Goal: Task Accomplishment & Management: Manage account settings

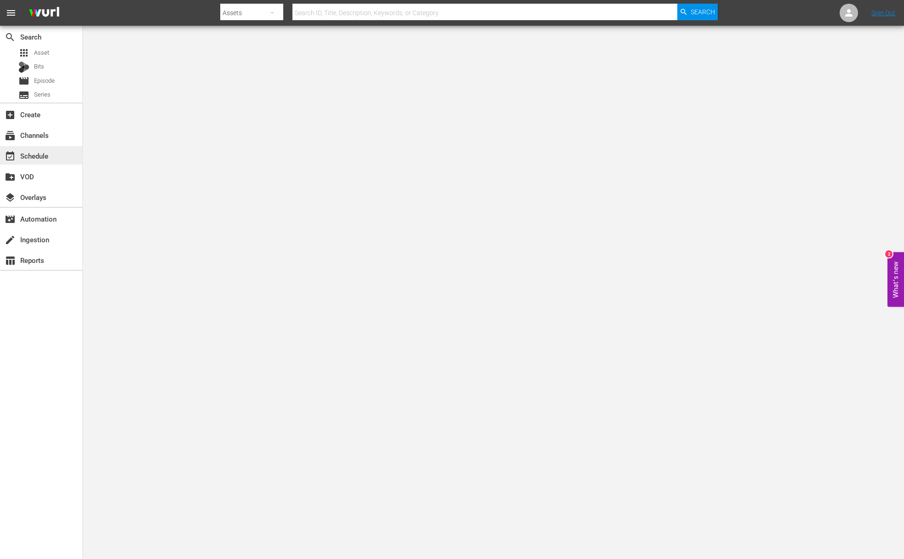
click at [47, 158] on div "event_available Schedule" at bounding box center [26, 154] width 52 height 8
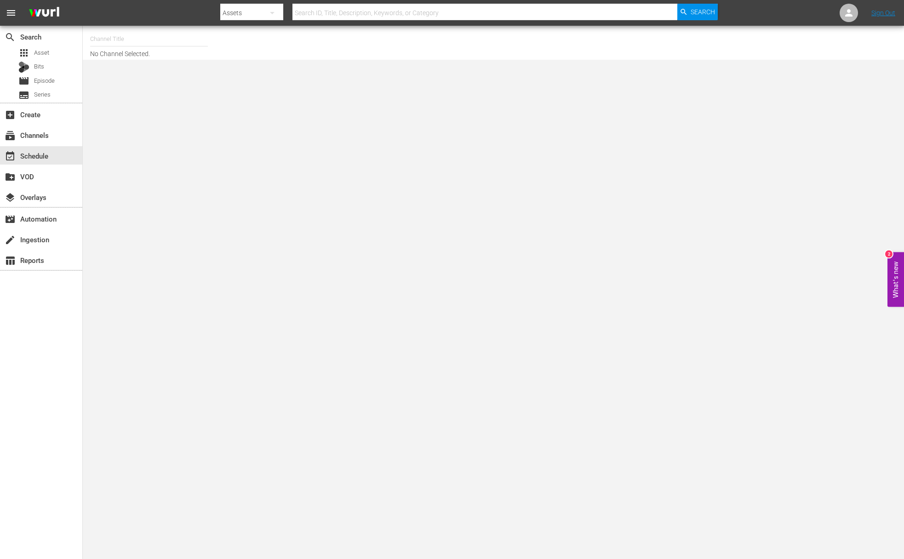
click at [120, 42] on input "text" at bounding box center [149, 39] width 118 height 22
click at [125, 66] on div "Food (140 - food)" at bounding box center [216, 65] width 238 height 22
type input "Food (140 - food)"
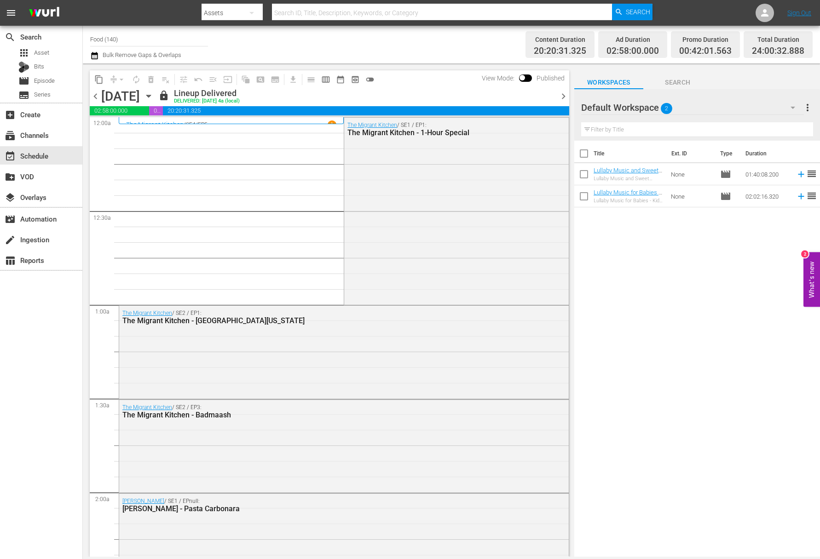
click at [150, 95] on icon "button" at bounding box center [148, 96] width 4 height 2
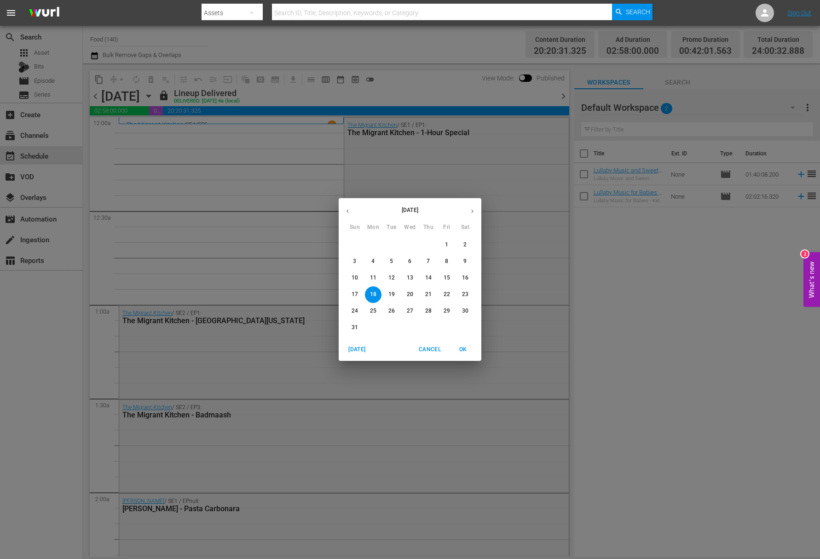
click at [410, 293] on p "20" at bounding box center [410, 295] width 6 height 8
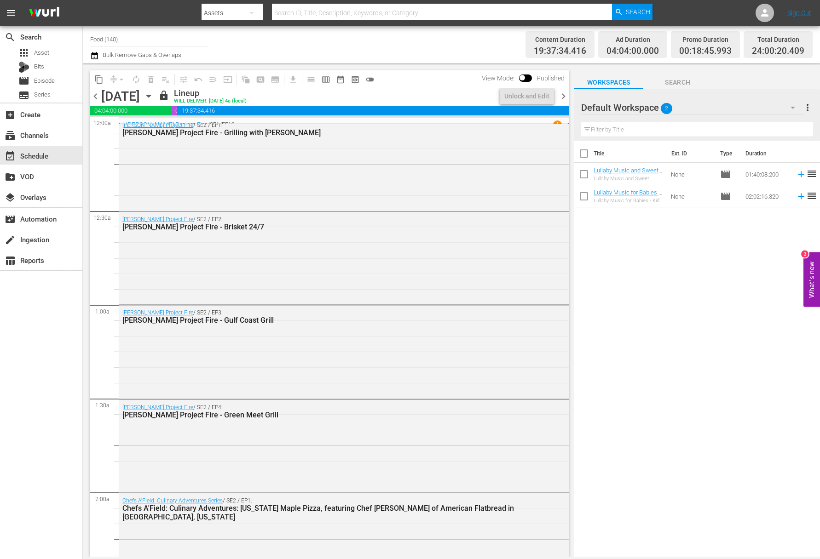
click at [154, 93] on icon "button" at bounding box center [148, 96] width 10 height 10
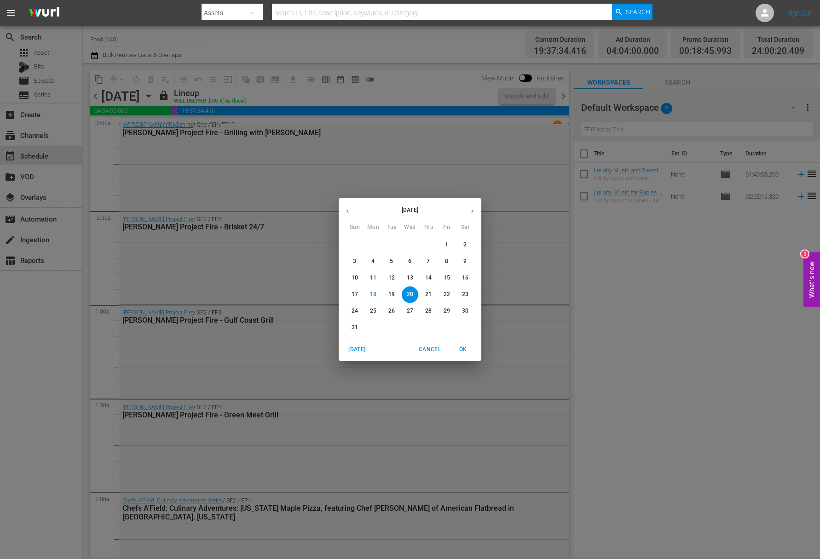
click at [430, 292] on p "21" at bounding box center [428, 295] width 6 height 8
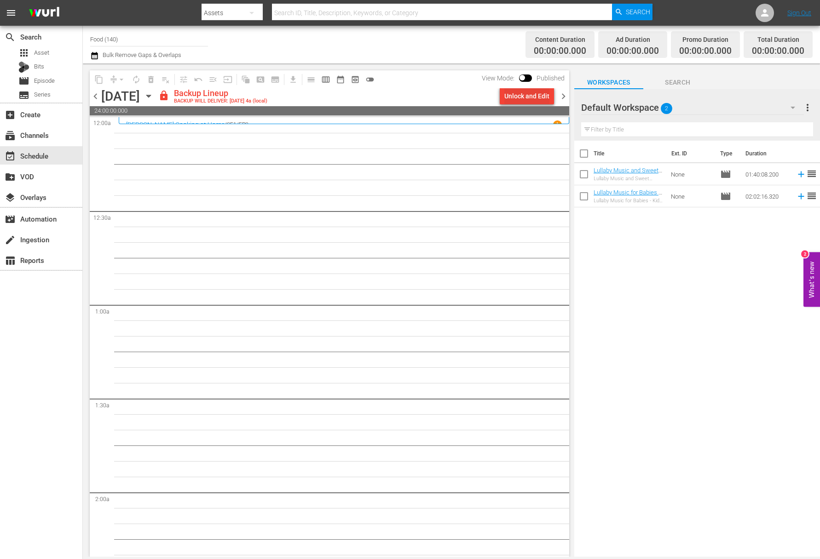
click at [521, 99] on div "Unlock and Edit" at bounding box center [526, 96] width 45 height 17
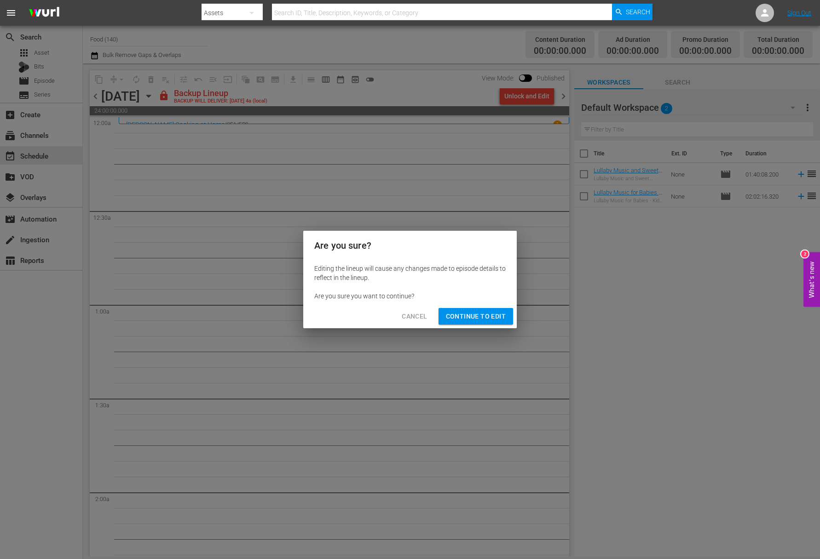
click at [470, 317] on span "Continue to Edit" at bounding box center [476, 316] width 60 height 11
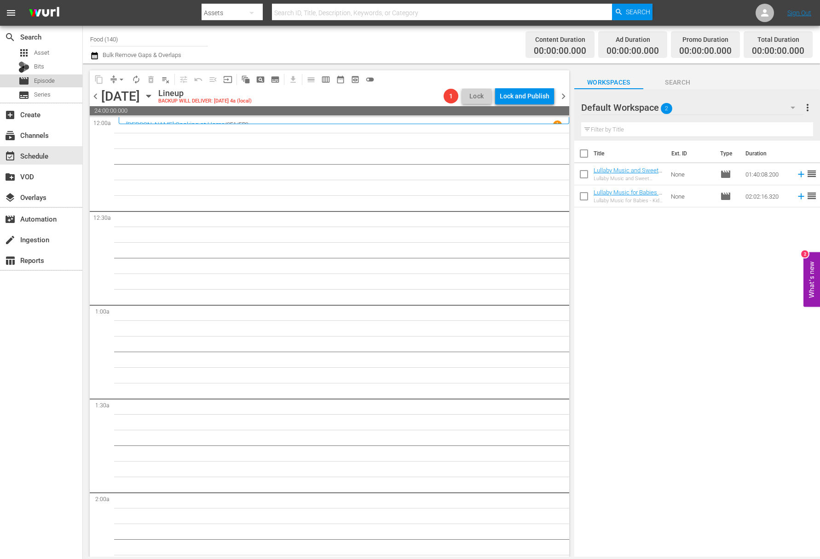
click at [62, 78] on div "movie Episode" at bounding box center [41, 81] width 82 height 13
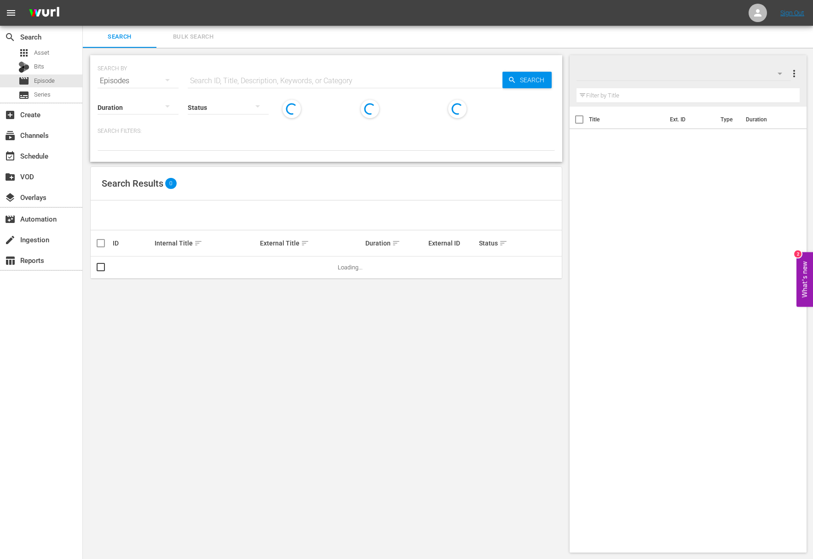
click at [298, 75] on input "text" at bounding box center [345, 81] width 315 height 22
paste input "Welcome to my Farm: Blueberries"
click at [508, 79] on icon "button" at bounding box center [512, 80] width 8 height 8
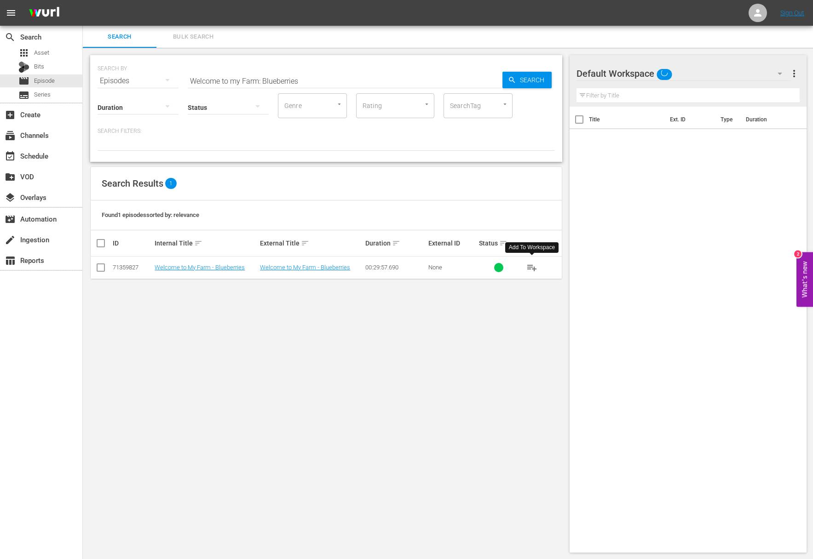
click at [533, 268] on span "playlist_add" at bounding box center [531, 267] width 11 height 11
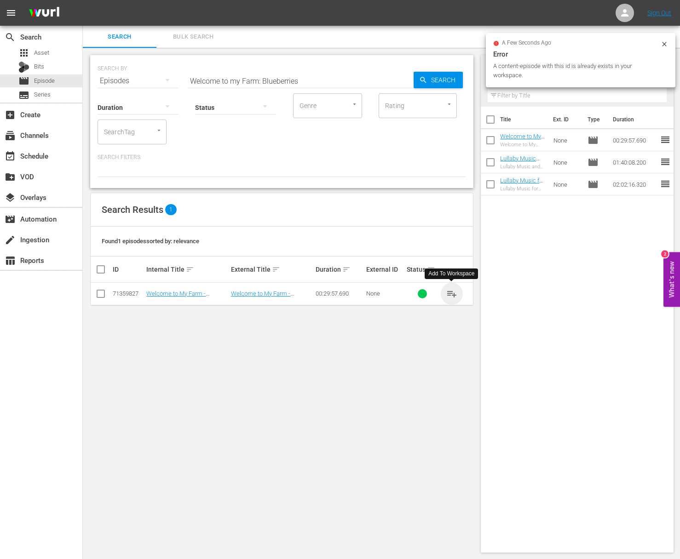
click at [452, 292] on span "playlist_add" at bounding box center [451, 293] width 11 height 11
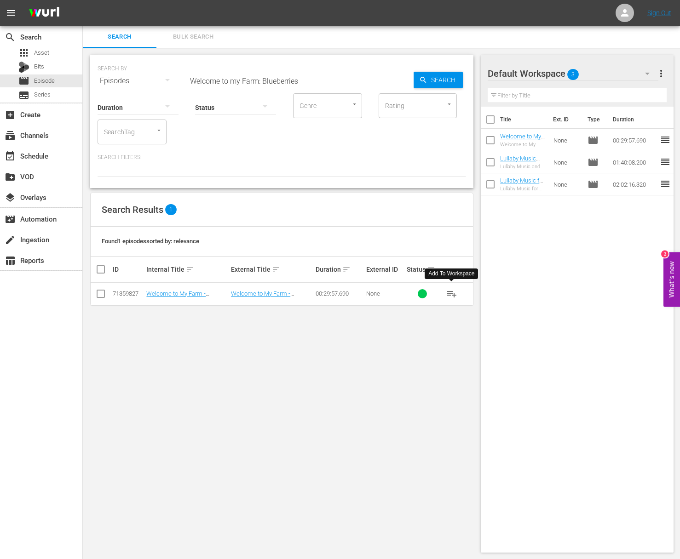
click at [344, 81] on input "Welcome to my Farm: Blueberries" at bounding box center [301, 81] width 226 height 22
paste input "Welcome to my Farm: Duck Duck Goose"
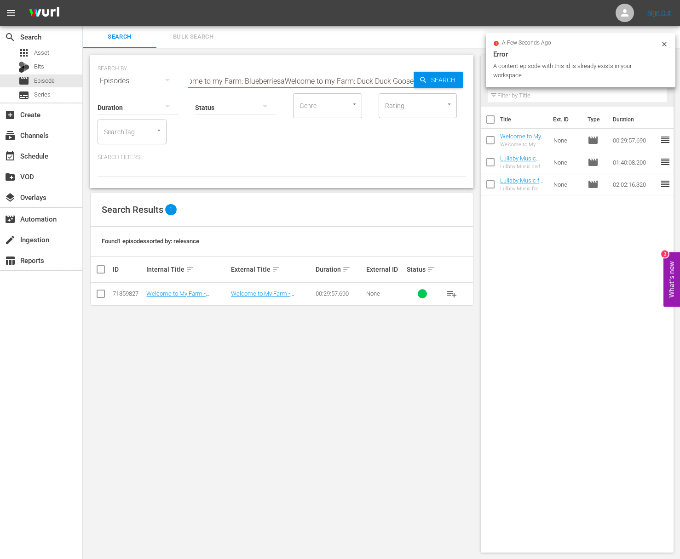
click at [378, 77] on input "Welcome to my Farm: BlueberriesaWelcome to my Farm: Duck Duck Goose" at bounding box center [301, 81] width 226 height 22
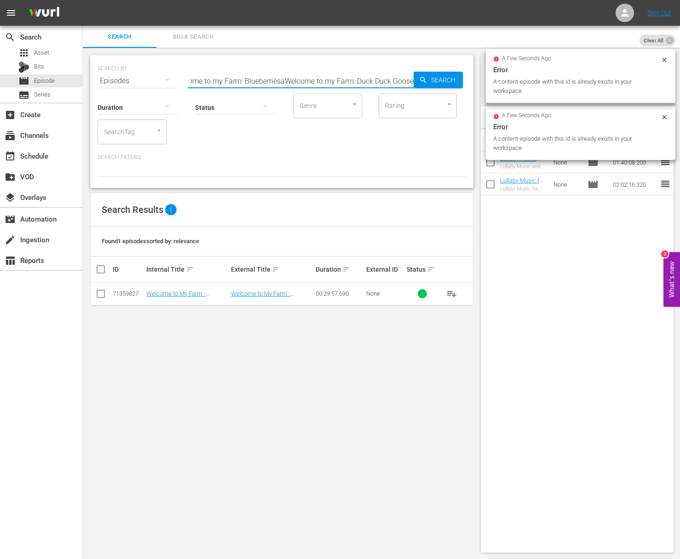
paste input "text"
click at [430, 77] on span "Search" at bounding box center [444, 80] width 35 height 17
click at [452, 291] on span "playlist_add" at bounding box center [451, 293] width 11 height 11
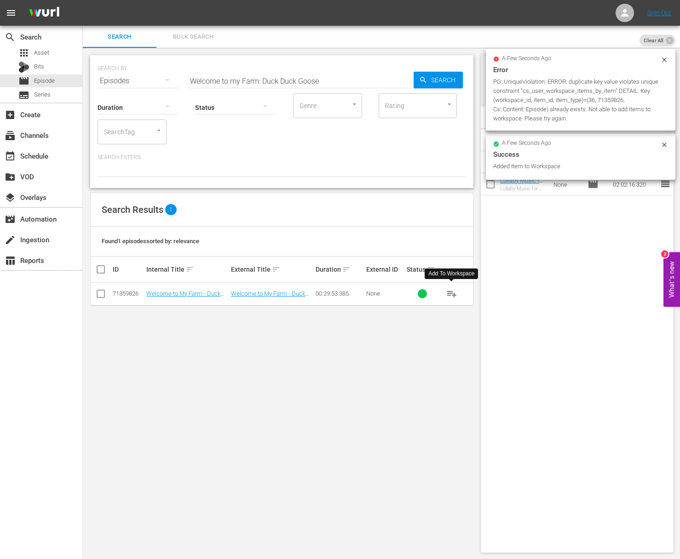
click at [298, 79] on input "Welcome to my Farm: Duck Duck Goose" at bounding box center [301, 81] width 226 height 22
paste input "Welcome to my Farm: Moo Vous Plait"
click at [363, 80] on input "Welcome to my Farm: Duck Duck aWelcome to my Farm: Moo Vous PlaitGoose" at bounding box center [301, 81] width 226 height 22
paste input "Moo Vous Plait"
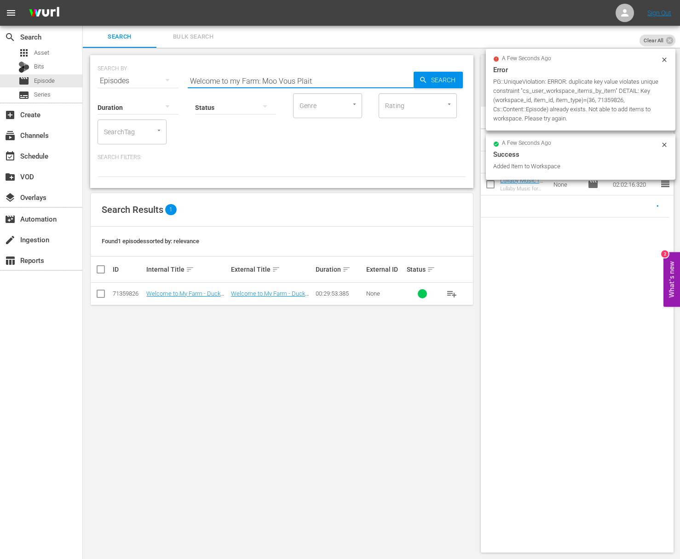
scroll to position [0, 0]
click at [445, 81] on span "Search" at bounding box center [444, 80] width 35 height 17
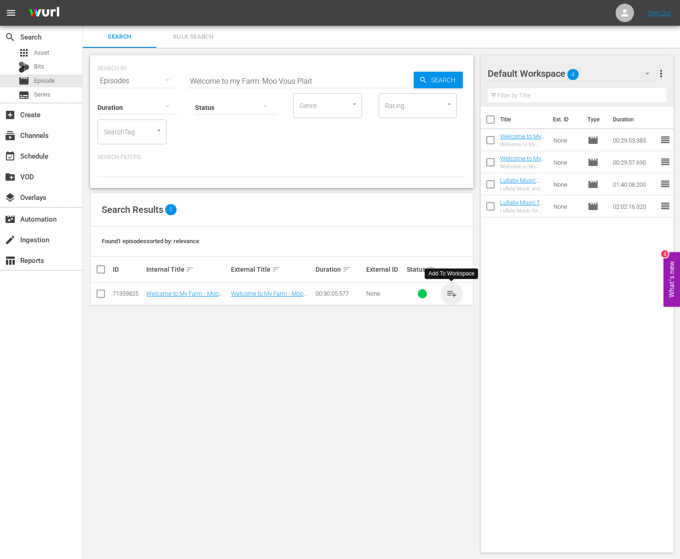
click at [451, 294] on span "playlist_add" at bounding box center [451, 293] width 11 height 11
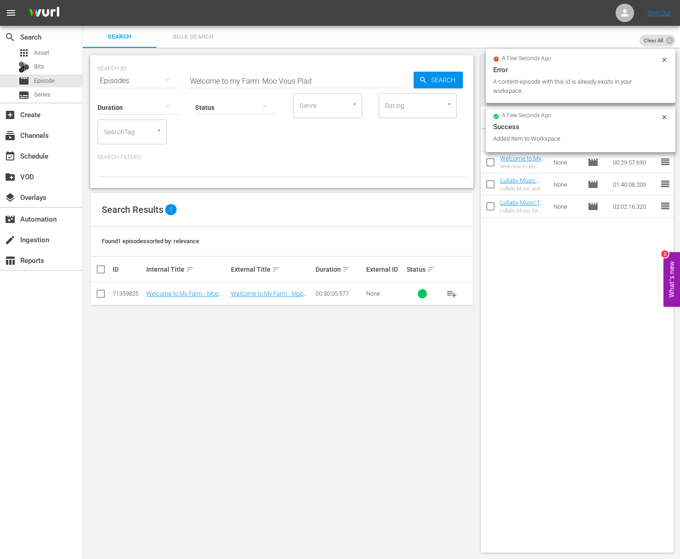
click at [320, 68] on div "SEARCH BY Search By Episodes Search ID, Title, Description, Keywords, or Catego…" at bounding box center [281, 75] width 368 height 33
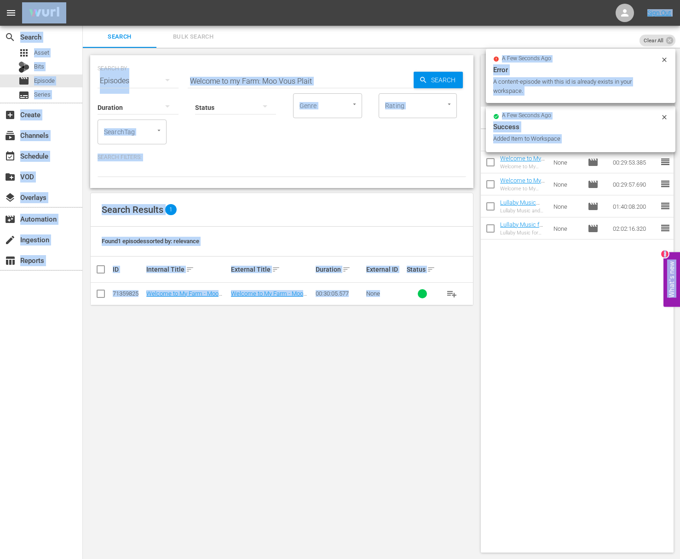
click at [318, 75] on input "Welcome to my Farm: Moo Vous Plait" at bounding box center [301, 81] width 226 height 22
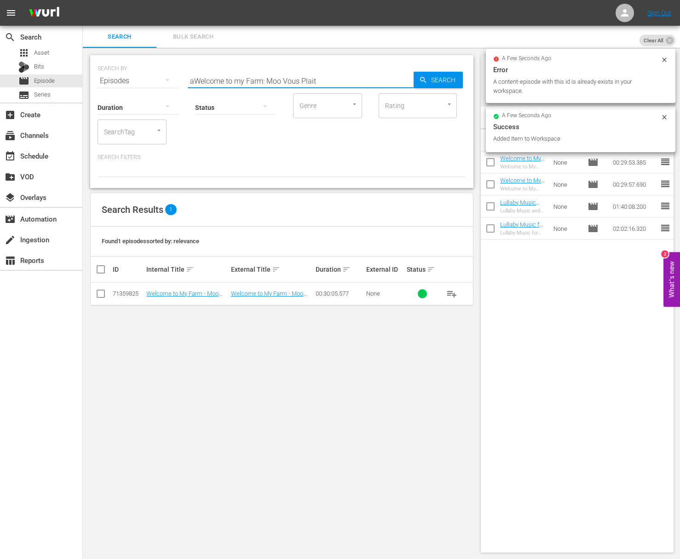
paste input "Scrambled It isWelcome to my Farm:"
click at [319, 78] on input "aWelcome to my Farm: Scrambled It isWelcome to my Farm: Moo Vous Plait" at bounding box center [301, 81] width 226 height 22
paste input "Welcome to my Farm: Scrambled It is"
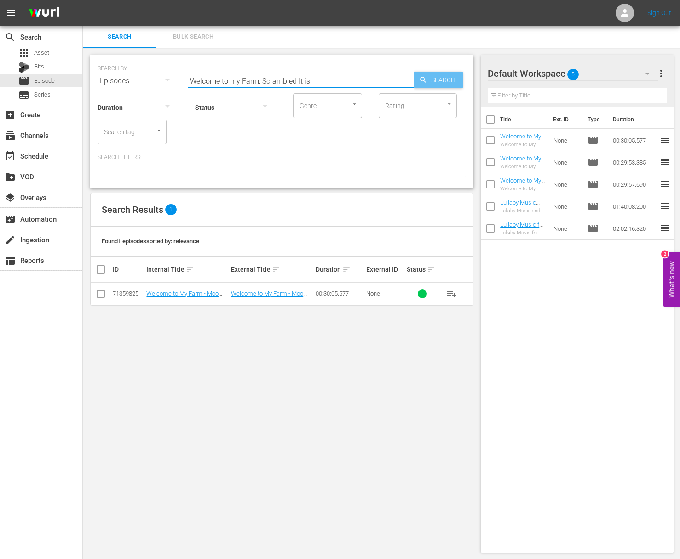
click at [454, 80] on span "Search" at bounding box center [444, 80] width 35 height 17
click at [453, 292] on span "playlist_add" at bounding box center [451, 293] width 11 height 11
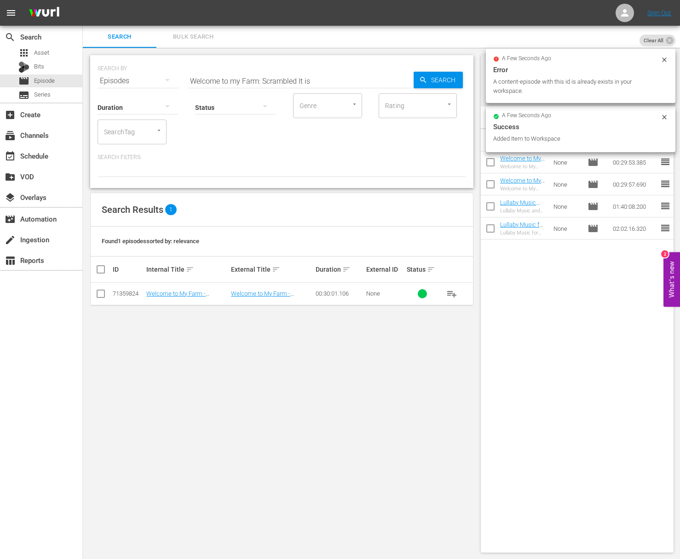
click at [318, 75] on input "Welcome to my Farm: Scrambled It is" at bounding box center [301, 81] width 226 height 22
paste input "The Great PumpkinWelcome to my Farm:"
click at [370, 76] on input "aWelcome to my Farm: The Great PumpkinWelcome to my Farm: Scrambled It is" at bounding box center [301, 81] width 226 height 22
paste input "Welcome to my Farm: The Great Pumpkin"
click at [367, 81] on input "aWelcome to my Farm: The Great PumpkinaWelcome to my Farm: The Great PumpkinWel…" at bounding box center [301, 81] width 226 height 22
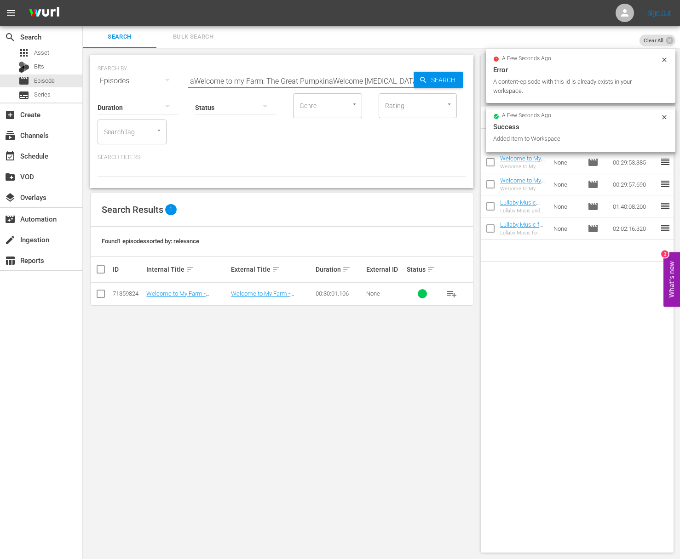
paste input "Welcome to my Farm: The Great Pumpkin"
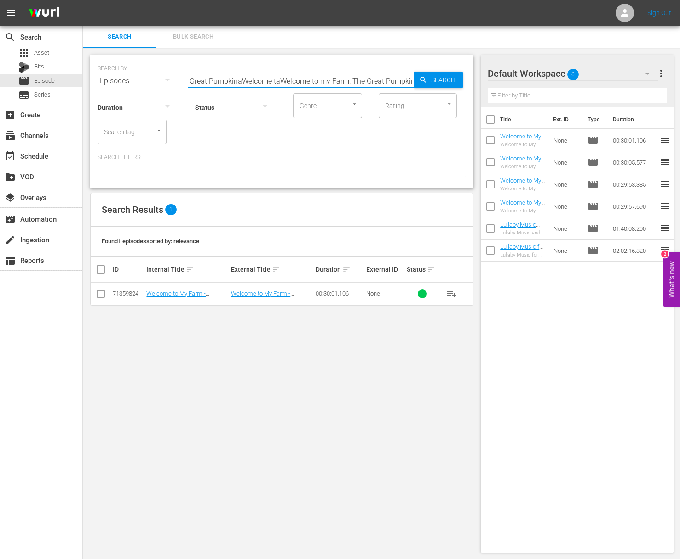
click at [367, 80] on input "aWelcome to my Farm: The Great PumpkinaWelcome taWelcome to my Farm: The Great …" at bounding box center [301, 81] width 226 height 22
paste input "Welcome to my Farm: The Great Pumpkin"
click at [442, 80] on span "Search" at bounding box center [444, 80] width 35 height 17
click at [451, 294] on span "playlist_add" at bounding box center [451, 293] width 11 height 11
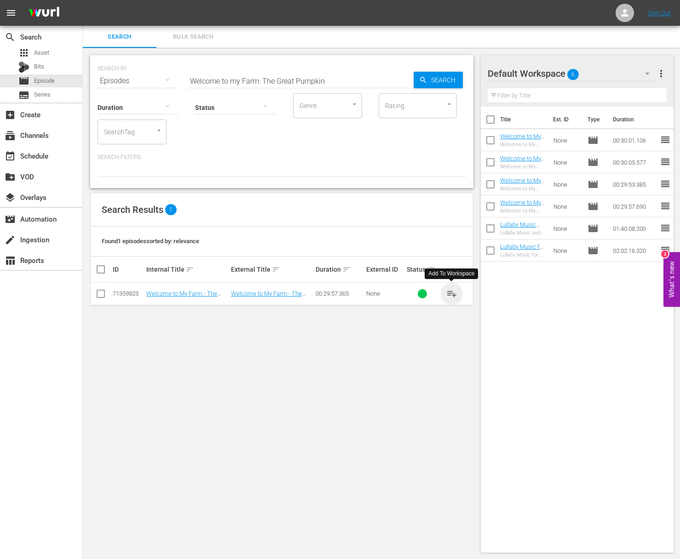
click at [451, 294] on span "playlist_add" at bounding box center [451, 293] width 11 height 11
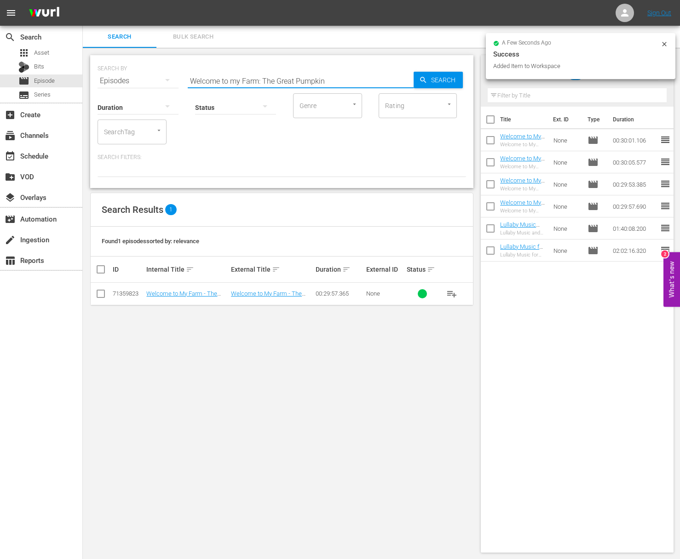
click at [322, 80] on input "Welcome to my Farm: The Great Pumpkin" at bounding box center [301, 81] width 226 height 22
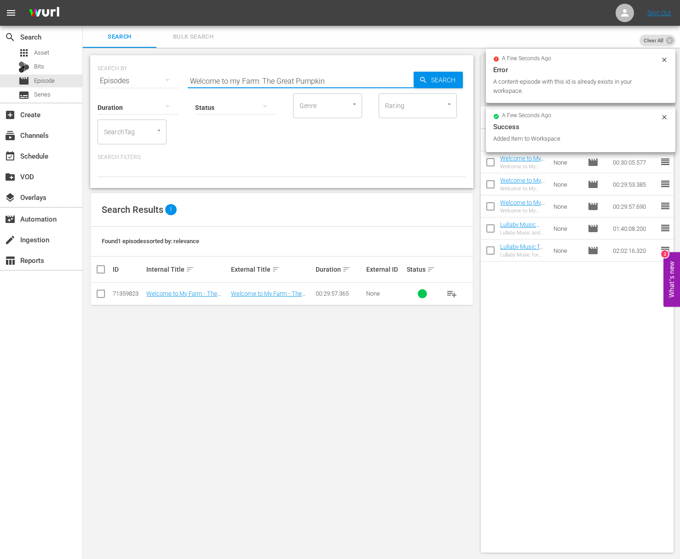
paste input "Apple of my Eye"
click at [459, 83] on span "Search" at bounding box center [444, 80] width 35 height 17
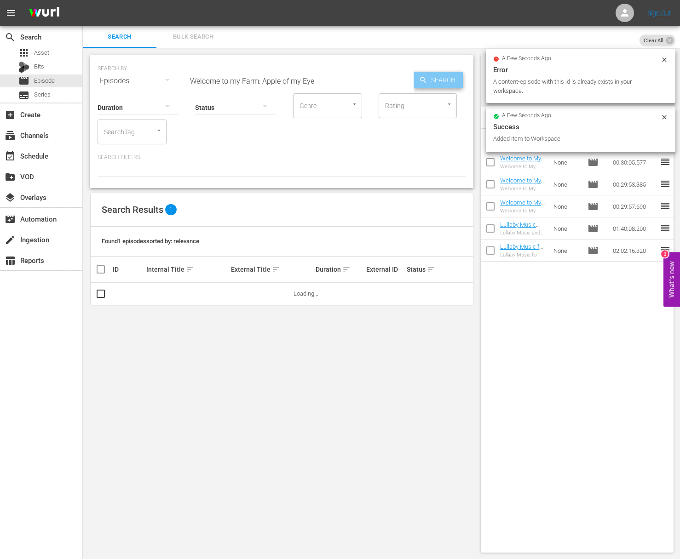
click at [430, 77] on span "Search" at bounding box center [444, 80] width 35 height 17
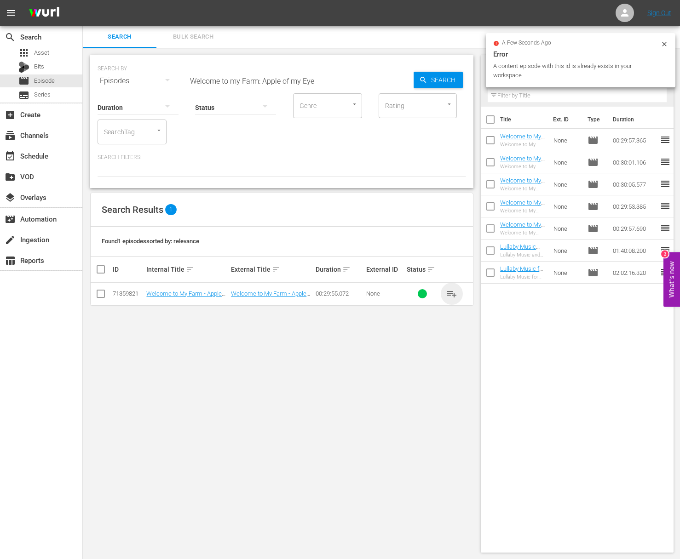
click at [452, 291] on span "playlist_add" at bounding box center [451, 293] width 11 height 11
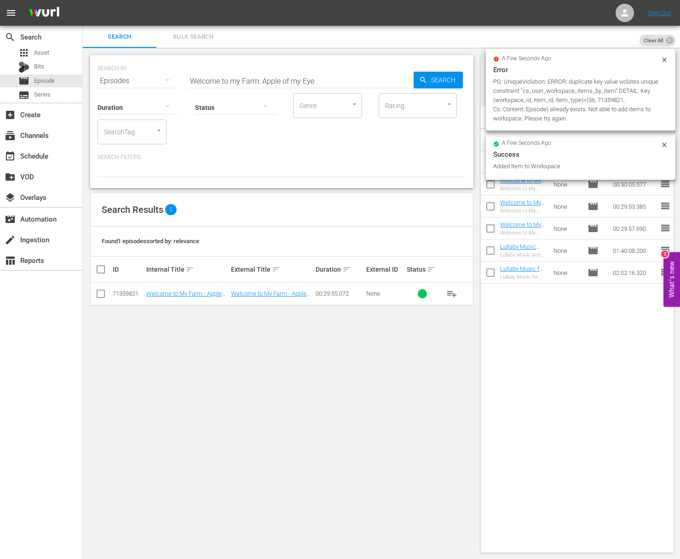
drag, startPoint x: 297, startPoint y: 74, endPoint x: 290, endPoint y: 77, distance: 7.8
click at [297, 74] on input "Welcome to my Farm: Apple of my Eye" at bounding box center [301, 81] width 226 height 22
paste input "Lobster Bak"
click at [401, 79] on input "Welcome to my Farm: Lobster Bake" at bounding box center [301, 81] width 226 height 22
click at [418, 79] on div "Search" at bounding box center [437, 80] width 49 height 17
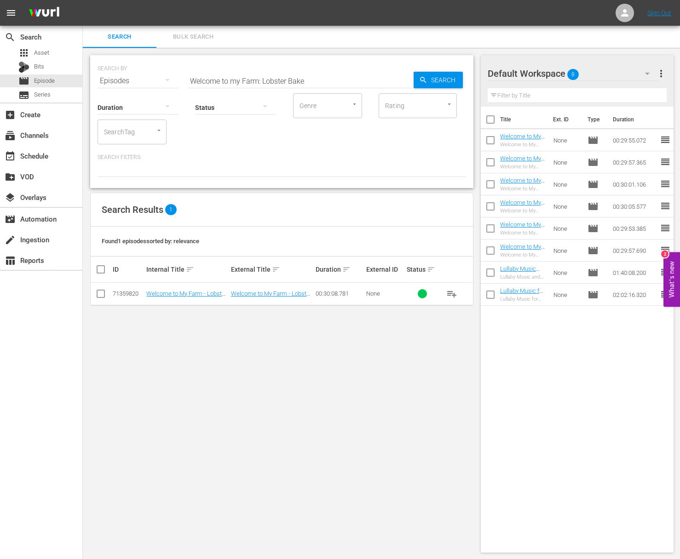
click at [452, 292] on span "playlist_add" at bounding box center [451, 293] width 11 height 11
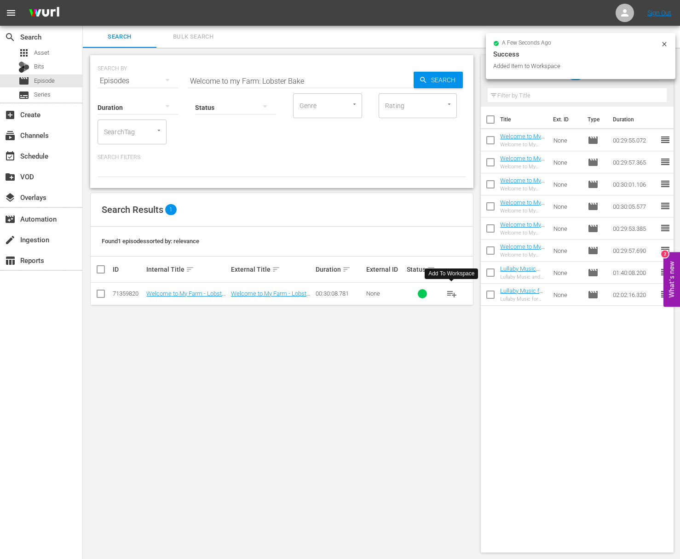
click at [327, 81] on input "Welcome to my Farm: Lobster Bake" at bounding box center [301, 81] width 226 height 22
paste input "Welcome to my Farm: Lavender in Bloom"
click at [348, 82] on input "Welcome to my Farm: Lobster BakeaWelcome to my Farm: Lavender in Bloom" at bounding box center [301, 81] width 226 height 22
paste input "Welcome to my Farm: Lavender in Bloom"
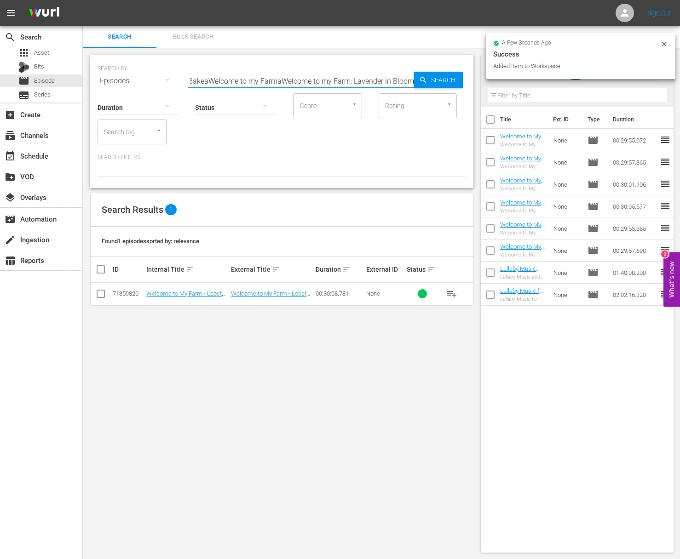
click at [324, 81] on input "Welcome to my Farm: Lobster BakeaWelcome to my FarmaWelcome to my Farm: Lavende…" at bounding box center [301, 81] width 226 height 22
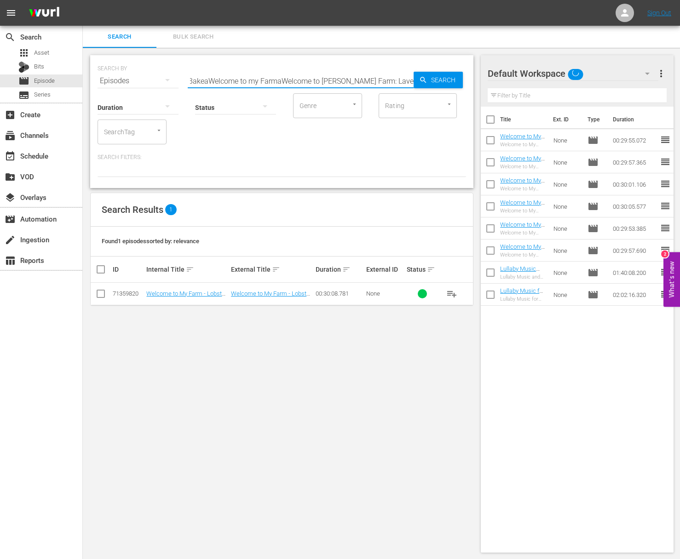
paste input "Welcome to my Farm: Lavender in Bloom"
click at [335, 82] on input "Welcome to my Farm: Lobster BakeaWelcome to my FarmaWelcome to aWelcome to my F…" at bounding box center [301, 81] width 226 height 22
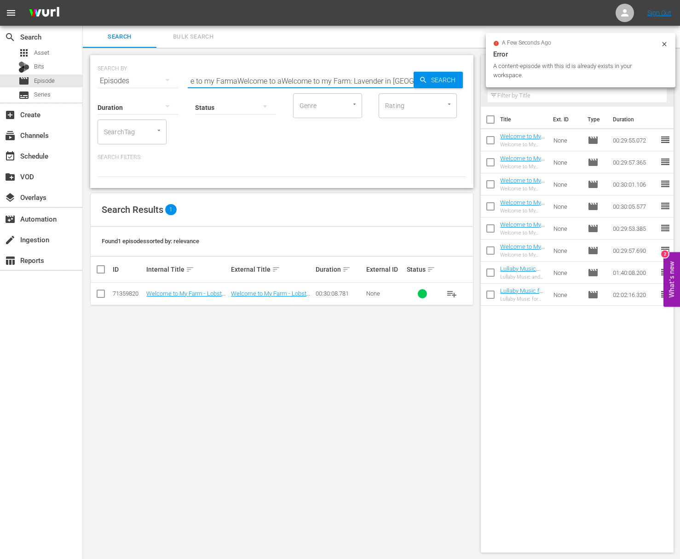
paste input "text"
click at [422, 80] on icon "button" at bounding box center [423, 80] width 8 height 8
click at [452, 294] on span "playlist_add" at bounding box center [451, 293] width 11 height 11
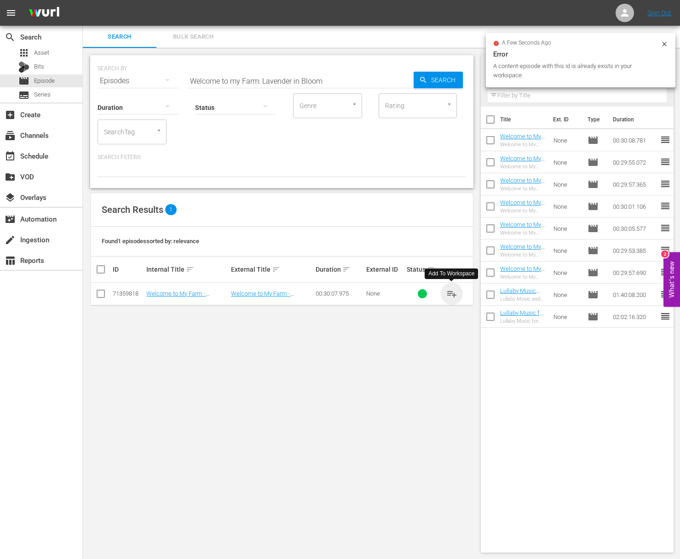
click at [452, 294] on span "playlist_add" at bounding box center [451, 293] width 11 height 11
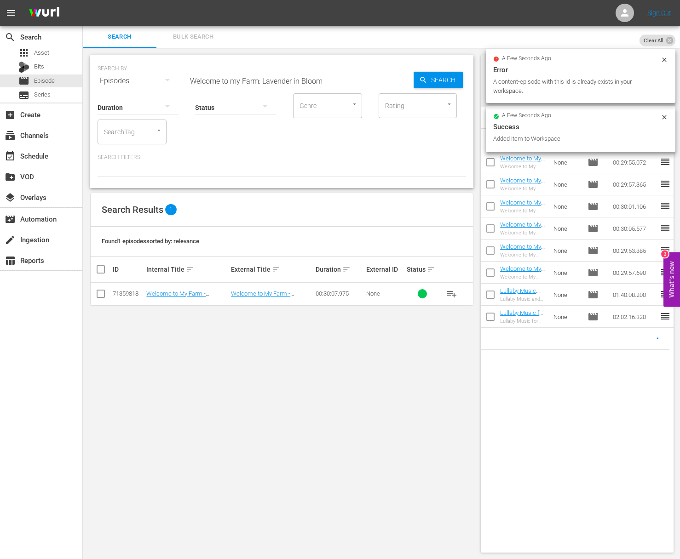
click at [234, 77] on input "Welcome to my Farm: Lavender in Bloom" at bounding box center [301, 81] width 226 height 22
paste input "Poultry Pals"
click at [442, 80] on span "Search" at bounding box center [444, 80] width 35 height 17
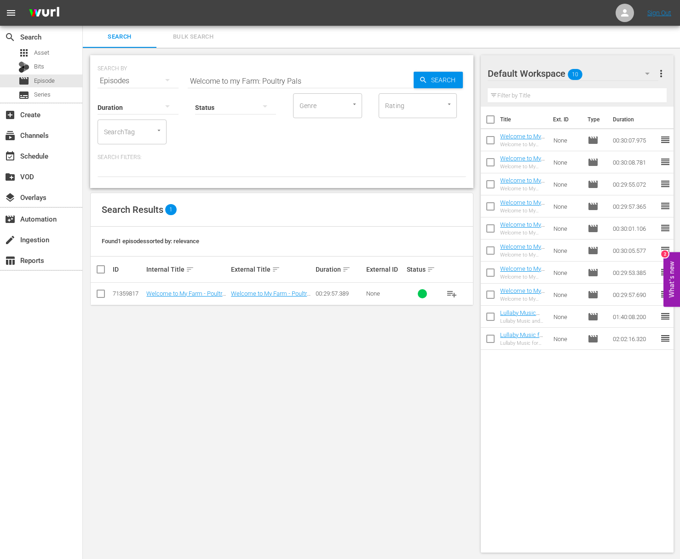
click at [452, 293] on span "playlist_add" at bounding box center [451, 293] width 11 height 11
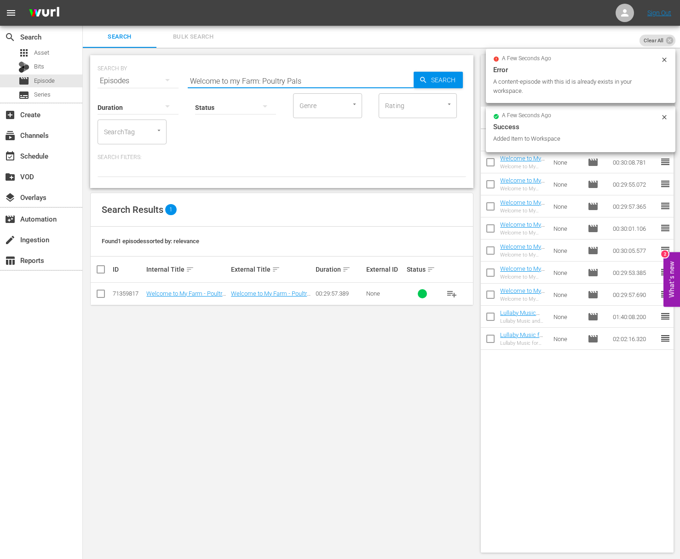
click at [274, 80] on input "Welcome to my Farm: Poultry Pals" at bounding box center [301, 81] width 226 height 22
paste input "Welcome to my Farm: The Chicks are Coming!"
click at [270, 81] on input "Welcome to my Farm: PoaWelcome to my Farm: The Chicks are Coming!ltry Pals" at bounding box center [301, 81] width 226 height 22
paste input "Welcome to my Farm: The Chicks are Coming!"
click at [301, 82] on input "Welcome to my Farm: PoaWaWelcome to my Farm: The Chicks are Coming!elcome to my…" at bounding box center [301, 81] width 226 height 22
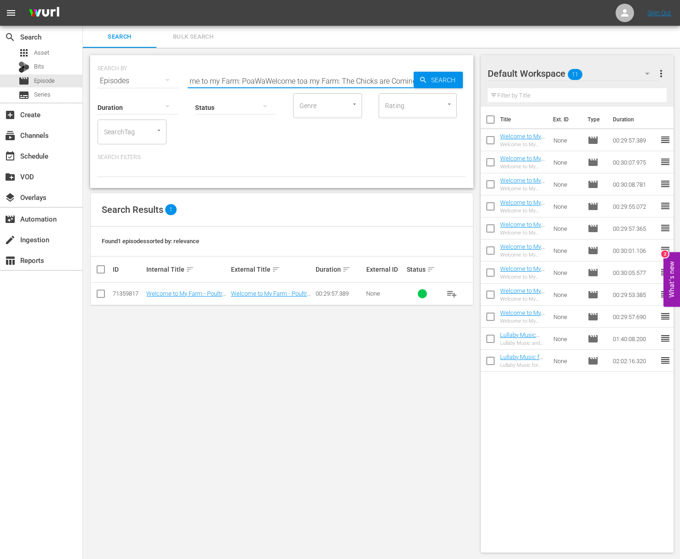
paste input "Welcome to my Farm: The Chicks are Coming!"
click at [309, 82] on input "Welcome to my Farm: PoaWaWelcome toaWelcome to my Farm: The Chicks are Coming! …" at bounding box center [301, 81] width 226 height 22
paste input "The Chicks are Coming!"
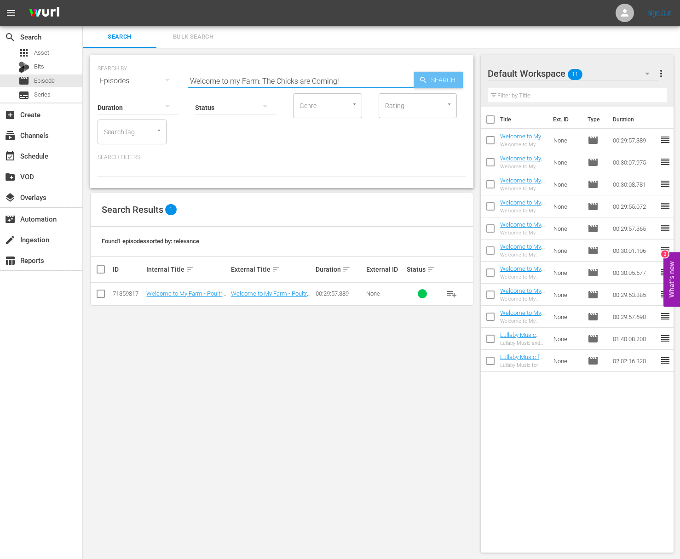
click at [445, 81] on span "Search" at bounding box center [444, 80] width 35 height 17
click at [452, 293] on span "playlist_add" at bounding box center [451, 293] width 11 height 11
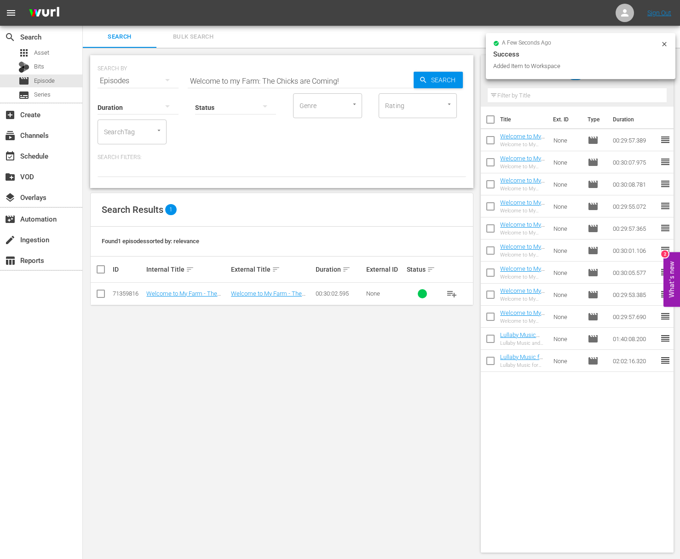
click at [300, 79] on input "Welcome to my Farm: The Chicks are Coming!" at bounding box center [301, 81] width 226 height 22
paste input "Welcome to my Farm: Strawberry Fields Forever"
click at [298, 80] on input "Welcome to my Farm: The Chicks aWelcome to my Farm: Strawberry Fields Foreverar…" at bounding box center [301, 81] width 226 height 22
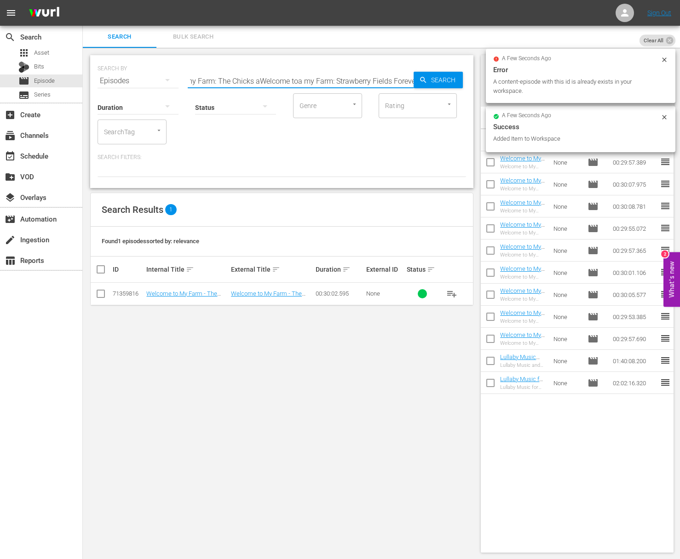
paste input "Welcome to my Farm: Strawberry Fields Forever"
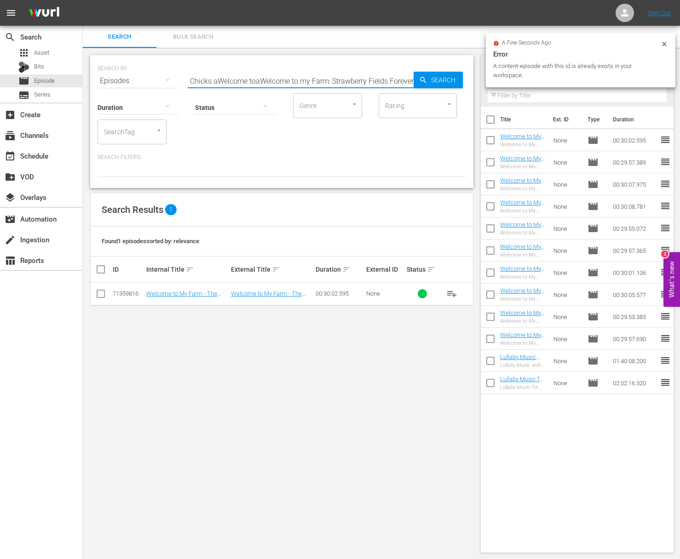
click at [323, 80] on input "Welcome to my Farm: The Chicks aWelcome toaWelcome to my Farm: Strawberry Field…" at bounding box center [301, 81] width 226 height 22
paste input "Strawberry Fields Forever"
click at [407, 78] on input "Welcome to my Farm: Strawberry Fields Forever" at bounding box center [301, 81] width 226 height 22
click at [415, 78] on div "Search" at bounding box center [437, 80] width 49 height 17
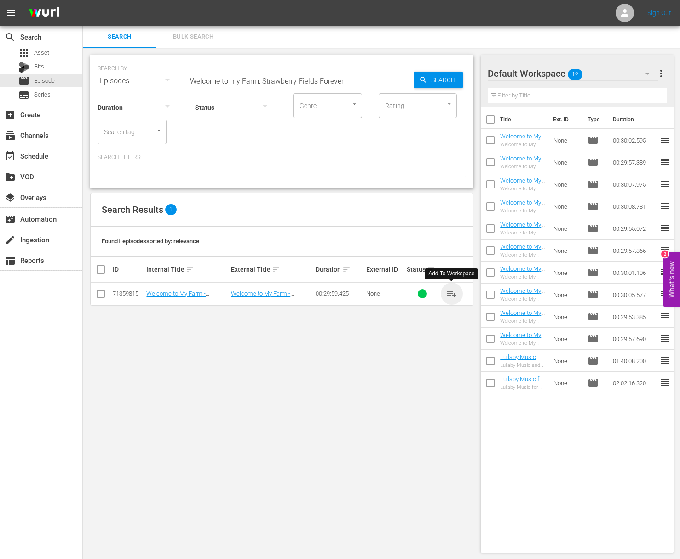
click at [451, 292] on span "playlist_add" at bounding box center [451, 293] width 11 height 11
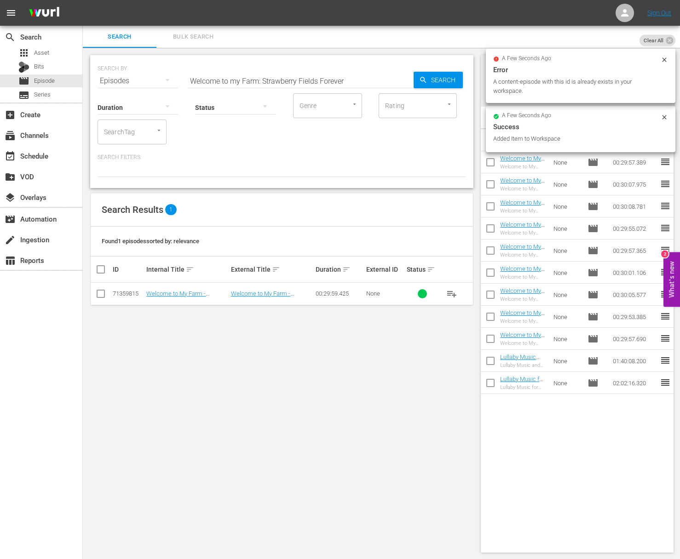
click at [284, 76] on input "Welcome to my Farm: Strawberry Fields Forever" at bounding box center [301, 81] width 226 height 22
paste input "Welcome to my Farm: Maine Maple Sunday"
click at [304, 79] on input "Welcome to my Farm: StrawbaWelcome to my Farm: Maine Maple Sundayerry Fields Fo…" at bounding box center [301, 81] width 226 height 22
paste input "Maine Maple Sunday"
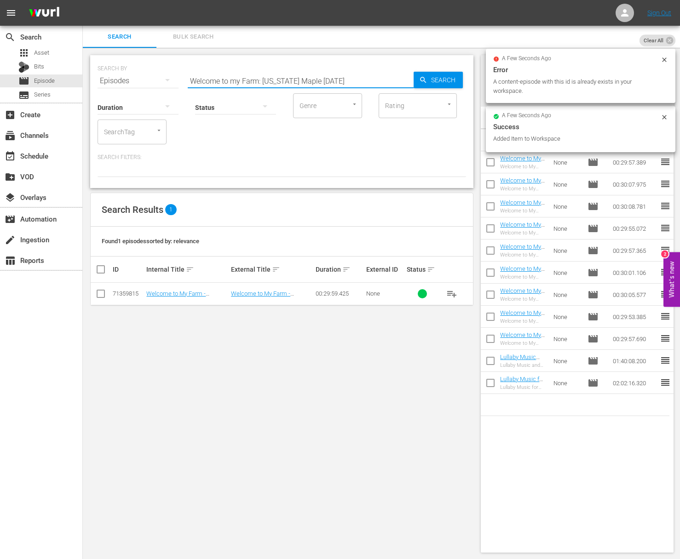
scroll to position [0, 0]
click at [446, 78] on span "Search" at bounding box center [444, 80] width 35 height 17
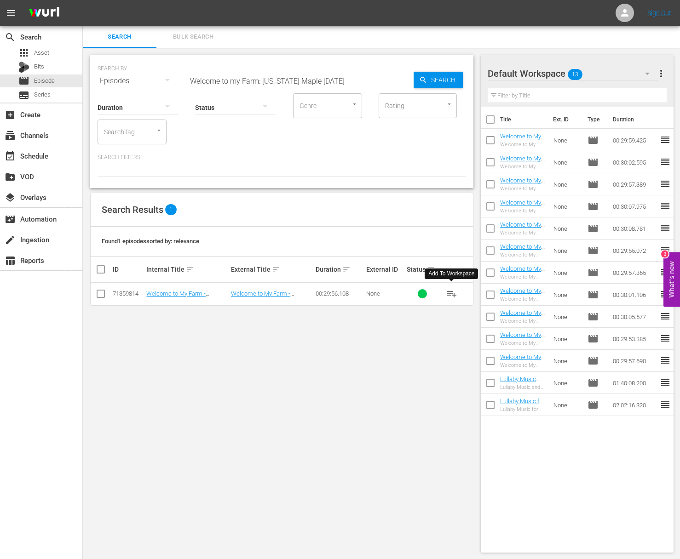
click at [452, 292] on span "playlist_add" at bounding box center [451, 293] width 11 height 11
click at [283, 76] on input "Welcome to my Farm: Maine Maple Sunday" at bounding box center [301, 81] width 226 height 22
paste input "Modern Pioneering with Georgia Pellegrini - Copper and Chocolate"
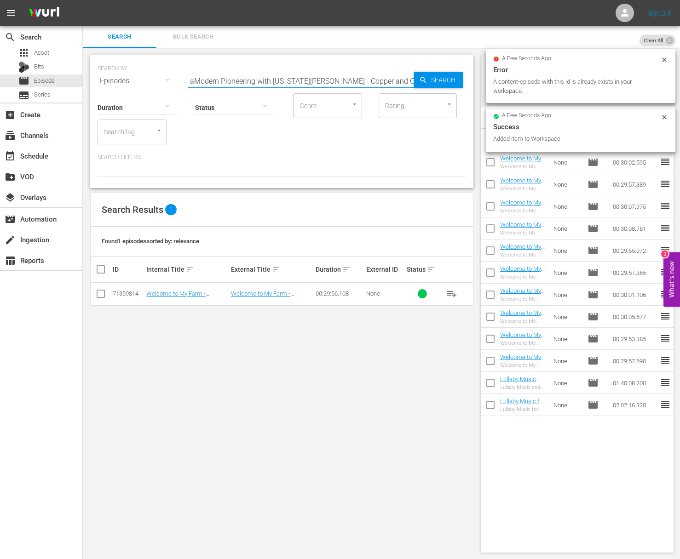
click at [284, 84] on input "aModern Pioneering with Georgia Pellegrini - Copper and ChocolateWelcome to my …" at bounding box center [301, 81] width 226 height 22
paste input "Modern Pioneering with Georgia Pellegrini - Copper and Chocolate"
click at [451, 78] on span "Search" at bounding box center [444, 80] width 35 height 17
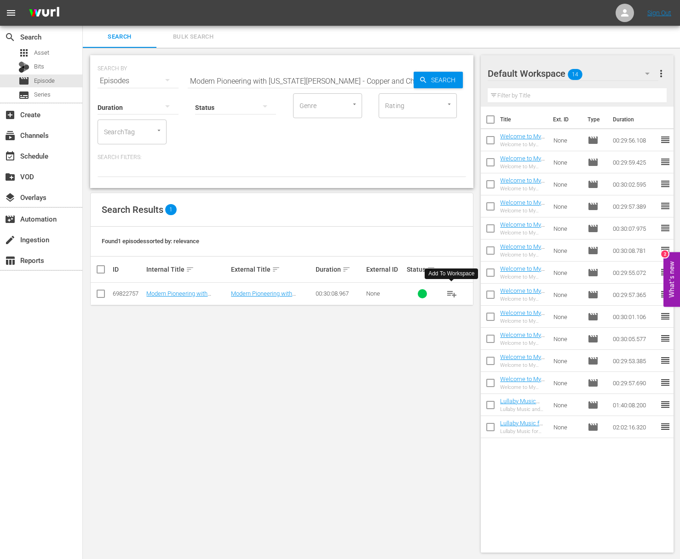
click at [452, 293] on span "playlist_add" at bounding box center [451, 293] width 11 height 11
click at [225, 80] on input "Modern Pioneering with Georgia Pellegrini - Copper and Chocolate" at bounding box center [301, 81] width 226 height 22
paste input "Flowers, Tea, Chi"
click at [443, 79] on span "Search" at bounding box center [444, 80] width 35 height 17
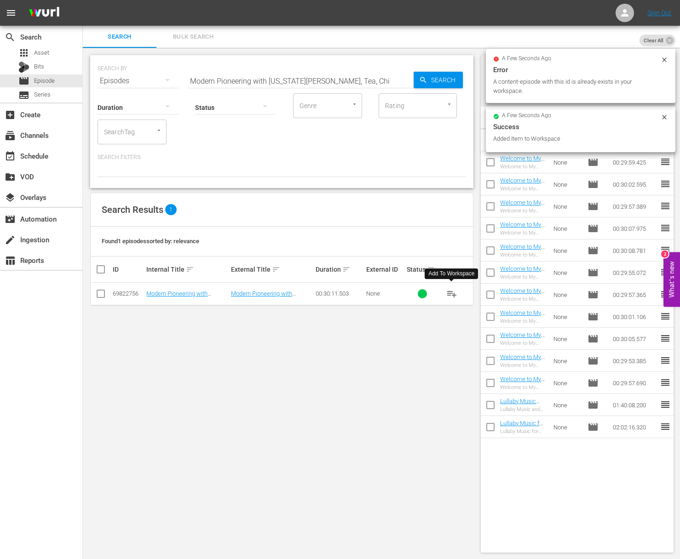
click at [451, 292] on span "playlist_add" at bounding box center [451, 293] width 11 height 11
click at [270, 73] on input "Modern Pioneering with Georgia Pellegrini - Flowers, Tea, Chi" at bounding box center [301, 81] width 226 height 22
paste input "Earth, Women, Fire"
click at [450, 79] on span "Search" at bounding box center [444, 80] width 35 height 17
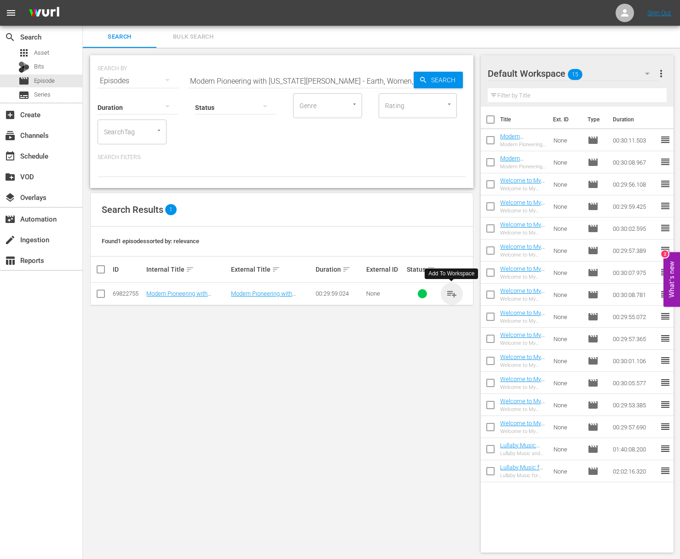
click at [452, 292] on span "playlist_add" at bounding box center [451, 293] width 11 height 11
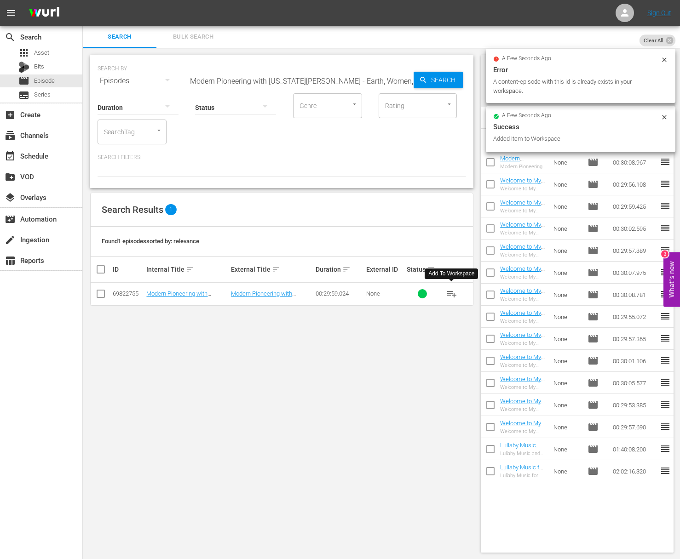
click at [261, 81] on input "Modern Pioneering with Georgia Pellegrini - Earth, Women, Fire" at bounding box center [301, 81] width 226 height 22
paste input "From Earth to Art"
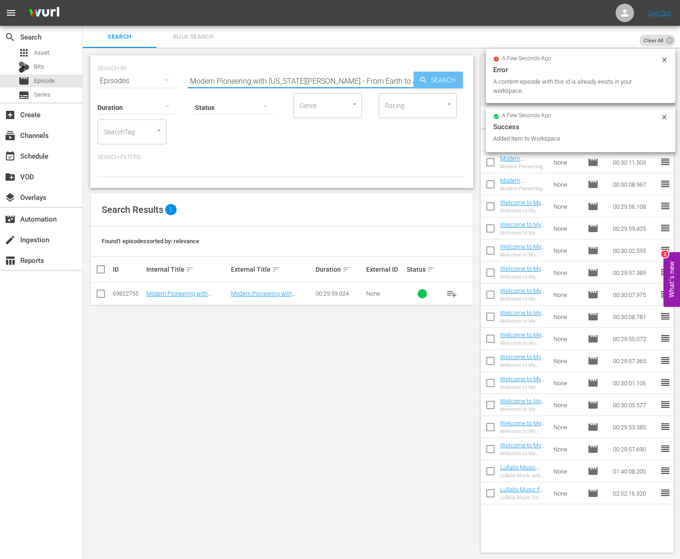
click at [436, 78] on span "Search" at bounding box center [444, 80] width 35 height 17
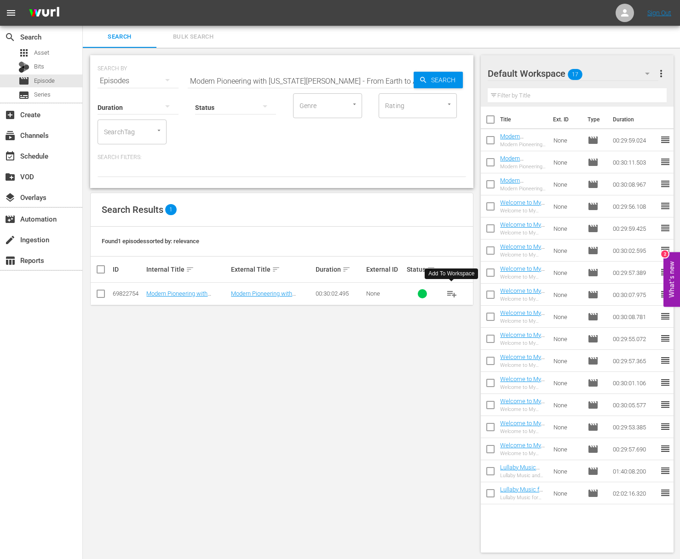
click at [452, 292] on span "playlist_add" at bounding box center [451, 293] width 11 height 11
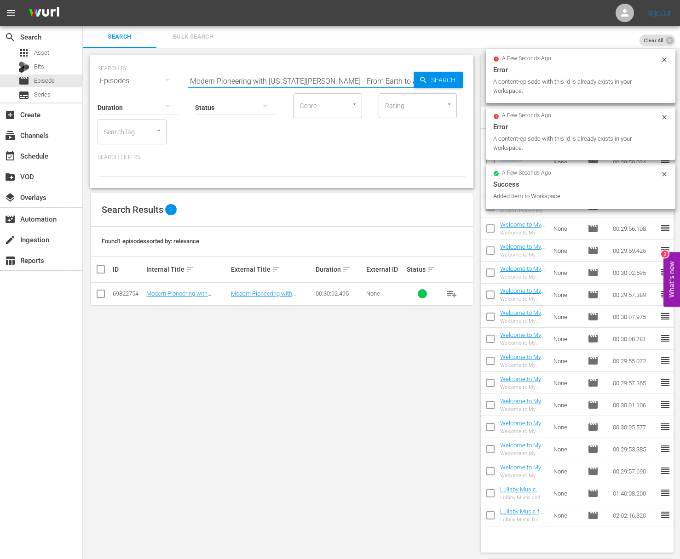
click at [272, 77] on input "Modern Pioneering with Georgia Pellegrini - From Earth to Art" at bounding box center [301, 81] width 226 height 22
paste input "Honoring Your History by Serving the Community"
click at [434, 79] on span "Search" at bounding box center [444, 80] width 35 height 17
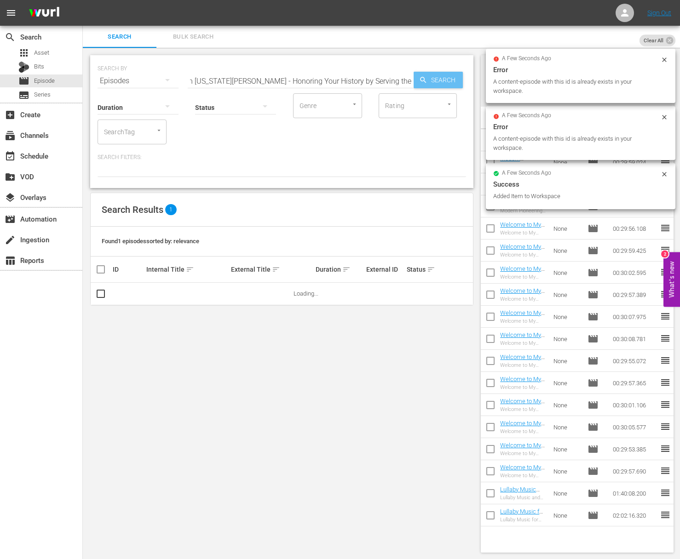
scroll to position [0, 0]
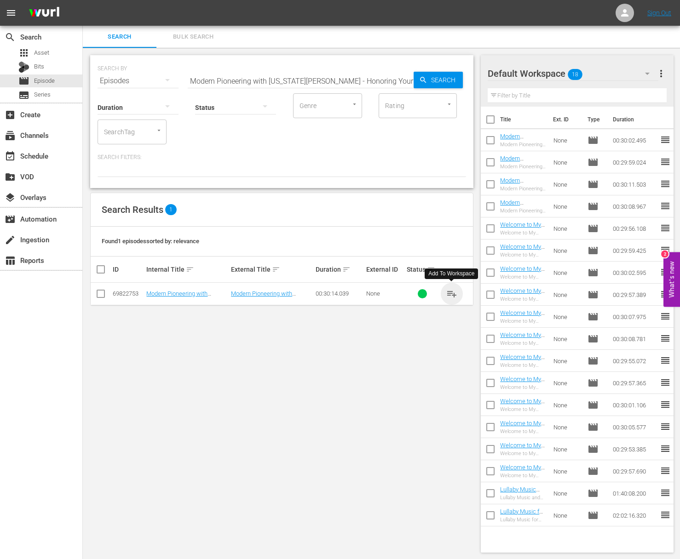
click at [451, 291] on span "playlist_add" at bounding box center [451, 293] width 11 height 11
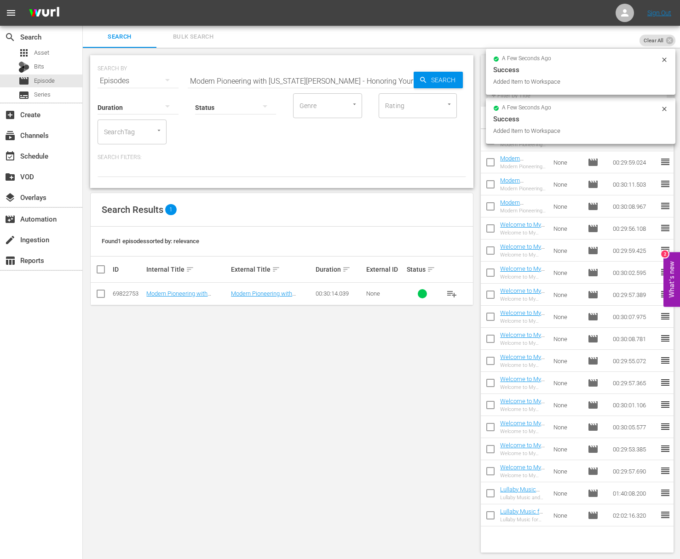
click at [321, 84] on input "Modern Pioneering with Georgia Pellegrini - Honoring Your History by Serving th…" at bounding box center [301, 81] width 226 height 22
paste input "Modern Pioneering with Georgia Pellegrini - The Bovina Farm and Fermentory Story"
click at [326, 77] on input "Modern Pioneering with Georgia PellegrinaModern Pioneering with Georgia Pellegr…" at bounding box center [301, 81] width 226 height 22
paste input "Modern Pioneering with Georgia Pellegrini - The Bovina Farm and Fermentory Story"
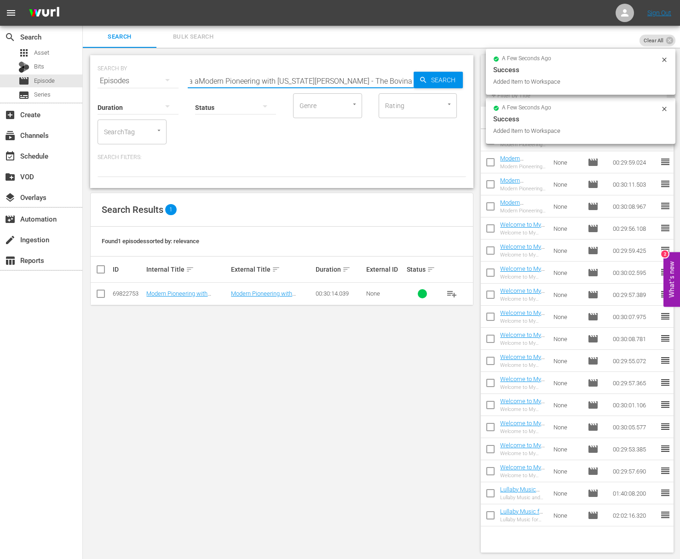
click at [305, 77] on input "Modern Pioneering with Georgia PellegrinaModern Pioneering with Georgia Pellegr…" at bounding box center [301, 81] width 226 height 22
paste input "i - The Bovina Farm and Fermentory Stor"
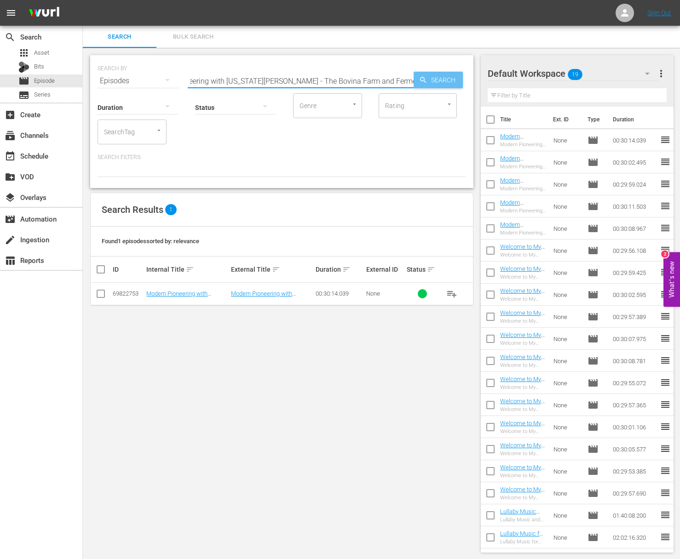
click at [436, 76] on span "Search" at bounding box center [444, 80] width 35 height 17
click at [453, 291] on span "playlist_add" at bounding box center [451, 293] width 11 height 11
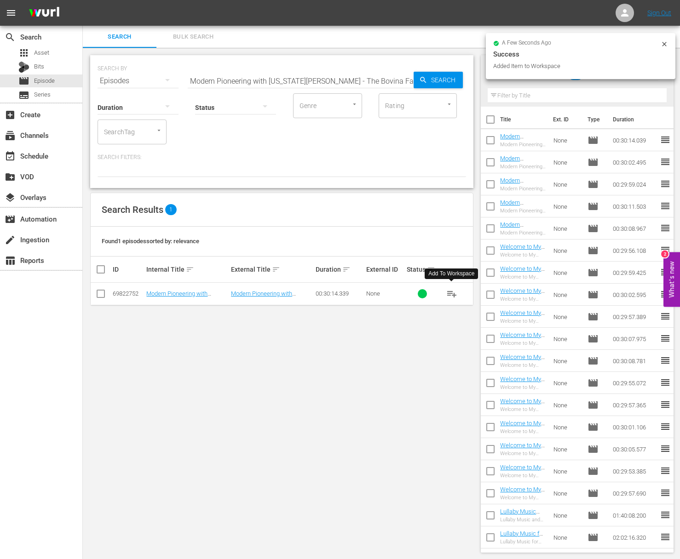
click at [386, 73] on input "Modern Pioneering with Georgia Pellegrini - The Bovina Farm and Fermentory Story" at bounding box center [301, 81] width 226 height 22
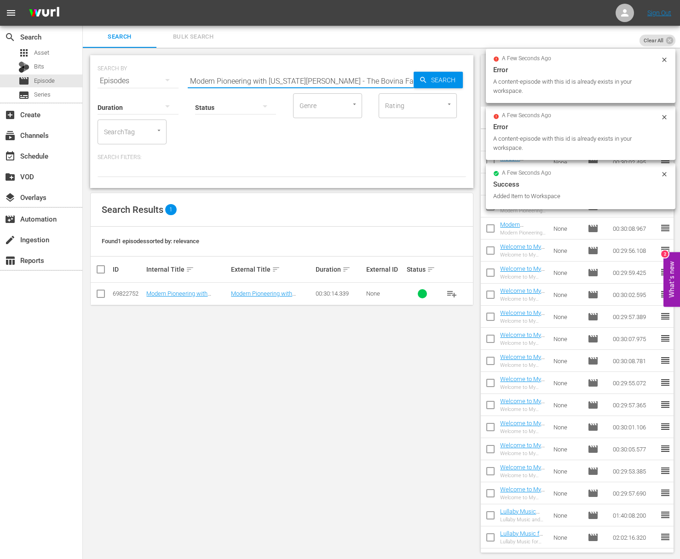
paste input "Lakota Nation: A Story of Empowerment"
click at [449, 81] on span "Search" at bounding box center [444, 80] width 35 height 17
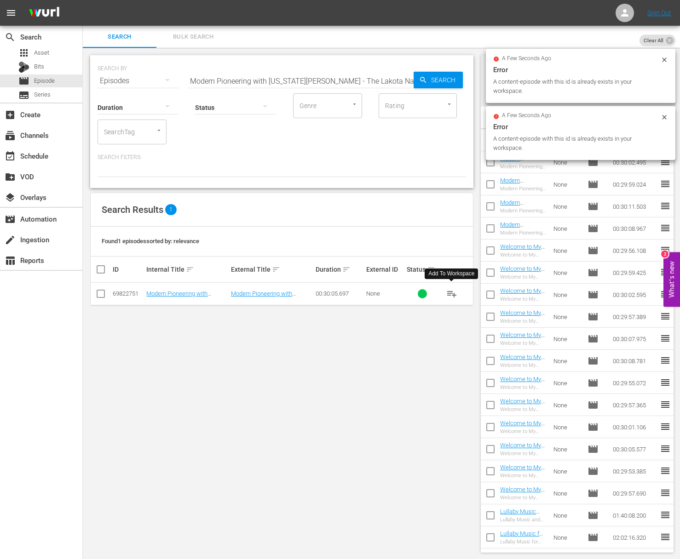
click at [452, 292] on span "playlist_add" at bounding box center [451, 293] width 11 height 11
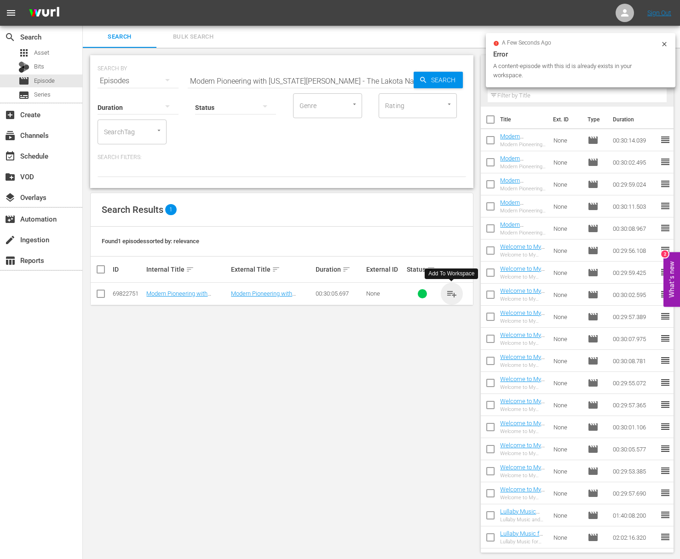
click at [452, 292] on span "playlist_add" at bounding box center [451, 293] width 11 height 11
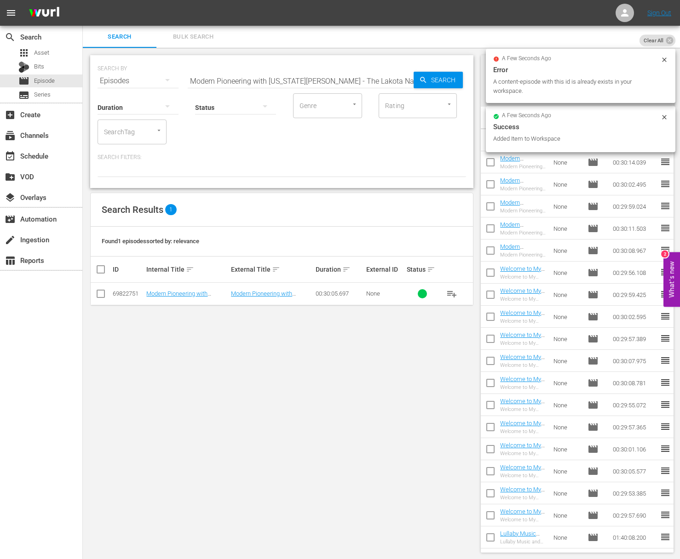
click at [301, 74] on input "Modern Pioneering with Georgia Pellegrini - The Lakota Nation: A Story of Empow…" at bounding box center [301, 81] width 226 height 22
paste input "France: The Noble Olive"
click at [442, 79] on span "Search" at bounding box center [444, 80] width 35 height 17
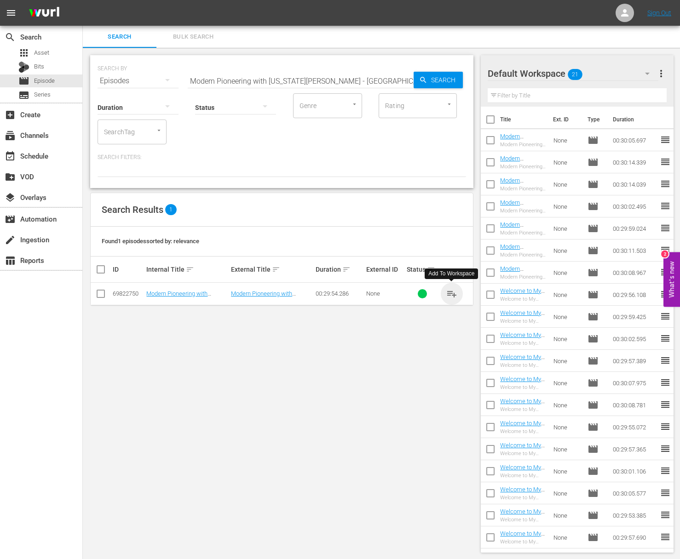
click at [451, 293] on span "playlist_add" at bounding box center [451, 293] width 11 height 11
click at [304, 78] on input "Modern Pioneering with Georgia Pellegrini - France: The Noble Olive" at bounding box center [301, 81] width 226 height 22
paste input "Traditions in Tuscany"
click at [431, 78] on span "Search" at bounding box center [444, 80] width 35 height 17
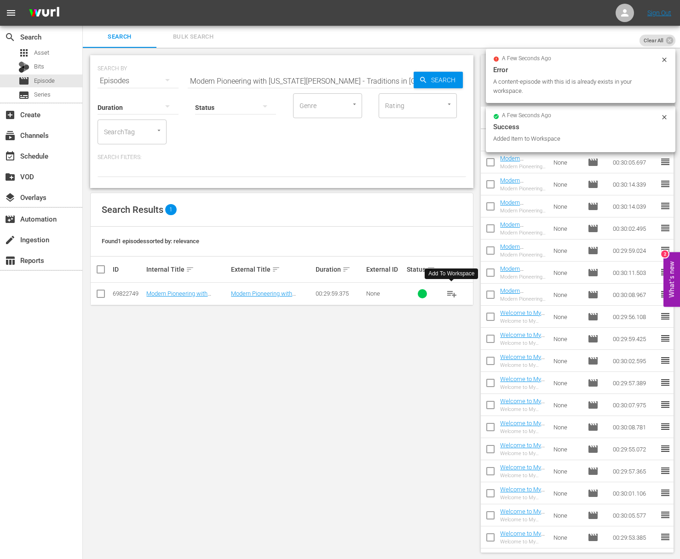
click at [453, 292] on span "playlist_add" at bounding box center [451, 293] width 11 height 11
click at [327, 73] on input "Modern Pioneering with Georgia Pellegrini - Traditions in Tuscany" at bounding box center [301, 81] width 226 height 22
paste input "Artisans of CharlestonModern Pioneering with Georgia Pellegrini -"
click at [338, 86] on input "aModern Pioneering with Georgia Pellegrini - Artisans of CharlestonModern Pione…" at bounding box center [301, 81] width 226 height 22
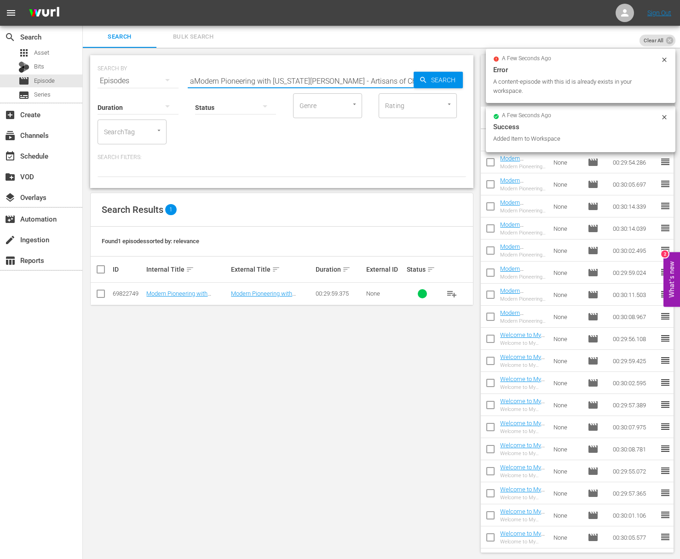
click at [344, 80] on input "aModern Pioneering with Georgia Pellegrini - Artisans of CharlestonModern Pione…" at bounding box center [301, 81] width 226 height 22
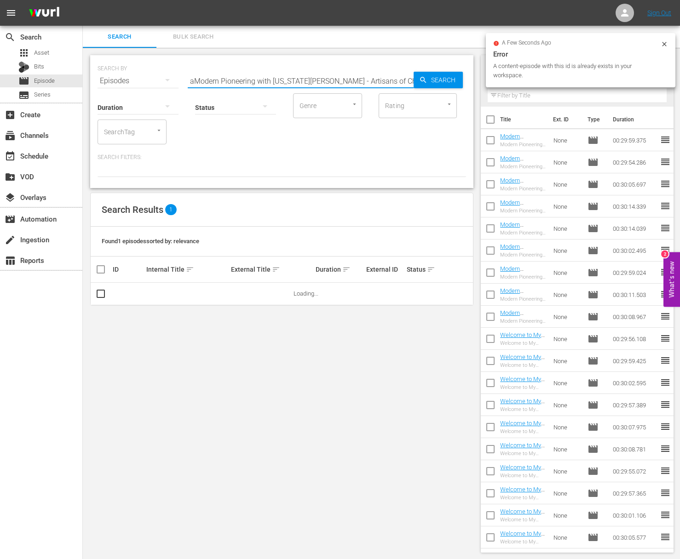
paste input "Modern Pioneering with Georgia Pellegrini - Artisans of Charleston"
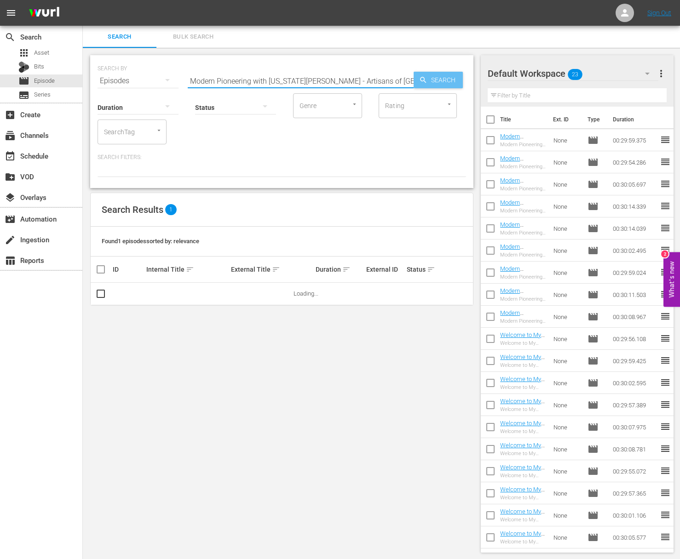
click at [427, 78] on span "Search" at bounding box center [444, 80] width 35 height 17
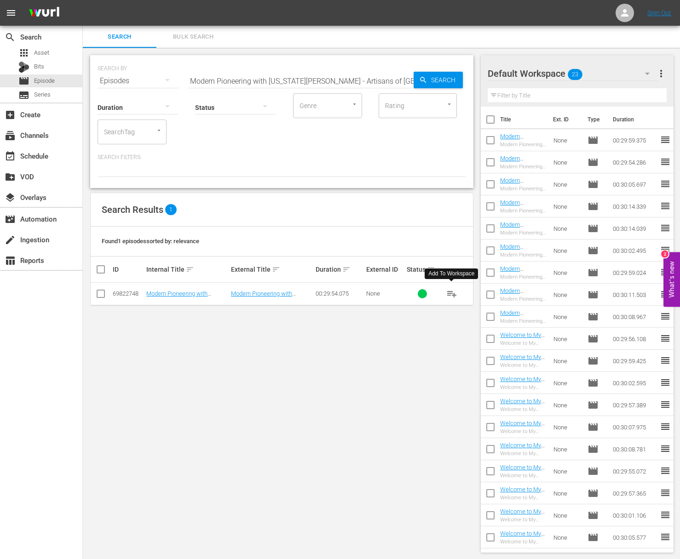
click at [450, 291] on span "playlist_add" at bounding box center [451, 293] width 11 height 11
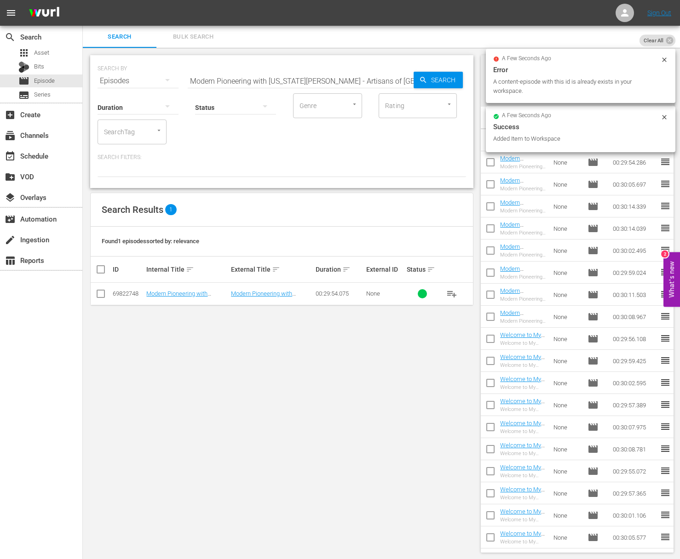
click at [326, 75] on input "Modern Pioneering with Georgia Pellegrini - Artisans of Charleston" at bounding box center [301, 81] width 226 height 22
paste input "Entertaining at Home"
click at [468, 80] on div "SEARCH BY Search By Episodes Search ID, Title, Description, Keywords, or Catego…" at bounding box center [281, 121] width 383 height 133
click at [448, 78] on span "Search" at bounding box center [444, 80] width 35 height 17
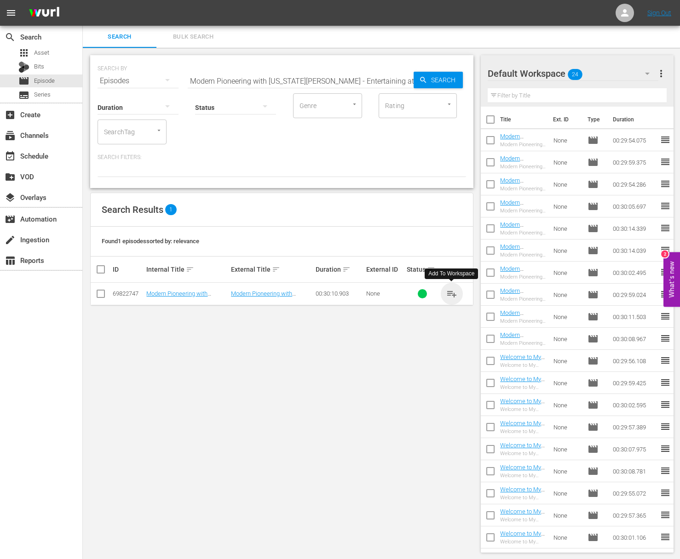
click at [450, 292] on span "playlist_add" at bounding box center [451, 293] width 11 height 11
click at [299, 75] on input "Modern Pioneering with Georgia Pellegrini - Entertaining at Home" at bounding box center [301, 81] width 226 height 22
paste input "Go West, Young Woman"
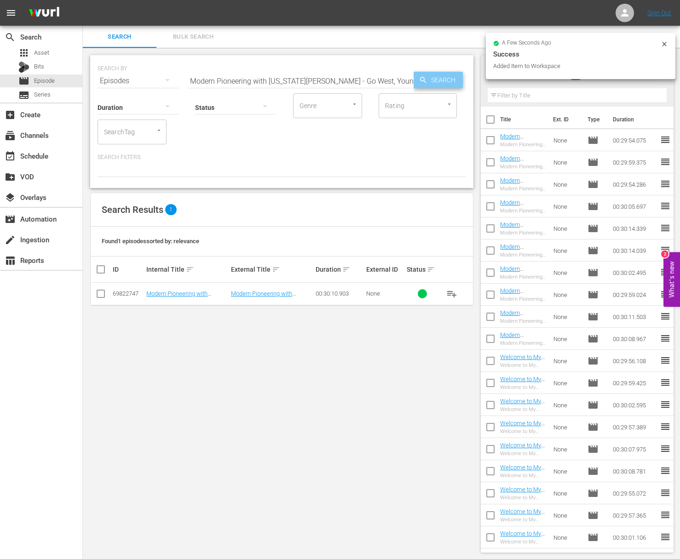
click at [442, 77] on span "Search" at bounding box center [444, 80] width 35 height 17
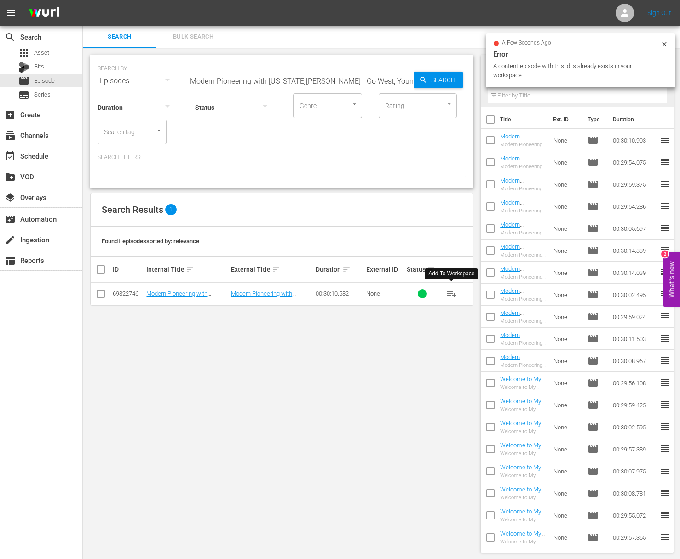
click at [450, 292] on span "playlist_add" at bounding box center [451, 293] width 11 height 11
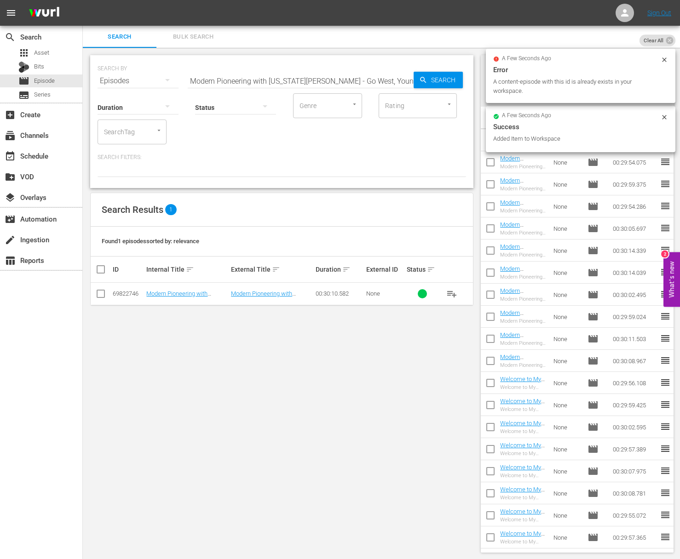
click at [269, 81] on input "Modern Pioneering with Georgia Pellegrini - Go West, Young Woman" at bounding box center [301, 81] width 226 height 22
paste input "Into the Wild"
click at [436, 81] on span "Search" at bounding box center [444, 80] width 35 height 17
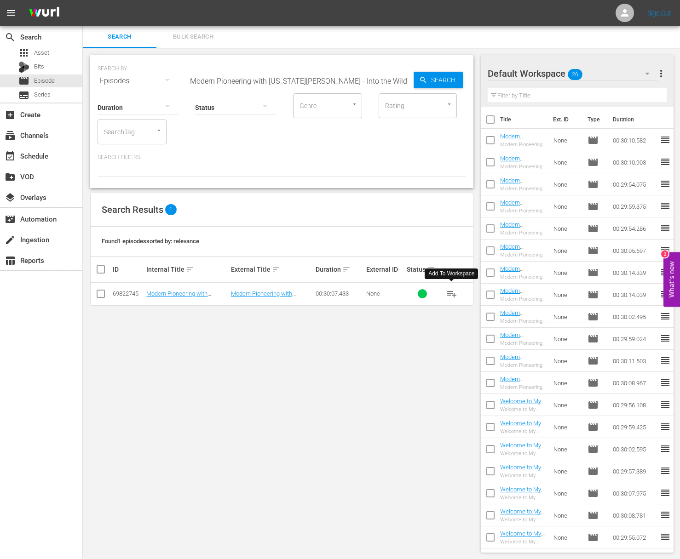
click at [453, 294] on span "playlist_add" at bounding box center [451, 293] width 11 height 11
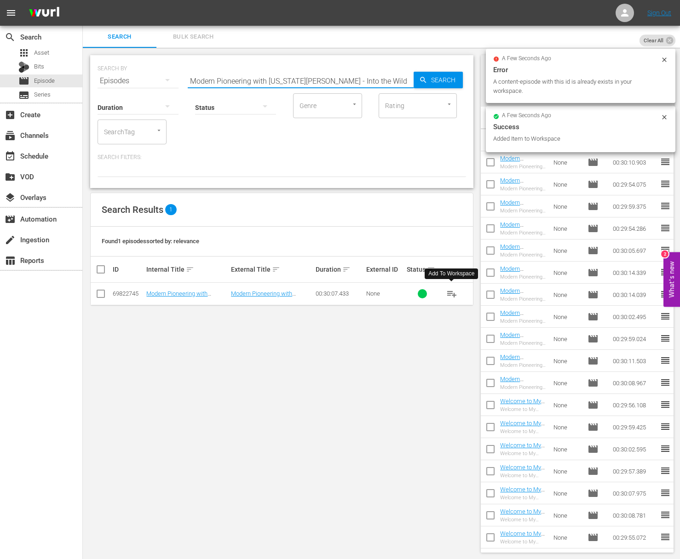
click at [314, 77] on input "Modern Pioneering with Georgia Pellegrini - Into the Wild" at bounding box center [301, 81] width 226 height 22
paste input "Modern Pioneering with Georgia Pellegrini - Discover Your Roots"
click at [307, 77] on input "Modern Pioneering with Georgia PellegaModern Pioneering with Georgia Pellegrini…" at bounding box center [301, 81] width 226 height 22
paste input "rini - Discover Your Roots"
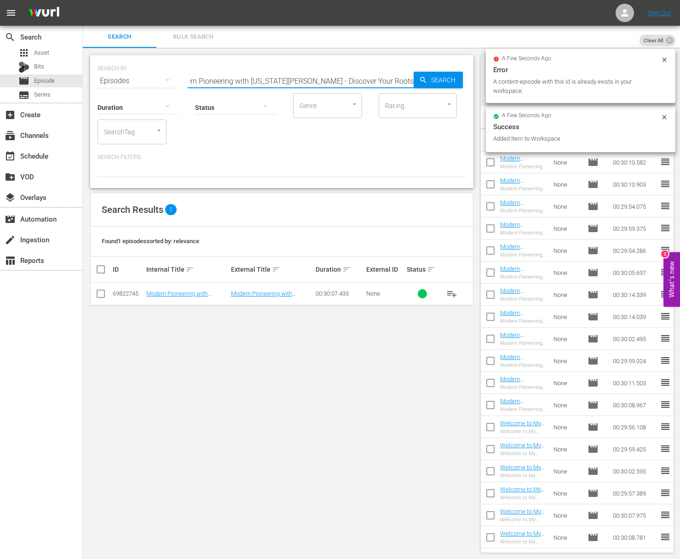
scroll to position [0, 0]
click at [455, 77] on span "Search" at bounding box center [444, 80] width 35 height 17
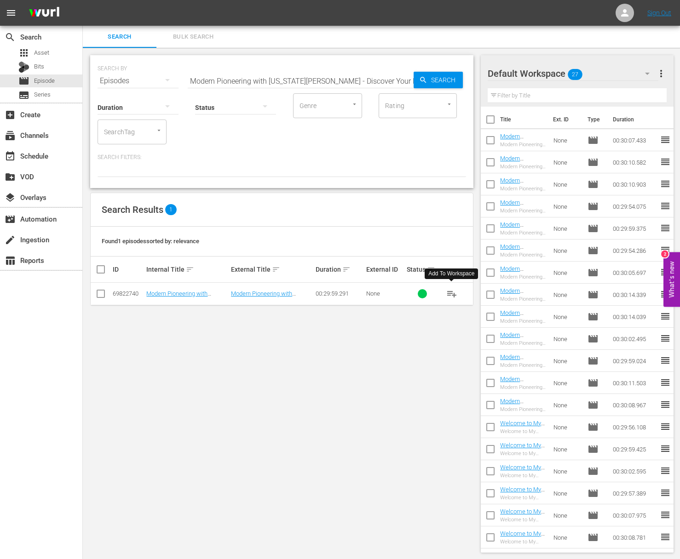
click at [455, 292] on span "playlist_add" at bounding box center [451, 293] width 11 height 11
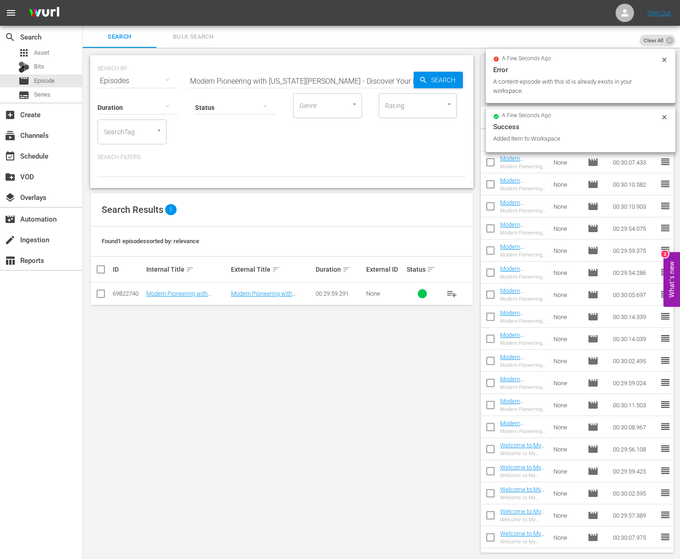
click at [311, 79] on input "Modern Pioneering with Georgia Pellegrini - Discover Your Roots" at bounding box center [301, 81] width 226 height 22
paste input "Into the Garden"
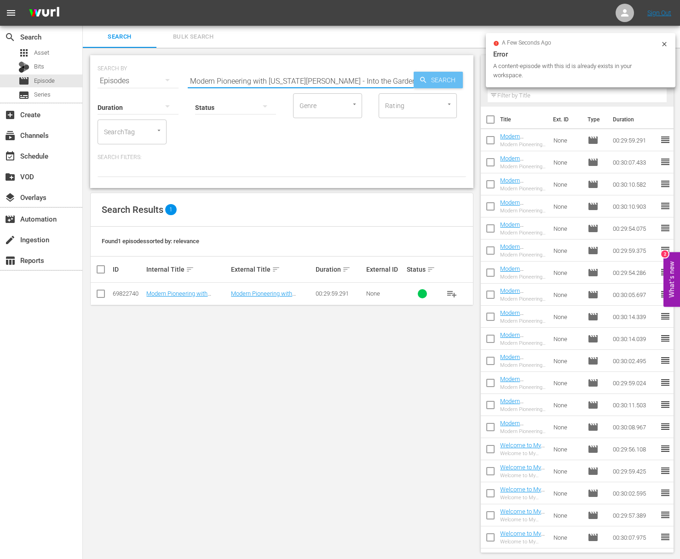
click at [428, 77] on span "Search" at bounding box center [444, 80] width 35 height 17
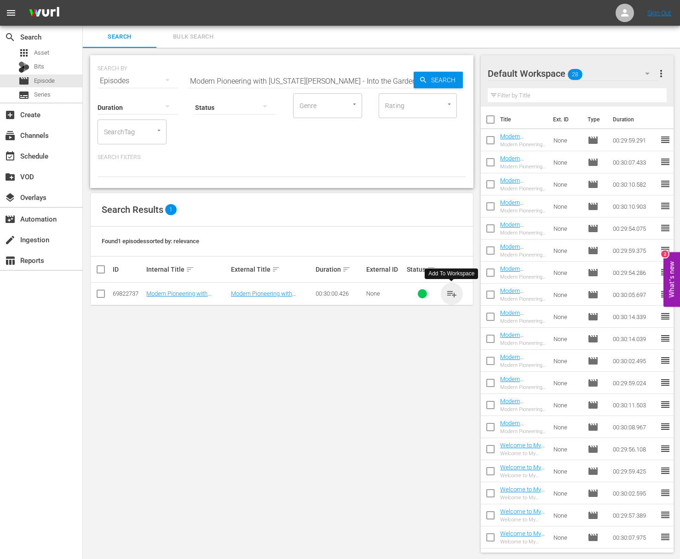
click at [452, 291] on span "playlist_add" at bounding box center [451, 293] width 11 height 11
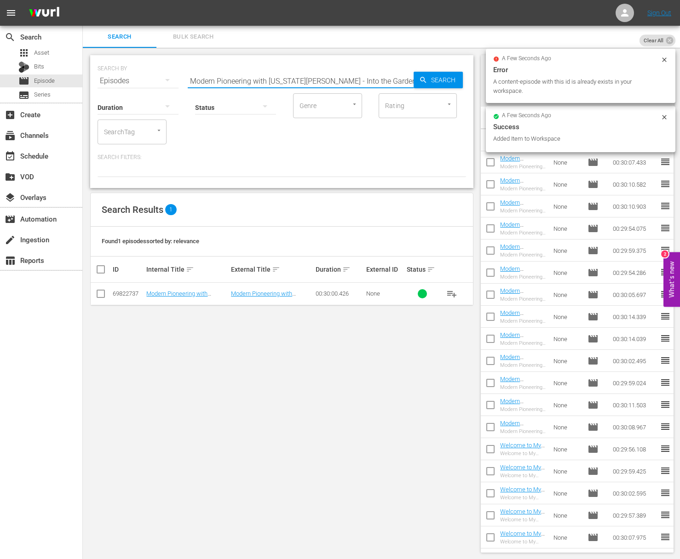
click at [338, 78] on input "Modern Pioneering with Georgia Pellegrini - Into the Garden" at bounding box center [301, 81] width 226 height 22
paste input "Heritage of the Lowcountry"
click at [446, 80] on span "Search" at bounding box center [444, 80] width 35 height 17
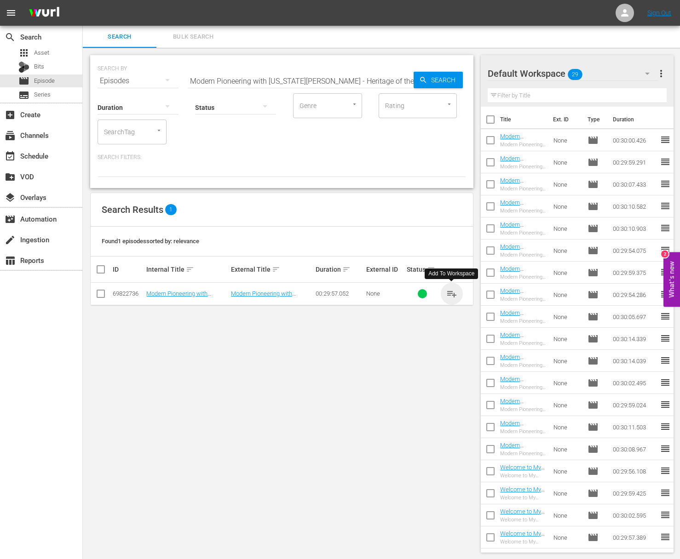
click at [452, 290] on span "playlist_add" at bounding box center [451, 293] width 11 height 11
click at [452, 293] on span "playlist_add" at bounding box center [451, 293] width 11 height 11
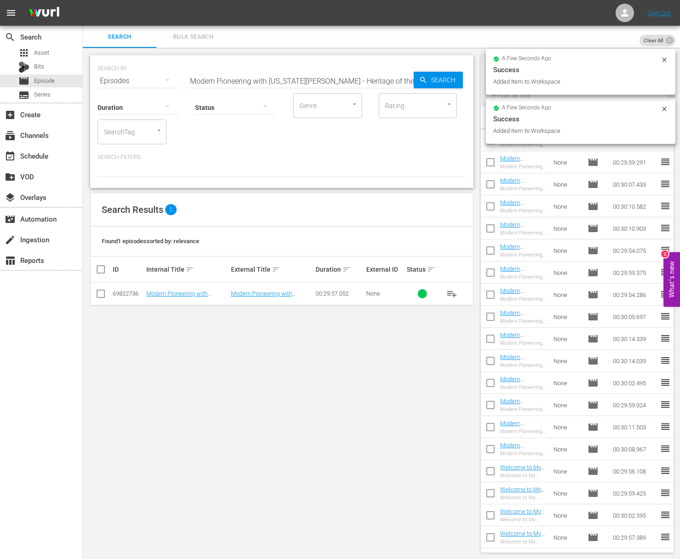
click at [312, 75] on input "Modern Pioneering with Georgia Pellegrini - Heritage of the Lowcountry" at bounding box center [301, 81] width 226 height 22
paste input "Cooking with Nick Stellino - A Taste of Ital"
click at [436, 79] on span "Search" at bounding box center [444, 80] width 35 height 17
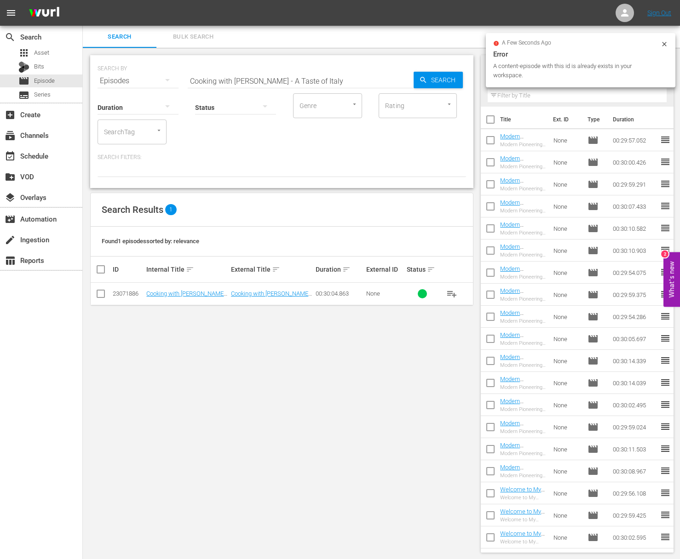
click at [456, 292] on span "playlist_add" at bounding box center [451, 293] width 11 height 11
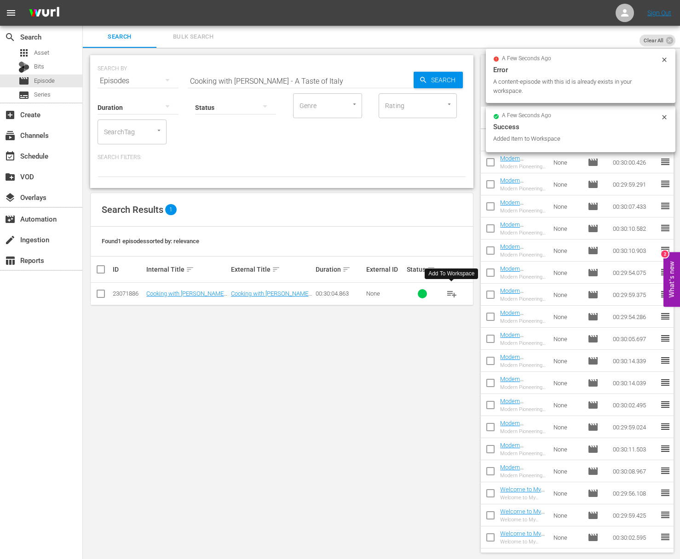
click at [276, 84] on div "SEARCH BY Search By Episodes Search ID, Title, Description, Keywords, or Catego…" at bounding box center [281, 121] width 383 height 133
click at [279, 80] on input "Cooking with Nick Stellino - A Taste of Italy" at bounding box center [301, 81] width 226 height 22
paste input "Grandma's Secrets"
click at [432, 80] on span "Search" at bounding box center [444, 80] width 35 height 17
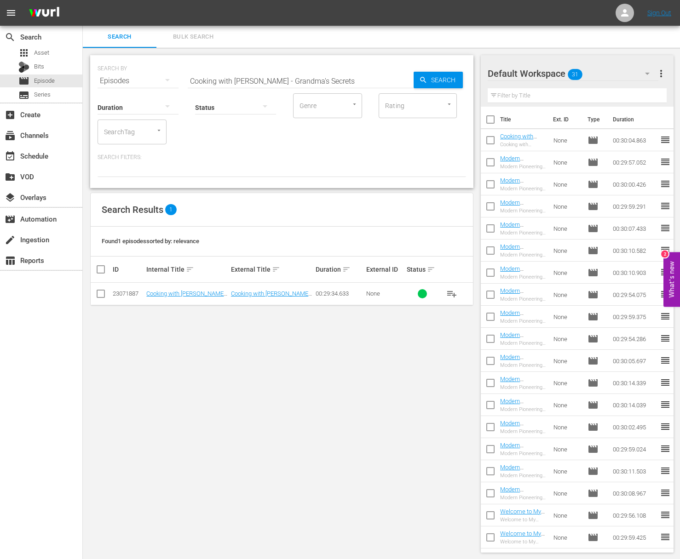
click at [448, 292] on span "playlist_add" at bounding box center [451, 293] width 11 height 11
click at [450, 292] on span "playlist_add" at bounding box center [451, 293] width 11 height 11
click at [315, 78] on input "Cooking with Nick Stellino - Grandma's Secrets" at bounding box center [301, 81] width 226 height 22
paste input "A Dinner to Remember"
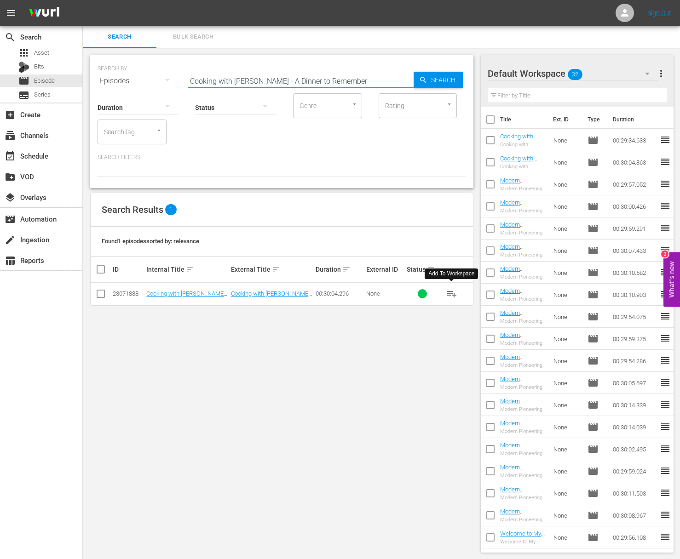
click at [451, 292] on span "playlist_add" at bounding box center [451, 293] width 11 height 11
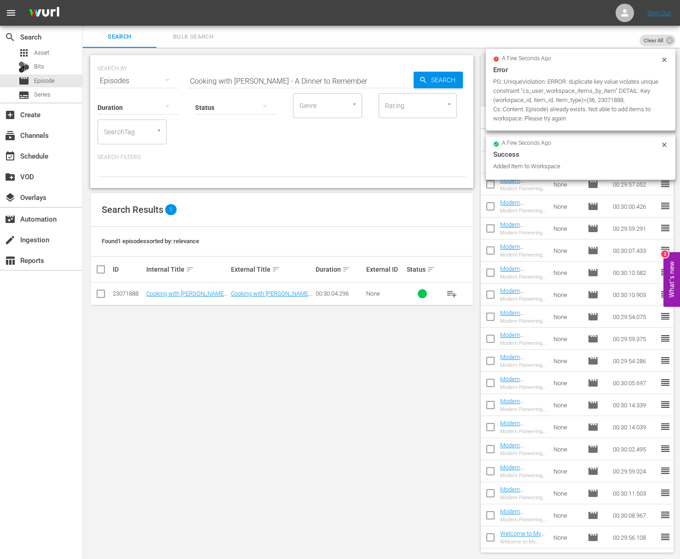
click at [225, 80] on input "Cooking with Nick Stellino - A Dinner to Remember" at bounding box center [301, 81] width 226 height 22
paste input "Stuffed Meatloaf and Cake with Rum Sauce!"
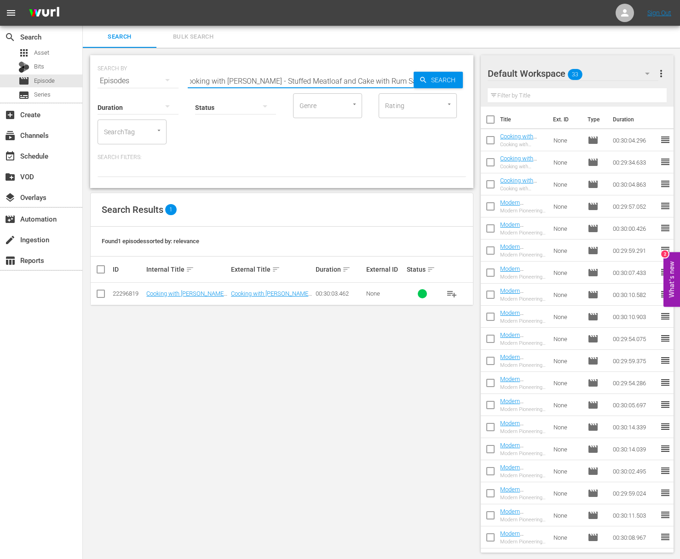
click at [454, 290] on span "playlist_add" at bounding box center [451, 293] width 11 height 11
click at [452, 292] on span "playlist_add" at bounding box center [451, 293] width 11 height 11
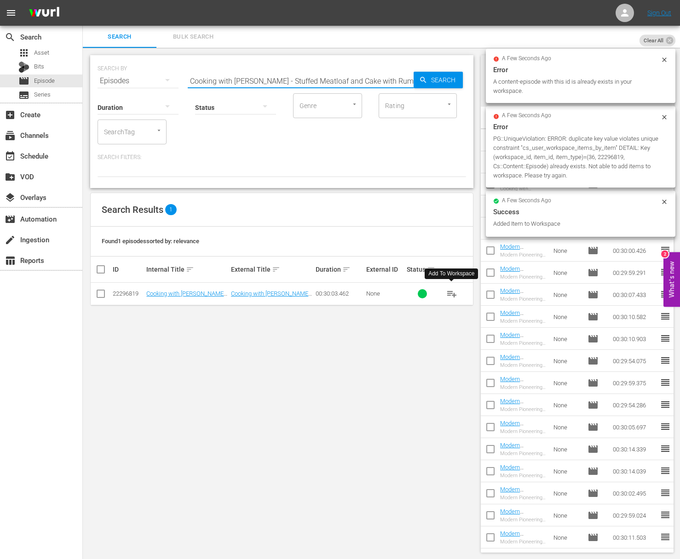
click at [273, 77] on input "Cooking with Nick Stellino - Stuffed Meatloaf and Cake with Rum Sauce!" at bounding box center [301, 81] width 226 height 22
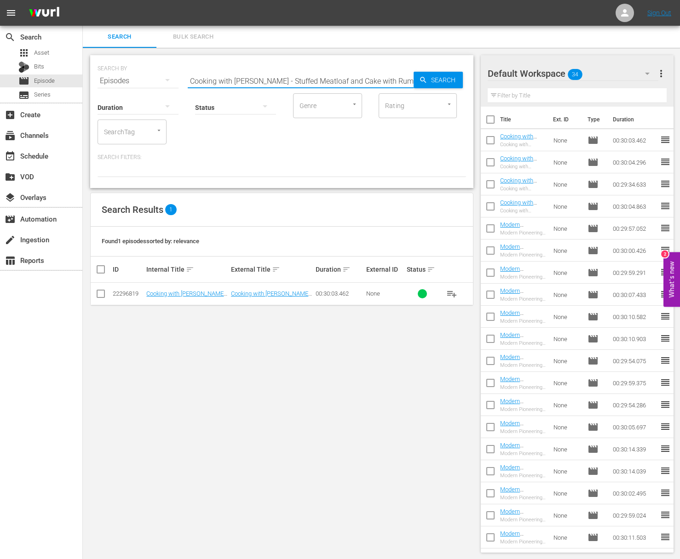
paste input "Chops with Port & Gorgonzola Sauce and Ricotta Cheesecake"
click at [453, 292] on span "playlist_add" at bounding box center [451, 293] width 11 height 11
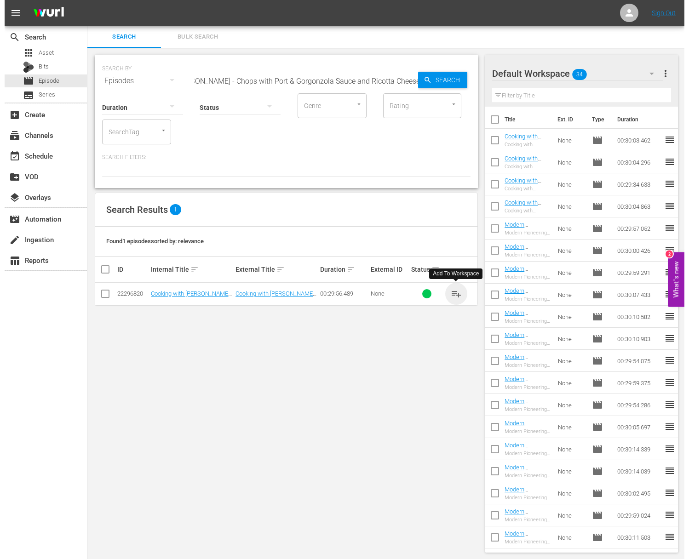
scroll to position [0, 0]
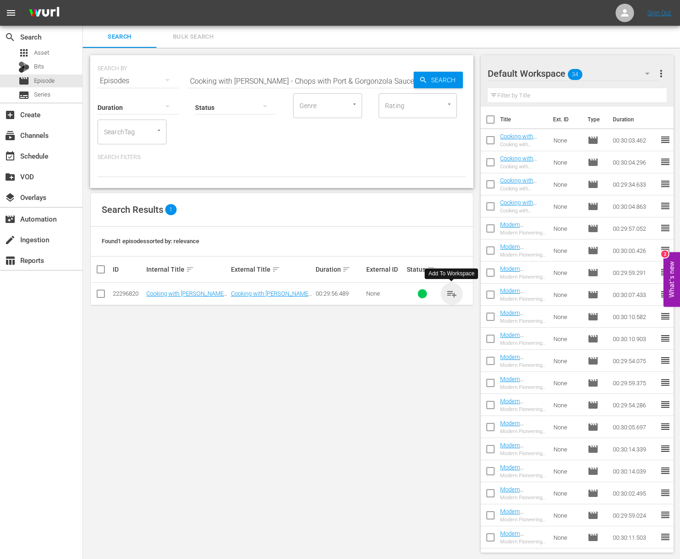
click at [453, 292] on span "playlist_add" at bounding box center [451, 293] width 11 height 11
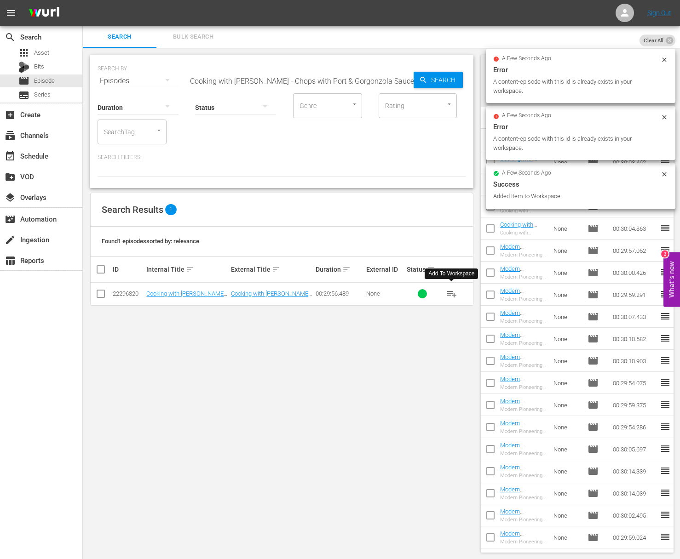
drag, startPoint x: 206, startPoint y: 85, endPoint x: 216, endPoint y: 81, distance: 10.5
click at [206, 85] on div "SEARCH BY Search By Episodes Search ID, Title, Description, Keywords, or Catego…" at bounding box center [281, 121] width 383 height 133
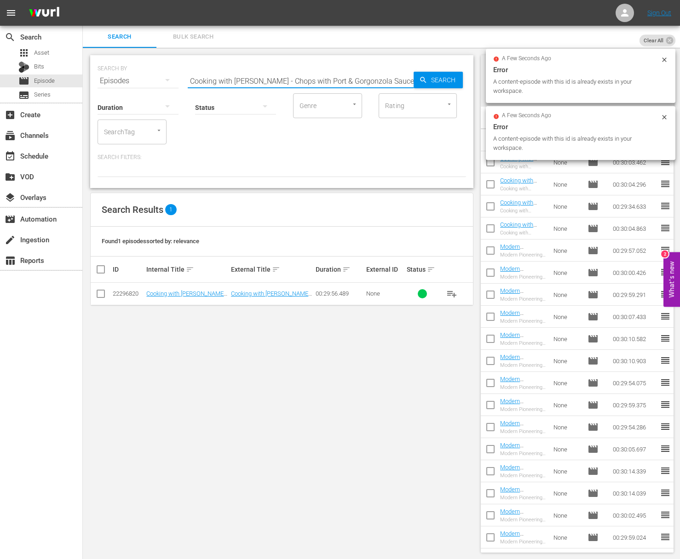
click at [217, 81] on input "Cooking with Nick Stellino - Chops with Port & Gorgonzola Sauce and Ricotta Che…" at bounding box center [301, 81] width 226 height 22
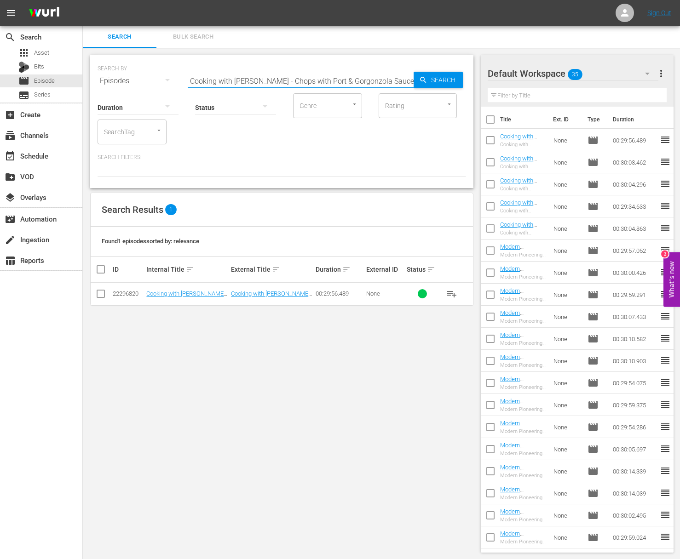
click at [277, 83] on input "Cooking with Nick Stellino - Chops with Port & Gorgonzola Sauce and Ricotta Che…" at bounding box center [301, 81] width 226 height 22
paste input "Sizzling Shrimp Dishes"
click at [450, 292] on span "playlist_add" at bounding box center [451, 293] width 11 height 11
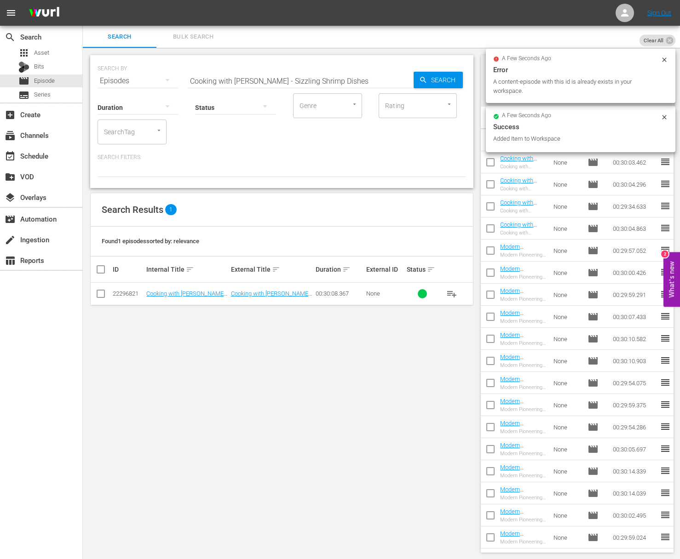
click at [258, 83] on input "Cooking with Nick Stellino - Sizzling Shrimp Dishes" at bounding box center [301, 81] width 226 height 22
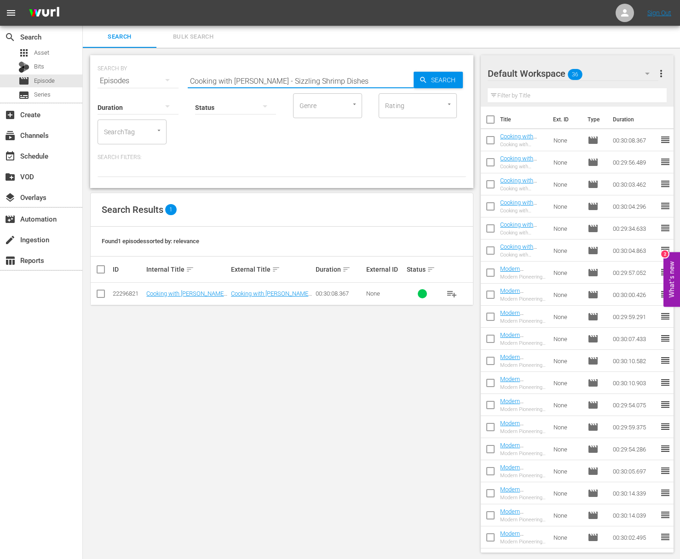
paste input "Upside- Down Apple Pie"
click at [448, 294] on span "playlist_add" at bounding box center [451, 293] width 11 height 11
click at [453, 293] on span "playlist_add" at bounding box center [451, 293] width 11 height 11
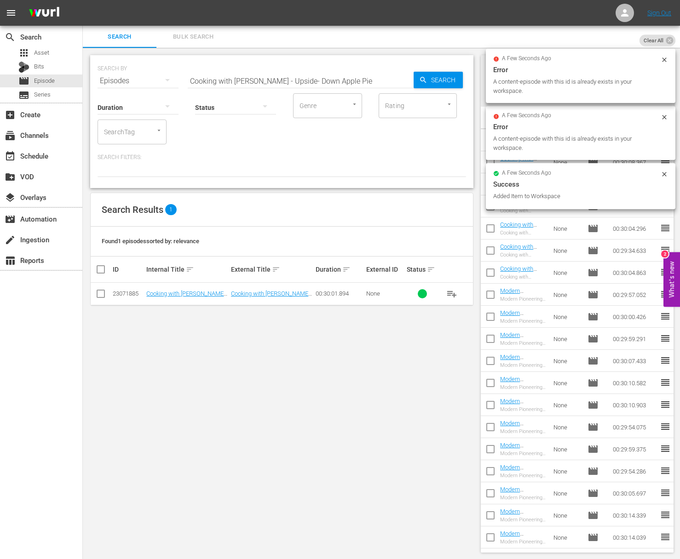
click at [288, 76] on input "Cooking with Nick Stellino - Upside- Down Apple Pie" at bounding box center [301, 81] width 226 height 22
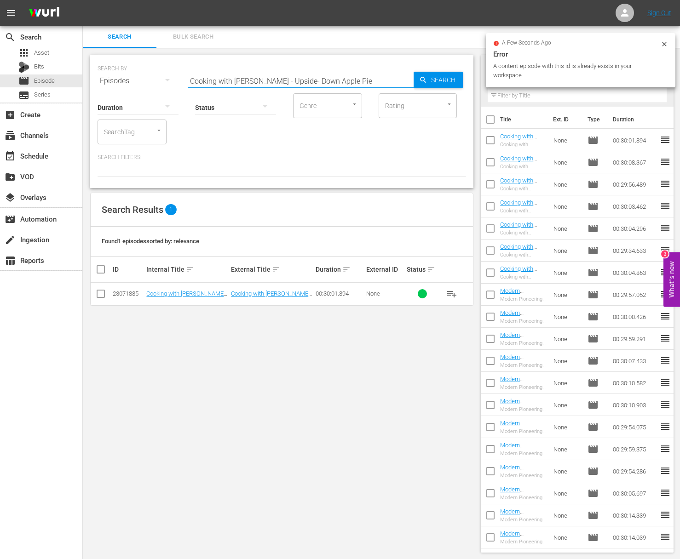
paste input "Veal Appeal"
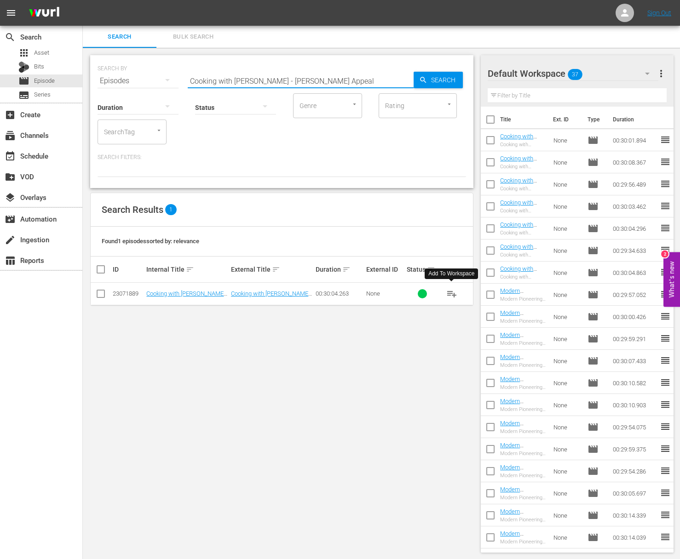
click at [446, 292] on span "playlist_add" at bounding box center [451, 293] width 11 height 11
click at [450, 292] on span "playlist_add" at bounding box center [451, 293] width 11 height 11
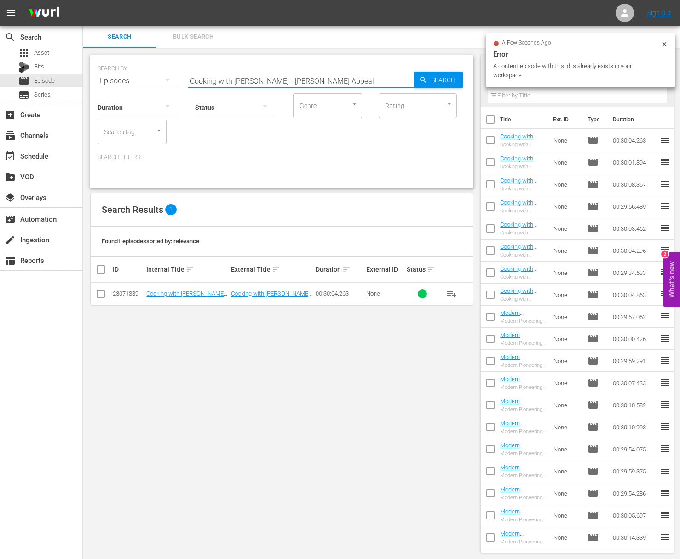
click at [270, 74] on input "Cooking with Nick Stellino - Veal Appeal" at bounding box center [301, 81] width 226 height 22
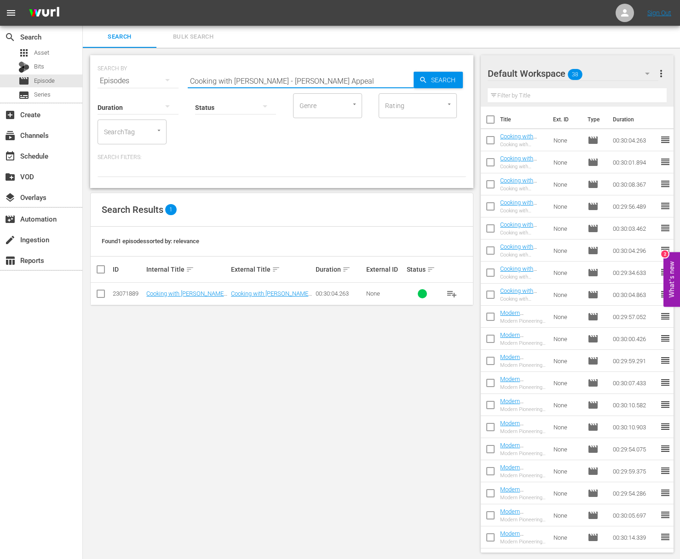
paste input "Special Creations"
click at [454, 292] on span "playlist_add" at bounding box center [451, 293] width 11 height 11
click at [453, 293] on span "playlist_add" at bounding box center [451, 293] width 11 height 11
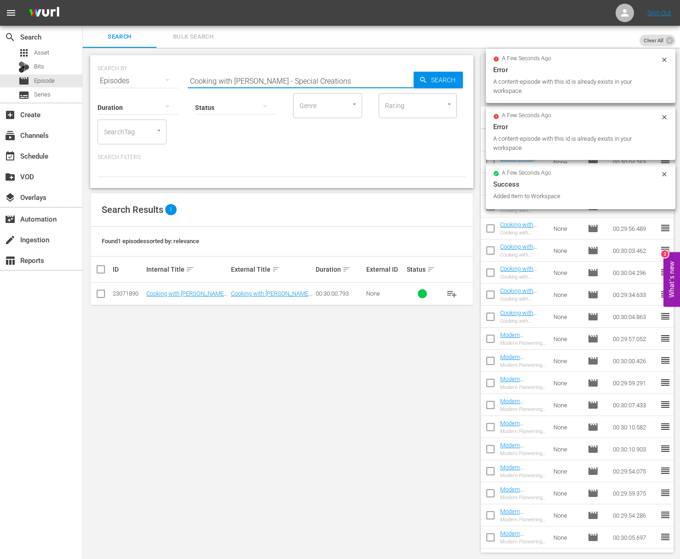
click at [261, 79] on input "Cooking with Nick Stellino - Special Creations" at bounding box center [301, 81] width 226 height 22
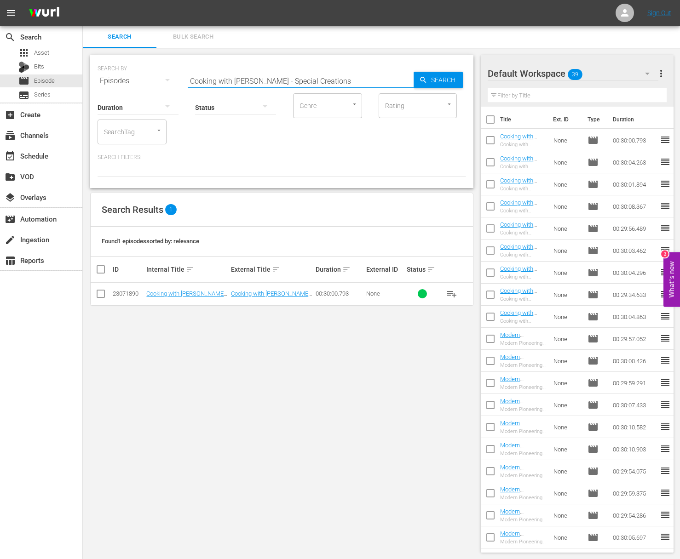
paste input "Nick's Favorite"
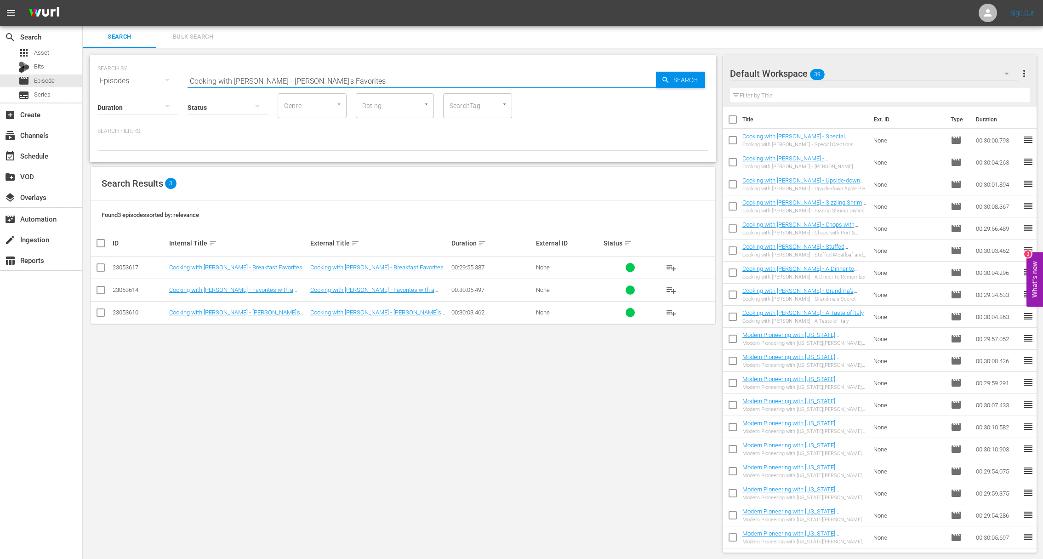
click at [671, 314] on span "playlist_add" at bounding box center [671, 312] width 11 height 11
click at [671, 313] on span "playlist_add" at bounding box center [671, 312] width 11 height 11
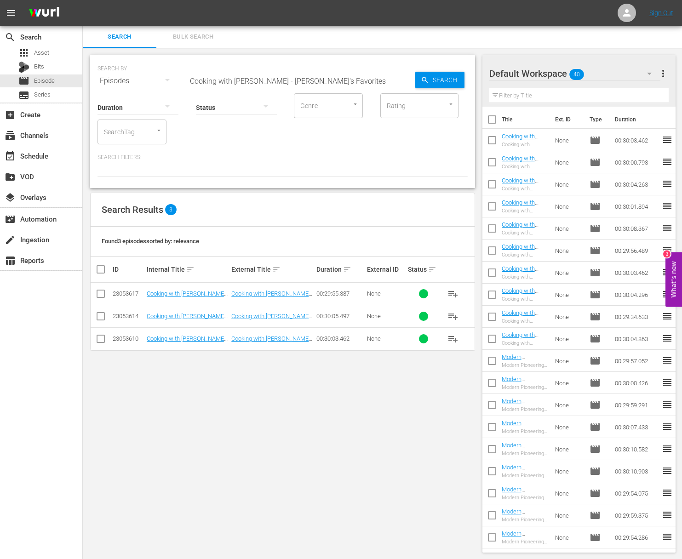
click at [347, 73] on input "Cooking with Nick Stellino - Nick's Favorites" at bounding box center [302, 81] width 228 height 22
paste input "Seafood Feast"
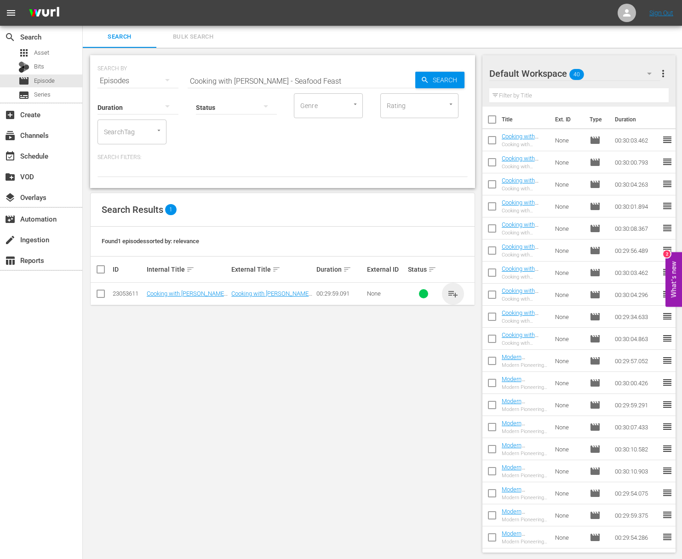
click at [453, 290] on span "playlist_add" at bounding box center [452, 293] width 11 height 11
click at [453, 291] on span "playlist_add" at bounding box center [452, 293] width 11 height 11
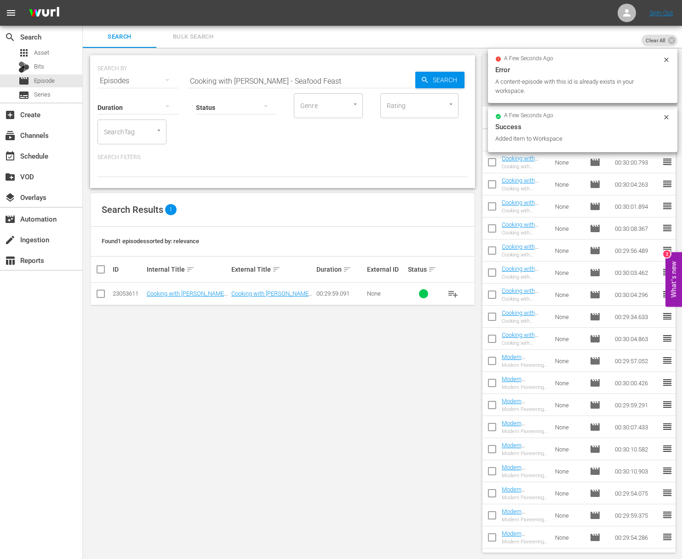
click at [229, 72] on input "Cooking with Nick Stellino - Seafood Feast" at bounding box center [302, 81] width 228 height 22
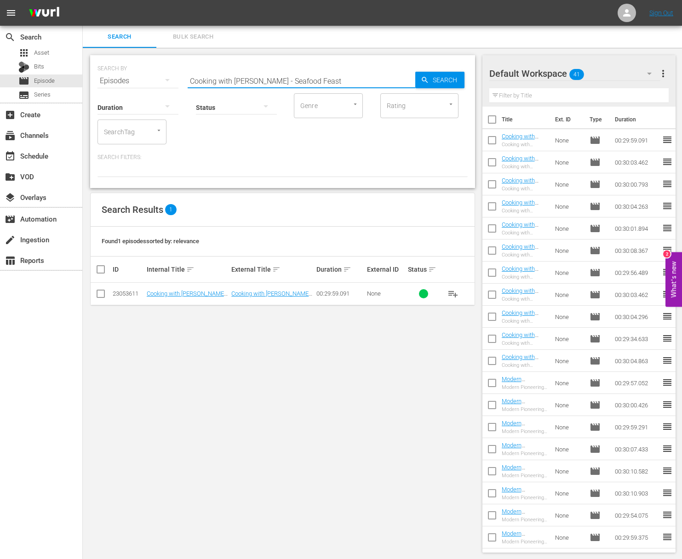
paste input "The Ultimate Bread Pudding"
click at [452, 293] on span "playlist_add" at bounding box center [452, 293] width 11 height 11
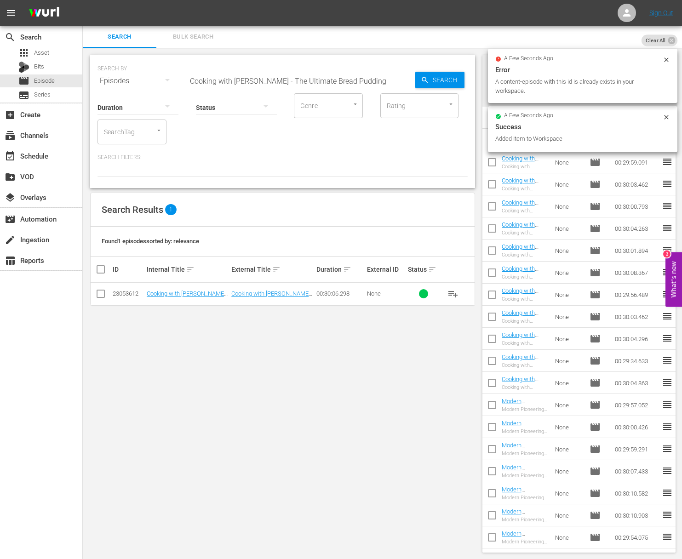
click at [277, 79] on input "Cooking with Nick Stellino - The Ultimate Bread Pudding" at bounding box center [302, 81] width 228 height 22
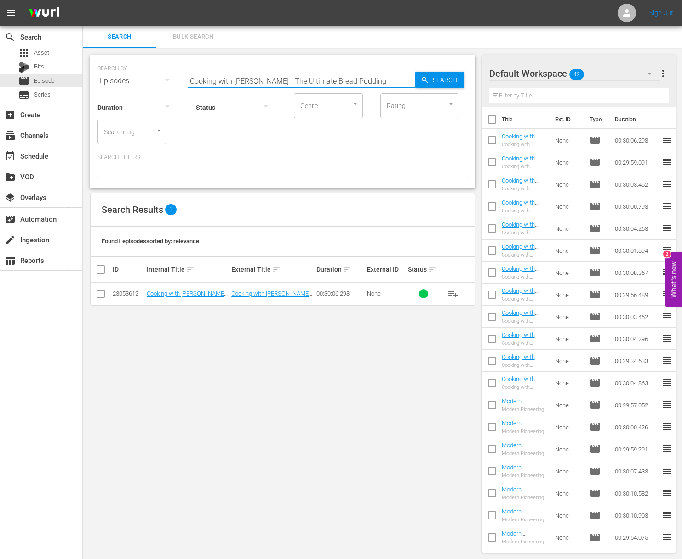
paste input "Favorites with a Twist"
click at [453, 294] on span "playlist_add" at bounding box center [452, 293] width 11 height 11
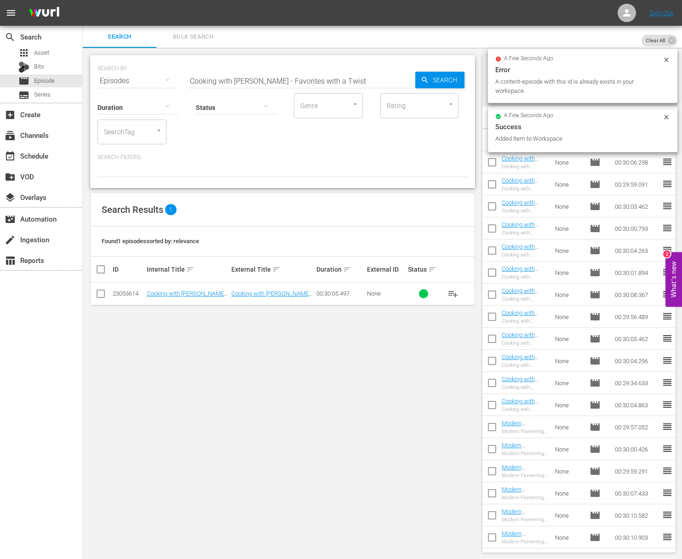
click at [277, 84] on input "Cooking with Nick Stellino - Favorites with a Twist" at bounding box center [302, 81] width 228 height 22
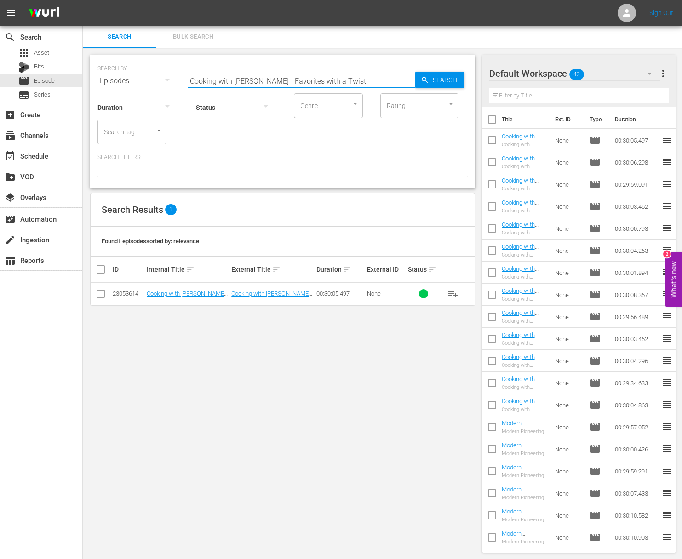
paste input "Incredible Soups"
click at [451, 293] on span "playlist_add" at bounding box center [452, 293] width 11 height 11
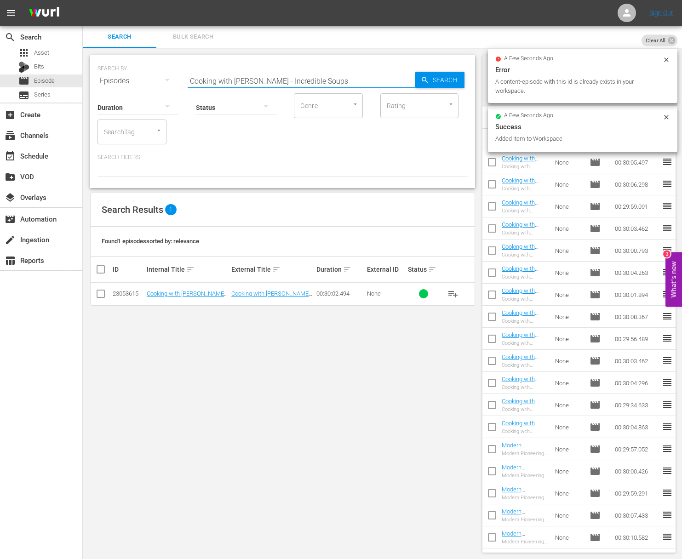
click at [271, 78] on input "Cooking with Nick Stellino - Incredible Soups" at bounding box center [302, 81] width 228 height 22
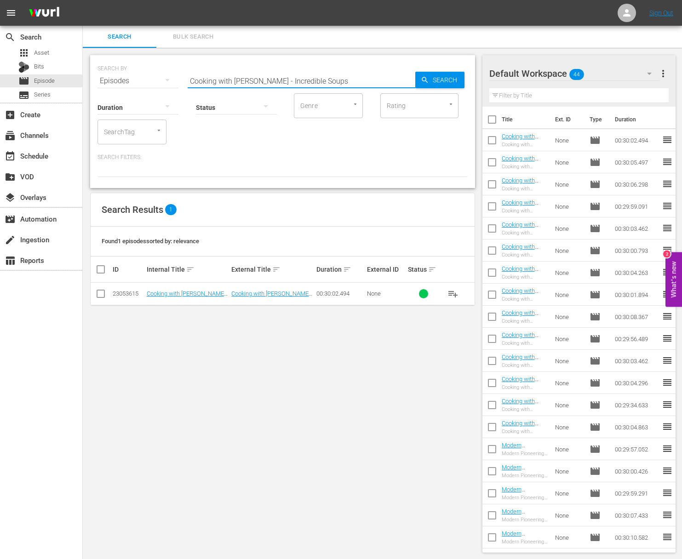
paste input "Southern Comfort"
click at [454, 295] on span "playlist_add" at bounding box center [452, 293] width 11 height 11
click at [454, 294] on span "playlist_add" at bounding box center [452, 293] width 11 height 11
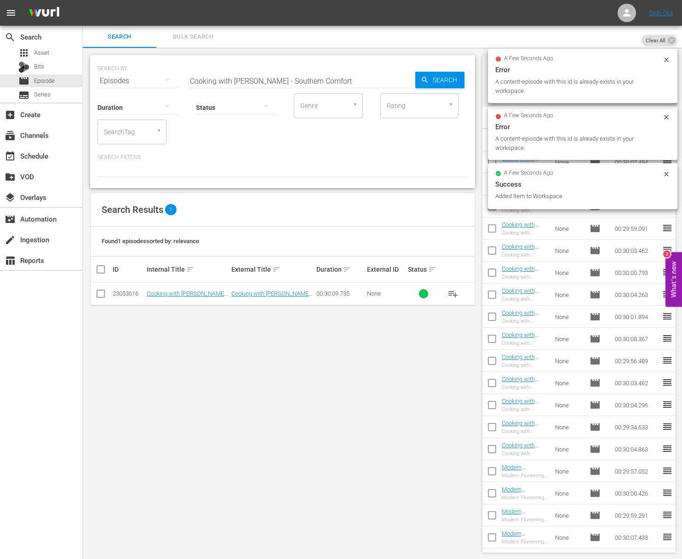
click at [246, 78] on input "Cooking with Nick Stellino - Southern Comfort" at bounding box center [302, 81] width 228 height 22
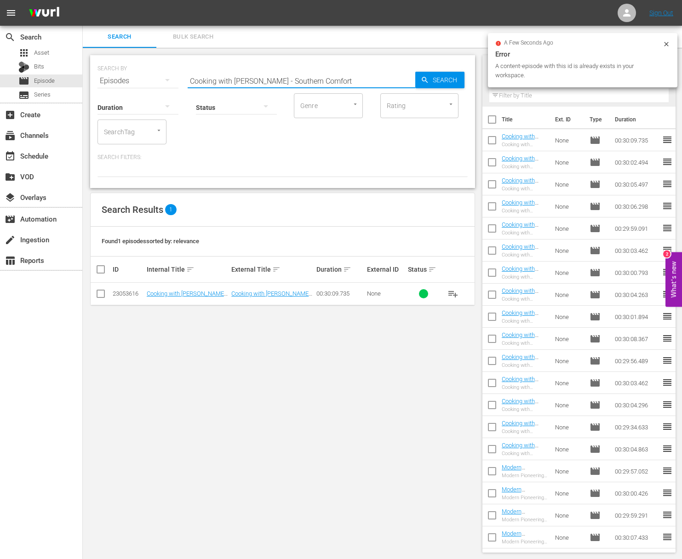
paste input "Breakfast Favorites"
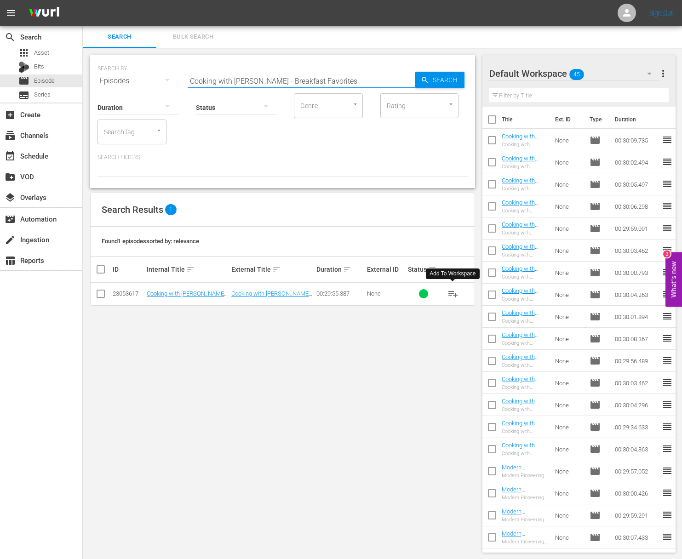
click at [450, 295] on span "playlist_add" at bounding box center [452, 293] width 11 height 11
click at [453, 293] on span "playlist_add" at bounding box center [452, 293] width 11 height 11
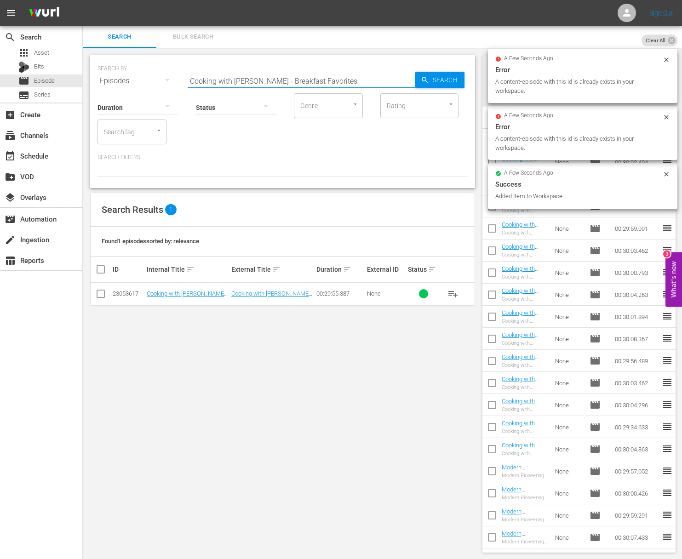
click at [237, 77] on input "Cooking with Nick Stellino - Breakfast Favorites" at bounding box center [302, 81] width 228 height 22
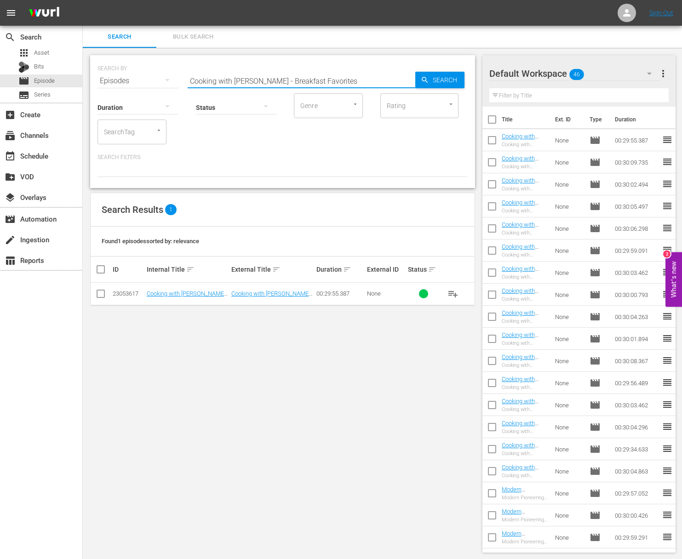
paste input "Jacques Pépin Cooking at Home - Lavish Indulgenc"
click at [454, 294] on span "playlist_add" at bounding box center [452, 293] width 11 height 11
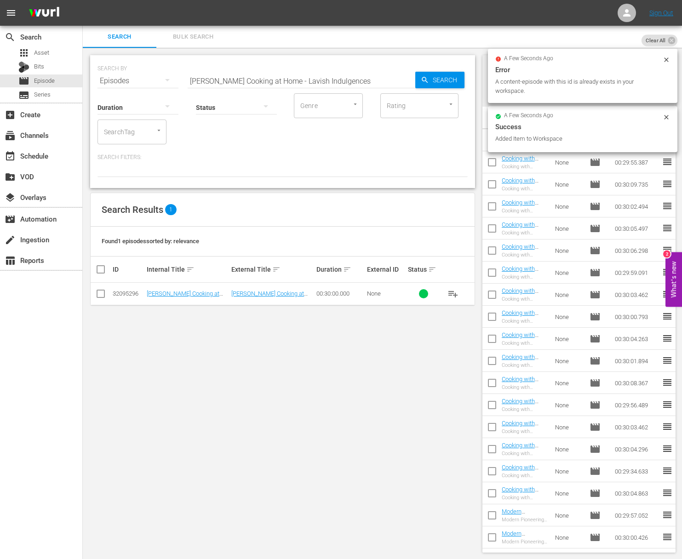
click at [242, 78] on input "Jacques Pépin Cooking at Home - Lavish Indulgences" at bounding box center [302, 81] width 228 height 22
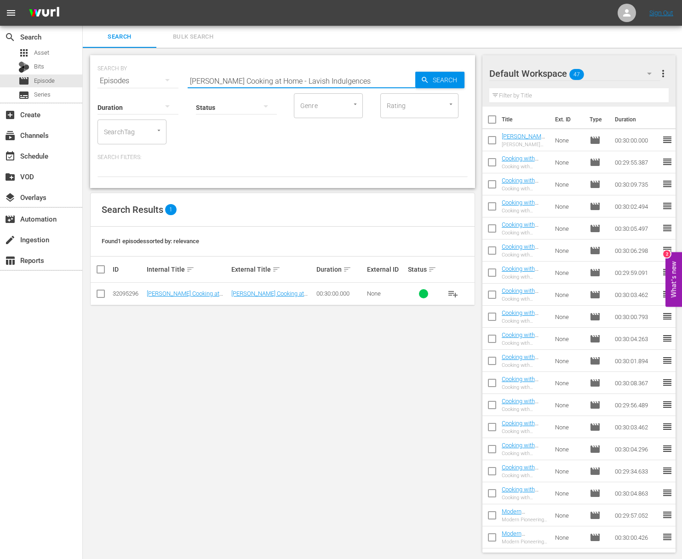
paste input "Fruit Desert"
click at [455, 291] on span "playlist_add" at bounding box center [452, 293] width 11 height 11
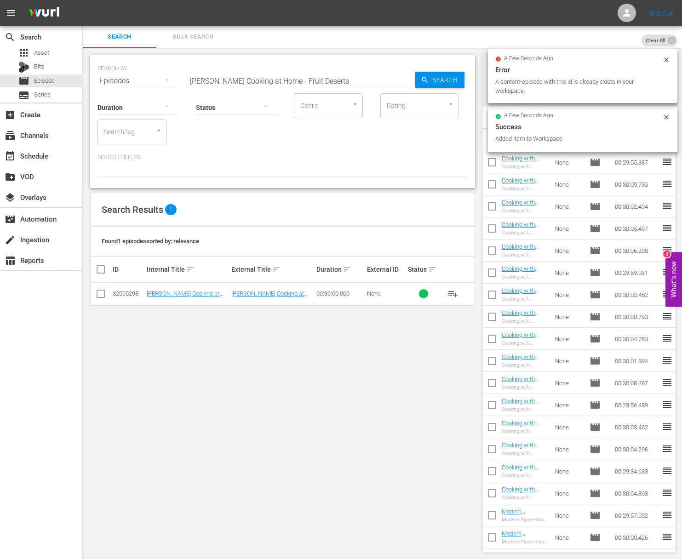
click at [281, 78] on input "Jacques Pépin Cooking at Home - Fruit Deserts" at bounding box center [302, 81] width 228 height 22
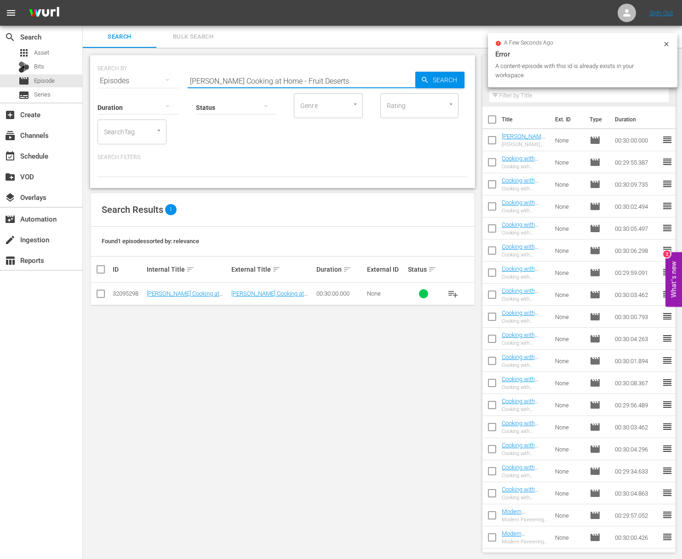
paste input "Warming Fall Flavor"
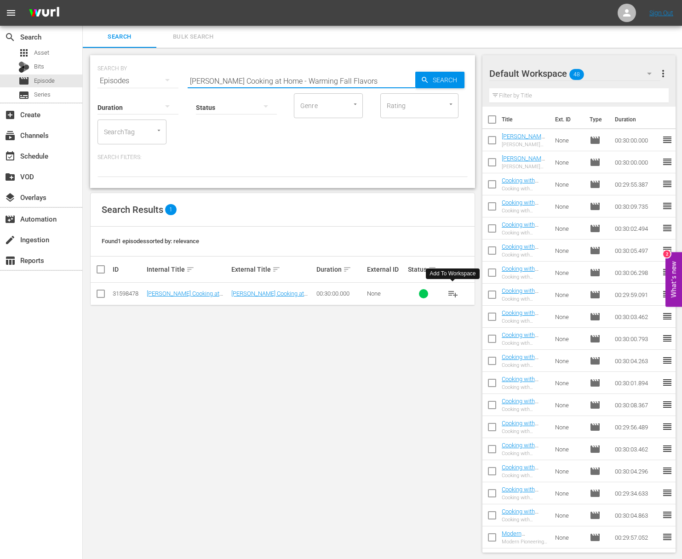
click at [454, 292] on span "playlist_add" at bounding box center [452, 293] width 11 height 11
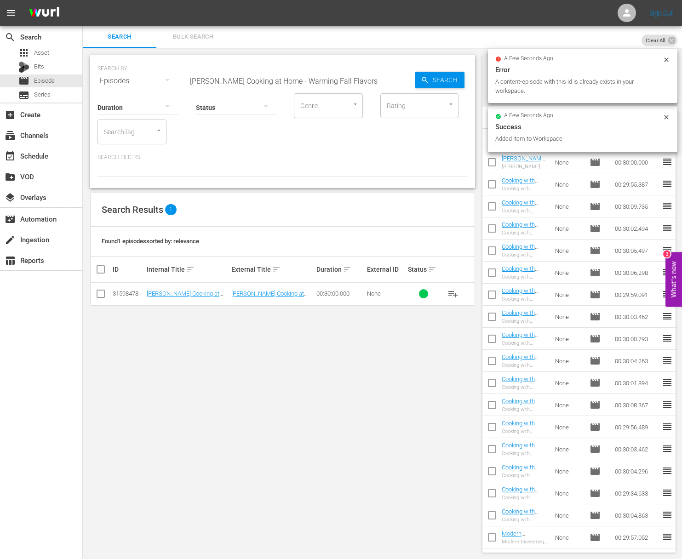
click at [240, 76] on input "Jacques Pépin Cooking at Home - Warming Fall Flavors" at bounding box center [302, 81] width 228 height 22
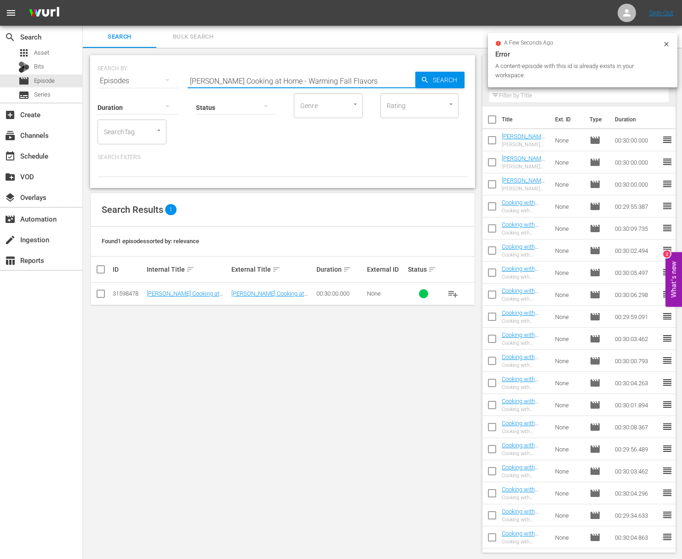
paste input "- Springtime Favorite"
type input "Jacques Pépin Cooking at Home - Springtime Favorites"
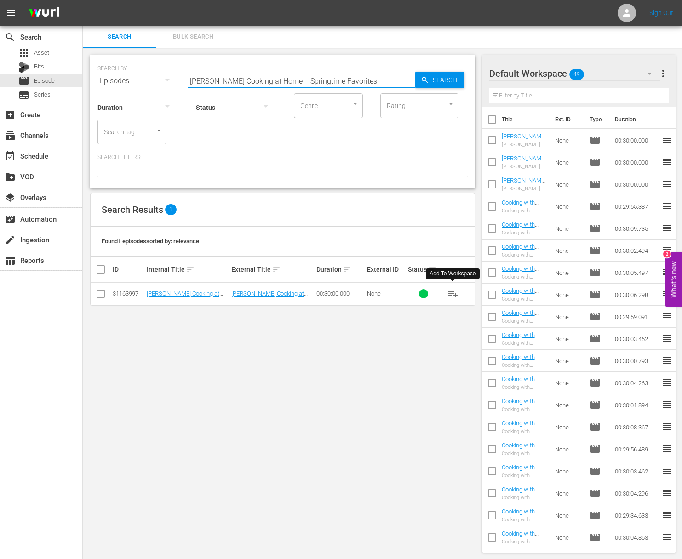
click at [453, 293] on span "playlist_add" at bounding box center [452, 293] width 11 height 11
click at [54, 159] on div "event_available Schedule" at bounding box center [41, 155] width 82 height 18
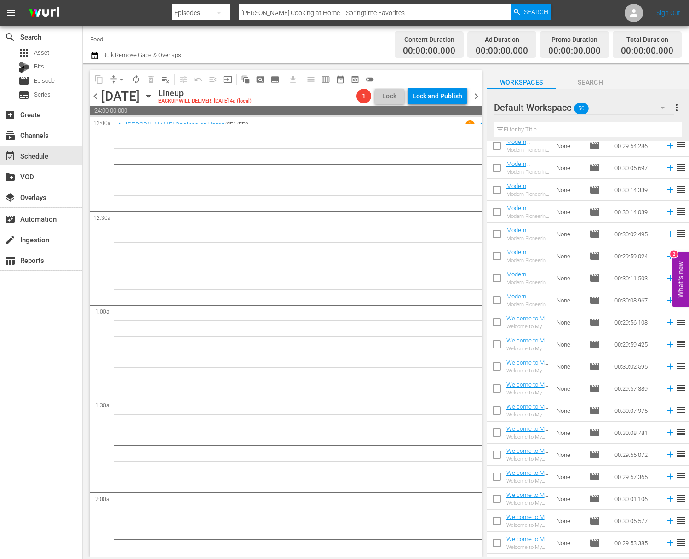
scroll to position [709, 0]
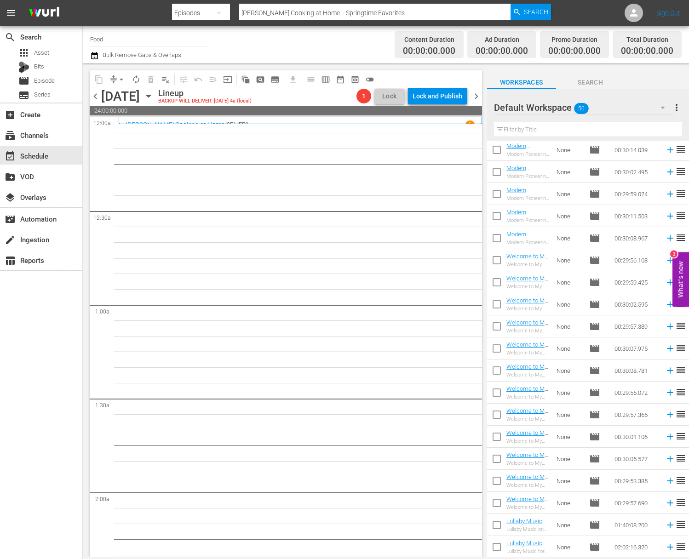
click at [499, 543] on input "checkbox" at bounding box center [496, 548] width 19 height 19
checkbox input "true"
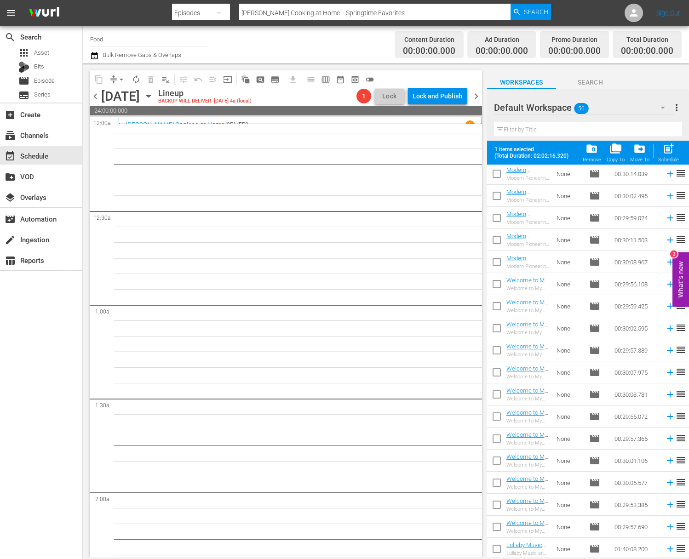
click at [499, 529] on input "checkbox" at bounding box center [496, 528] width 19 height 19
checkbox input "true"
click at [497, 547] on input "checkbox" at bounding box center [496, 550] width 19 height 19
checkbox input "true"
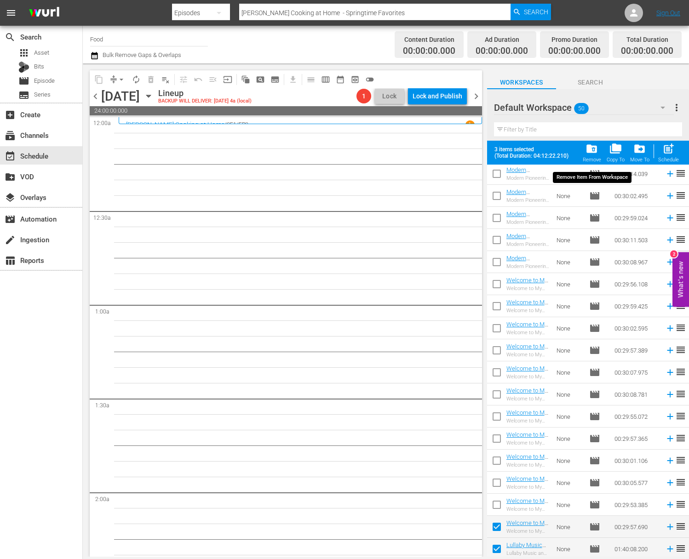
click at [595, 153] on span "folder_delete" at bounding box center [591, 149] width 12 height 12
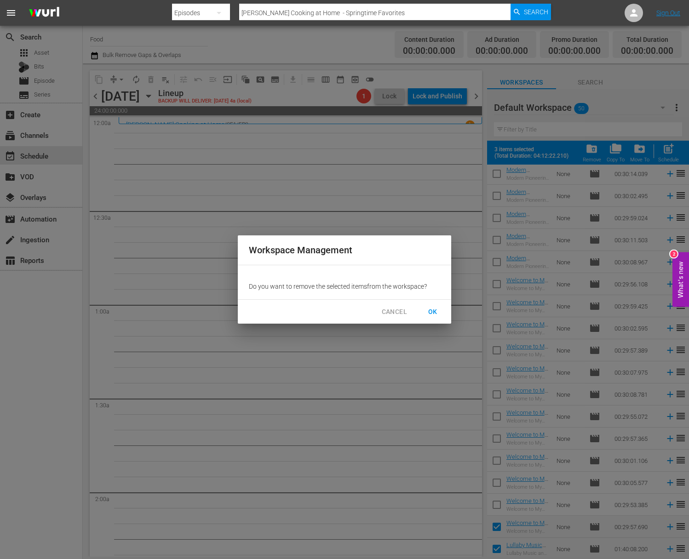
click at [439, 316] on span "OK" at bounding box center [432, 311] width 15 height 11
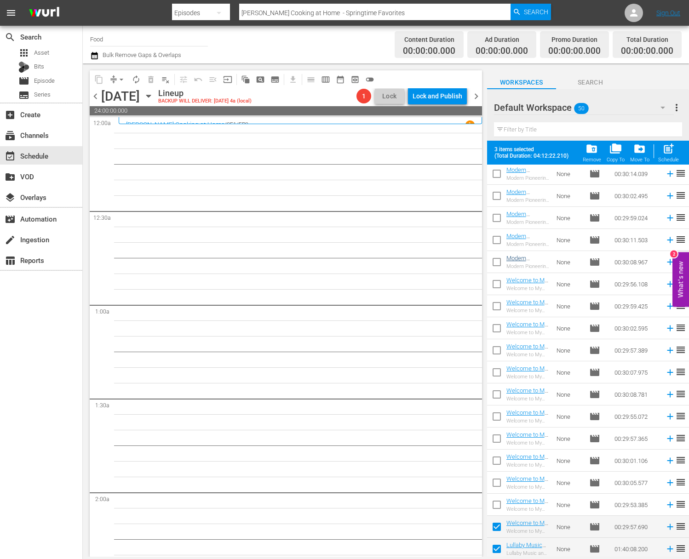
checkbox input "false"
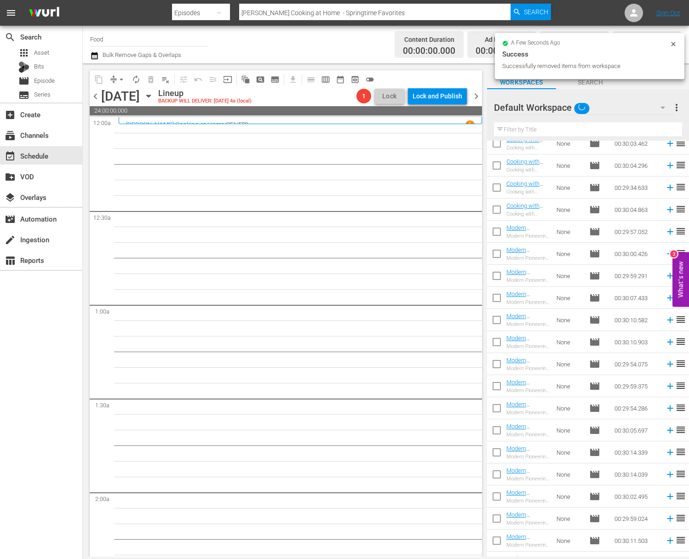
scroll to position [0, 0]
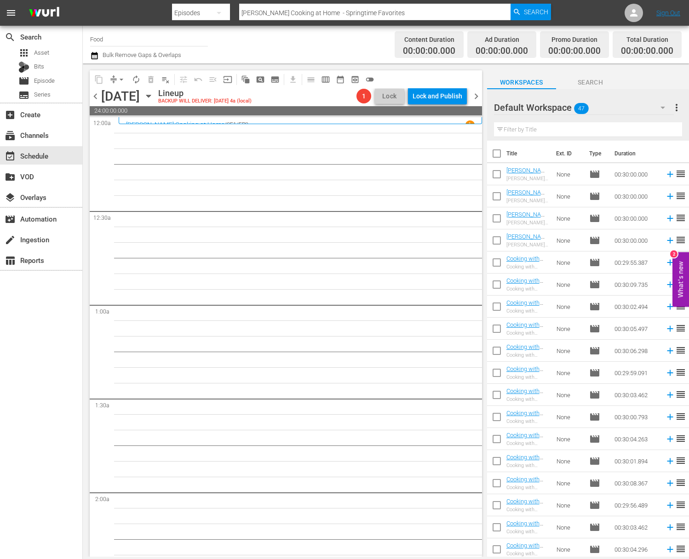
click at [499, 150] on input "checkbox" at bounding box center [496, 155] width 19 height 19
checkbox input "true"
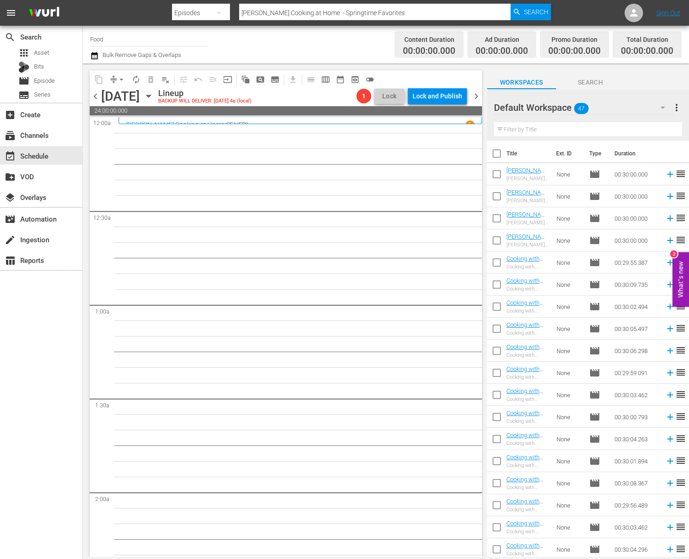
checkbox input "true"
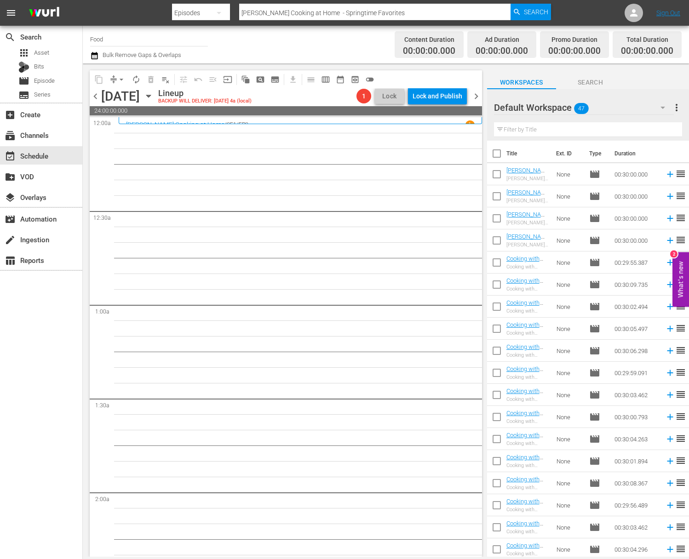
checkbox input "true"
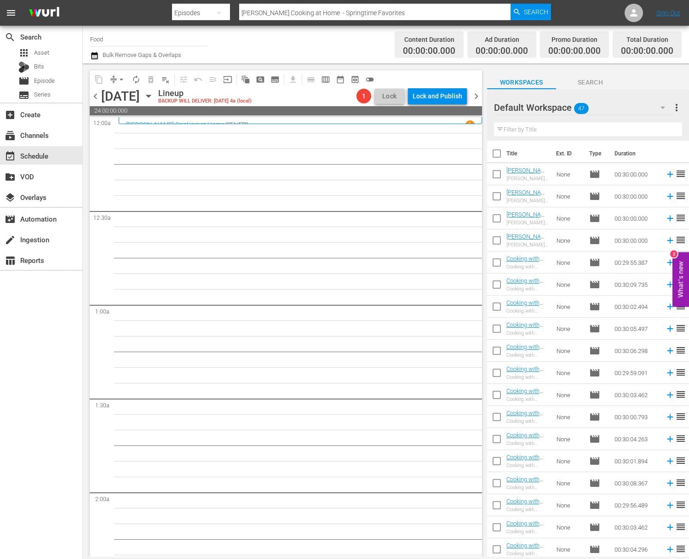
checkbox input "true"
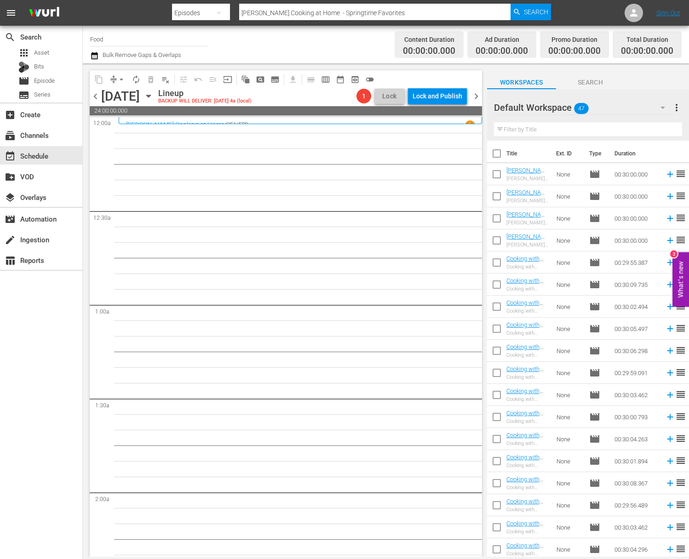
checkbox input "true"
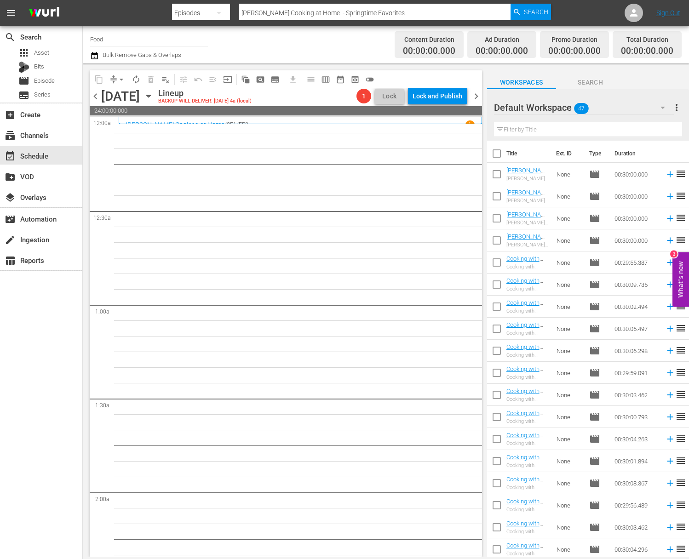
checkbox input "true"
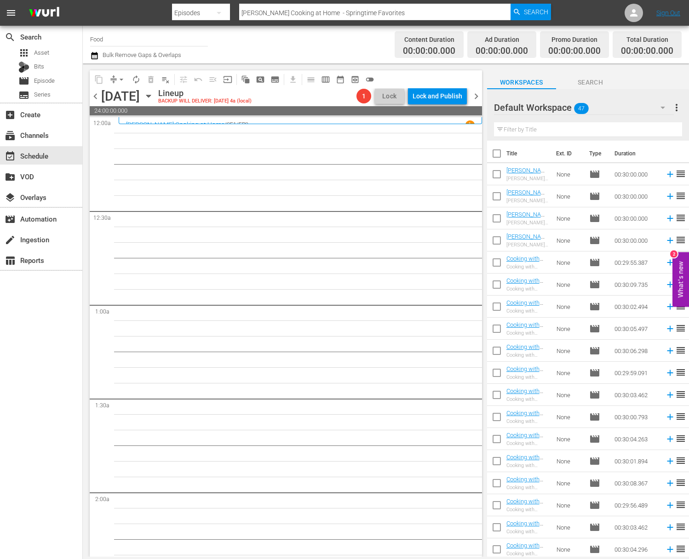
checkbox input "true"
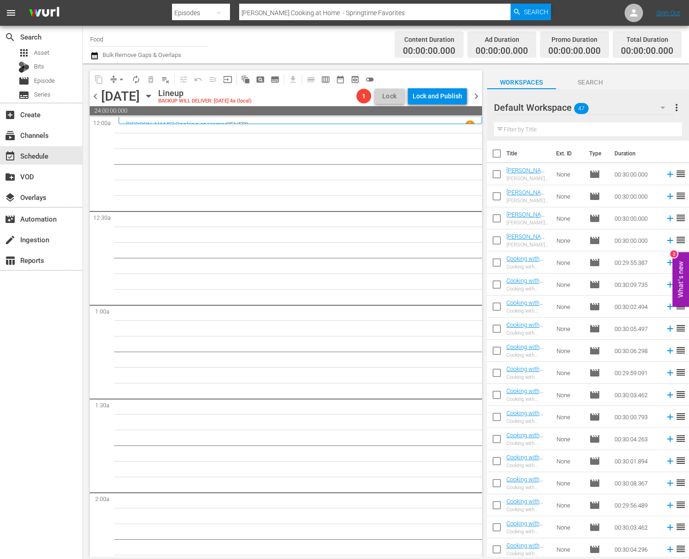
checkbox input "true"
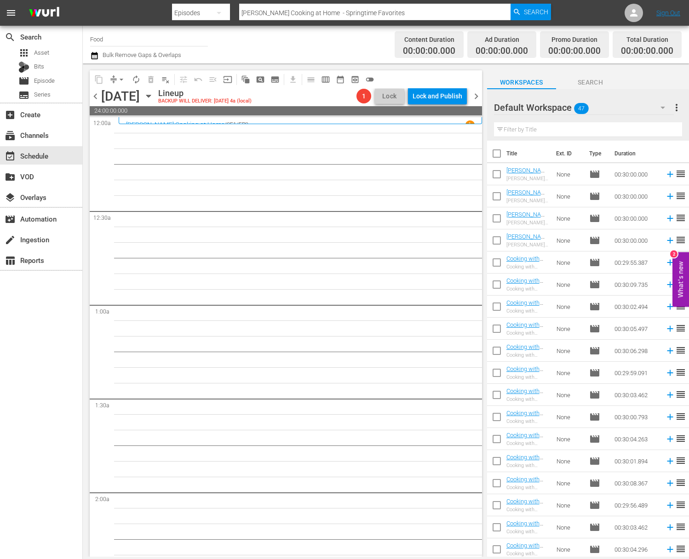
checkbox input "true"
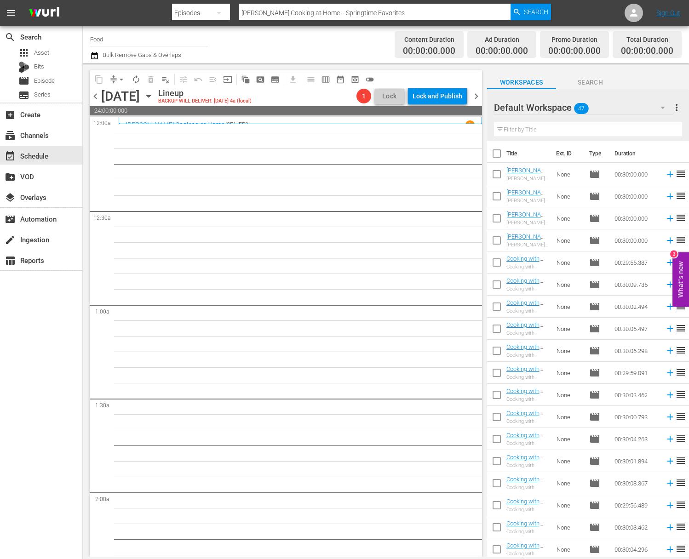
checkbox input "true"
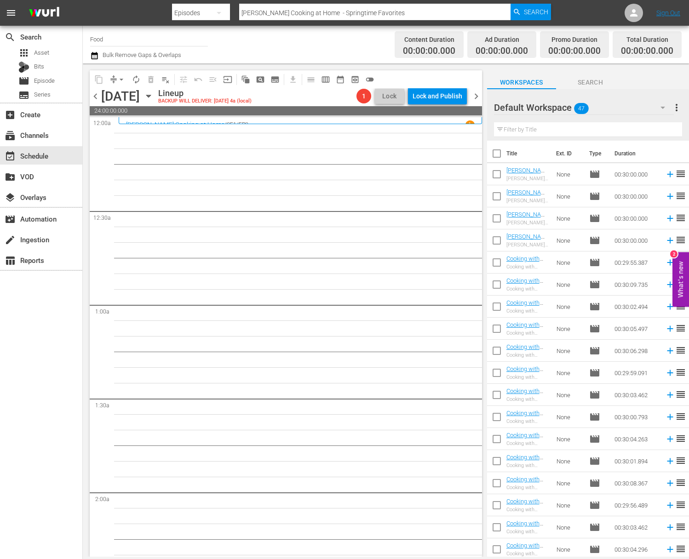
checkbox input "true"
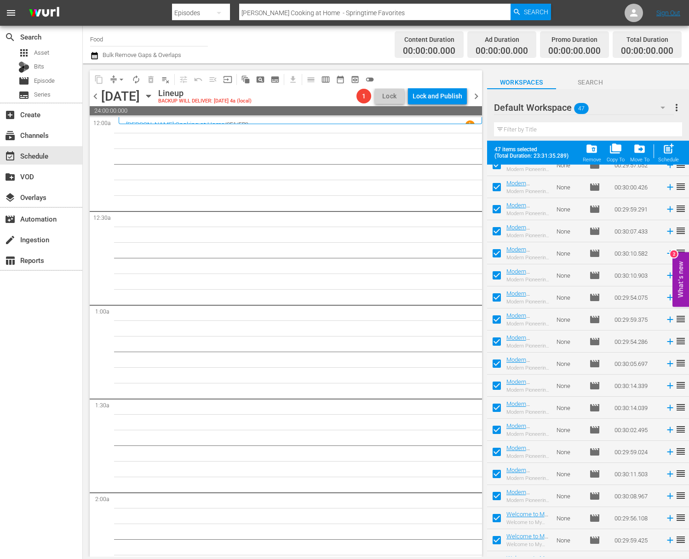
scroll to position [666, 0]
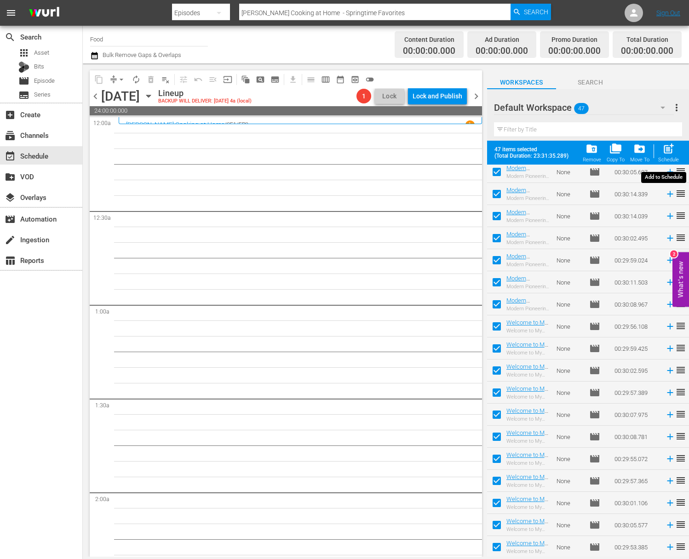
click at [671, 153] on span "post_add" at bounding box center [668, 149] width 12 height 12
checkbox input "false"
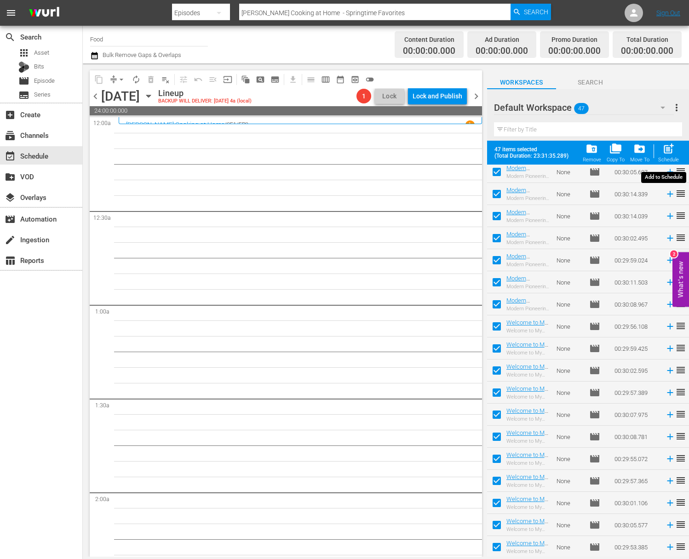
checkbox input "false"
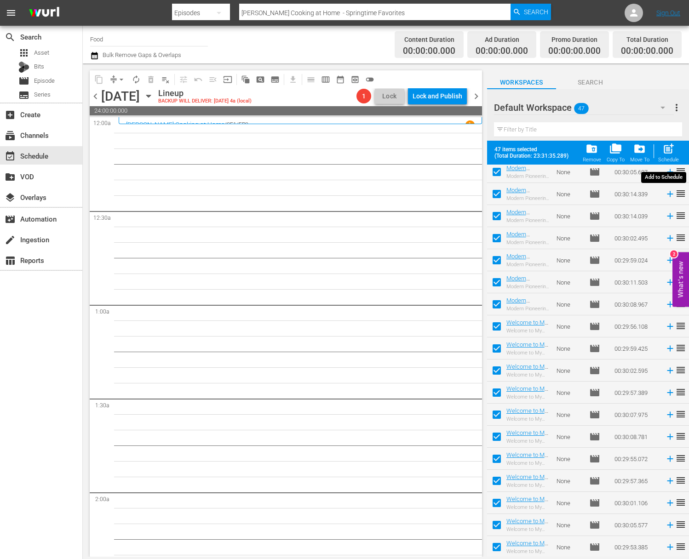
checkbox input "false"
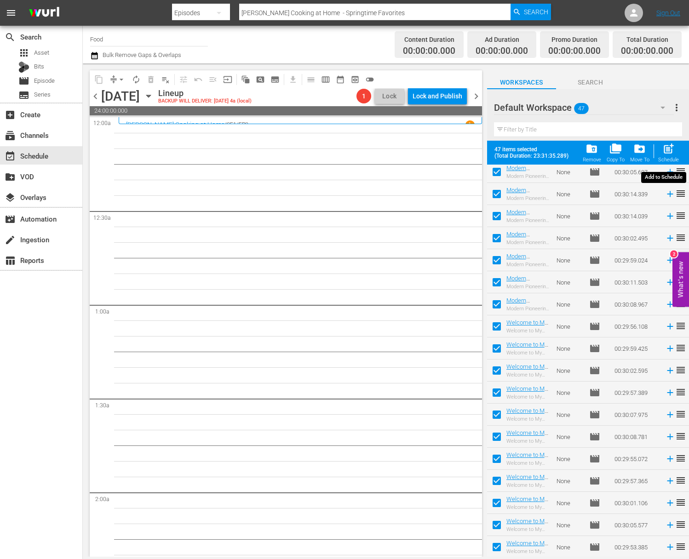
checkbox input "false"
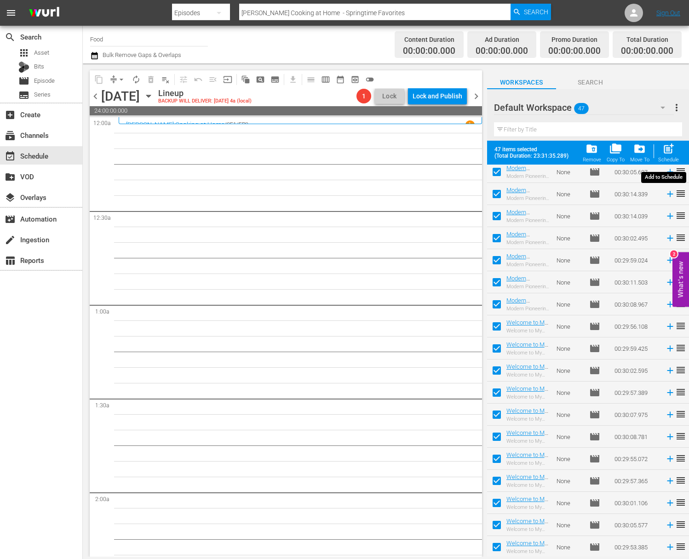
checkbox input "false"
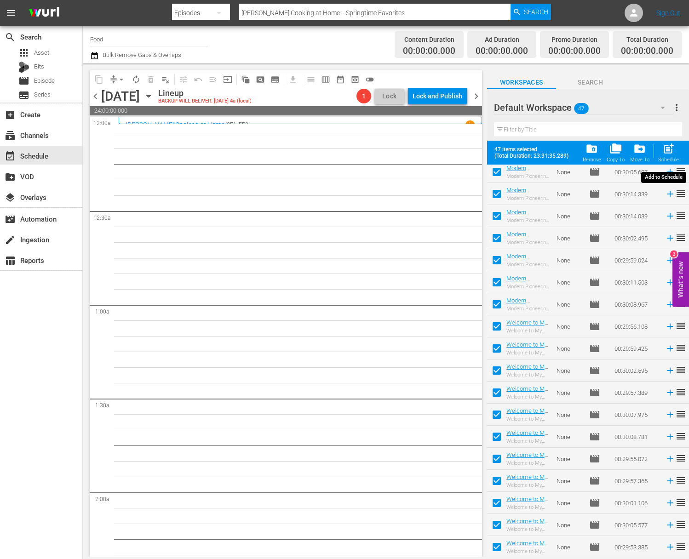
checkbox input "false"
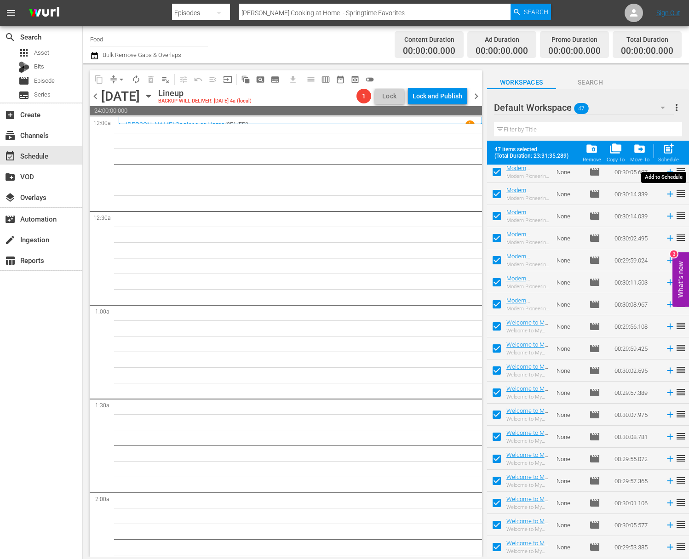
checkbox input "false"
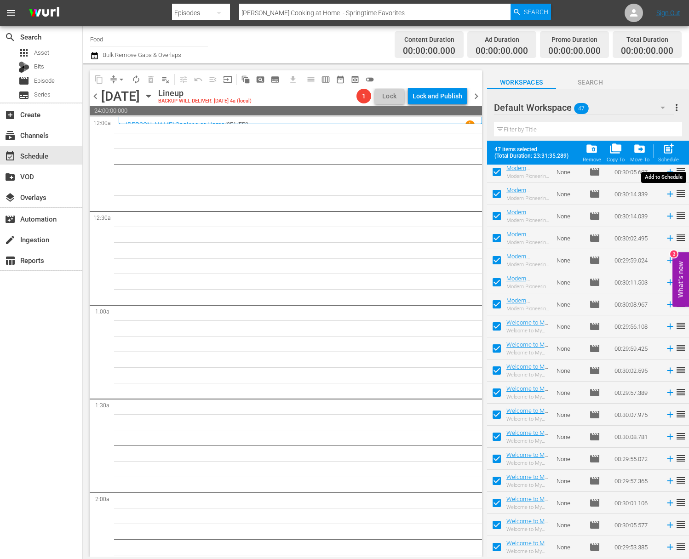
checkbox input "false"
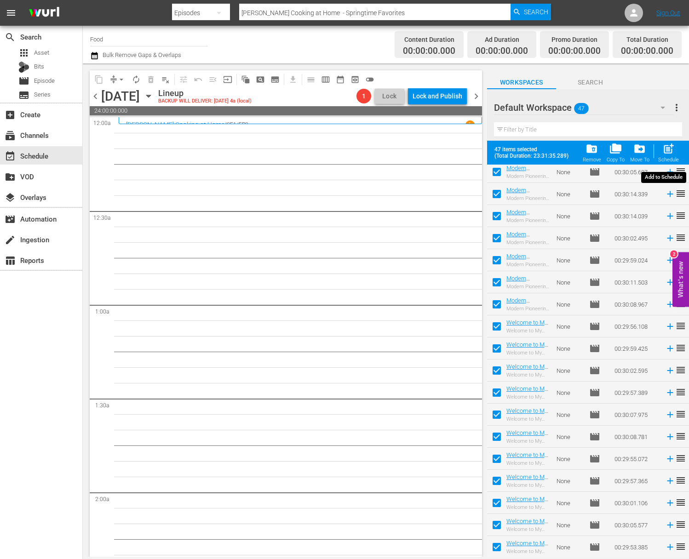
checkbox input "false"
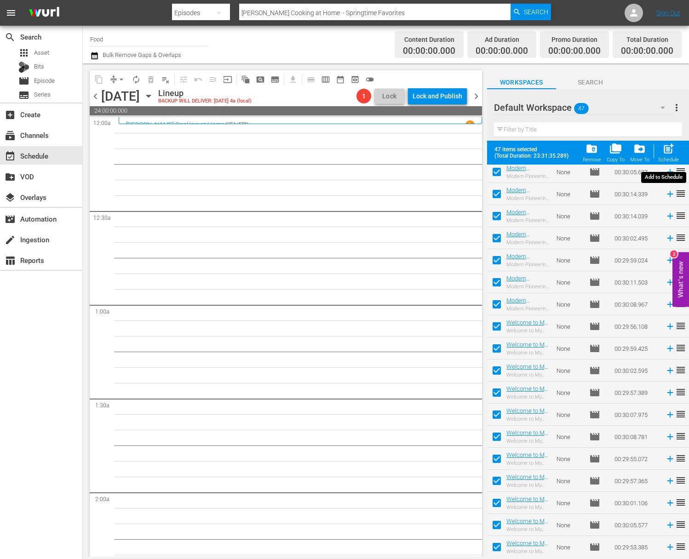
checkbox input "false"
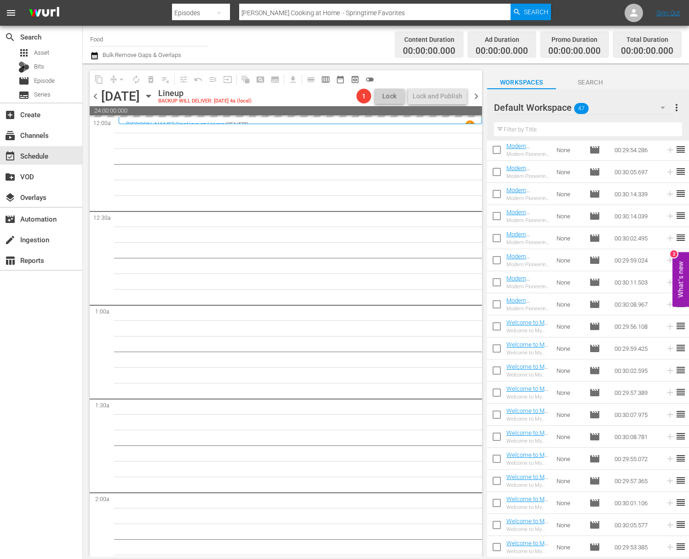
scroll to position [642, 0]
click at [57, 85] on div "movie Episode" at bounding box center [41, 81] width 82 height 13
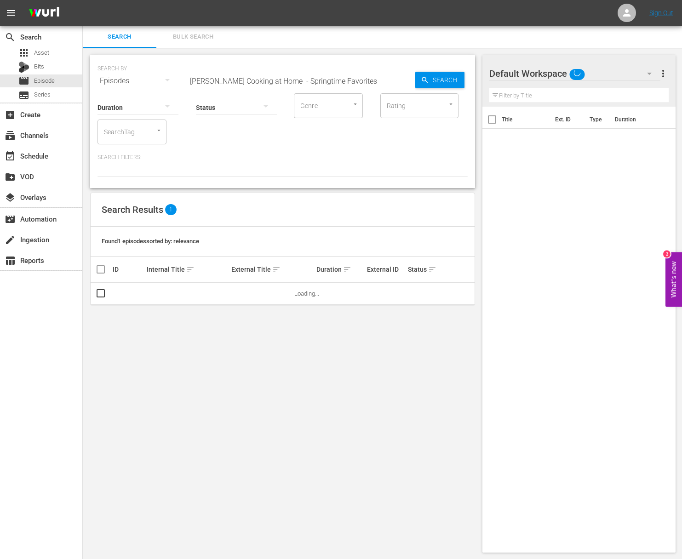
click at [214, 83] on input "Jacques Pépin Cooking at Home - Springtime Favorites" at bounding box center [302, 81] width 228 height 22
paste input "Welcome to my Farm: Blueberri"
type input "Welcome to my Farm: Blueberries"
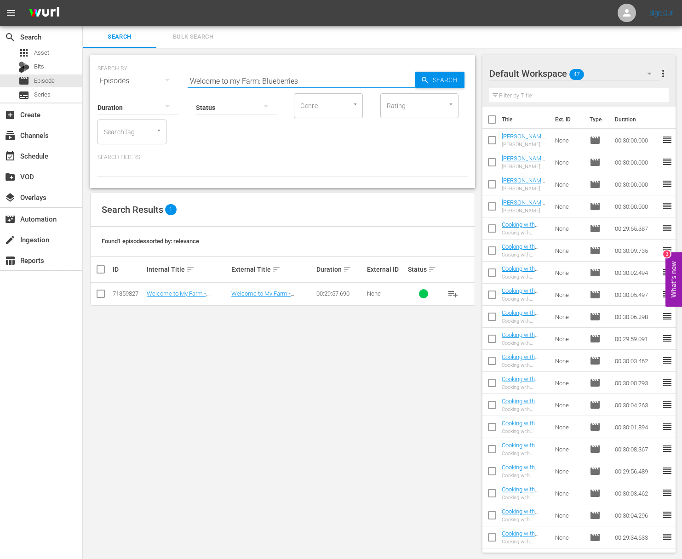
click at [454, 294] on span "playlist_add" at bounding box center [452, 293] width 11 height 11
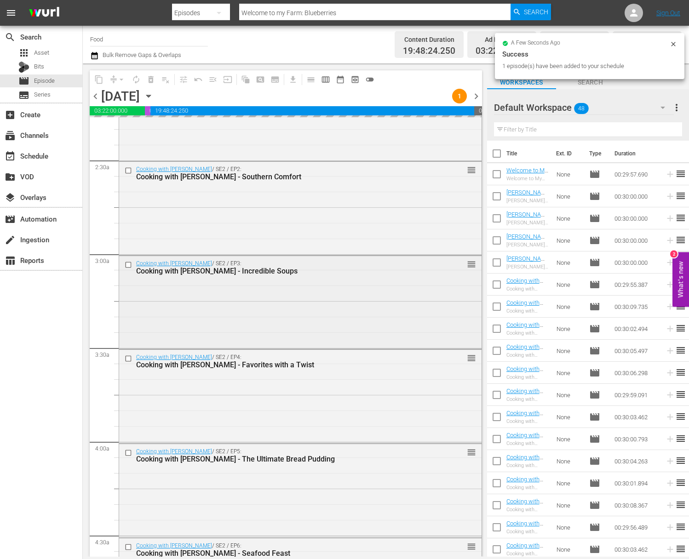
scroll to position [240, 0]
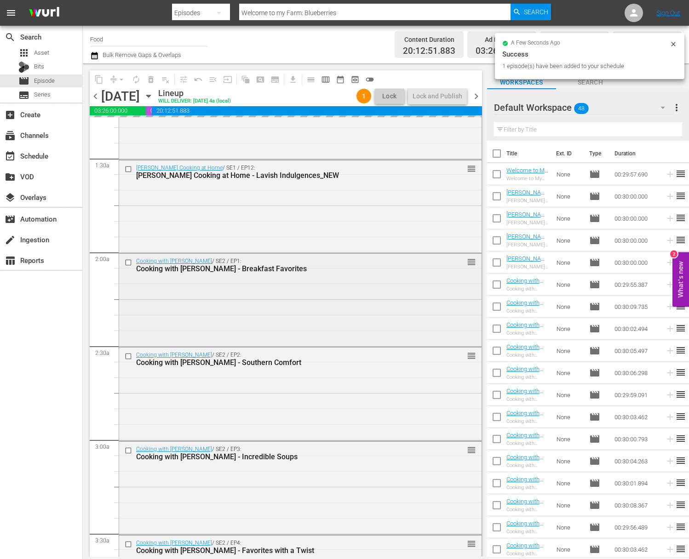
click at [345, 300] on div "Cooking with Nick Stellino / SE2 / EP1: Cooking with Nick Stellino - Breakfast …" at bounding box center [300, 299] width 362 height 91
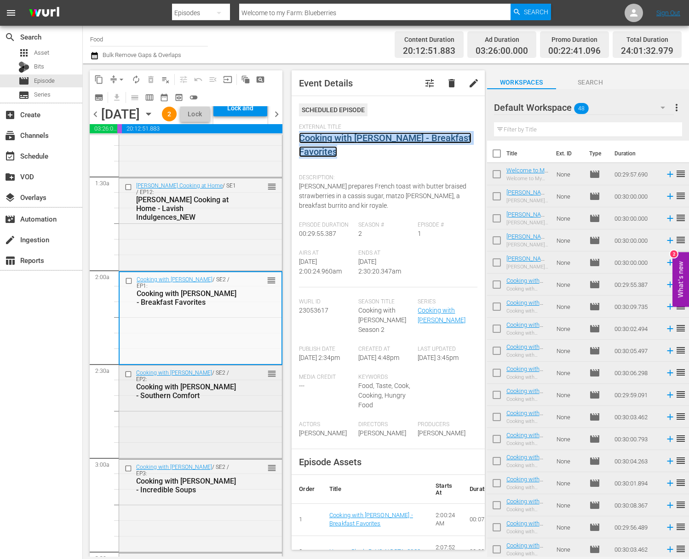
scroll to position [328, 0]
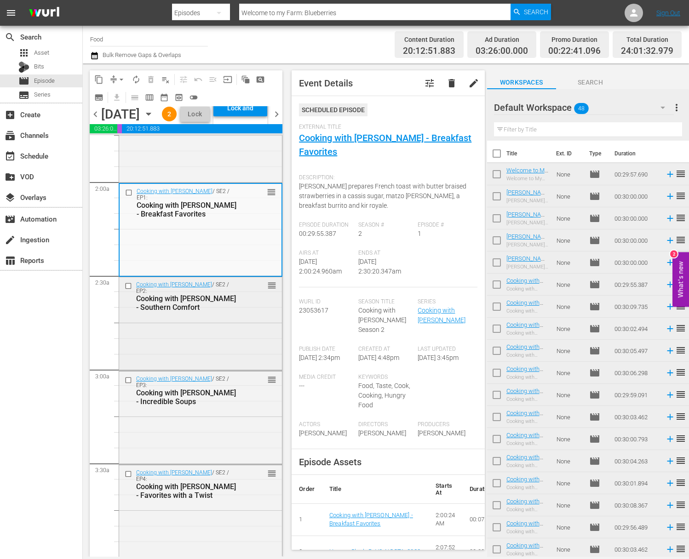
click at [166, 369] on div "Cooking with Nick Stellino / SE2 / EP2: Cooking with Nick Stellino - Southern C…" at bounding box center [200, 323] width 163 height 92
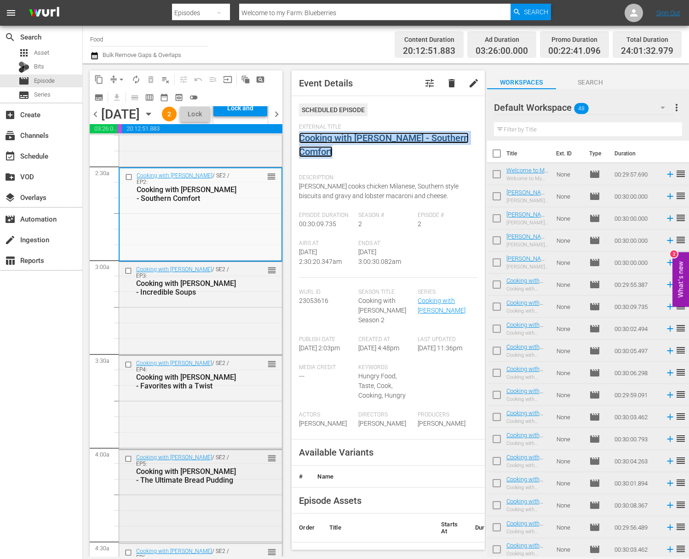
scroll to position [639, 0]
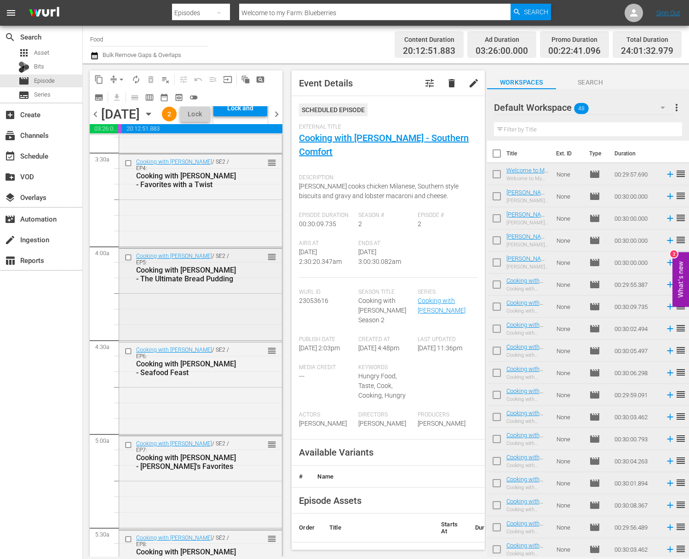
click at [219, 324] on div "Cooking with Nick Stellino / SE2 / EP5: Cooking with Nick Stellino - The Ultima…" at bounding box center [200, 295] width 163 height 92
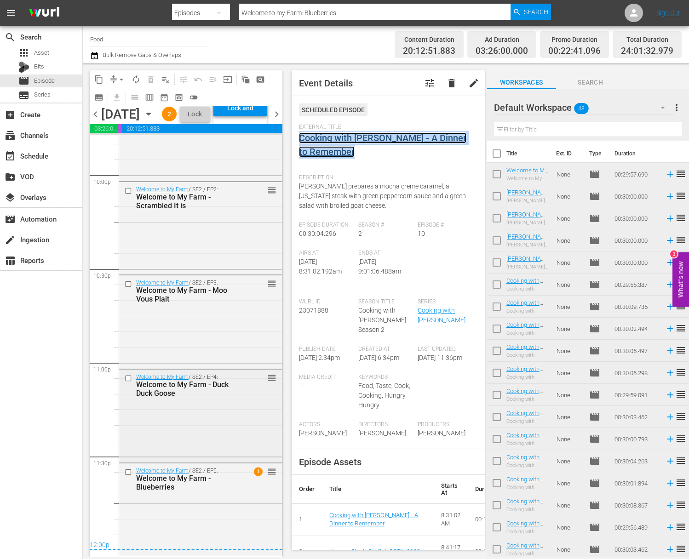
scroll to position [4117, 0]
click at [220, 477] on div "Welcome to My Farm - Blueberries" at bounding box center [187, 482] width 103 height 17
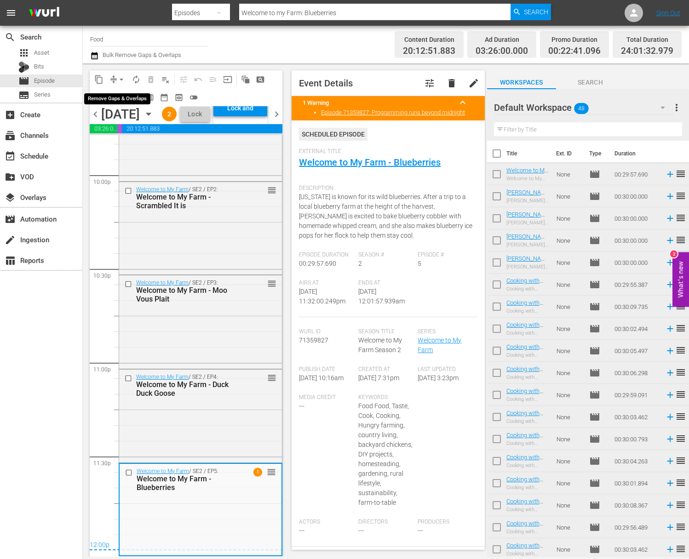
click at [117, 77] on span "arrow_drop_down" at bounding box center [121, 79] width 9 height 9
click at [134, 96] on li "Align to Midnight" at bounding box center [122, 98] width 97 height 15
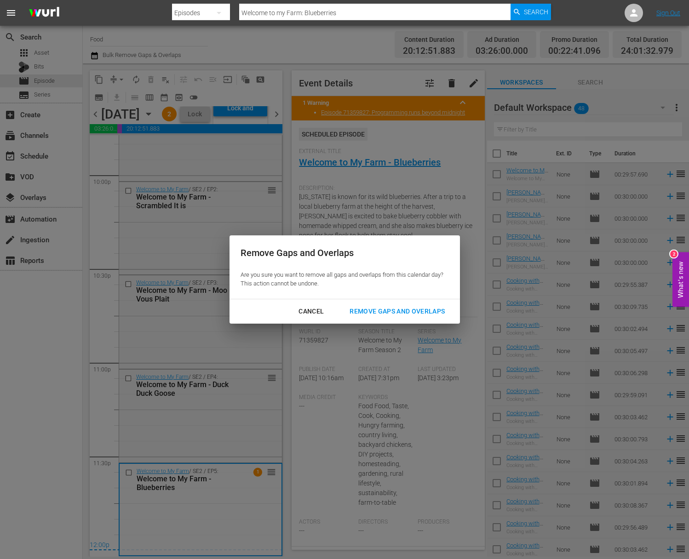
click at [436, 314] on div "Remove Gaps and Overlaps" at bounding box center [397, 311] width 110 height 11
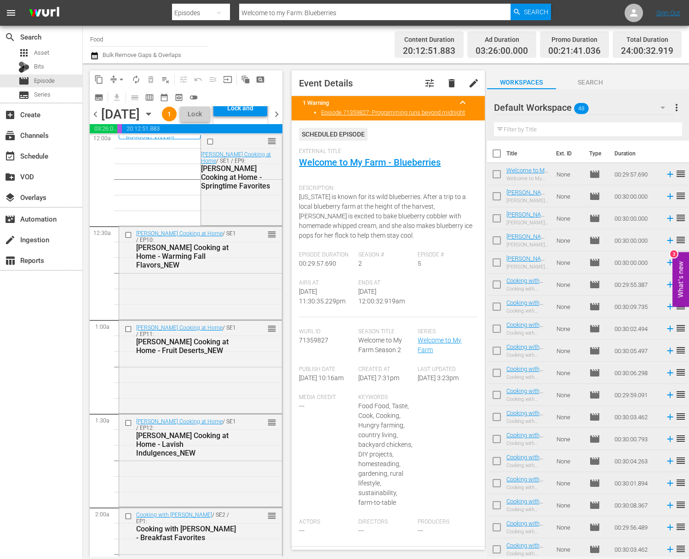
scroll to position [0, 0]
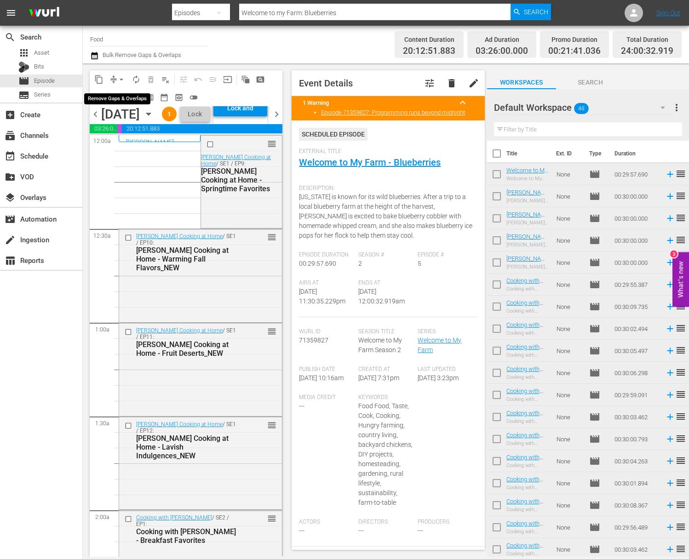
click at [109, 79] on span "compress" at bounding box center [113, 79] width 9 height 9
click at [119, 83] on span "arrow_drop_down" at bounding box center [121, 79] width 9 height 9
click at [119, 123] on li "Align to End of Previous Day" at bounding box center [122, 128] width 97 height 15
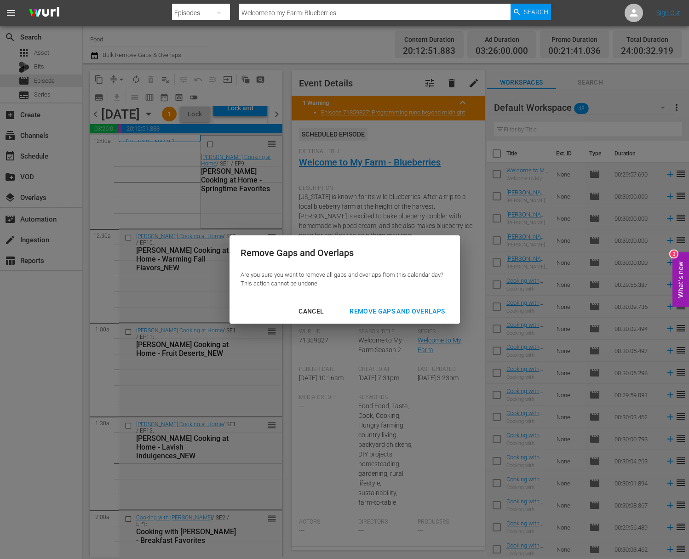
click at [415, 311] on div "Remove Gaps and Overlaps" at bounding box center [397, 311] width 110 height 11
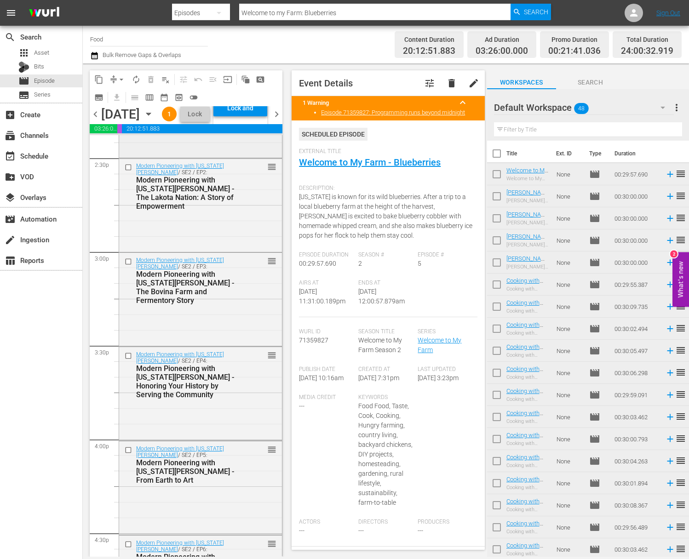
scroll to position [2722, 0]
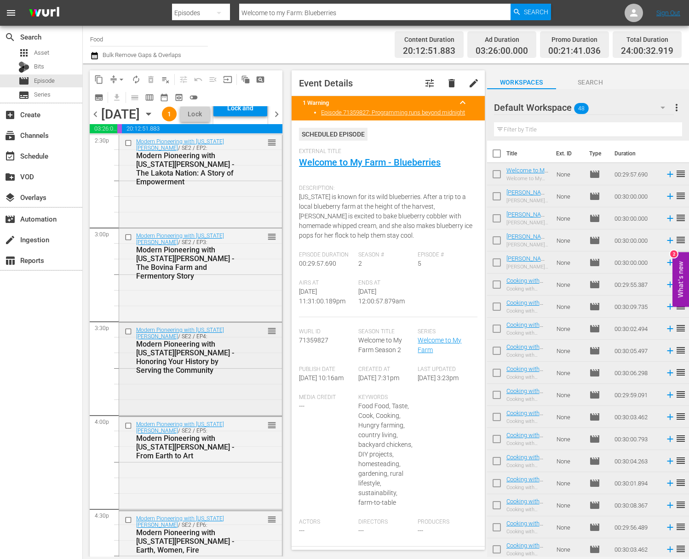
click at [239, 410] on div "Modern Pioneering with Georgia Pellegrini / SE2 / EP4: Modern Pioneering with G…" at bounding box center [200, 369] width 163 height 92
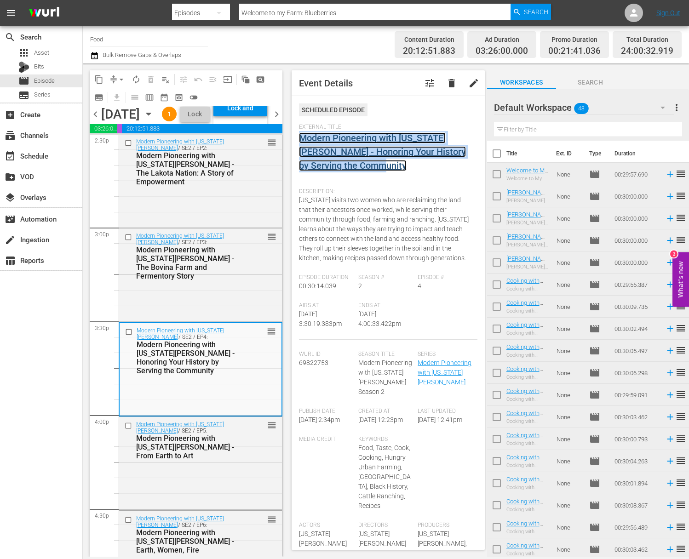
scroll to position [3050, 0]
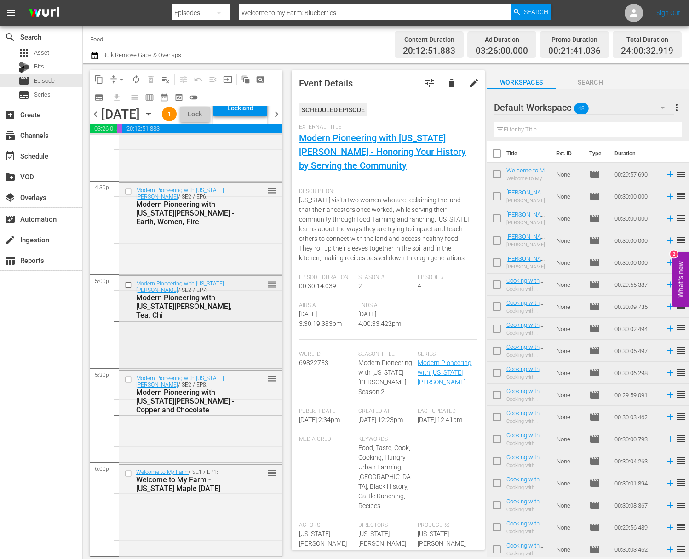
click at [230, 362] on div "Modern Pioneering with Georgia Pellegrini / SE2 / EP7: Modern Pioneering with G…" at bounding box center [200, 322] width 163 height 92
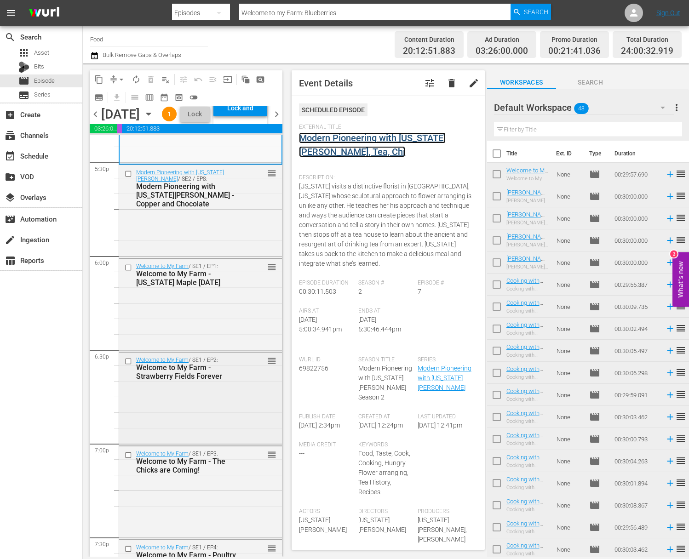
scroll to position [3371, 0]
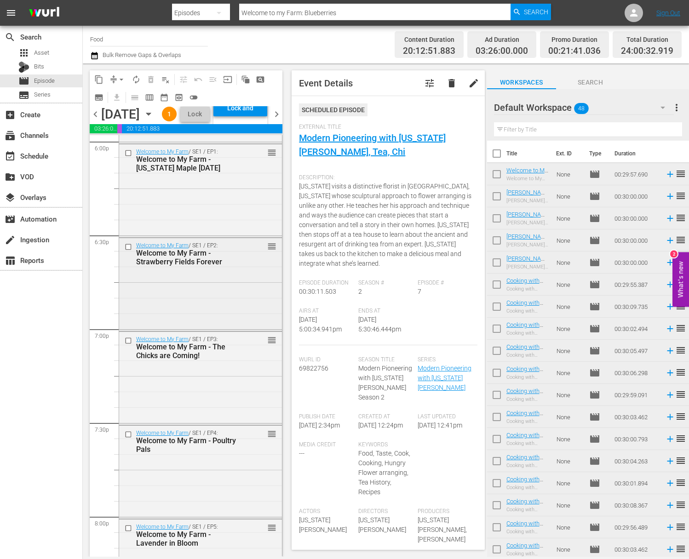
click at [227, 327] on div "Welcome to My Farm / SE1 / EP2: Welcome to My Farm - Strawberry Fields Forever …" at bounding box center [200, 283] width 163 height 91
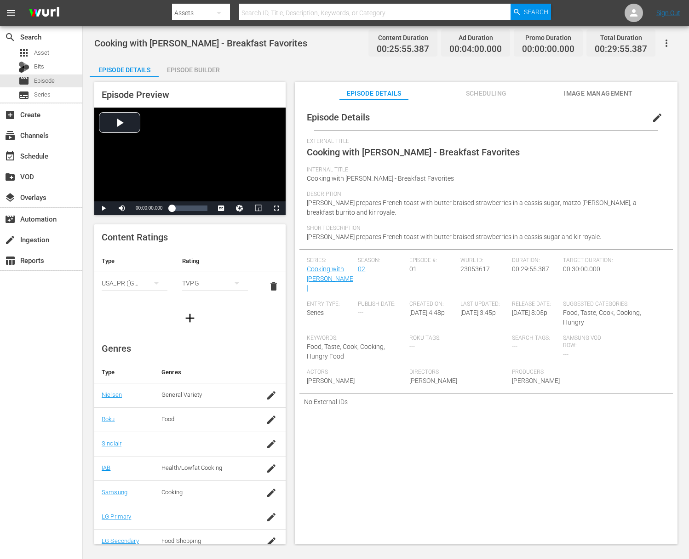
click at [205, 71] on div "Episode Builder" at bounding box center [193, 70] width 69 height 22
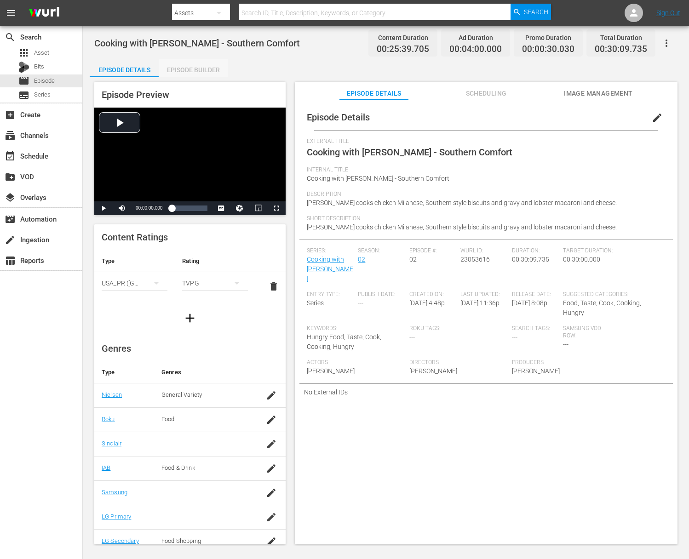
click at [218, 69] on div "Episode Builder" at bounding box center [193, 70] width 69 height 22
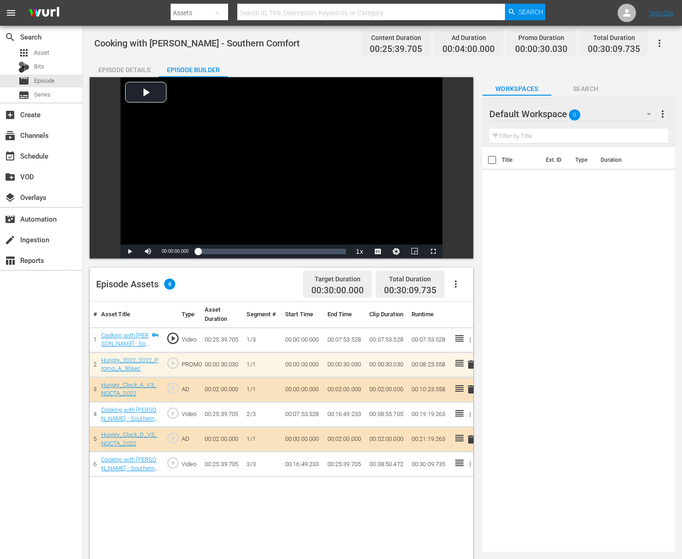
click at [472, 366] on span "delete" at bounding box center [470, 364] width 11 height 11
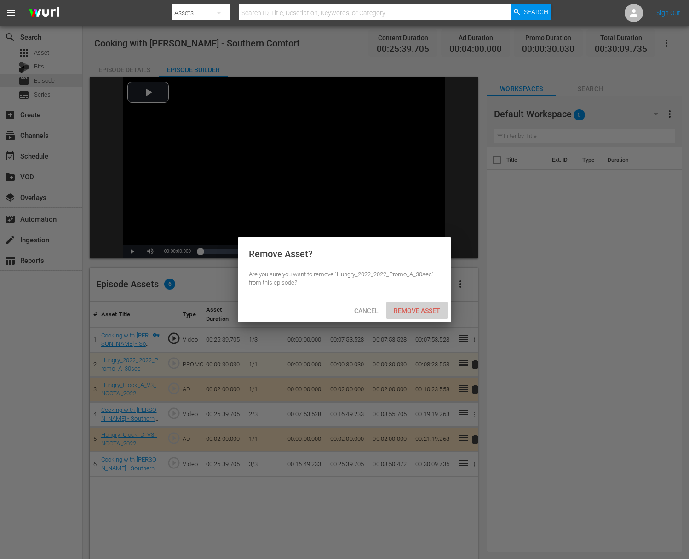
click at [428, 311] on span "Remove Asset" at bounding box center [416, 310] width 61 height 7
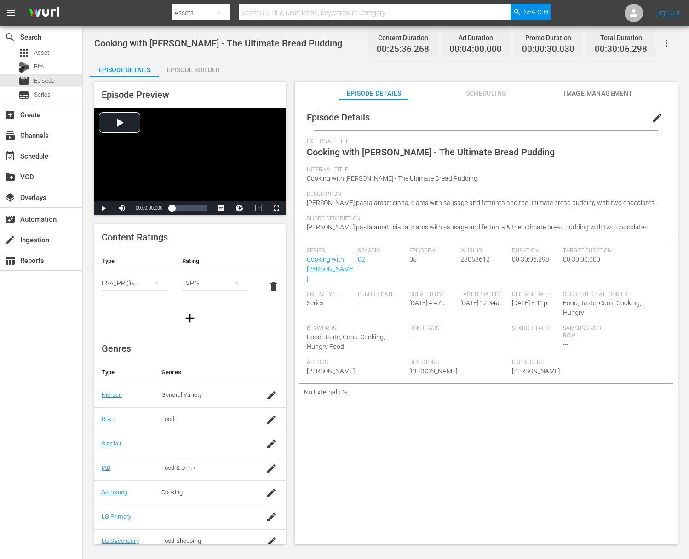
click at [212, 68] on div "Episode Builder" at bounding box center [193, 70] width 69 height 22
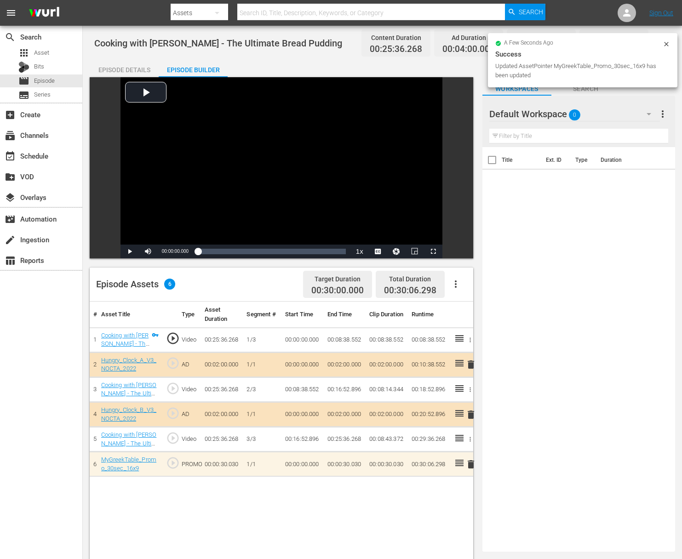
click at [471, 466] on span "delete" at bounding box center [470, 464] width 11 height 11
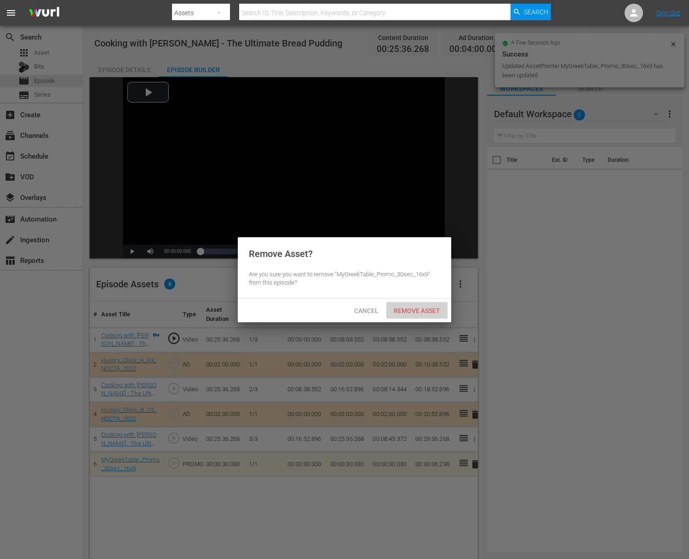
drag, startPoint x: 431, startPoint y: 306, endPoint x: 431, endPoint y: 311, distance: 5.1
click at [431, 305] on div "Remove Asset" at bounding box center [416, 310] width 61 height 17
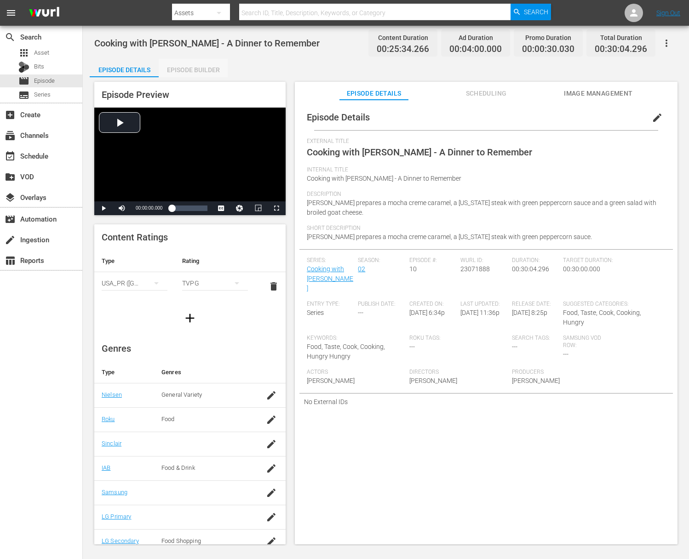
click at [214, 69] on div "Episode Builder" at bounding box center [193, 70] width 69 height 22
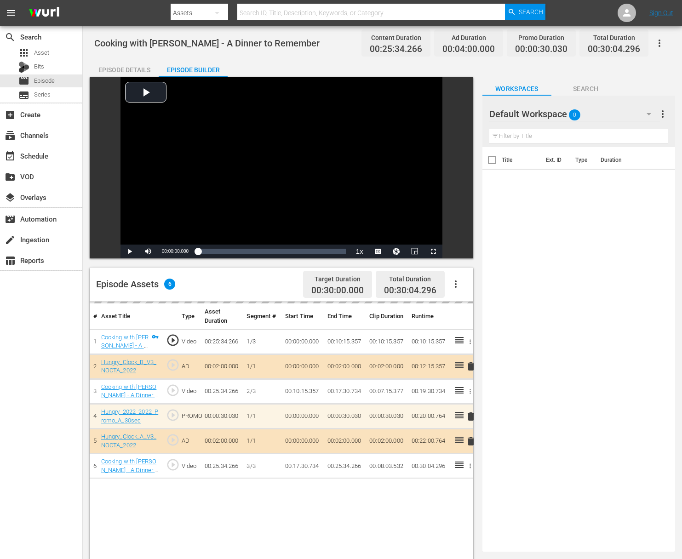
drag, startPoint x: 459, startPoint y: 416, endPoint x: 404, endPoint y: 0, distance: 419.4
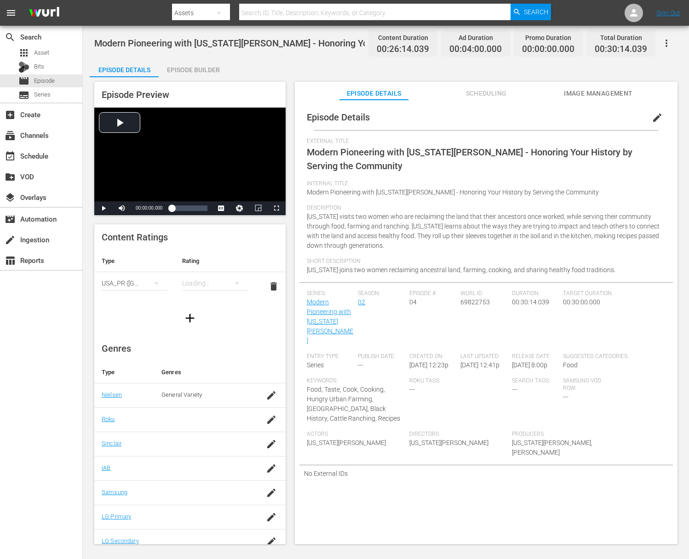
click at [215, 69] on div "Episode Builder" at bounding box center [193, 70] width 69 height 22
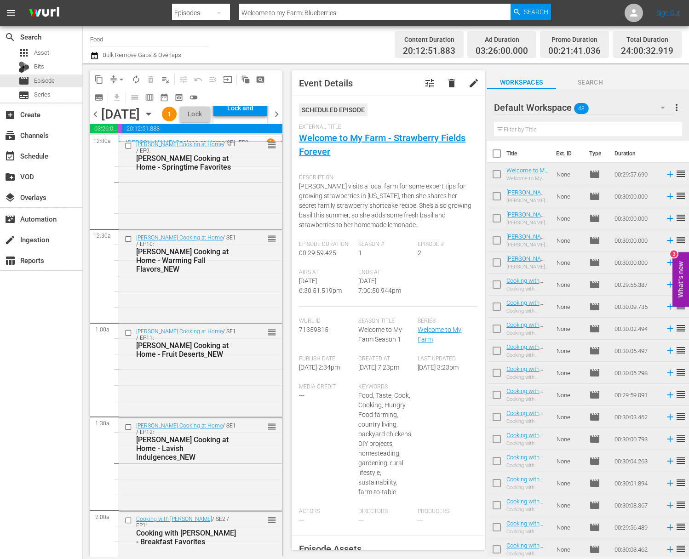
scroll to position [3371, 0]
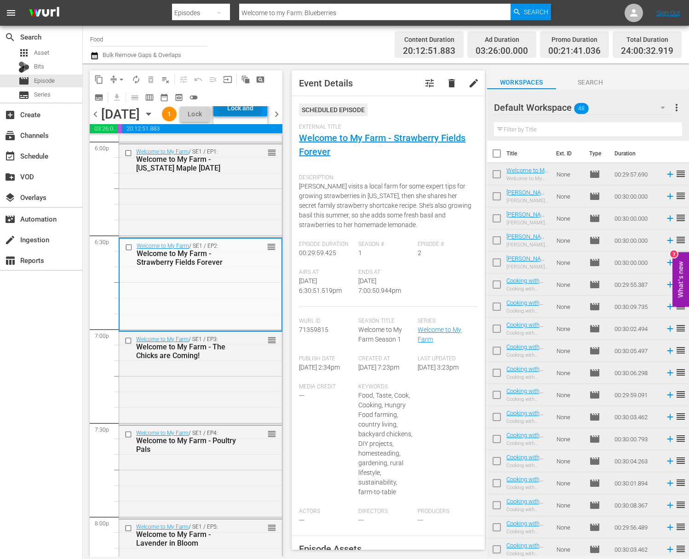
click at [258, 116] on div "Lock and Publish" at bounding box center [240, 108] width 45 height 17
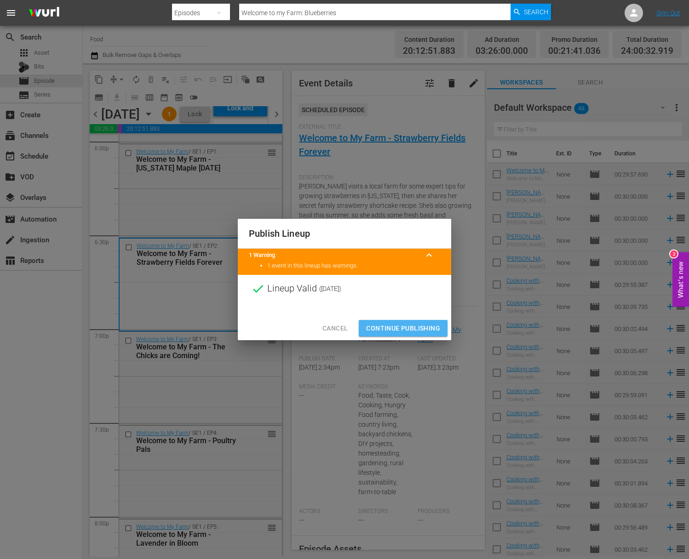
click at [415, 324] on span "Continue Publishing" at bounding box center [403, 328] width 74 height 11
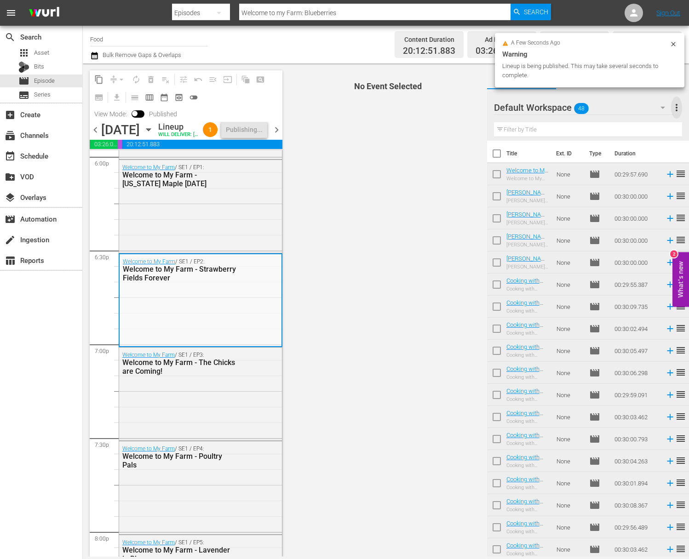
click at [678, 107] on span "more_vert" at bounding box center [676, 107] width 11 height 11
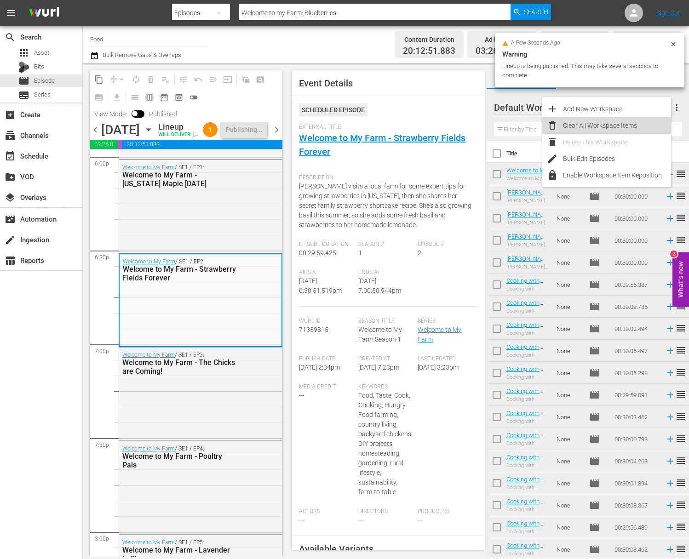
click at [604, 122] on div "Clear All Workspace Items" at bounding box center [617, 125] width 108 height 17
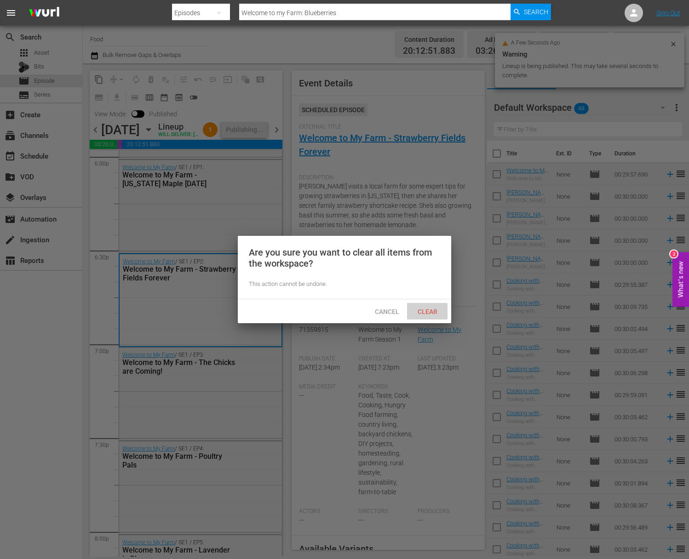
click at [427, 310] on span "Clear" at bounding box center [427, 311] width 34 height 7
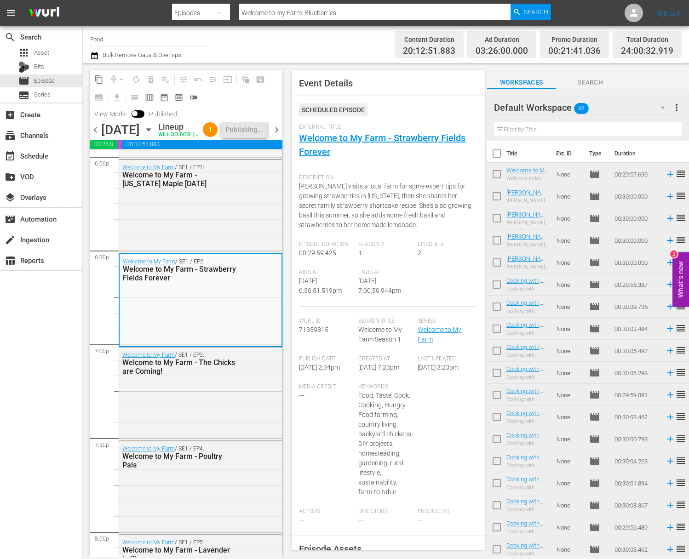
click at [113, 37] on input "Food" at bounding box center [149, 39] width 118 height 22
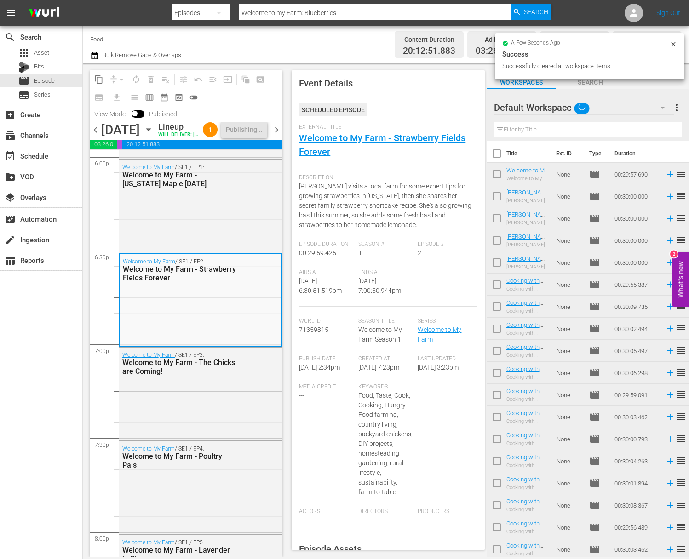
drag, startPoint x: 120, startPoint y: 38, endPoint x: 89, endPoint y: 38, distance: 30.4
click at [89, 38] on div "Channel Title Food Bulk Remove Gaps & Overlaps Content Duration 20:12:51.883 Ad…" at bounding box center [386, 45] width 606 height 38
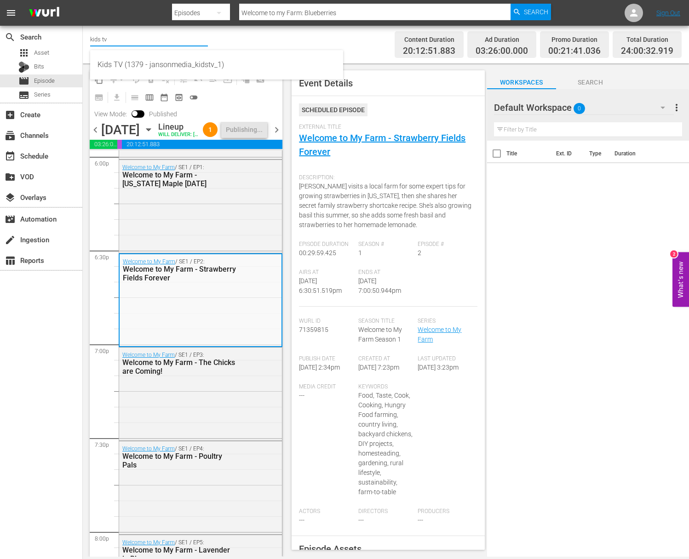
click at [113, 63] on div "Kids TV (1379 - jansonmedia_kidstv_1)" at bounding box center [216, 65] width 238 height 22
type input "Kids TV (1379 - jansonmedia_kidstv_1)"
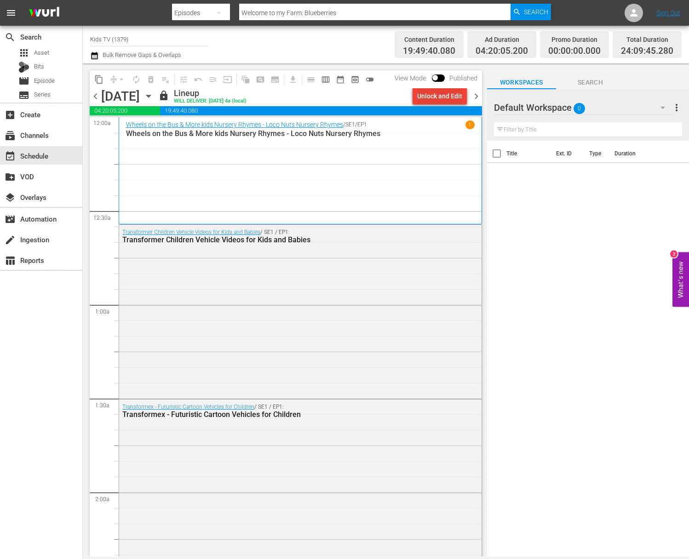
click at [429, 100] on div "Unlock and Edit" at bounding box center [439, 96] width 45 height 17
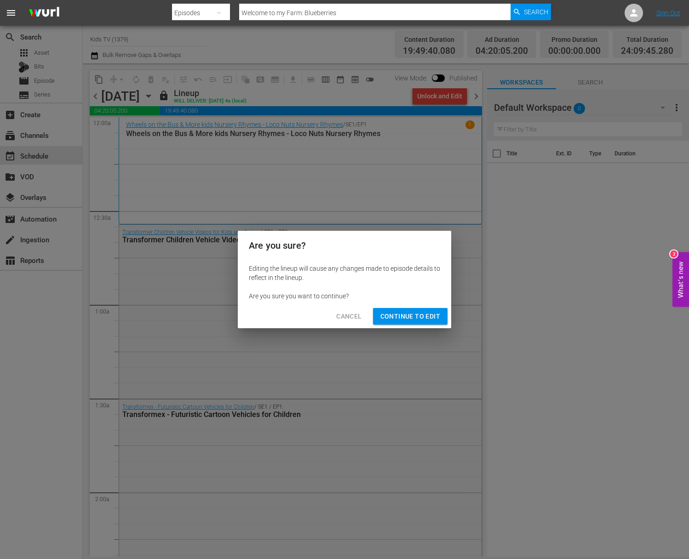
click at [418, 320] on span "Continue to Edit" at bounding box center [410, 316] width 60 height 11
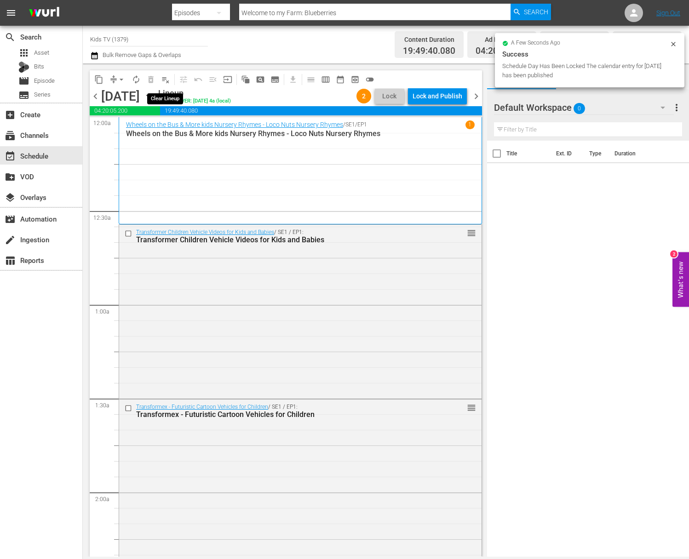
click at [169, 82] on span "playlist_remove_outlined" at bounding box center [165, 79] width 9 height 9
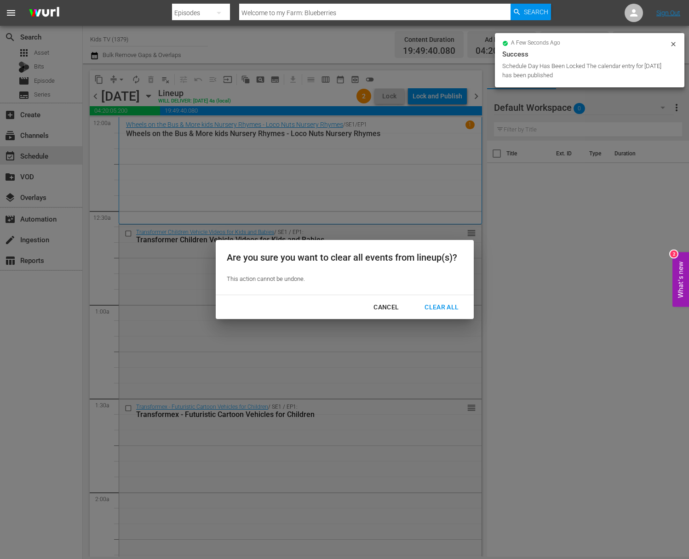
click at [457, 310] on div "Clear All" at bounding box center [441, 307] width 49 height 11
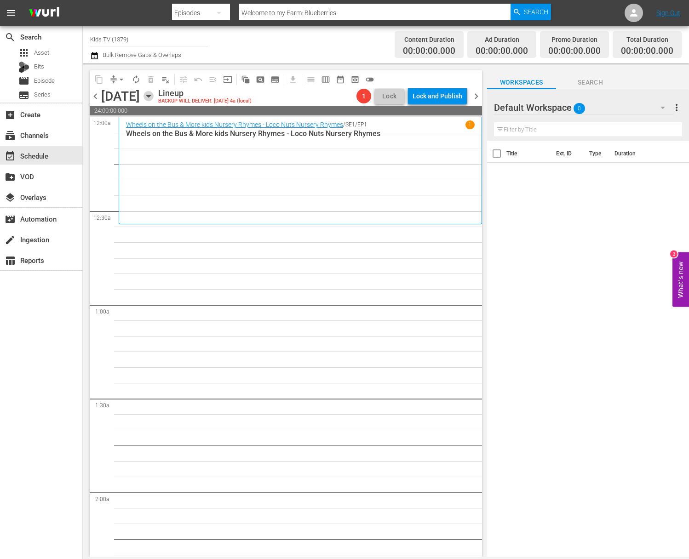
click at [150, 95] on icon "button" at bounding box center [148, 96] width 4 height 2
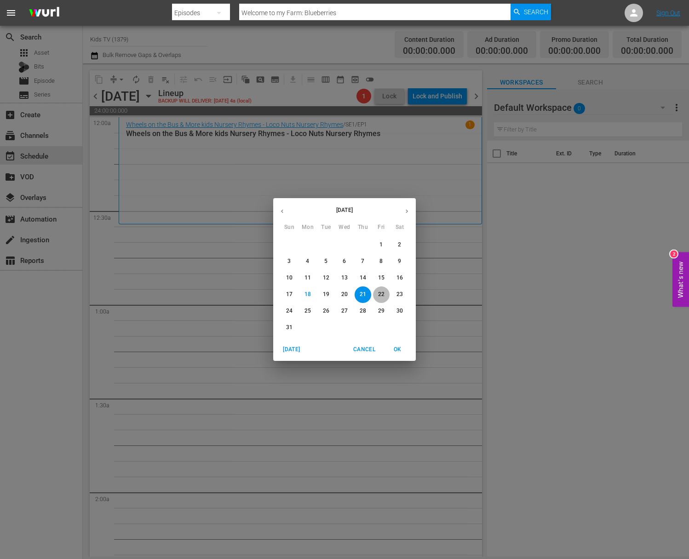
click at [382, 295] on p "22" at bounding box center [381, 295] width 6 height 8
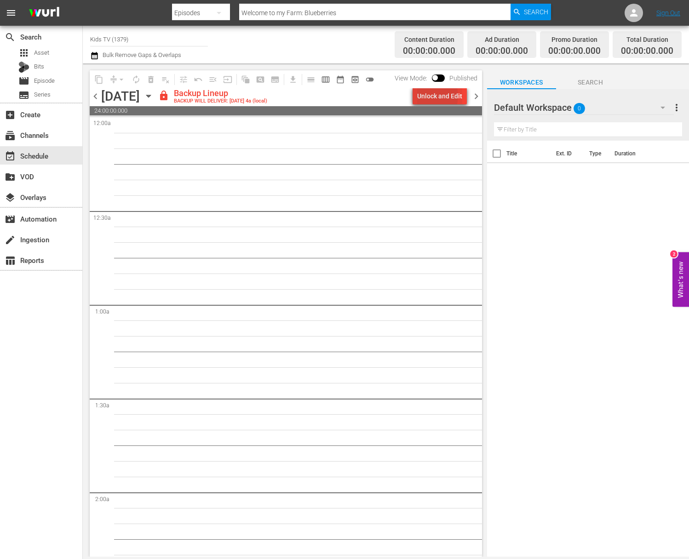
click at [430, 96] on div "Unlock and Edit" at bounding box center [439, 96] width 45 height 17
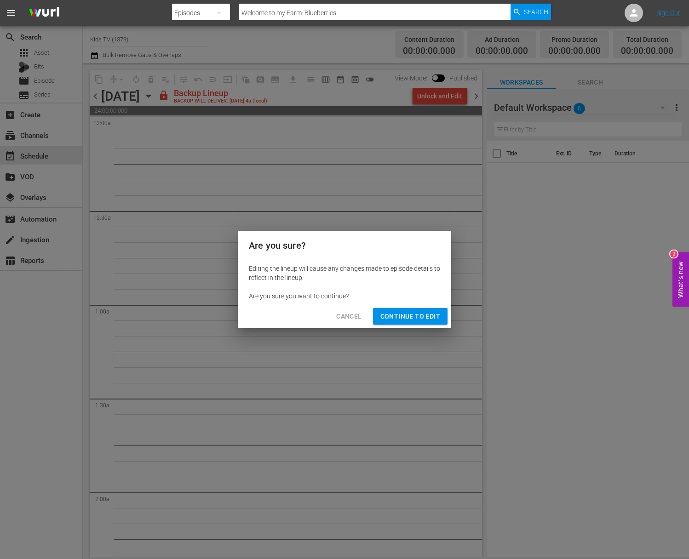
click at [421, 314] on span "Continue to Edit" at bounding box center [410, 316] width 60 height 11
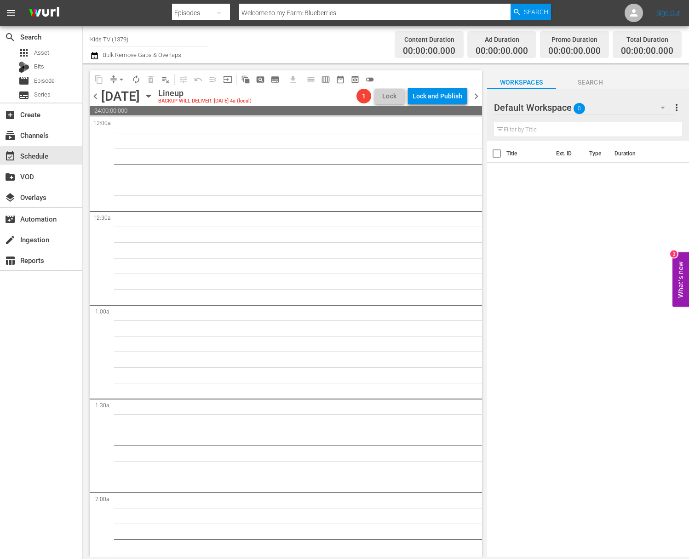
click at [231, 95] on div "chevron_left Friday, August 22nd August 22nd Lineup BACKUP WILL DELIVER: 8/21 @…" at bounding box center [286, 97] width 392 height 18
click at [154, 95] on icon "button" at bounding box center [148, 96] width 10 height 10
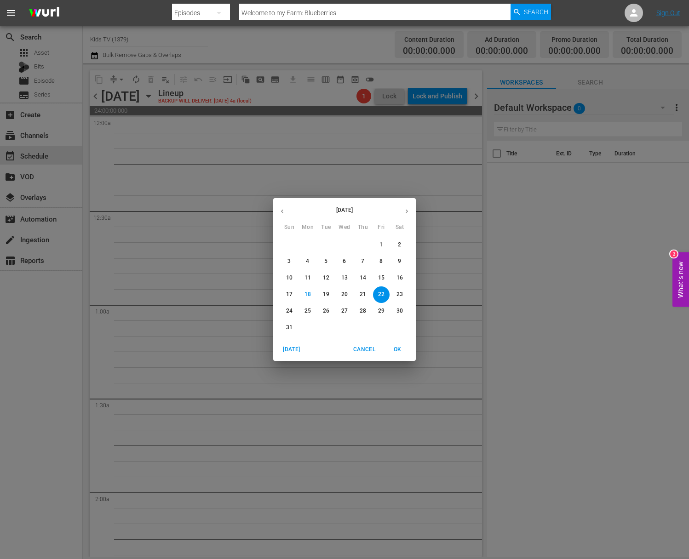
click at [403, 287] on button "23" at bounding box center [399, 295] width 17 height 17
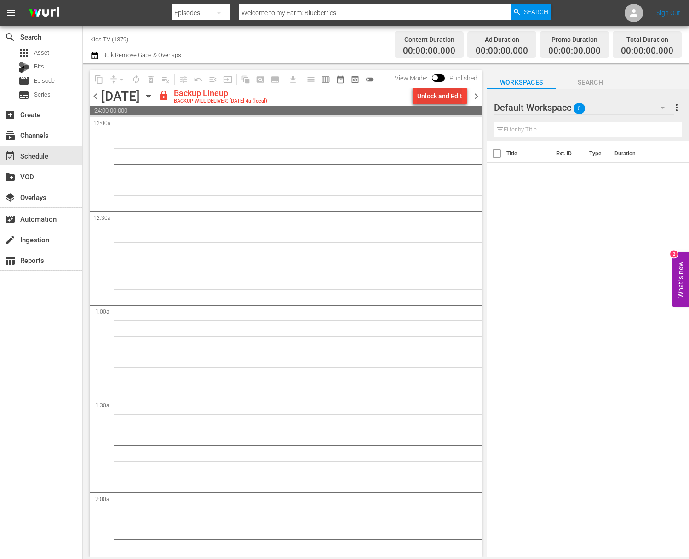
click at [448, 94] on div "Unlock and Edit" at bounding box center [439, 96] width 45 height 17
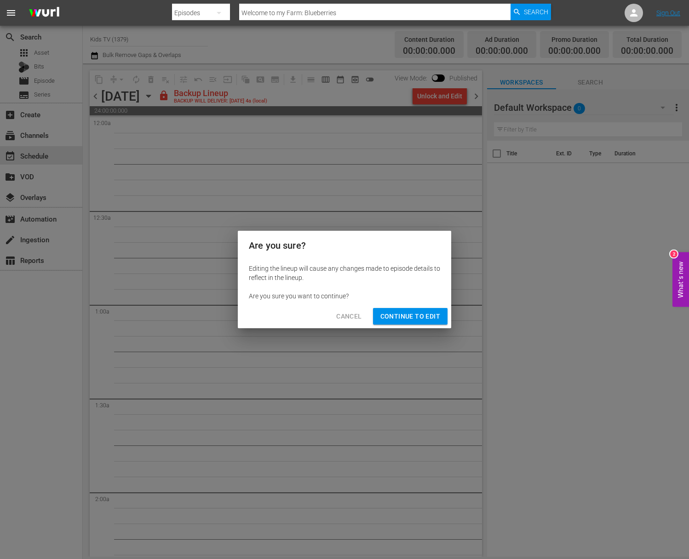
click at [428, 311] on span "Continue to Edit" at bounding box center [410, 316] width 60 height 11
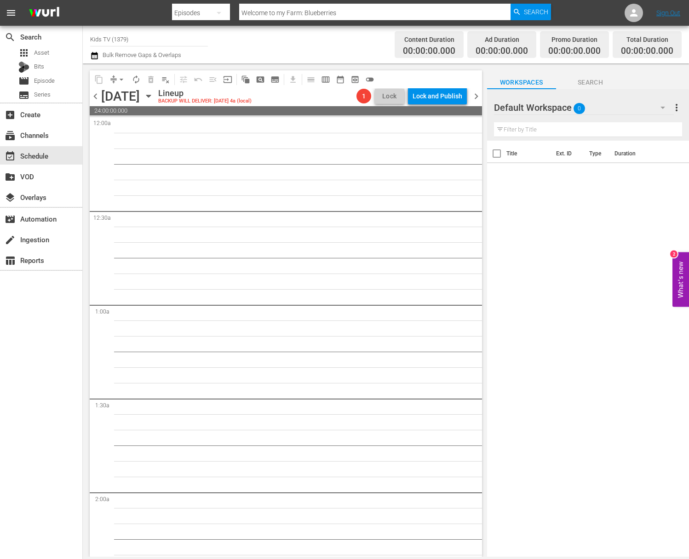
click at [154, 94] on icon "button" at bounding box center [148, 96] width 10 height 10
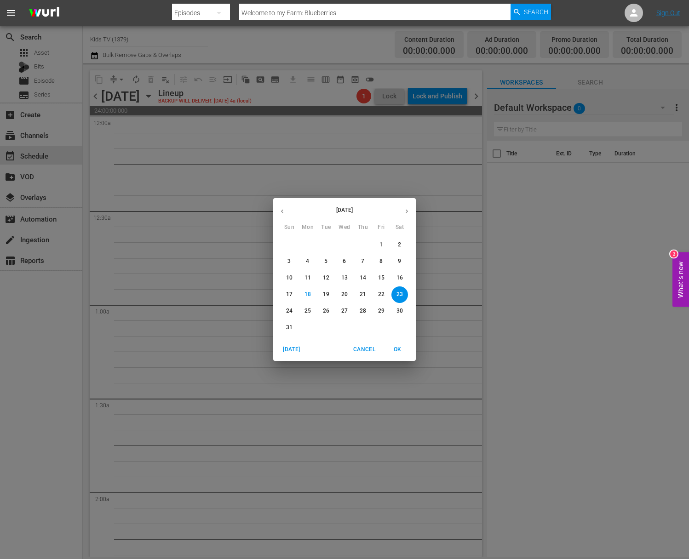
click at [286, 310] on p "24" at bounding box center [289, 311] width 6 height 8
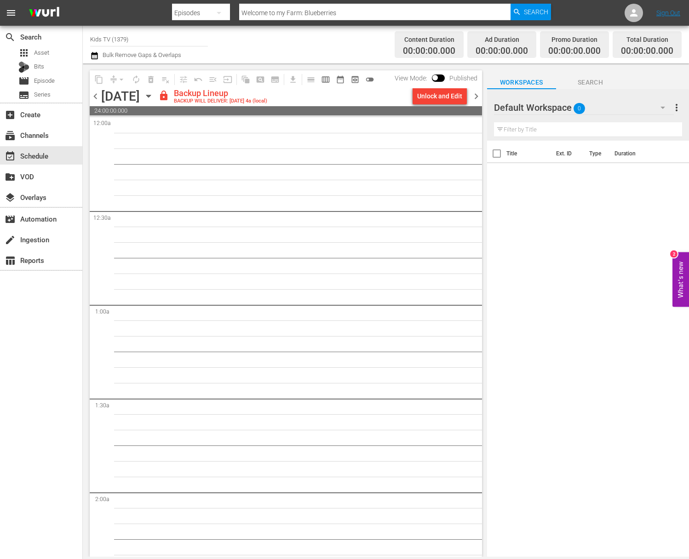
click at [448, 97] on div "Unlock and Edit" at bounding box center [439, 96] width 45 height 17
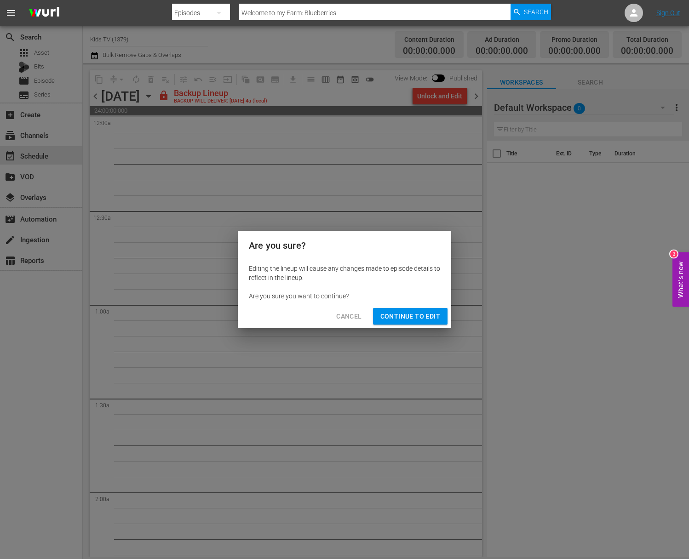
click at [424, 318] on span "Continue to Edit" at bounding box center [410, 316] width 60 height 11
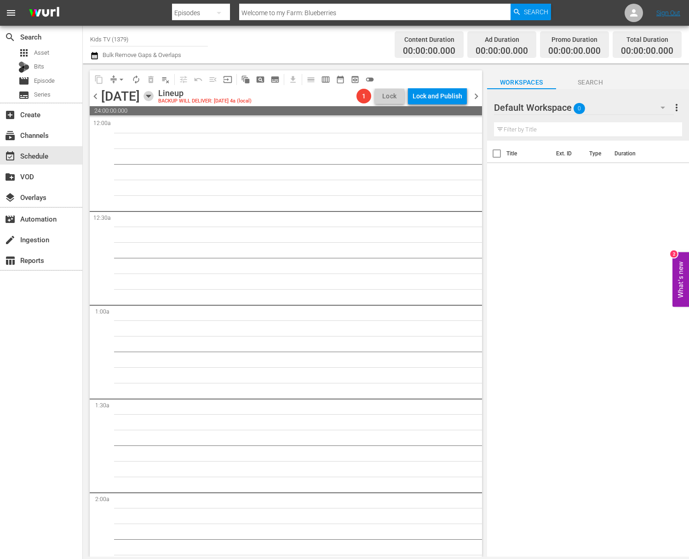
click at [154, 97] on icon "button" at bounding box center [148, 96] width 10 height 10
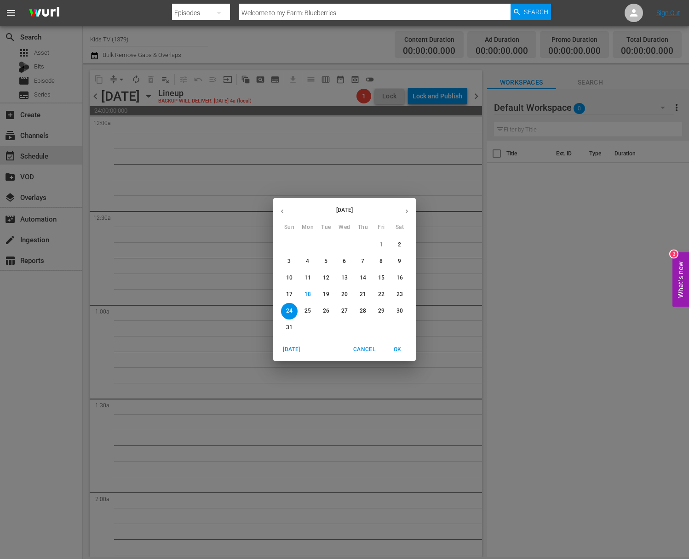
click at [368, 292] on span "21" at bounding box center [363, 295] width 17 height 8
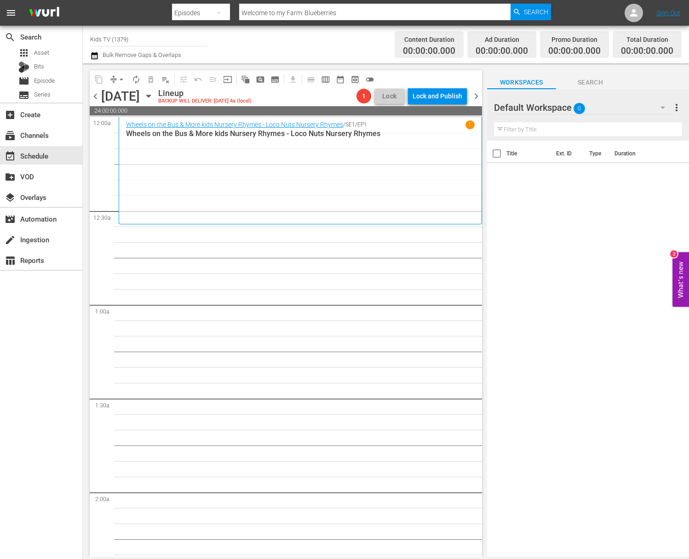
click at [154, 96] on icon "button" at bounding box center [148, 96] width 10 height 10
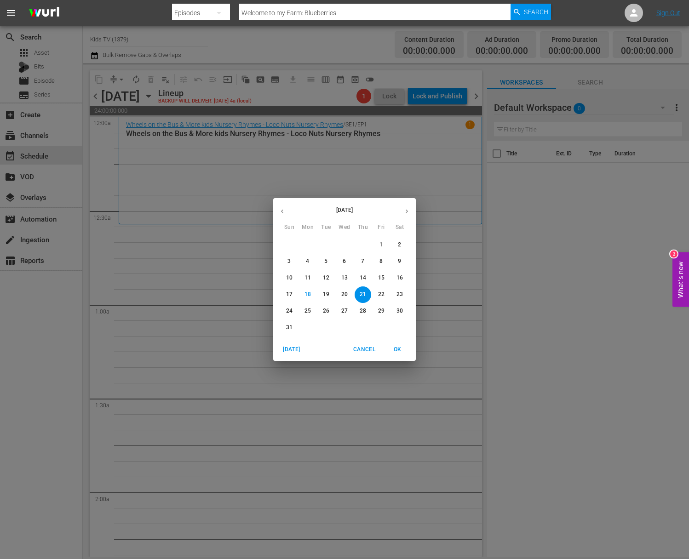
click at [283, 212] on icon "button" at bounding box center [282, 211] width 7 height 7
click at [326, 293] on p "20" at bounding box center [326, 295] width 6 height 8
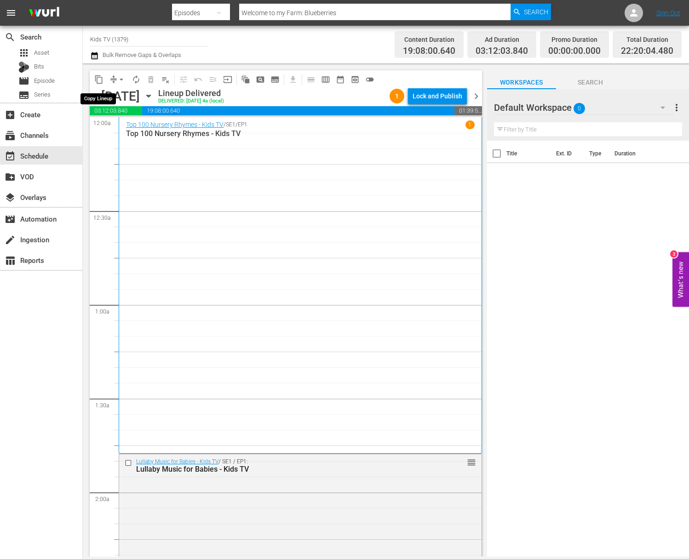
click at [100, 80] on span "content_copy" at bounding box center [98, 79] width 9 height 9
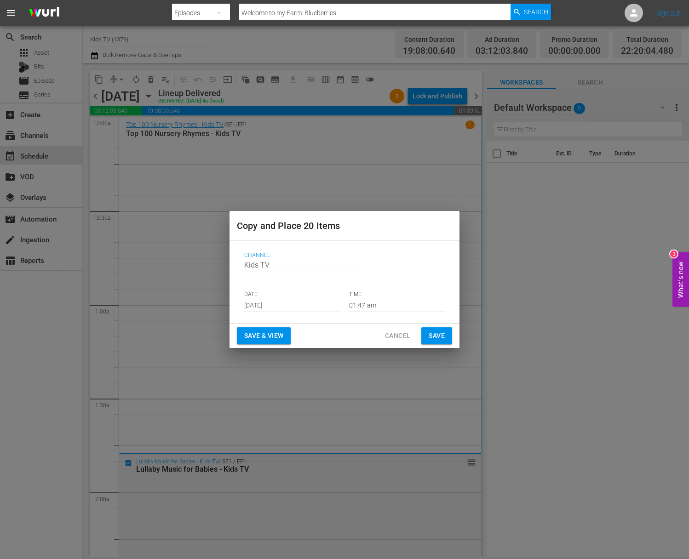
click at [299, 305] on input "Aug 20th 2025" at bounding box center [292, 305] width 96 height 14
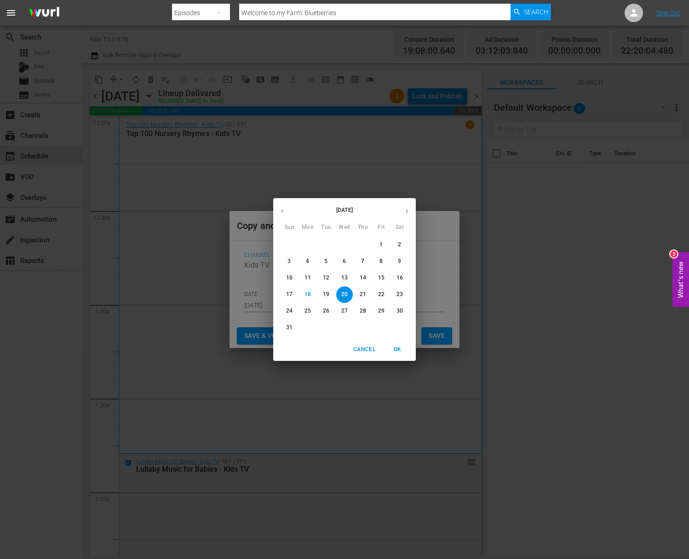
click at [290, 312] on p "24" at bounding box center [289, 311] width 6 height 8
type input "Aug 24th 2025"
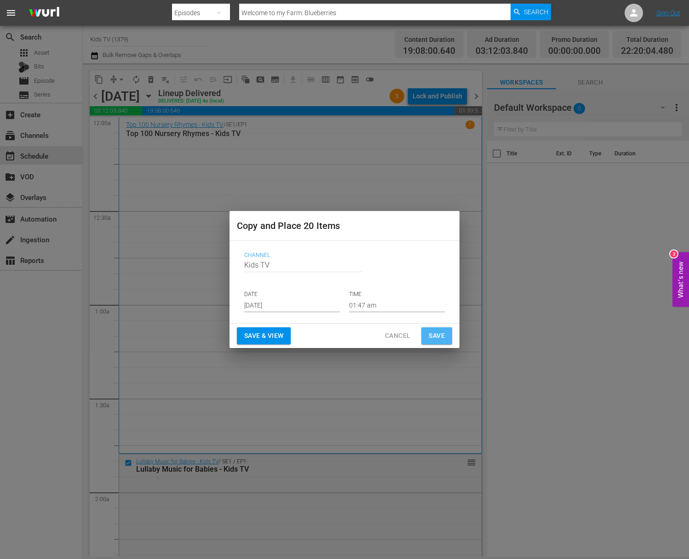
click at [436, 334] on span "Save" at bounding box center [437, 335] width 16 height 11
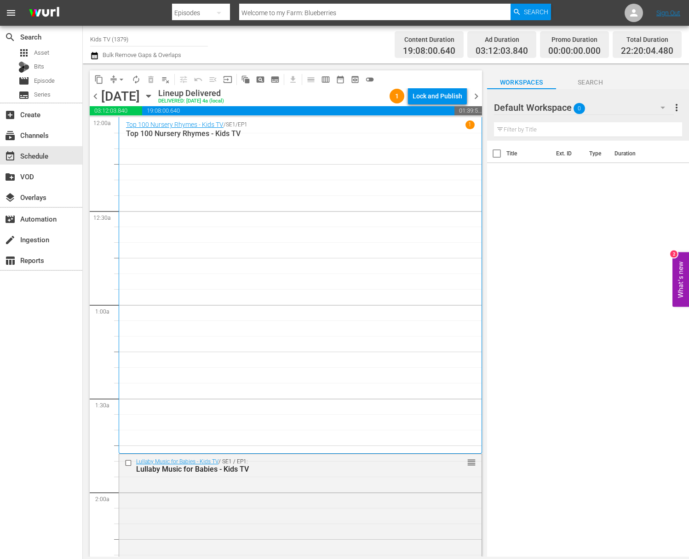
click at [150, 96] on icon "button" at bounding box center [148, 96] width 4 height 2
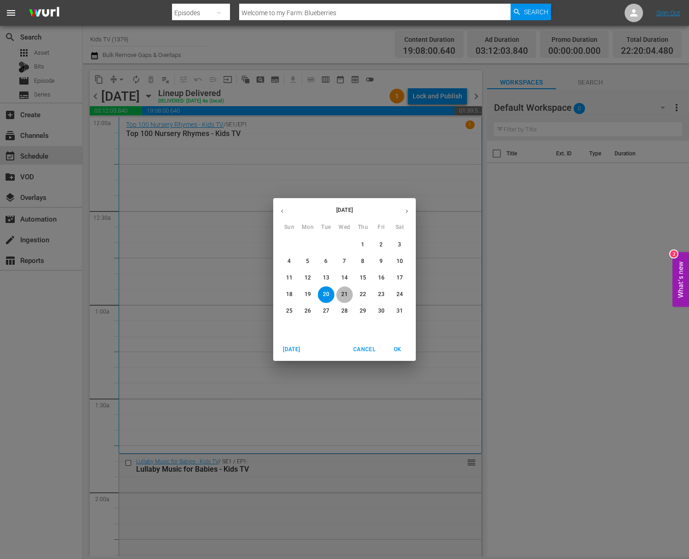
click at [346, 295] on p "21" at bounding box center [344, 295] width 6 height 8
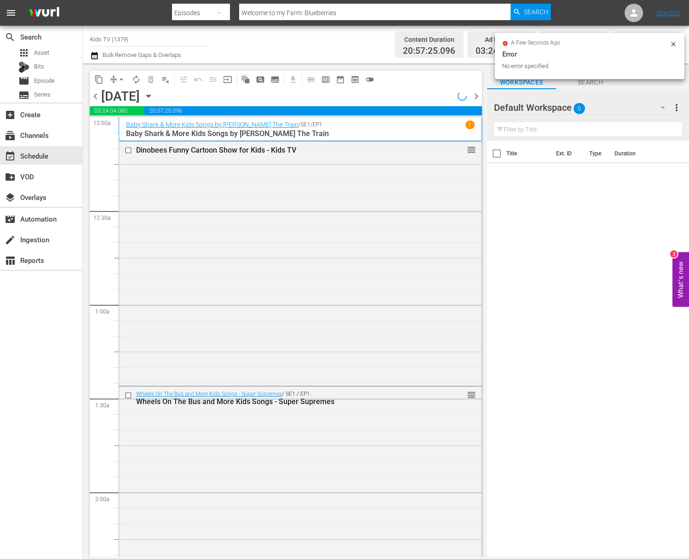
click at [98, 78] on span "content_copy" at bounding box center [98, 79] width 9 height 9
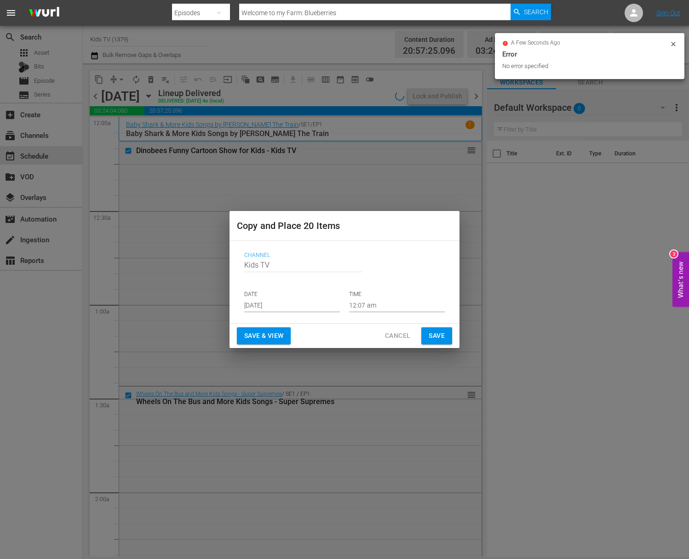
click at [294, 304] on input "Aug 20th 2025" at bounding box center [292, 305] width 96 height 14
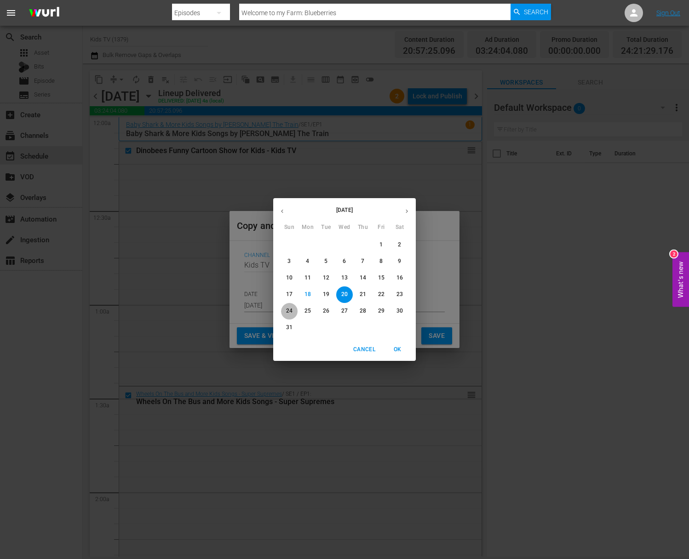
click at [287, 307] on button "24" at bounding box center [289, 311] width 17 height 17
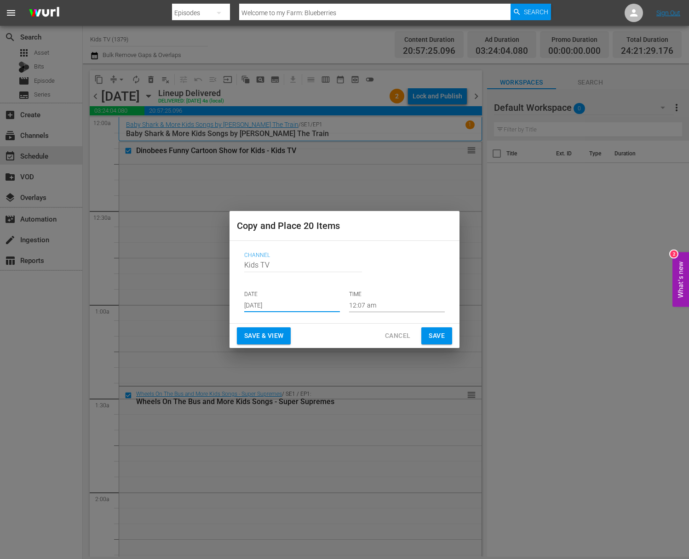
click at [284, 306] on input "Aug 24th 2025" at bounding box center [292, 305] width 96 height 14
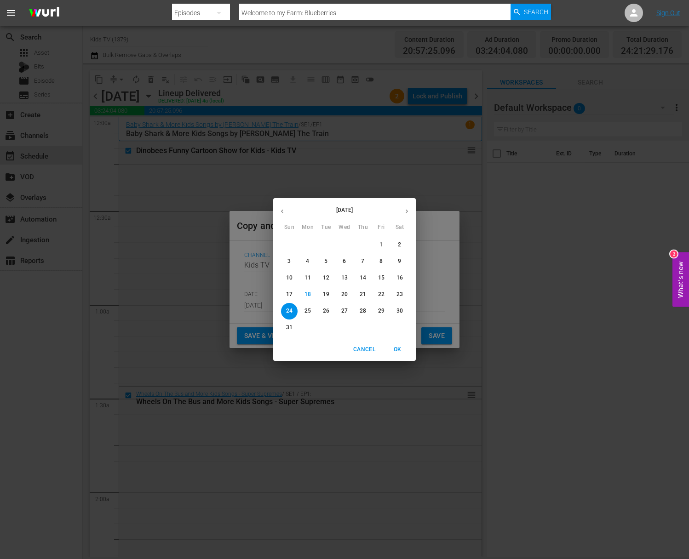
click at [310, 313] on p "25" at bounding box center [307, 311] width 6 height 8
type input "Aug 25th 2025"
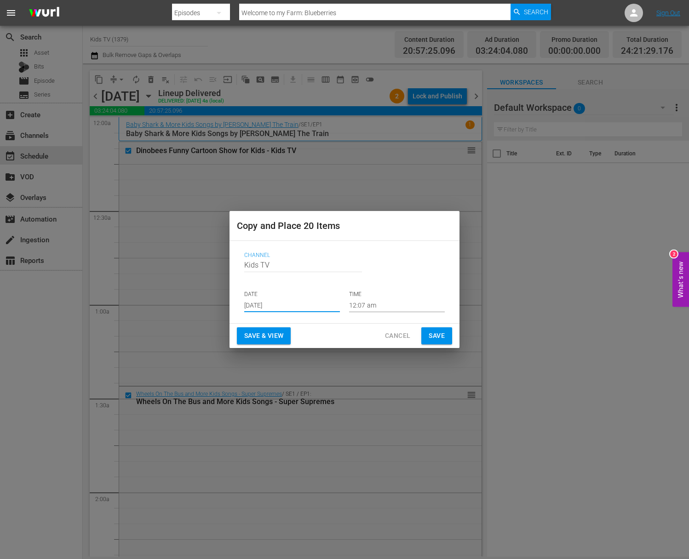
click at [433, 335] on span "Save" at bounding box center [437, 335] width 16 height 11
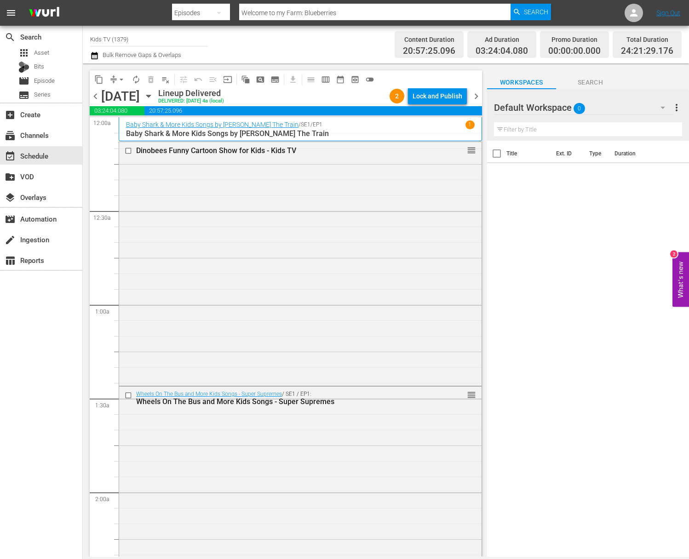
click at [154, 96] on icon "button" at bounding box center [148, 96] width 10 height 10
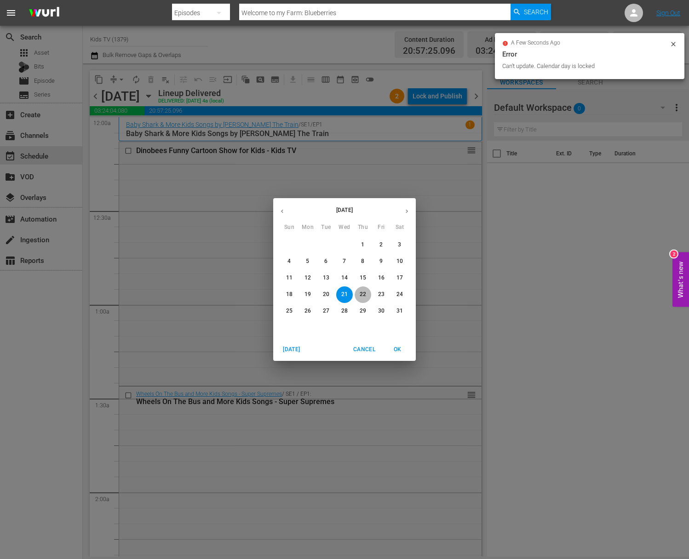
click at [366, 294] on span "22" at bounding box center [363, 295] width 17 height 8
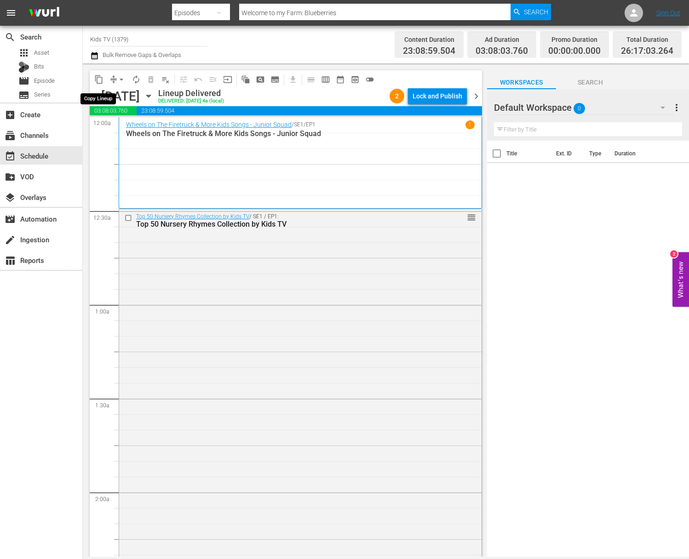
click at [102, 80] on span "content_copy" at bounding box center [98, 79] width 9 height 9
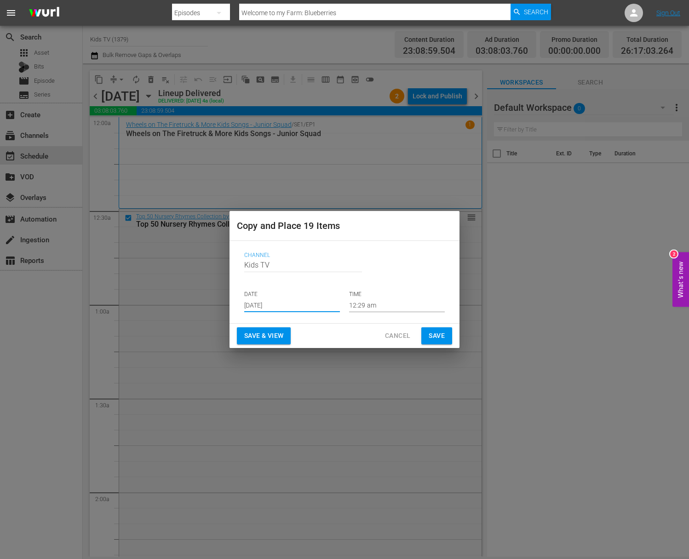
click at [296, 304] on input "Aug 20th 2025" at bounding box center [292, 305] width 96 height 14
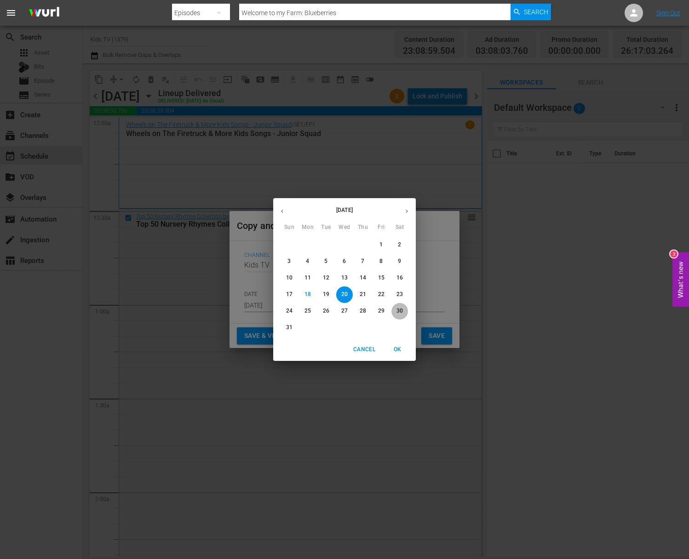
click at [404, 312] on span "30" at bounding box center [399, 311] width 17 height 8
type input "Aug 30th 2025"
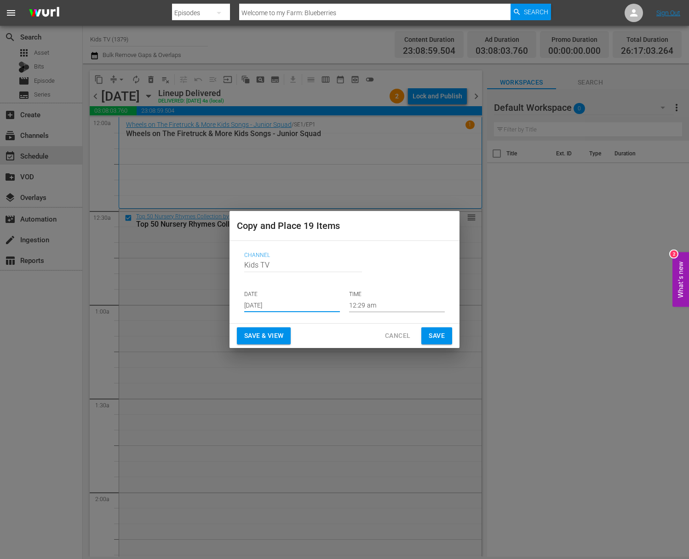
click at [432, 338] on span "Save" at bounding box center [437, 335] width 16 height 11
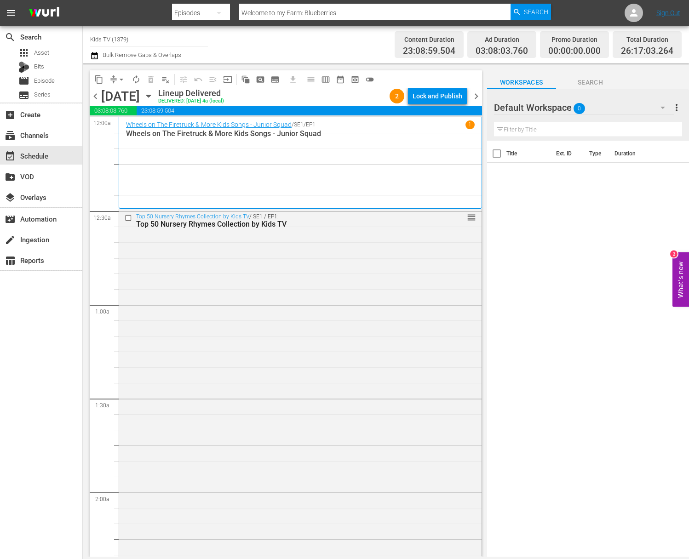
click at [233, 94] on div "chevron_left Thursday, May 22nd May 22nd Lineup Delivered DELIVERED: 5/21 @ 4a …" at bounding box center [286, 97] width 392 height 18
click at [154, 97] on icon "button" at bounding box center [148, 96] width 10 height 10
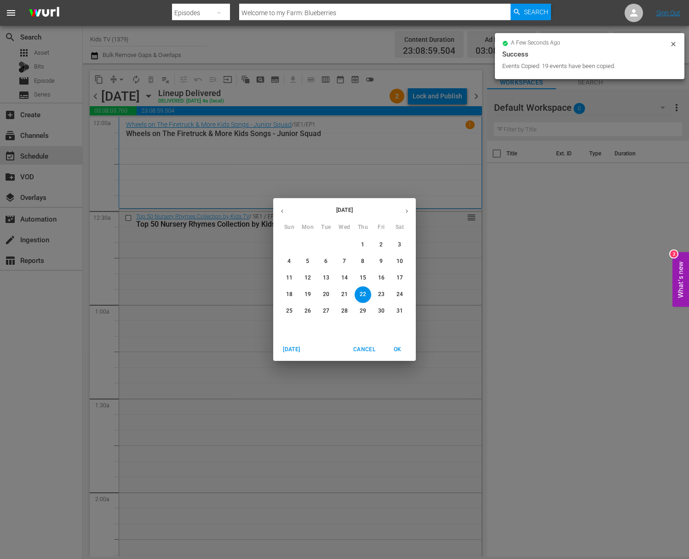
click at [380, 289] on button "23" at bounding box center [381, 295] width 17 height 17
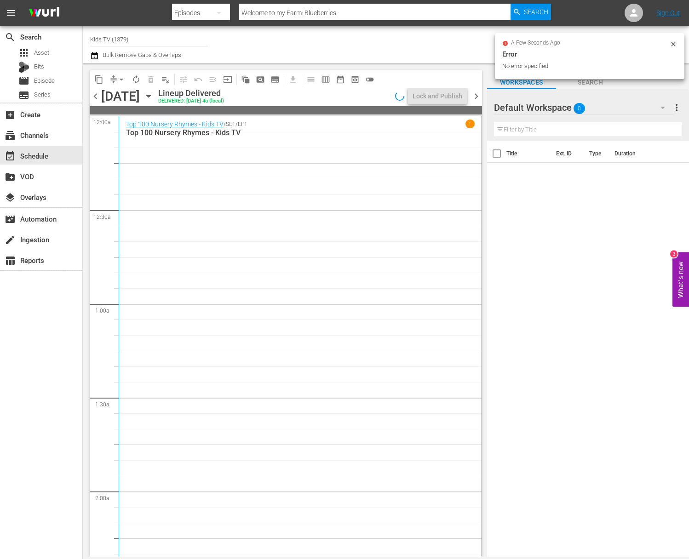
click at [93, 78] on button "content_copy" at bounding box center [99, 79] width 15 height 15
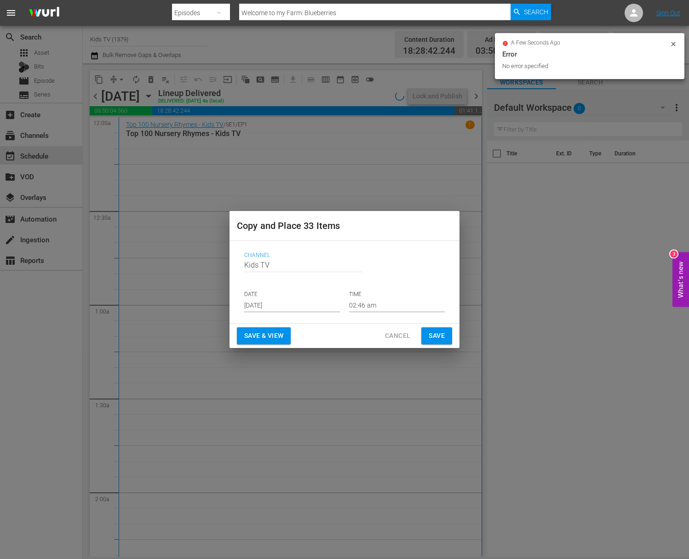
click at [292, 304] on input "Aug 20th 2025" at bounding box center [292, 305] width 96 height 14
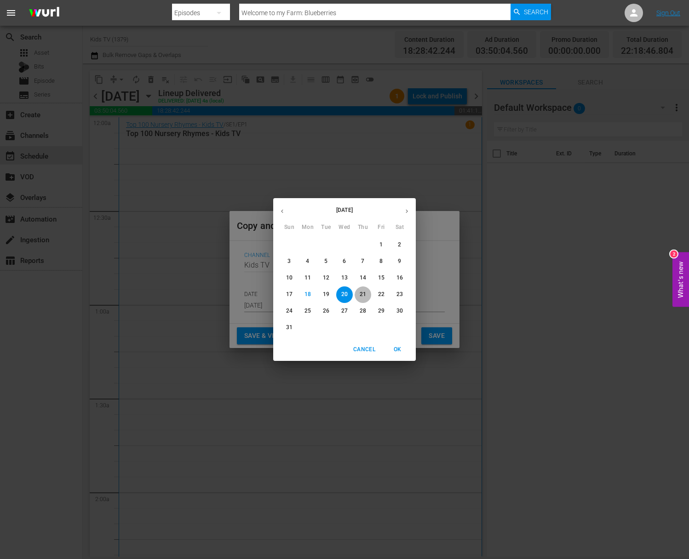
click at [365, 294] on p "21" at bounding box center [363, 295] width 6 height 8
type input "Aug 21st 2025"
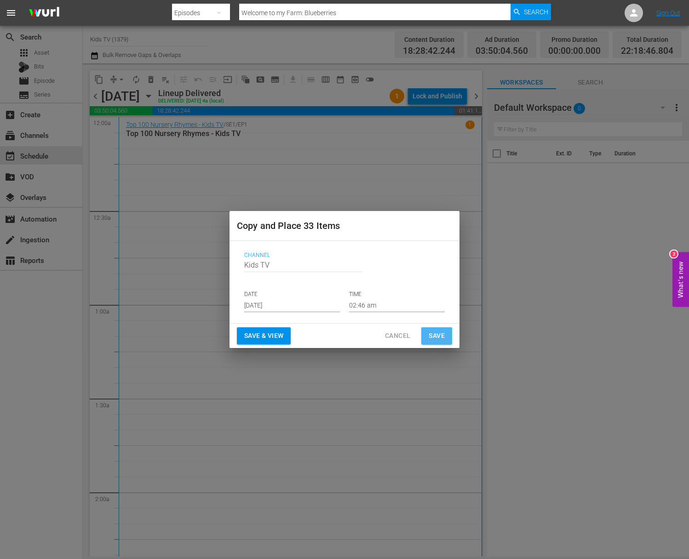
click at [432, 333] on span "Save" at bounding box center [437, 335] width 16 height 11
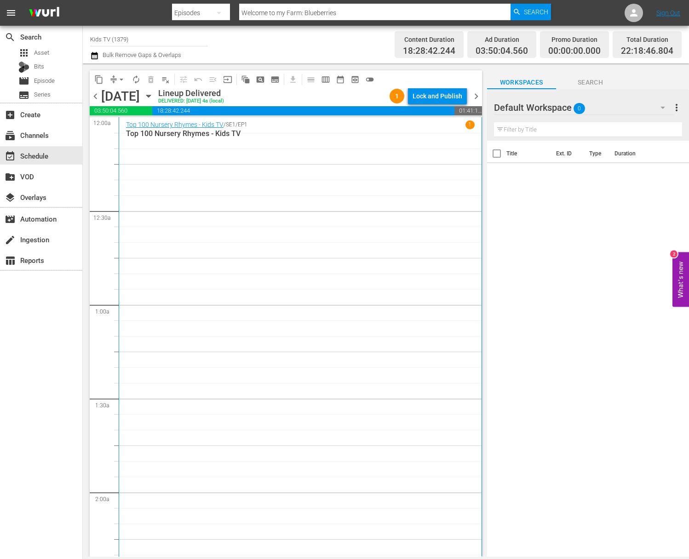
click at [154, 94] on icon "button" at bounding box center [148, 96] width 10 height 10
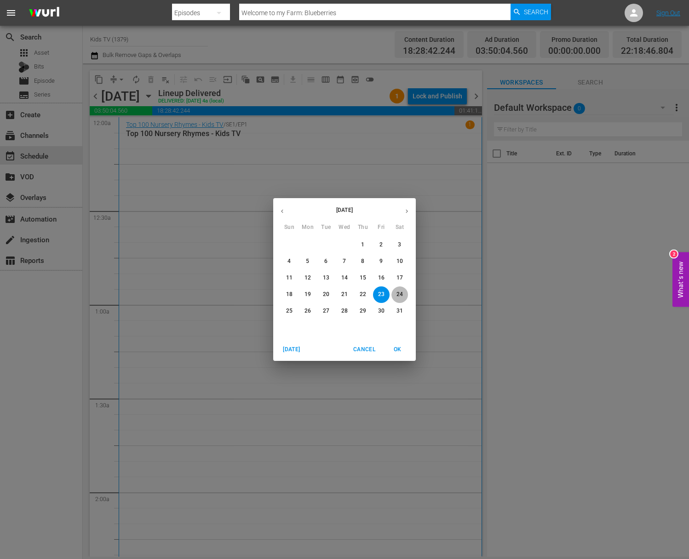
click at [400, 294] on p "24" at bounding box center [399, 295] width 6 height 8
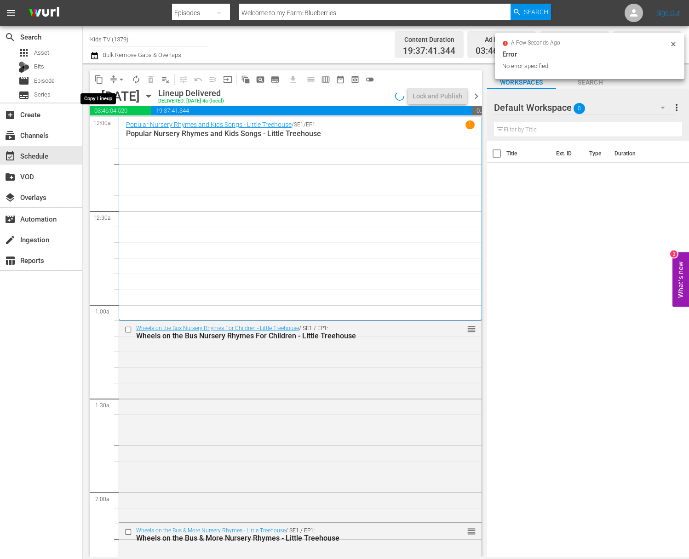
click at [100, 79] on span "content_copy" at bounding box center [98, 79] width 9 height 9
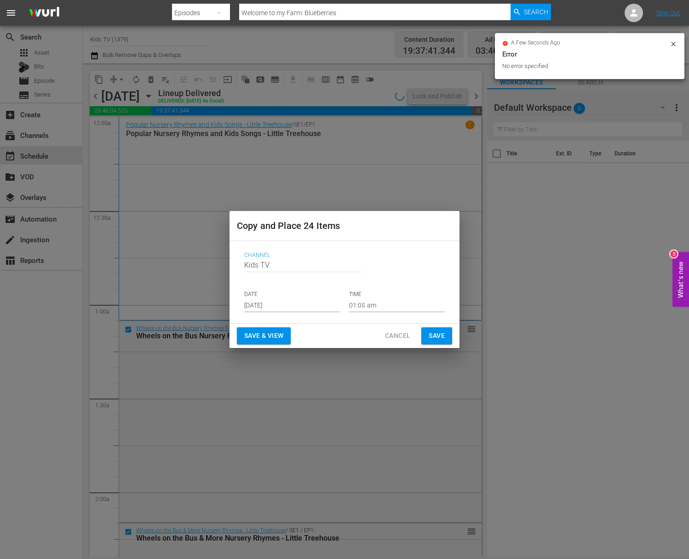
click at [299, 303] on input "Aug 20th 2025" at bounding box center [292, 305] width 96 height 14
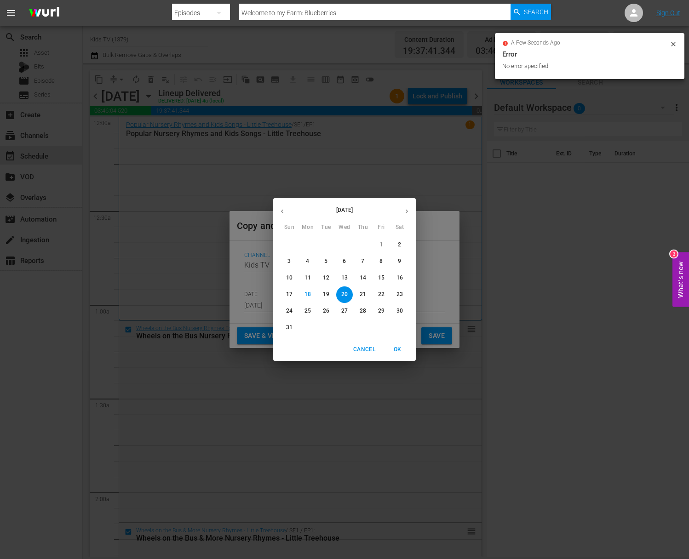
click at [371, 311] on span "28" at bounding box center [363, 311] width 17 height 8
type input "Aug 28th 2025"
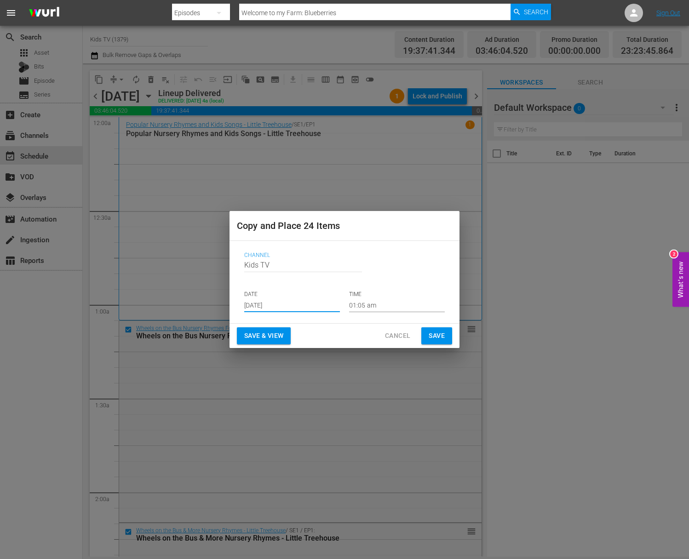
click at [445, 337] on button "Save" at bounding box center [436, 335] width 31 height 17
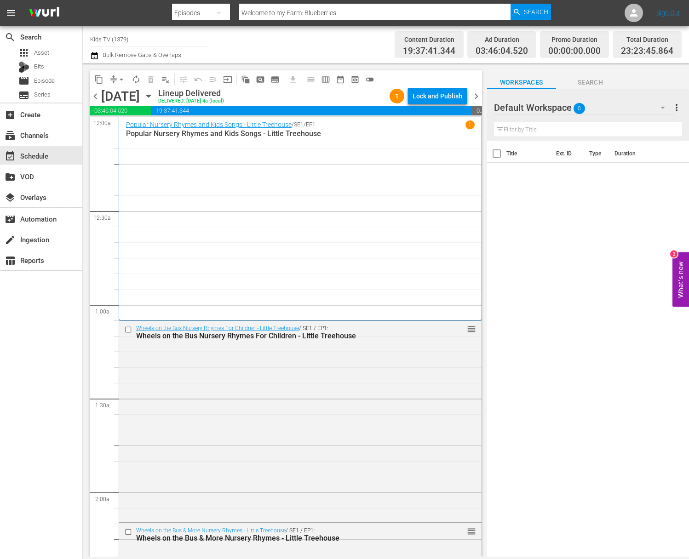
click at [150, 95] on icon "button" at bounding box center [148, 96] width 4 height 2
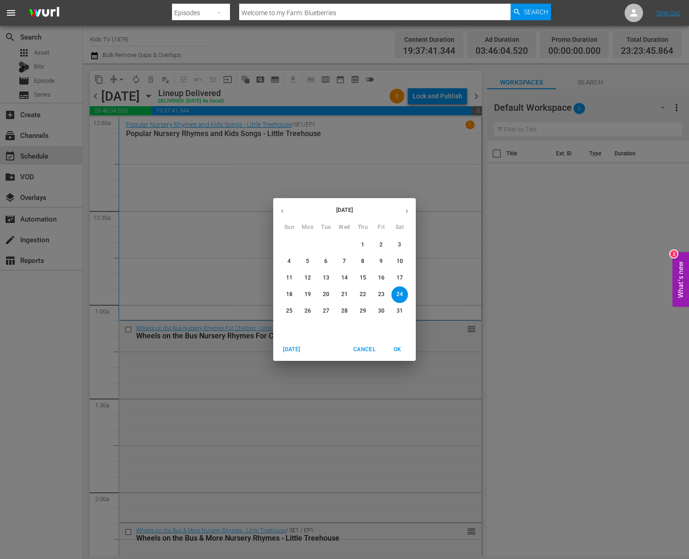
click at [289, 312] on p "25" at bounding box center [289, 311] width 6 height 8
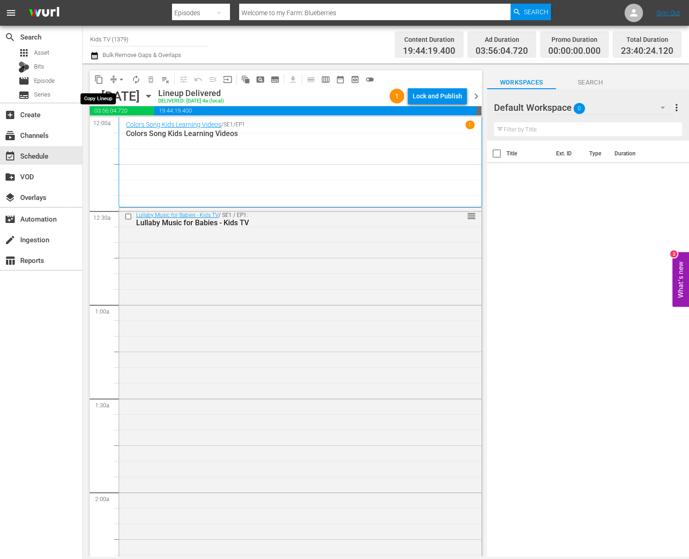
click at [99, 79] on span "content_copy" at bounding box center [98, 79] width 9 height 9
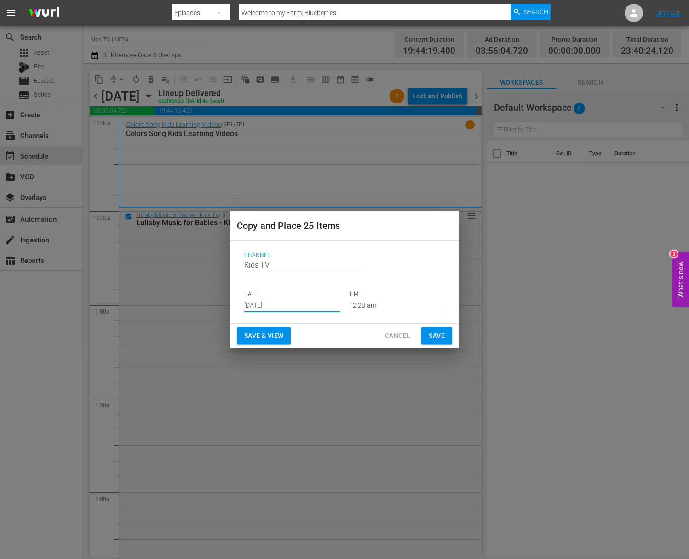
click at [299, 306] on input "Aug 20th 2025" at bounding box center [292, 305] width 96 height 14
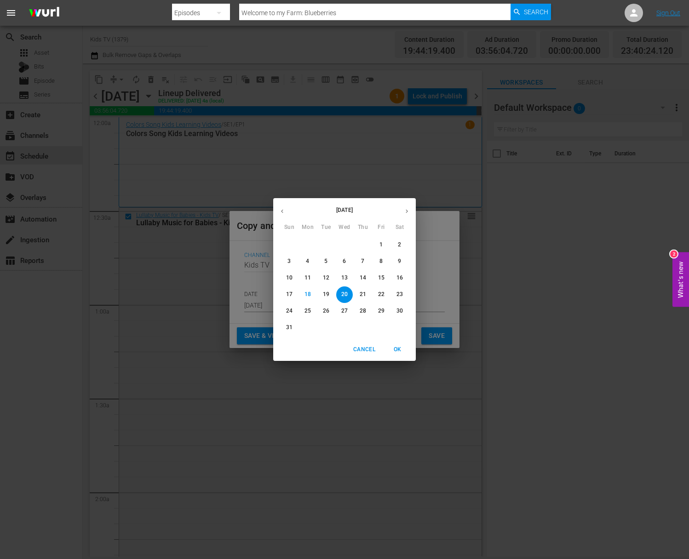
click at [341, 310] on p "27" at bounding box center [344, 311] width 6 height 8
type input "Aug 27th 2025"
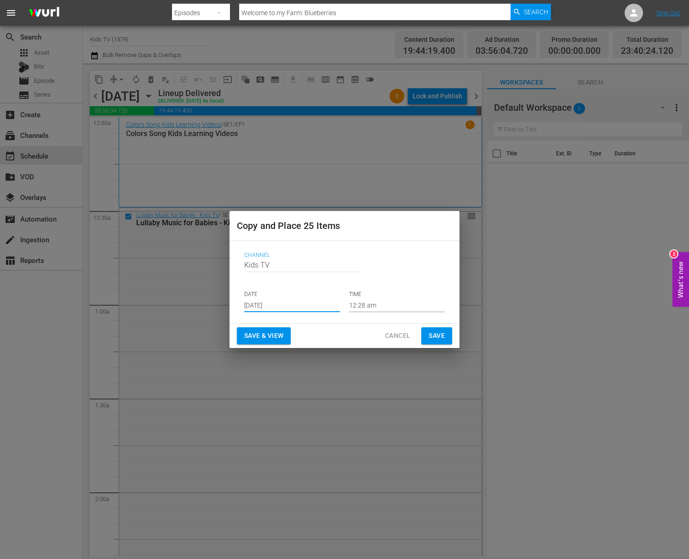
click at [431, 334] on span "Save" at bounding box center [437, 335] width 16 height 11
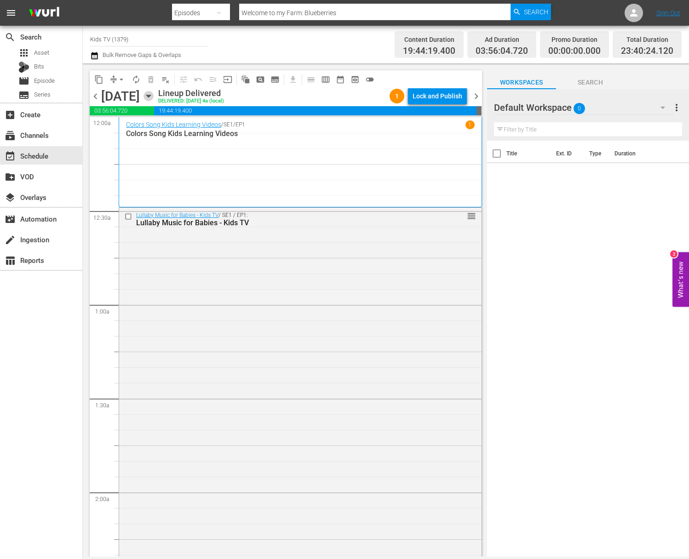
click at [154, 94] on icon "button" at bounding box center [148, 96] width 10 height 10
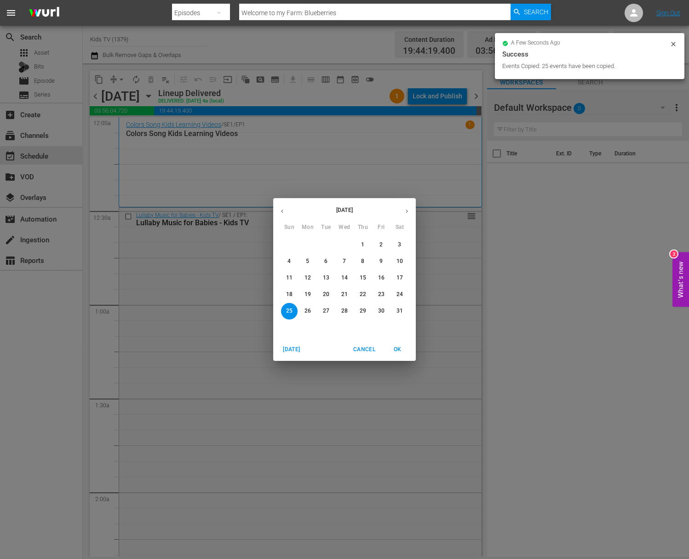
click at [308, 311] on p "26" at bounding box center [307, 311] width 6 height 8
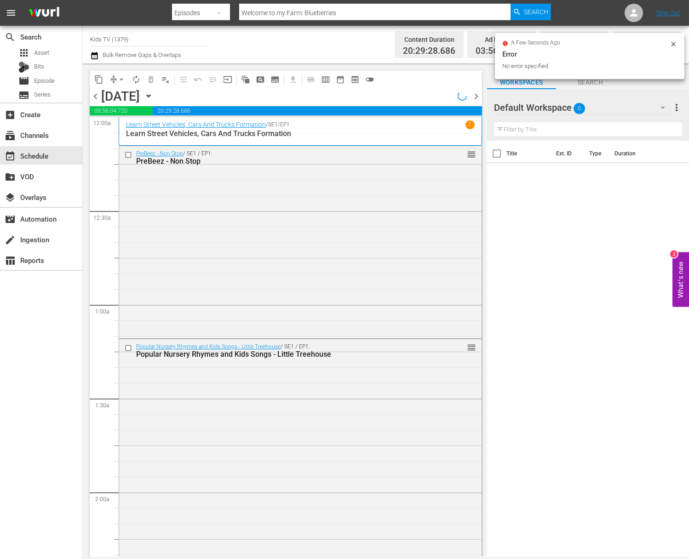
click at [98, 75] on span "content_copy" at bounding box center [98, 79] width 9 height 9
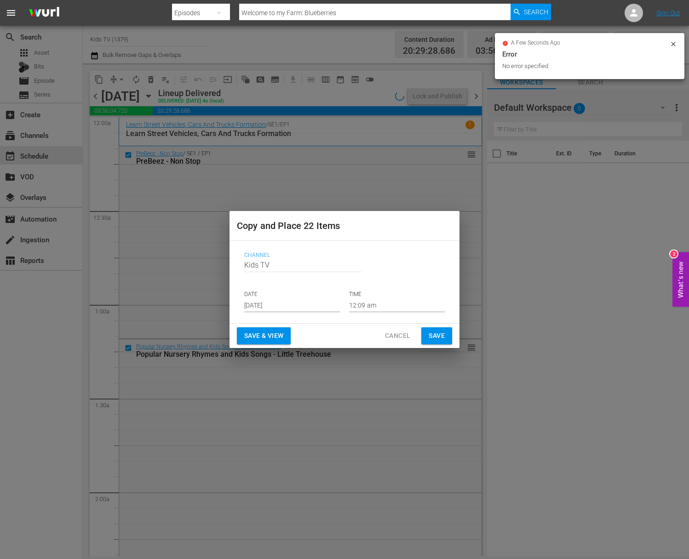
click at [297, 301] on input "Aug 20th 2025" at bounding box center [292, 305] width 96 height 14
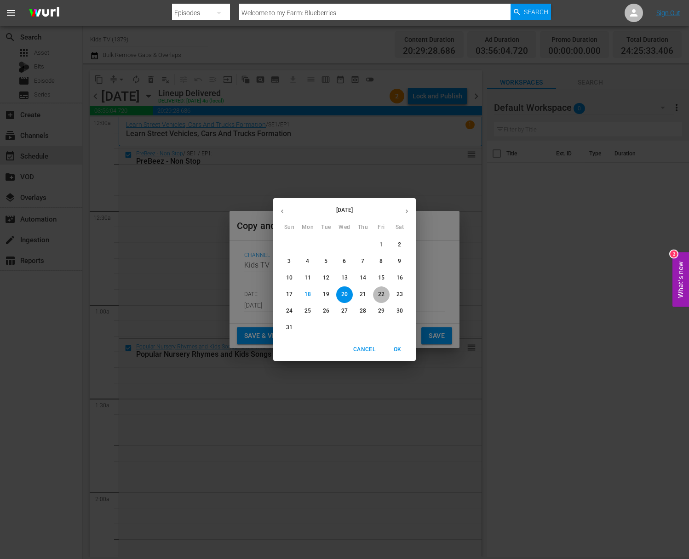
click at [384, 292] on span "22" at bounding box center [381, 295] width 17 height 8
type input "Aug 22nd 2025"
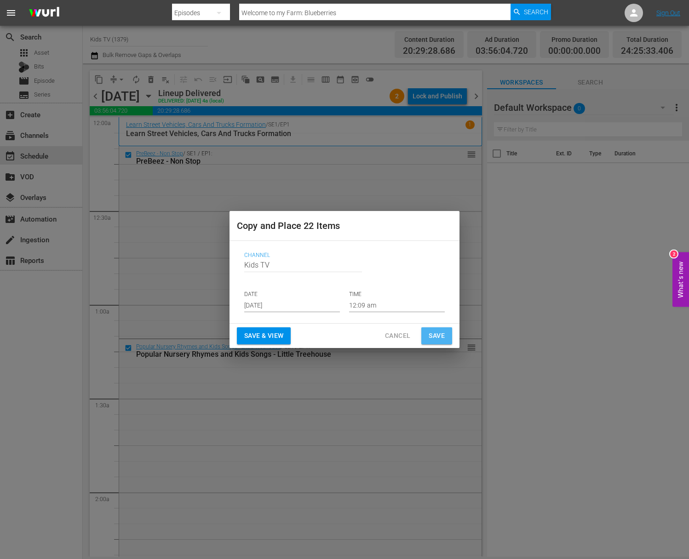
click at [440, 336] on span "Save" at bounding box center [437, 335] width 16 height 11
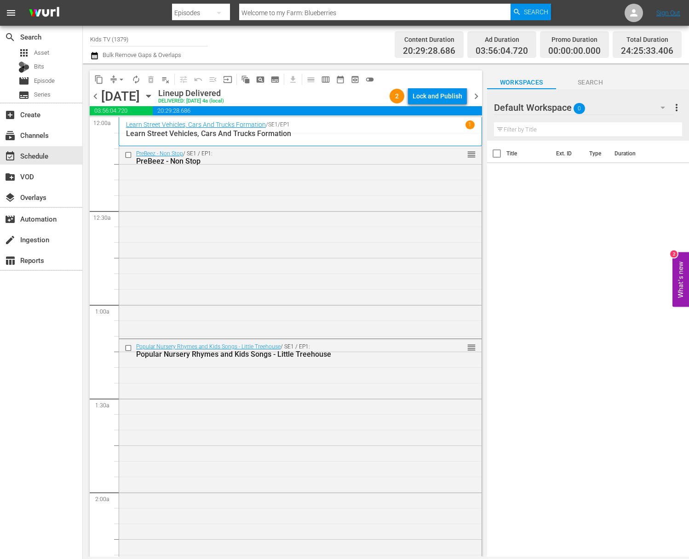
click at [150, 95] on icon "button" at bounding box center [148, 96] width 4 height 2
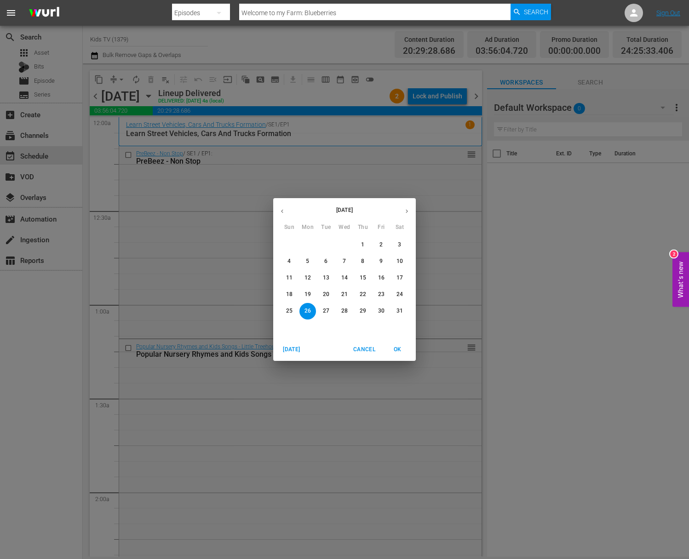
click at [327, 307] on p "27" at bounding box center [326, 311] width 6 height 8
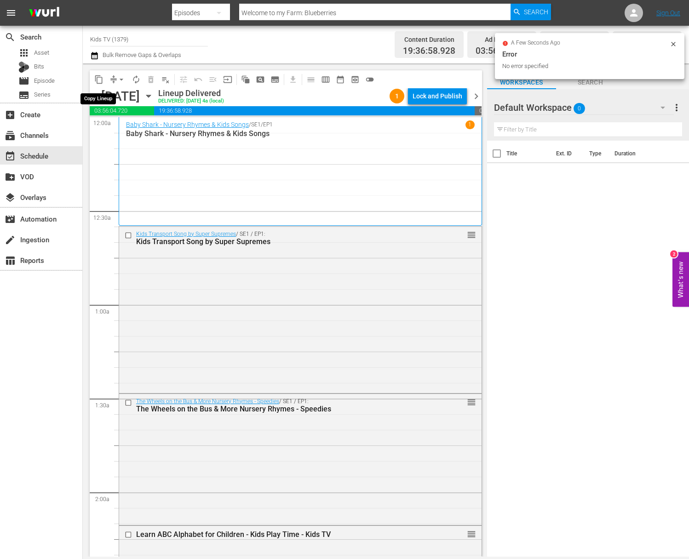
click at [102, 79] on span "content_copy" at bounding box center [98, 79] width 9 height 9
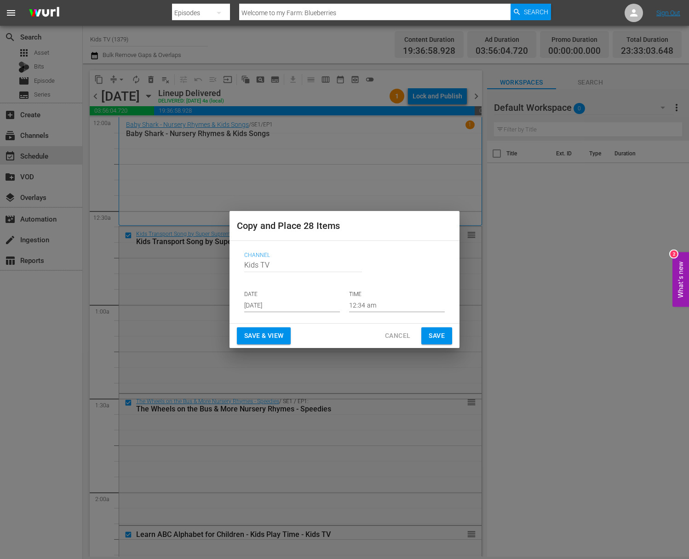
click at [296, 306] on input "Aug 20th 2025" at bounding box center [292, 305] width 96 height 14
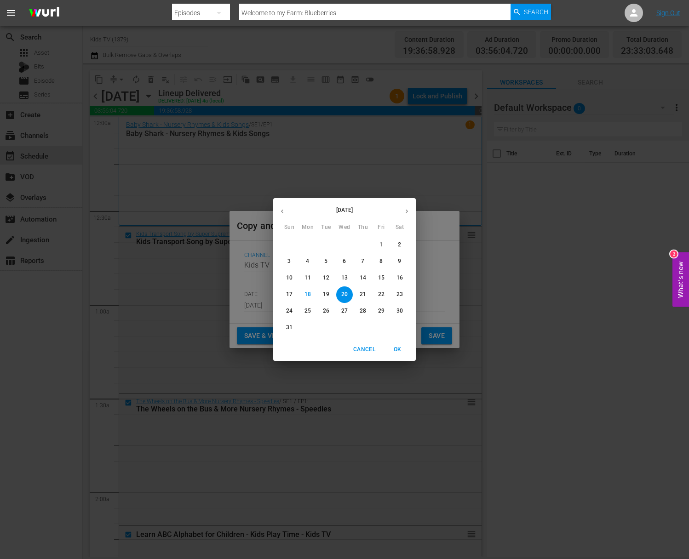
click at [380, 311] on p "29" at bounding box center [381, 311] width 6 height 8
type input "Aug 29th 2025"
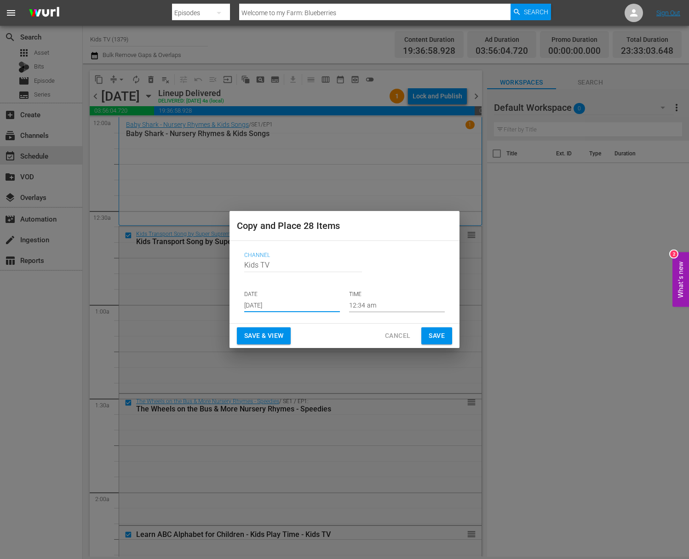
click at [439, 335] on span "Save" at bounding box center [437, 335] width 16 height 11
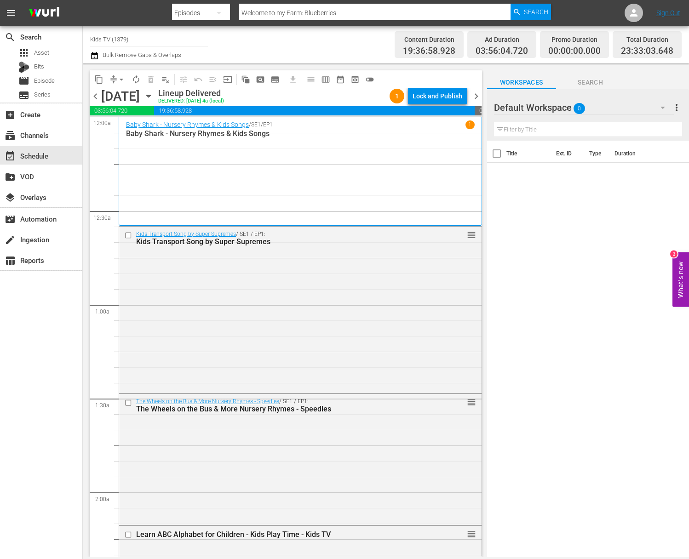
click at [154, 93] on icon "button" at bounding box center [148, 96] width 10 height 10
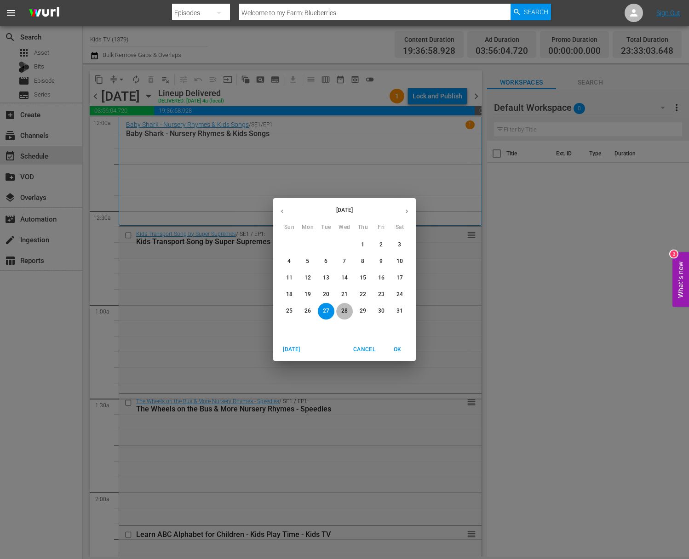
click at [348, 313] on span "28" at bounding box center [344, 311] width 17 height 8
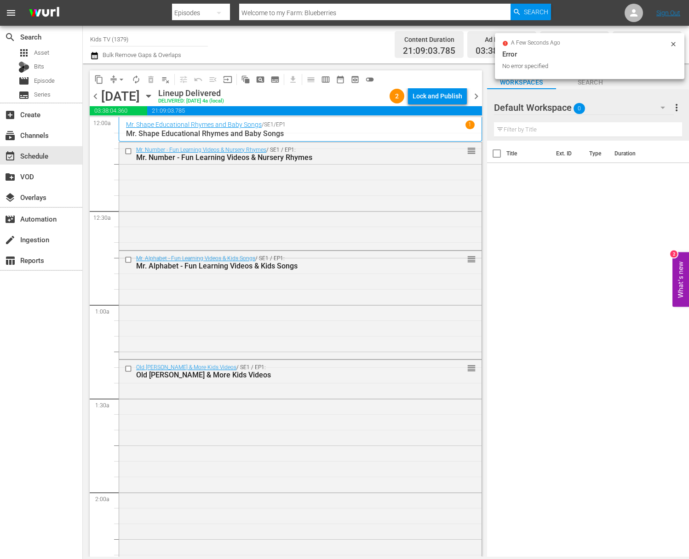
click at [95, 77] on span "content_copy" at bounding box center [98, 79] width 9 height 9
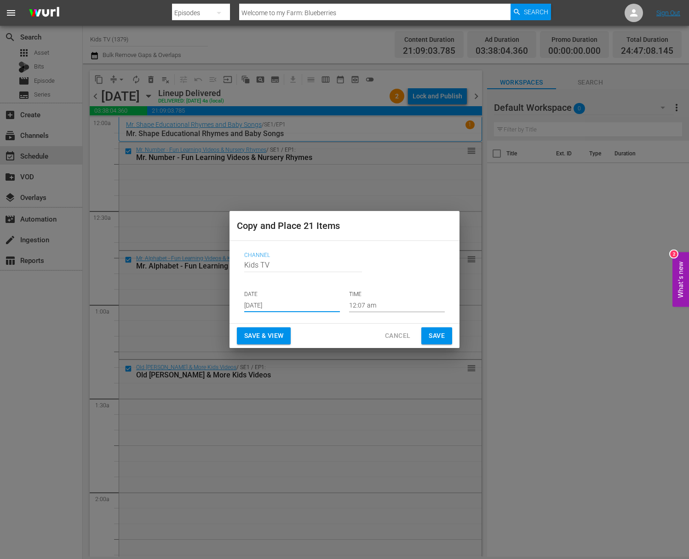
click at [300, 302] on input "Aug 20th 2025" at bounding box center [292, 305] width 96 height 14
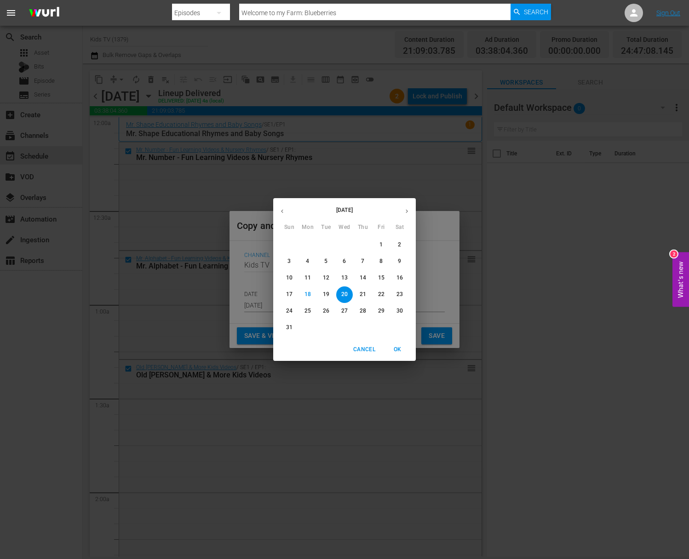
click at [405, 297] on span "23" at bounding box center [399, 295] width 17 height 8
type input "Aug 23rd 2025"
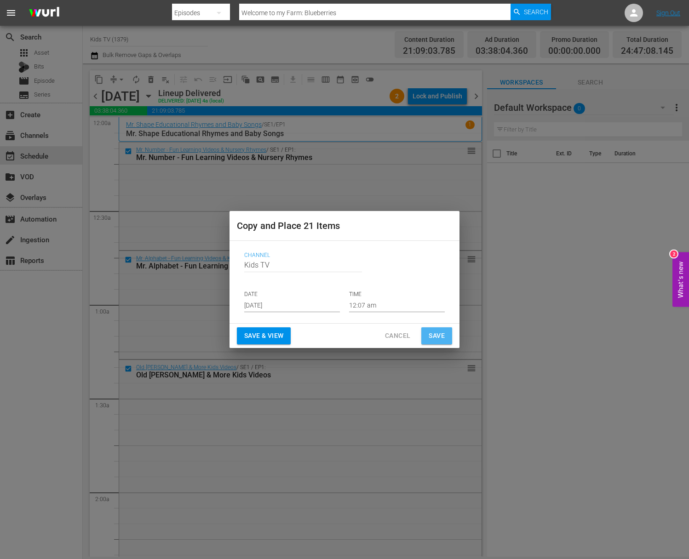
click at [437, 336] on span "Save" at bounding box center [437, 335] width 16 height 11
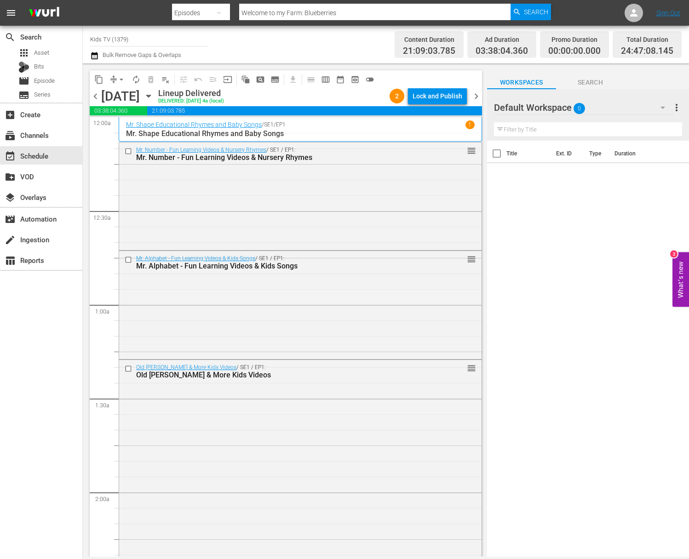
click at [154, 92] on icon "button" at bounding box center [148, 96] width 10 height 10
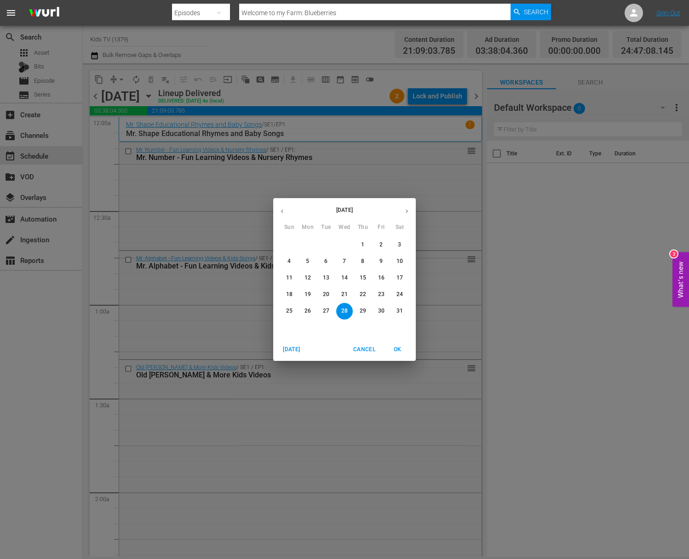
click at [360, 309] on p "29" at bounding box center [363, 311] width 6 height 8
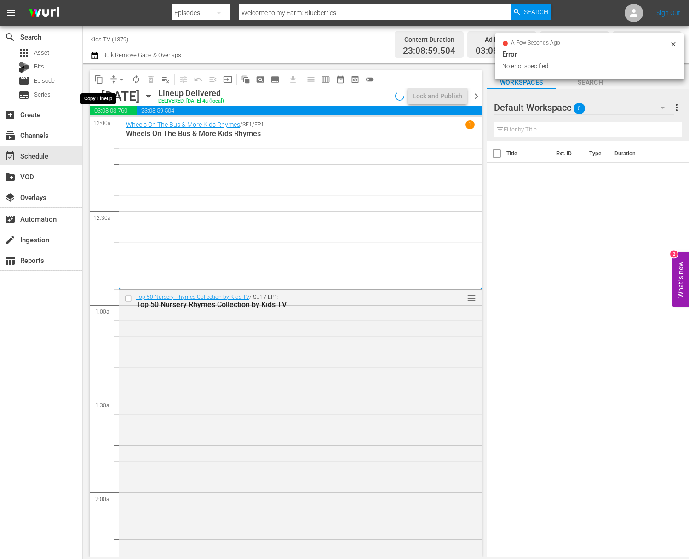
click at [99, 80] on span "content_copy" at bounding box center [98, 79] width 9 height 9
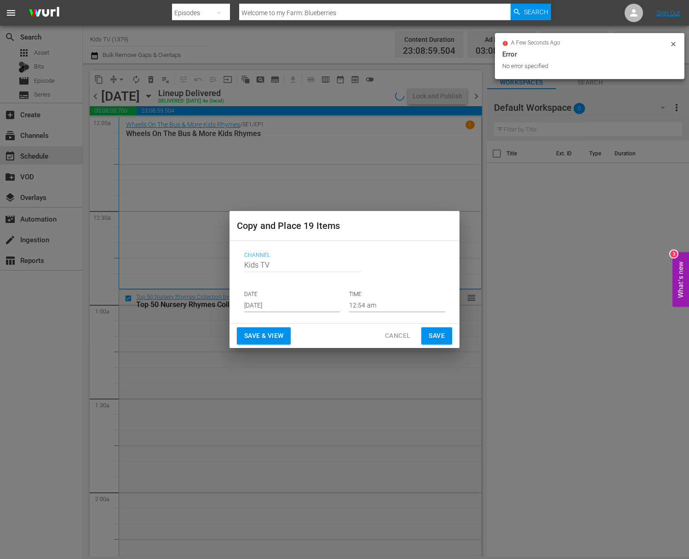
click at [301, 304] on input "Aug 20th 2025" at bounding box center [292, 305] width 96 height 14
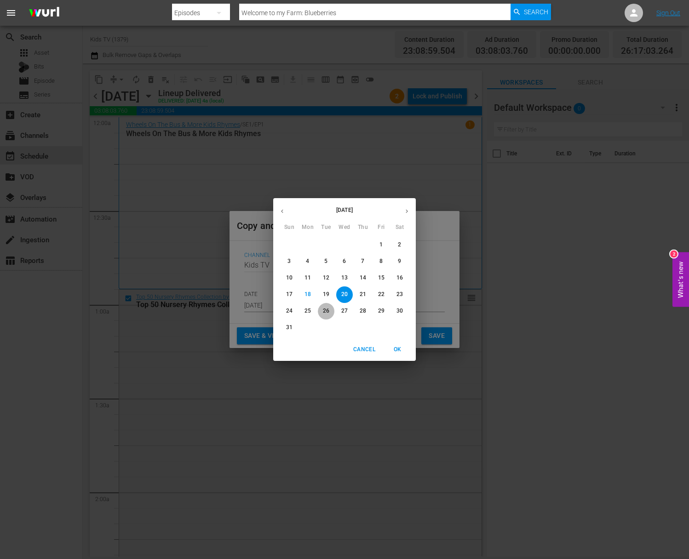
click at [327, 310] on p "26" at bounding box center [326, 311] width 6 height 8
type input "Aug 26th 2025"
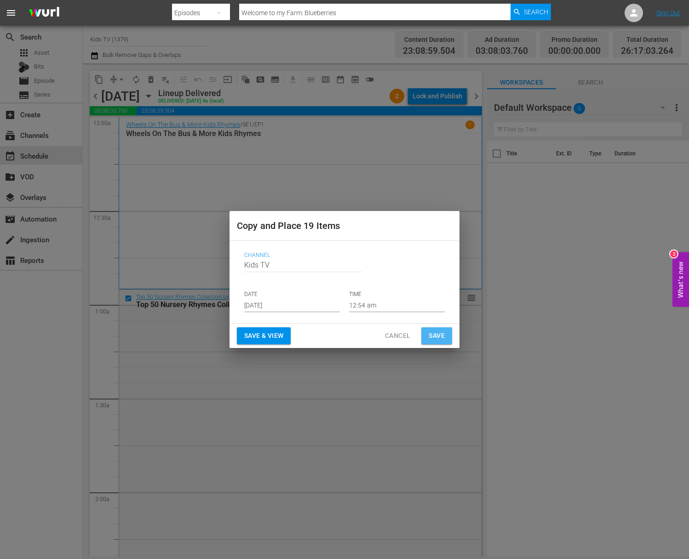
click at [435, 331] on span "Save" at bounding box center [437, 335] width 16 height 11
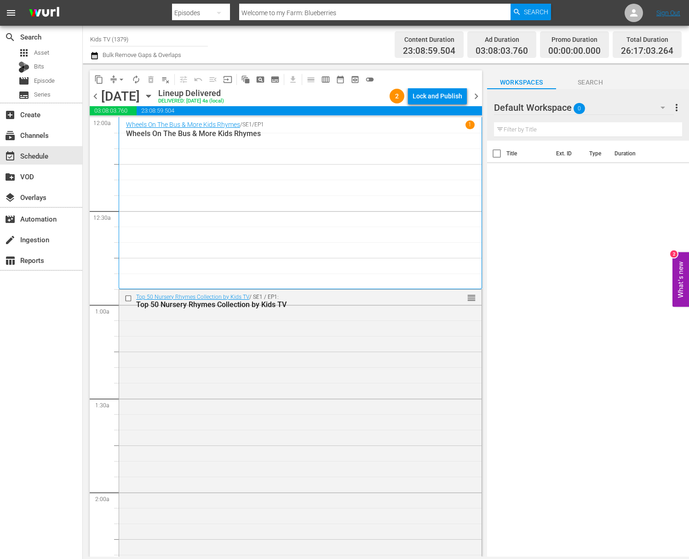
click at [154, 97] on icon "button" at bounding box center [148, 96] width 10 height 10
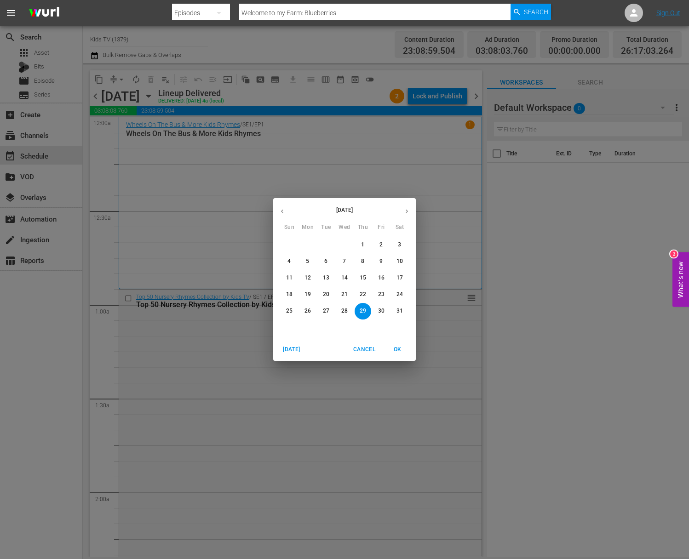
click at [401, 212] on button "button" at bounding box center [407, 211] width 18 height 18
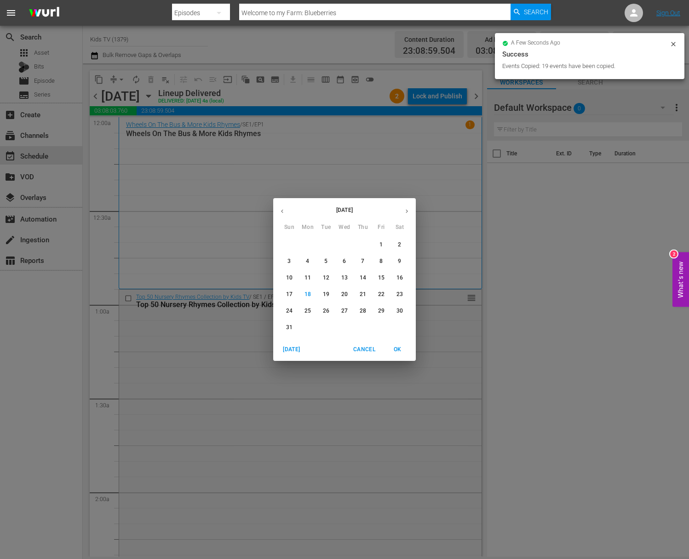
click at [364, 297] on p "21" at bounding box center [363, 295] width 6 height 8
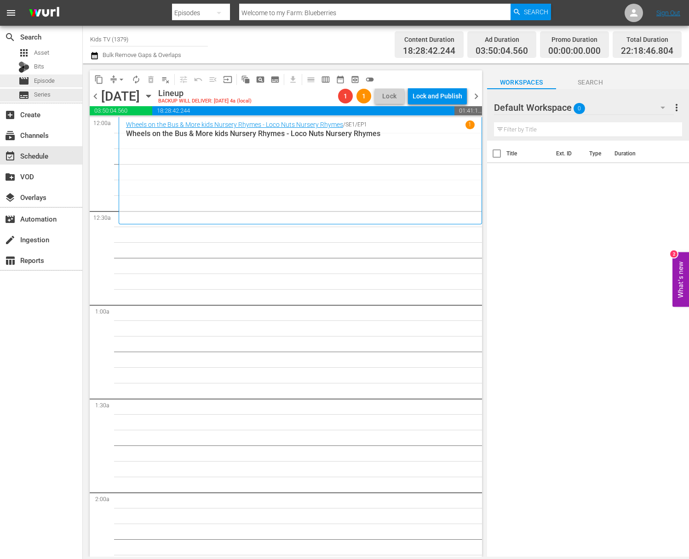
click at [58, 82] on div "movie Episode" at bounding box center [41, 81] width 82 height 13
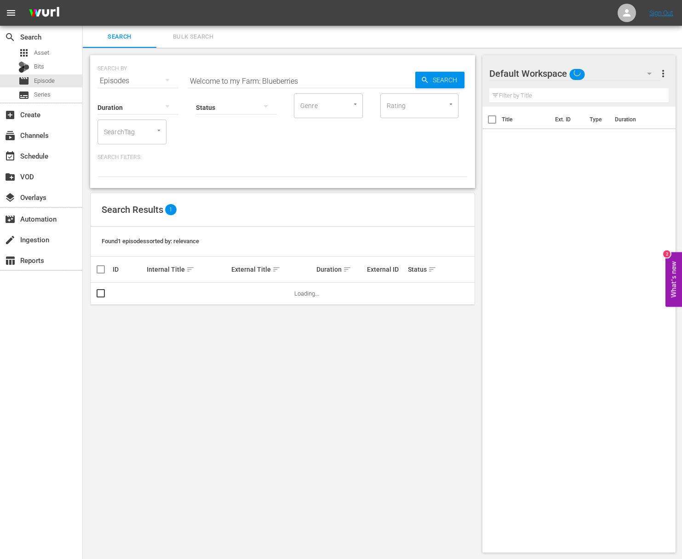
click at [222, 75] on input "Welcome to my Farm: Blueberries" at bounding box center [302, 81] width 228 height 22
drag, startPoint x: 300, startPoint y: 81, endPoint x: 229, endPoint y: 73, distance: 71.8
click at [229, 73] on input "Welcome to my Farm: Blueberries" at bounding box center [302, 81] width 228 height 22
type input "top 100"
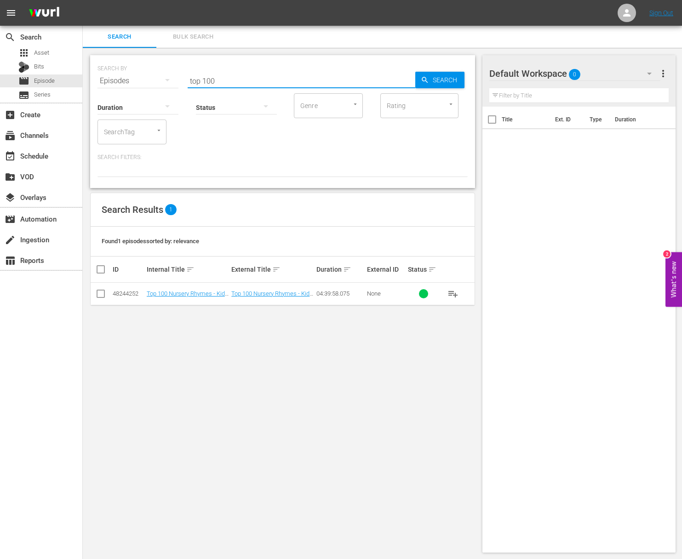
click at [453, 291] on span "playlist_add" at bounding box center [452, 293] width 11 height 11
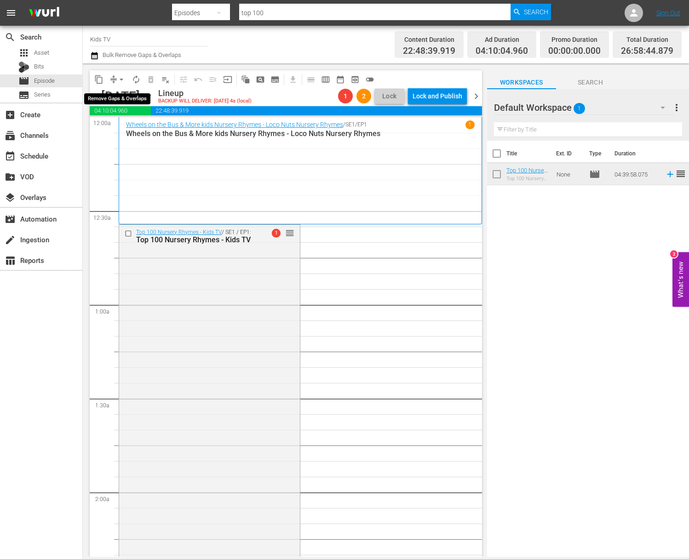
click at [117, 76] on span "arrow_drop_down" at bounding box center [121, 79] width 9 height 9
click at [125, 130] on li "Align to End of Previous Day" at bounding box center [122, 128] width 97 height 15
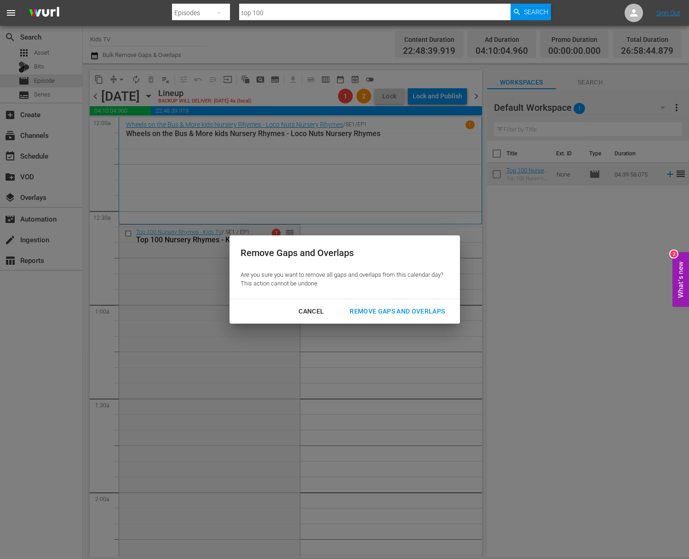
click at [426, 314] on div "Remove Gaps and Overlaps" at bounding box center [397, 311] width 110 height 11
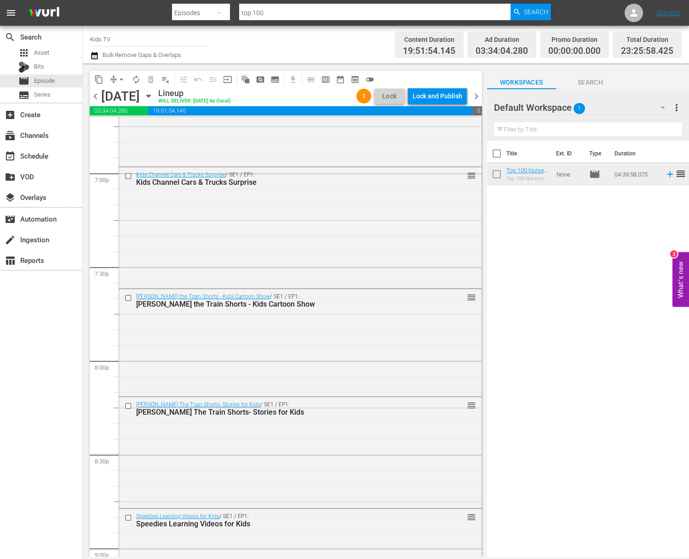
scroll to position [3612, 0]
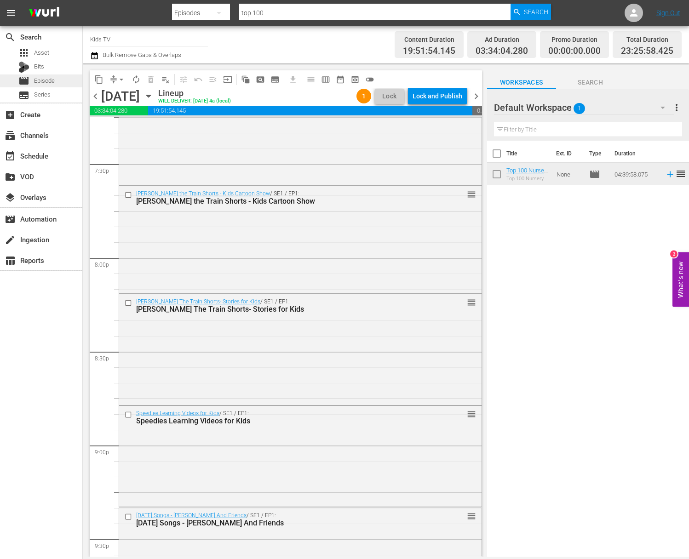
click at [72, 78] on div "movie Episode" at bounding box center [41, 81] width 82 height 13
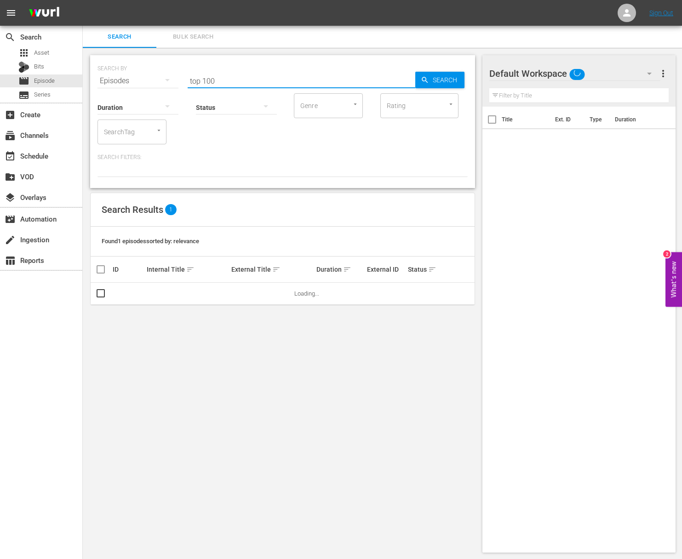
drag, startPoint x: 243, startPoint y: 82, endPoint x: 192, endPoint y: 73, distance: 51.4
click at [192, 73] on input "top 100" at bounding box center [302, 81] width 228 height 22
type input "lullaby"
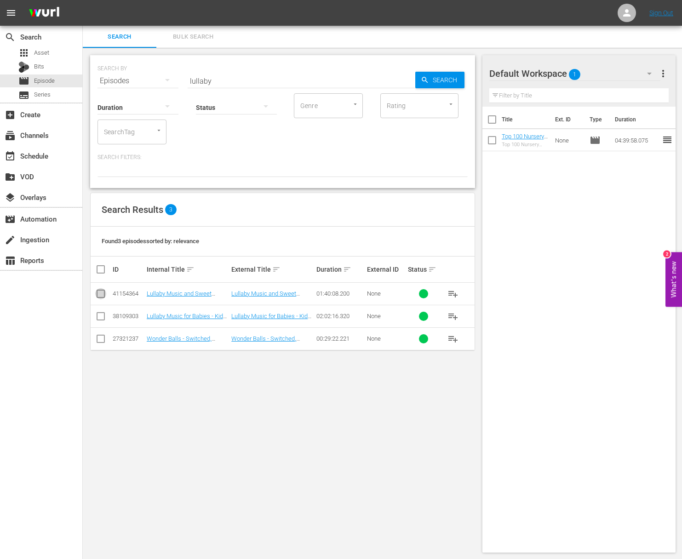
click at [101, 291] on input "checkbox" at bounding box center [100, 295] width 11 height 11
checkbox input "true"
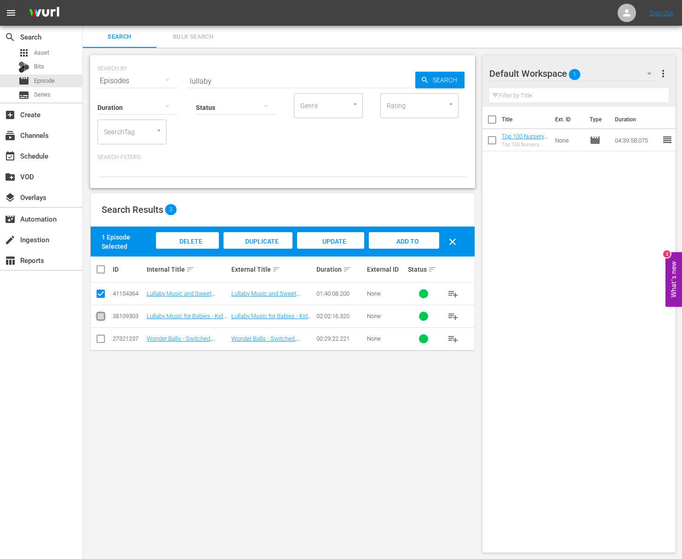
drag, startPoint x: 100, startPoint y: 317, endPoint x: 342, endPoint y: 262, distance: 247.6
click at [101, 316] on input "checkbox" at bounding box center [100, 318] width 11 height 11
checkbox input "true"
click at [392, 240] on span "Add to Workspace" at bounding box center [404, 250] width 45 height 25
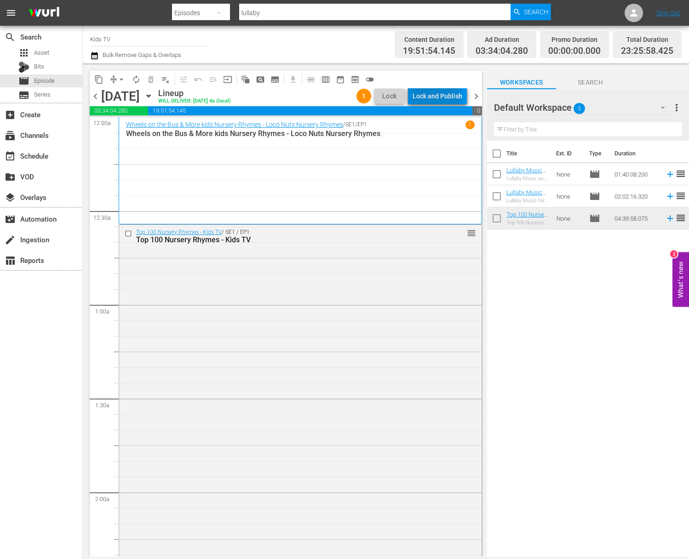
click at [422, 100] on div "Lock and Publish" at bounding box center [438, 96] width 50 height 17
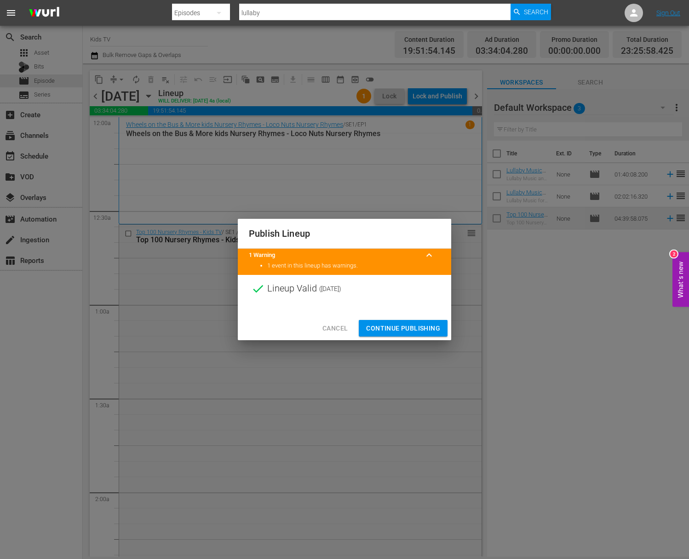
click at [413, 331] on span "Continue Publishing" at bounding box center [403, 328] width 74 height 11
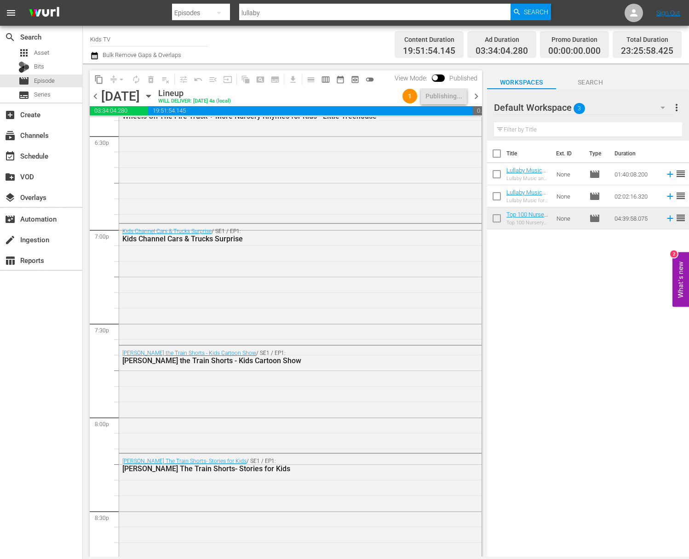
scroll to position [4064, 0]
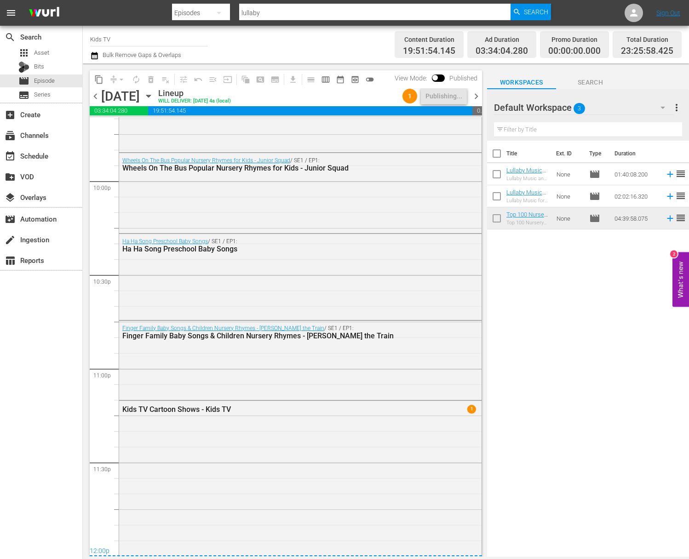
click at [247, 95] on div "chevron_left Thursday, August 21st August 21st Lineup WILL DELIVER: 8/20 @ 4a (…" at bounding box center [286, 97] width 392 height 18
click at [154, 92] on icon "button" at bounding box center [148, 96] width 10 height 10
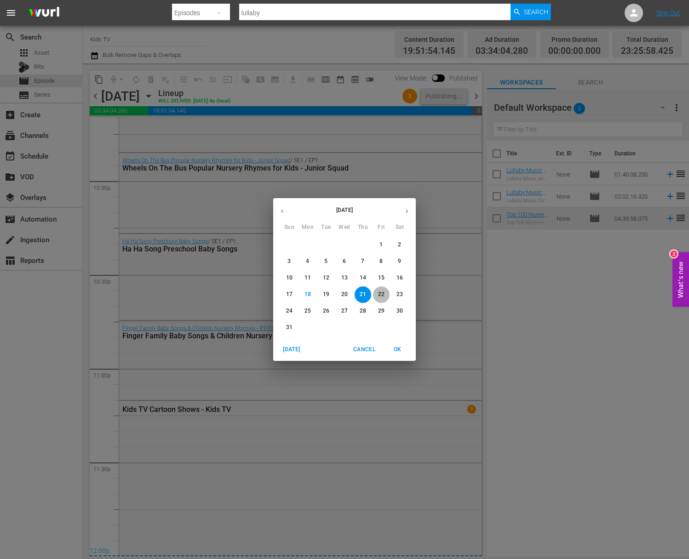
click at [381, 295] on p "22" at bounding box center [381, 295] width 6 height 8
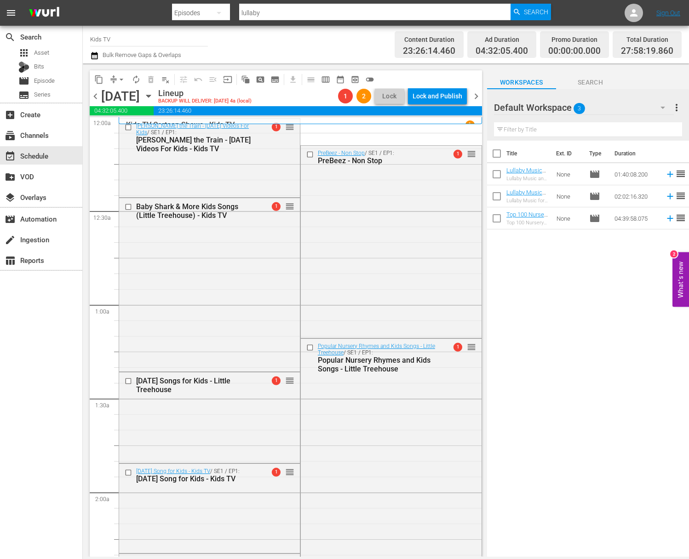
click at [118, 77] on span "arrow_drop_down" at bounding box center [121, 79] width 9 height 9
click at [118, 128] on li "Align to End of Previous Day" at bounding box center [122, 128] width 97 height 15
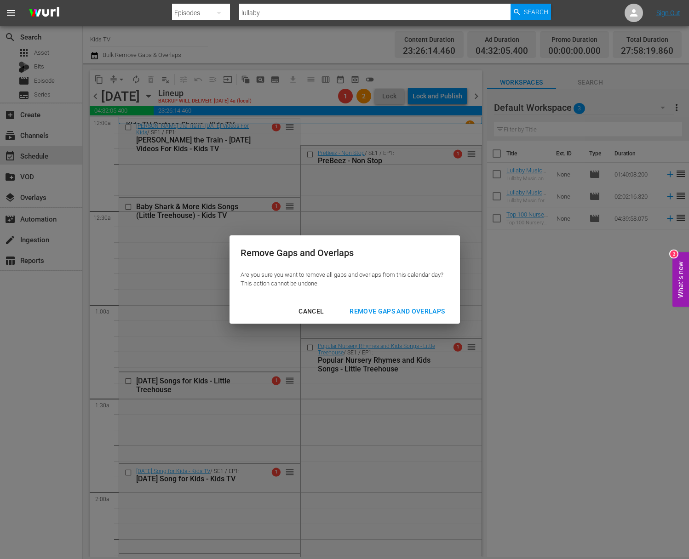
click at [414, 306] on div "Remove Gaps and Overlaps" at bounding box center [397, 311] width 110 height 11
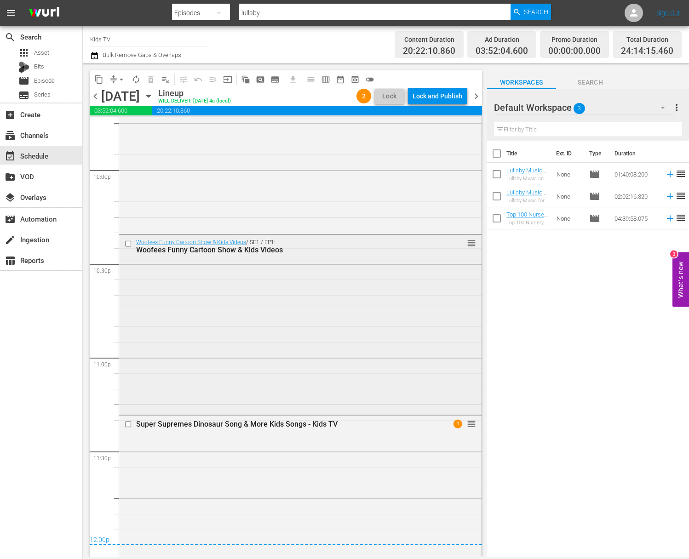
scroll to position [4109, 0]
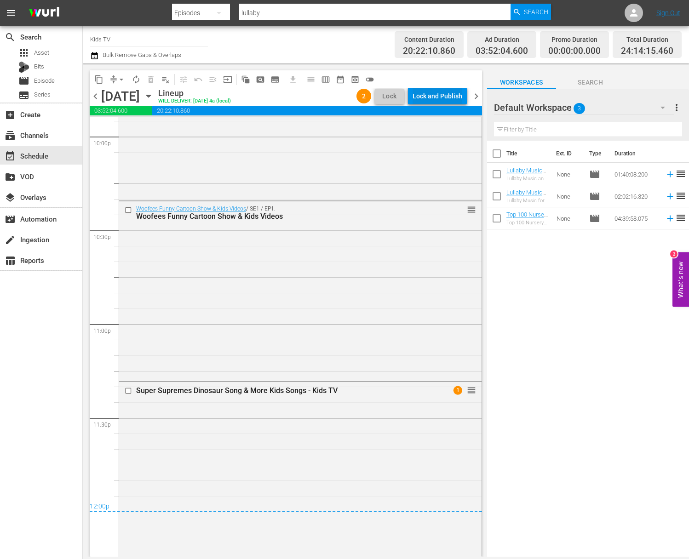
click at [441, 92] on div "Lock and Publish" at bounding box center [438, 96] width 50 height 17
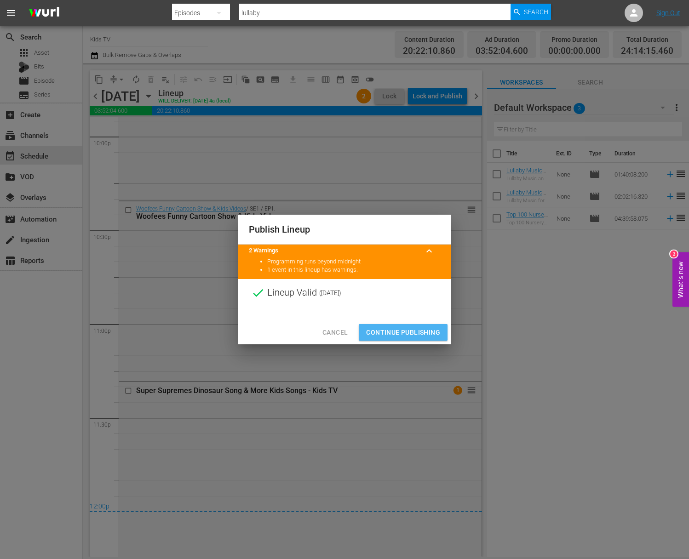
click at [413, 328] on span "Continue Publishing" at bounding box center [403, 332] width 74 height 11
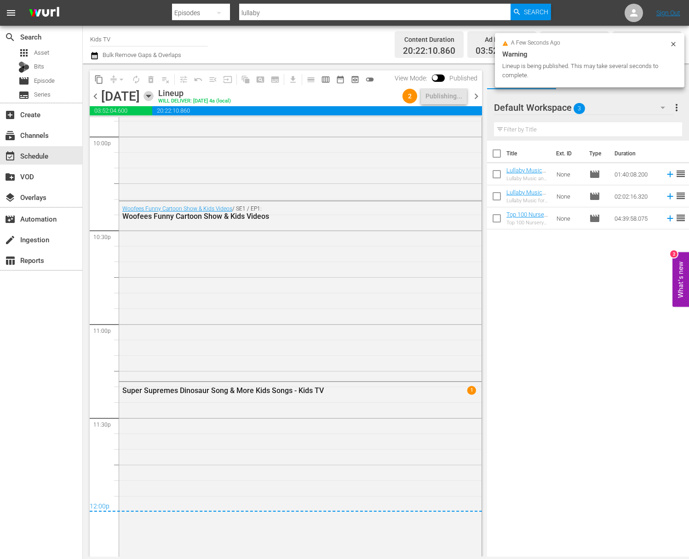
click at [150, 97] on icon "button" at bounding box center [148, 96] width 4 height 2
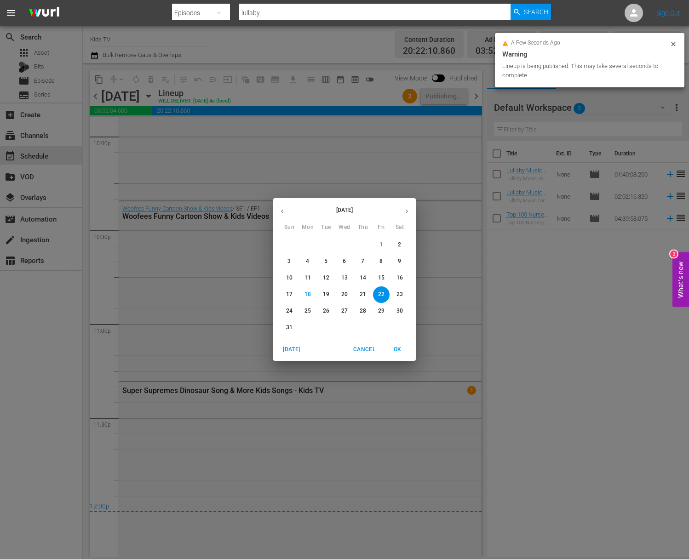
click at [400, 296] on p "23" at bounding box center [399, 295] width 6 height 8
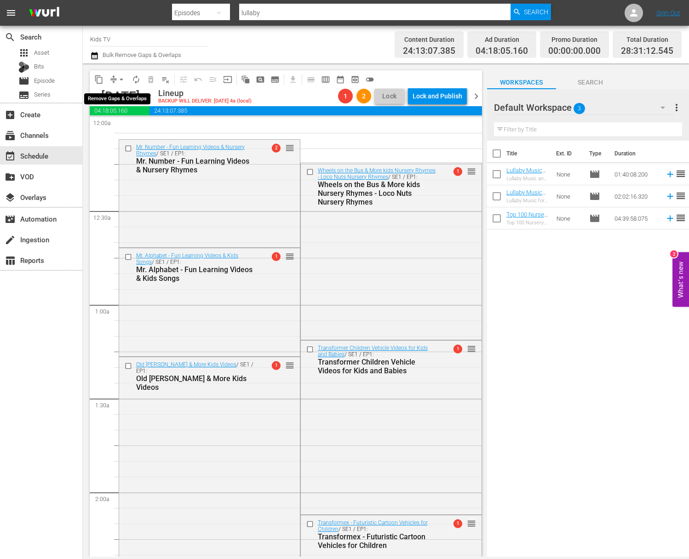
click at [118, 79] on span "arrow_drop_down" at bounding box center [121, 79] width 9 height 9
click at [118, 123] on ul "Align to Midnight Align to First Episode" at bounding box center [122, 106] width 76 height 38
click at [120, 115] on li "Align to First Episode" at bounding box center [122, 113] width 76 height 15
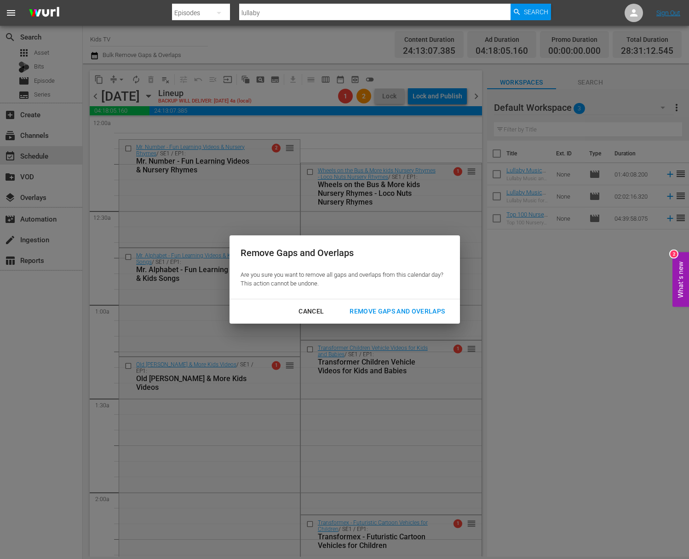
click at [315, 313] on div "Cancel" at bounding box center [311, 311] width 40 height 11
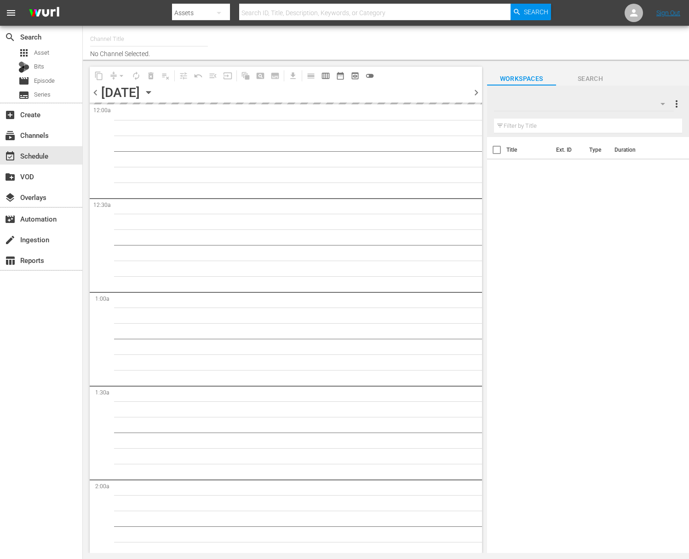
type input "Kids TV (1379)"
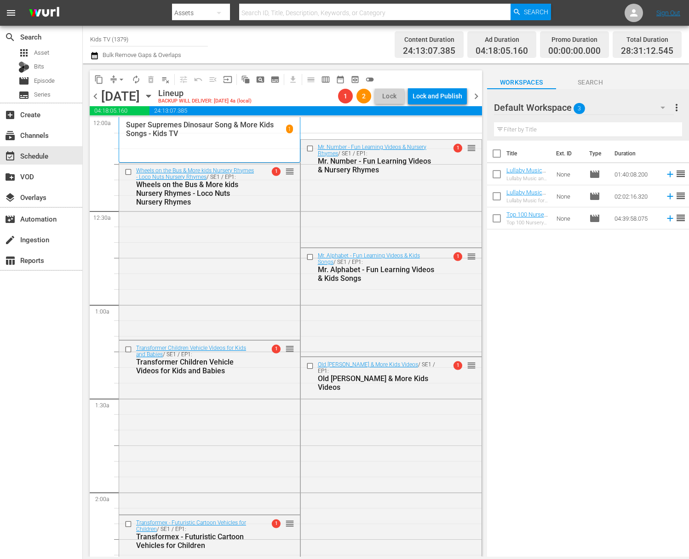
click at [118, 80] on span "arrow_drop_down" at bounding box center [121, 79] width 9 height 9
click at [118, 124] on li "Align to End of Previous Day" at bounding box center [122, 128] width 97 height 15
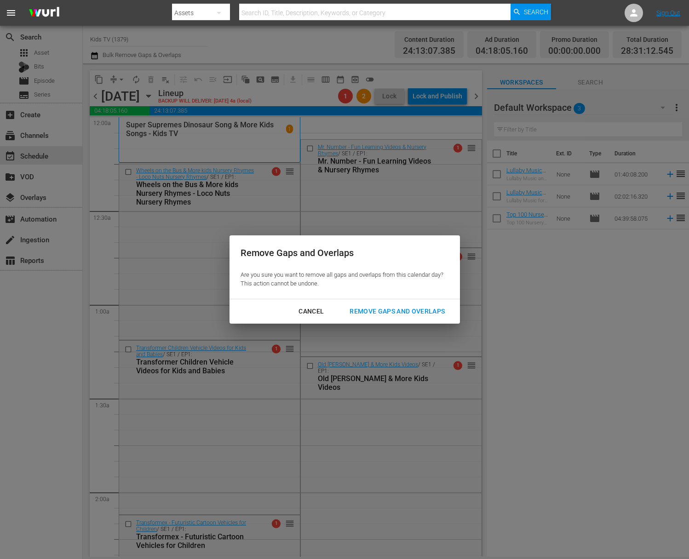
click at [430, 307] on div "Remove Gaps and Overlaps" at bounding box center [397, 311] width 110 height 11
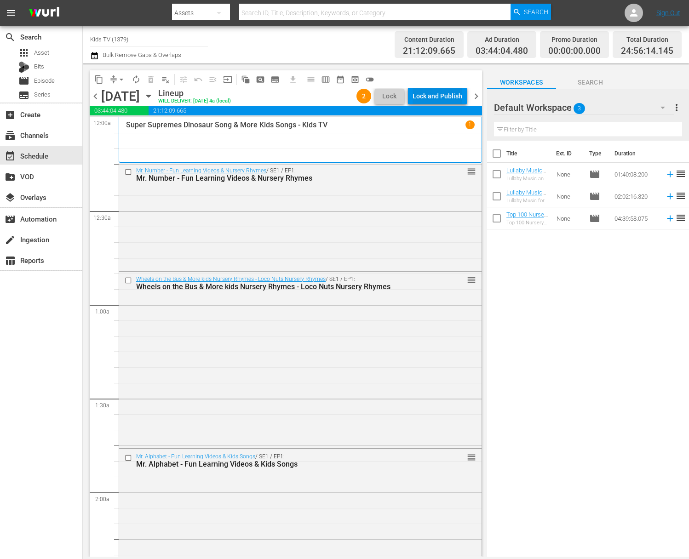
click at [437, 94] on div "Lock and Publish" at bounding box center [438, 96] width 50 height 17
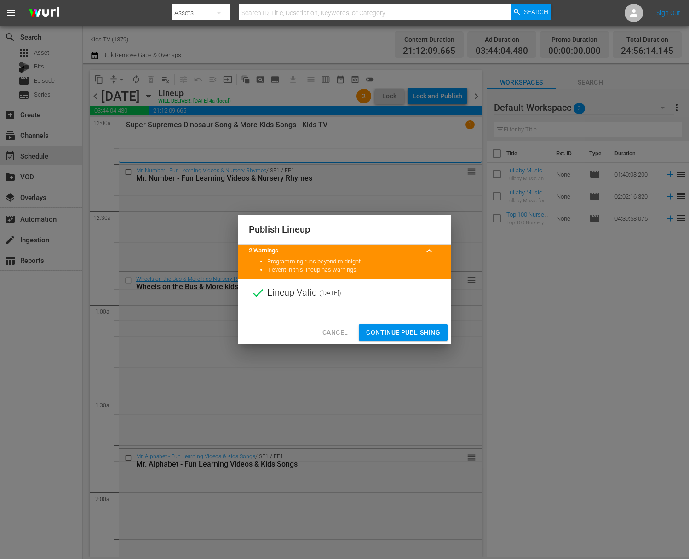
click at [405, 328] on span "Continue Publishing" at bounding box center [403, 332] width 74 height 11
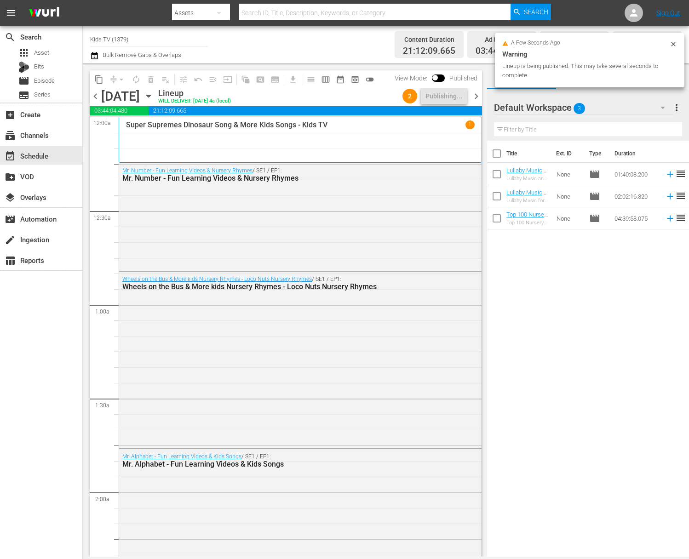
click at [150, 96] on icon "button" at bounding box center [148, 96] width 4 height 2
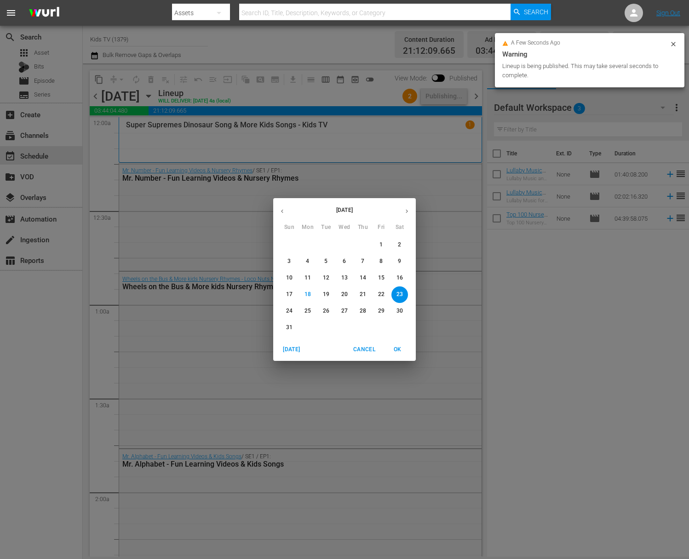
click at [294, 310] on span "24" at bounding box center [289, 311] width 17 height 8
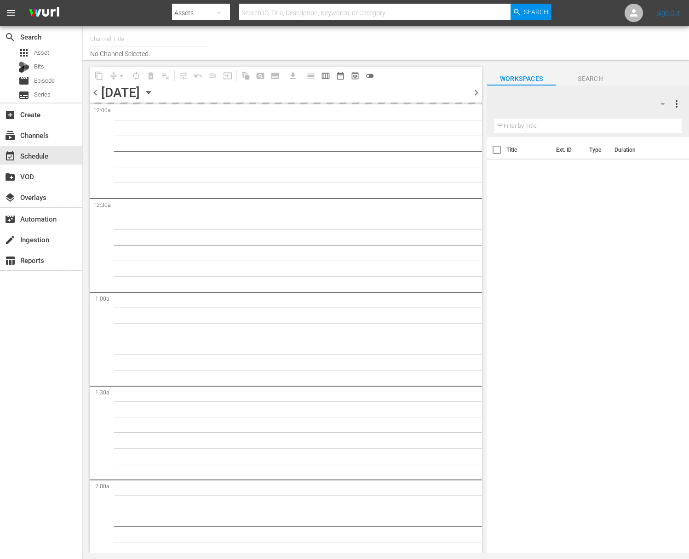
type input "Kids TV (1379)"
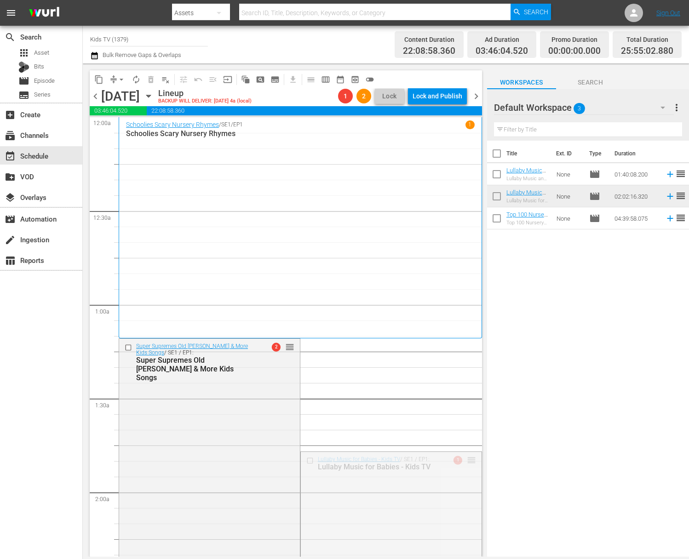
drag, startPoint x: 464, startPoint y: 459, endPoint x: 382, endPoint y: 245, distance: 229.0
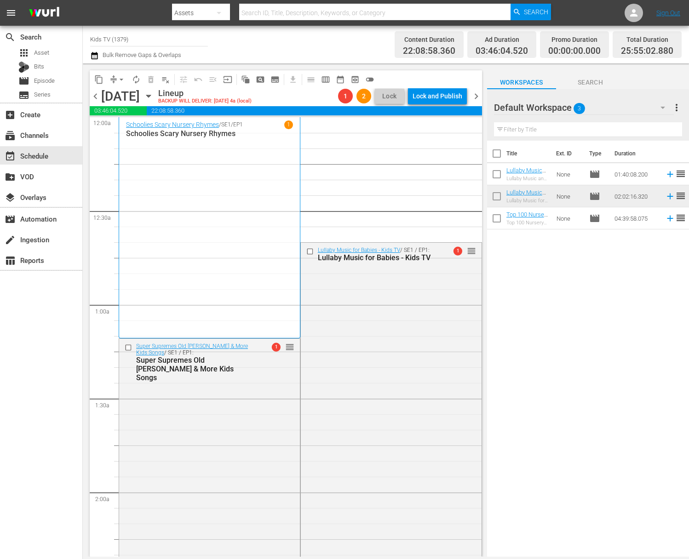
click at [121, 83] on span "arrow_drop_down" at bounding box center [121, 79] width 9 height 9
click at [139, 136] on li "Align to End of Previous Day" at bounding box center [122, 128] width 97 height 15
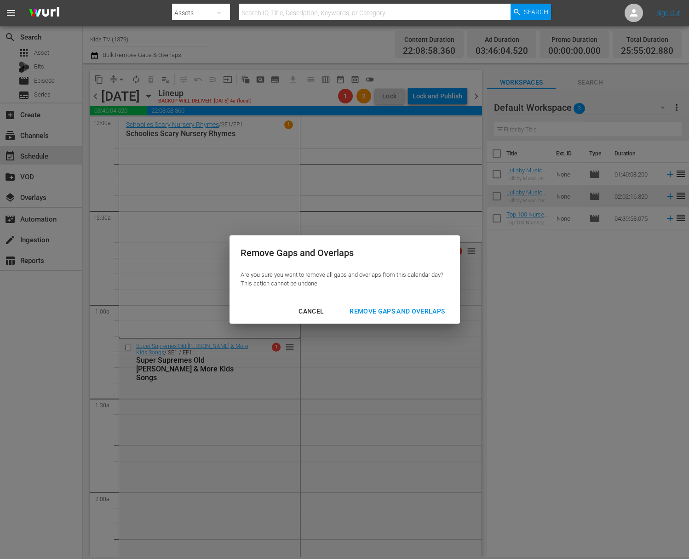
click at [415, 319] on button "Remove Gaps and Overlaps" at bounding box center [396, 311] width 117 height 17
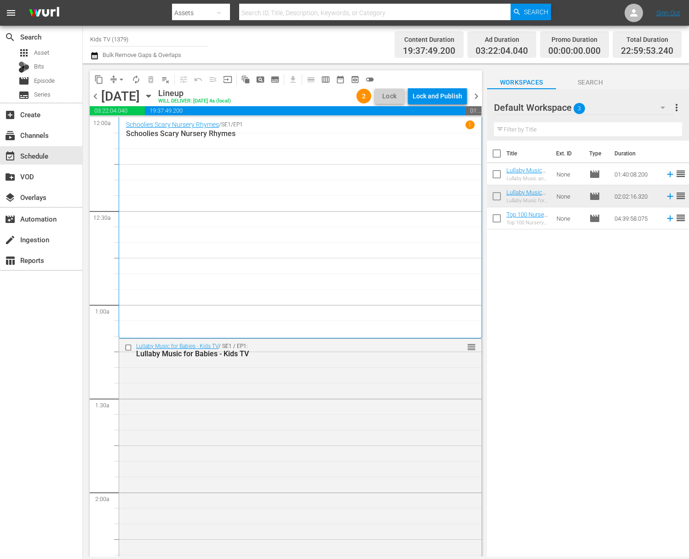
click at [439, 100] on div "Lock and Publish" at bounding box center [438, 96] width 50 height 17
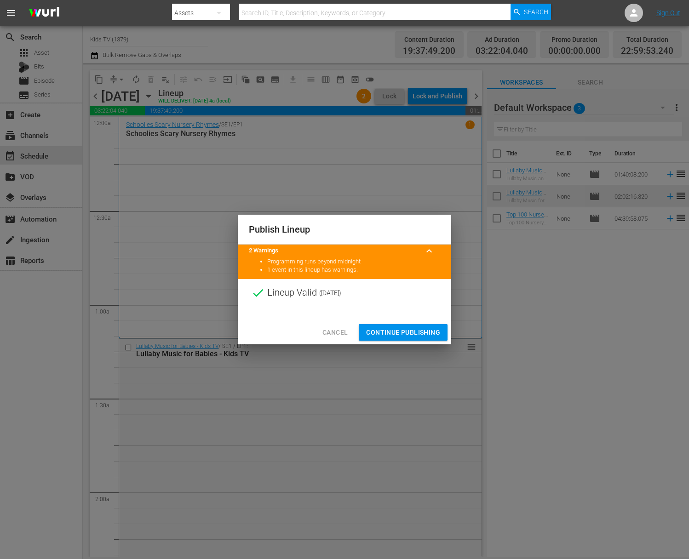
click at [406, 331] on span "Continue Publishing" at bounding box center [403, 332] width 74 height 11
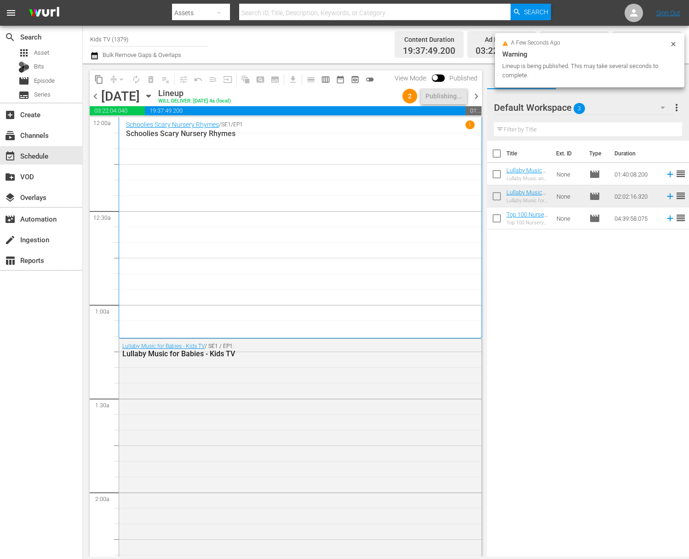
click at [154, 98] on icon "button" at bounding box center [148, 96] width 10 height 10
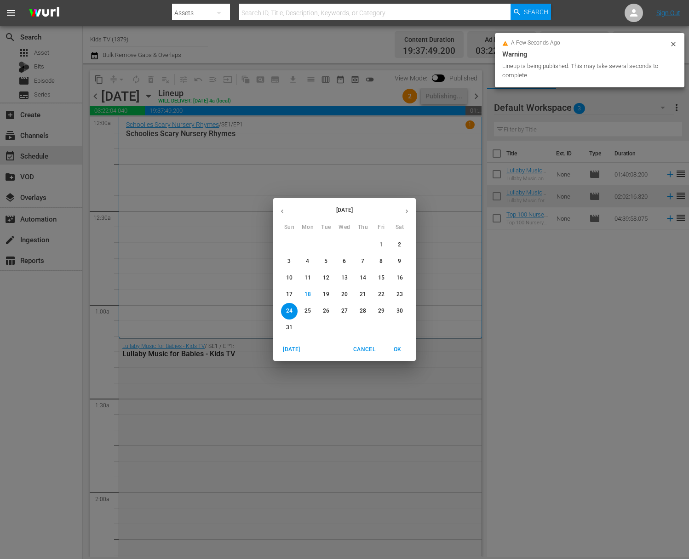
click at [310, 308] on p "25" at bounding box center [307, 311] width 6 height 8
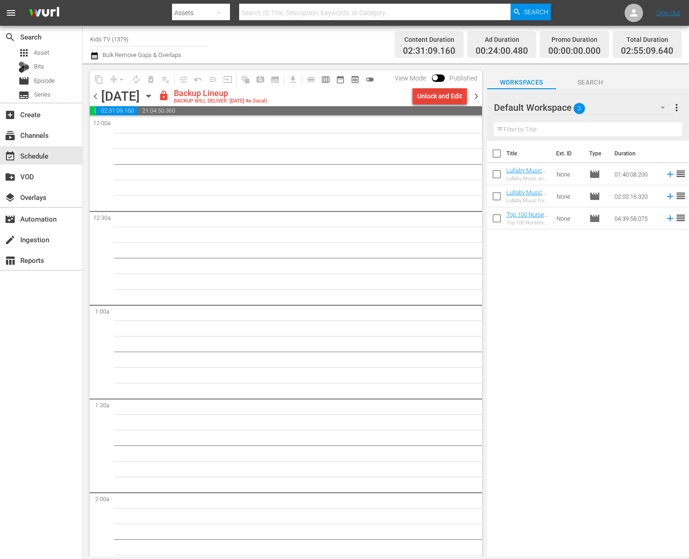
click at [435, 102] on div "Unlock and Edit" at bounding box center [439, 96] width 45 height 17
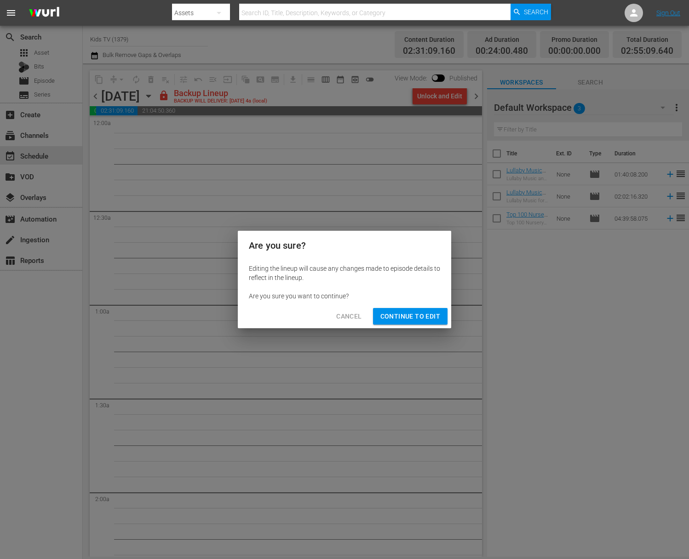
click at [416, 326] on div "Cancel Continue to Edit" at bounding box center [344, 316] width 213 height 24
click at [416, 322] on button "Continue to Edit" at bounding box center [410, 316] width 75 height 17
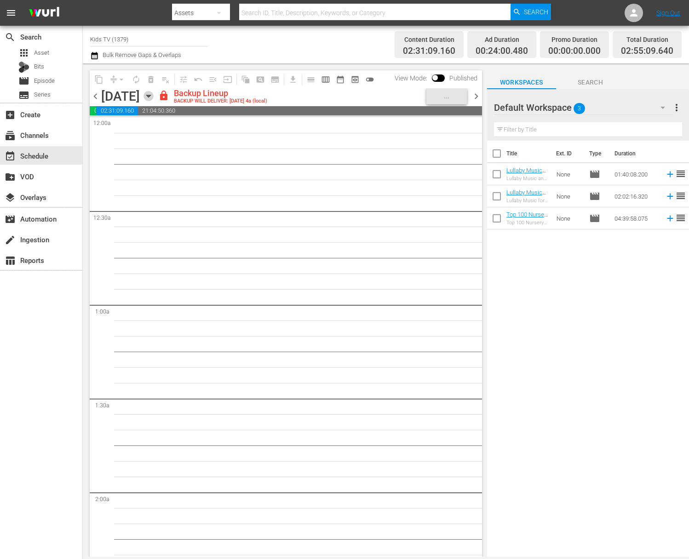
click at [150, 95] on icon "button" at bounding box center [148, 96] width 4 height 2
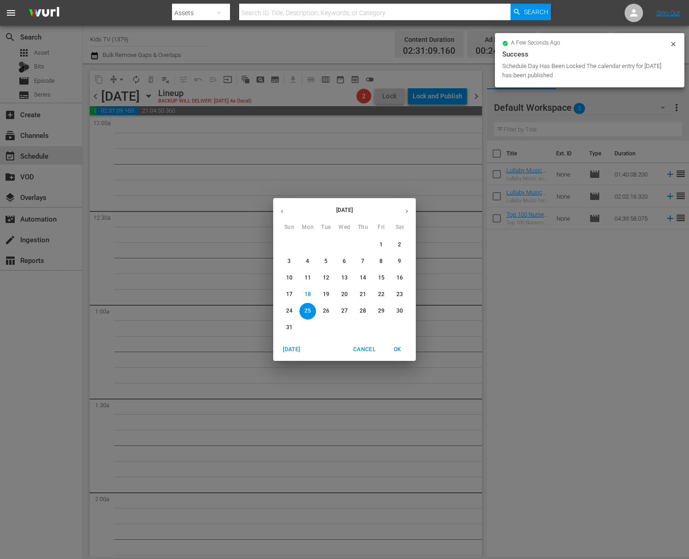
click at [322, 311] on span "26" at bounding box center [326, 311] width 17 height 8
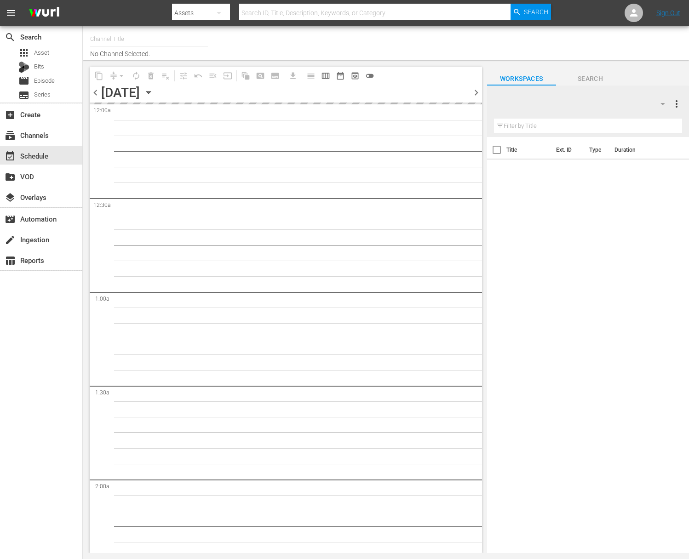
type input "Kids TV (1379)"
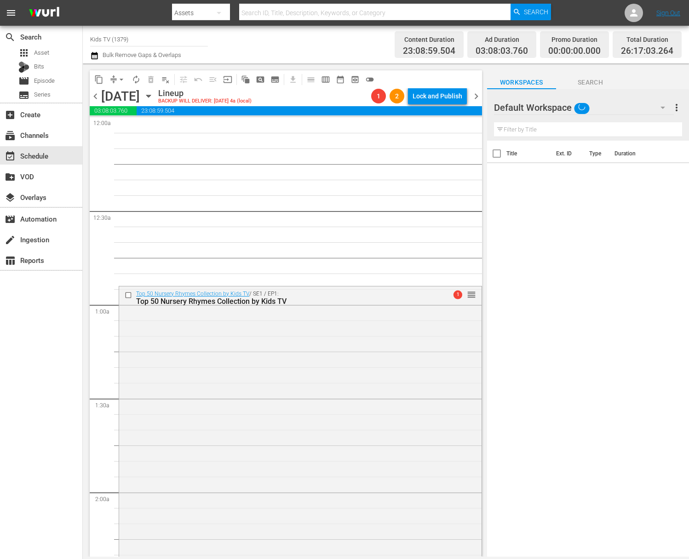
click at [154, 97] on icon "button" at bounding box center [148, 96] width 10 height 10
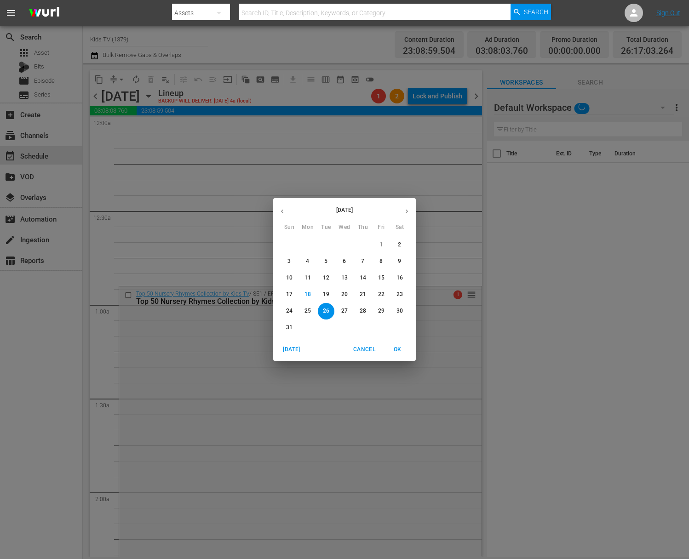
drag, startPoint x: 282, startPoint y: 156, endPoint x: 275, endPoint y: 158, distance: 7.5
click at [282, 156] on div "[DATE] Sun Mon Tue Wed Thu Fri Sat 27 28 29 30 31 1 2 3 4 5 6 7 8 9 10 11 12 13…" at bounding box center [344, 279] width 689 height 559
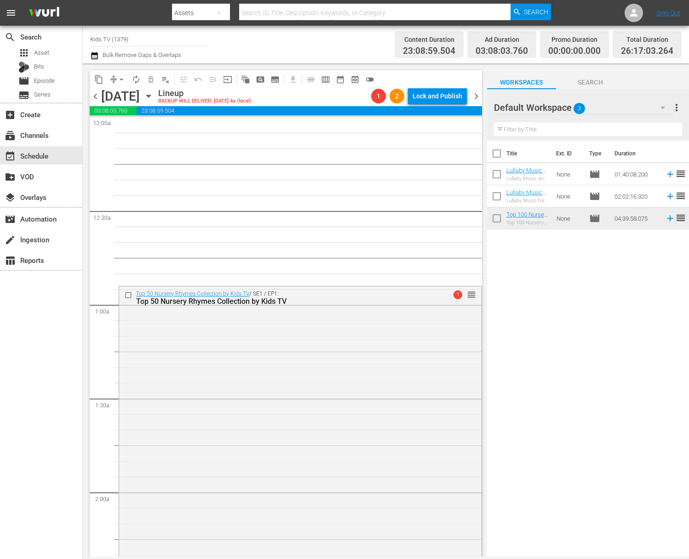
click at [154, 93] on icon "button" at bounding box center [148, 96] width 10 height 10
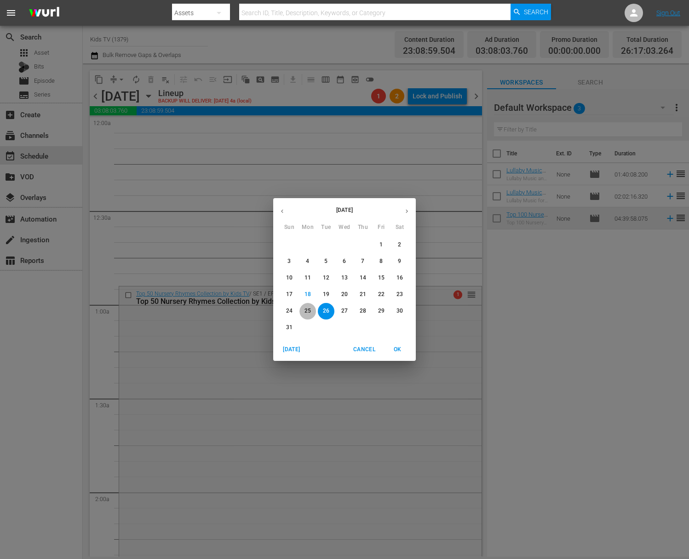
click at [306, 310] on p "25" at bounding box center [307, 311] width 6 height 8
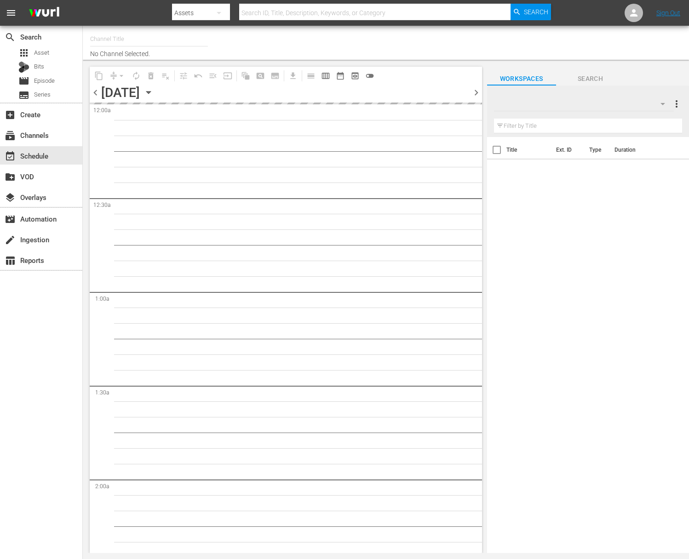
type input "Kids TV (1379)"
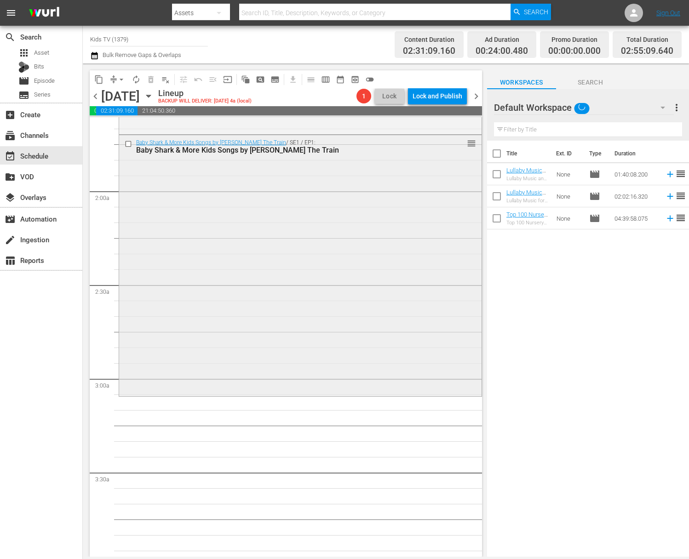
scroll to position [466, 0]
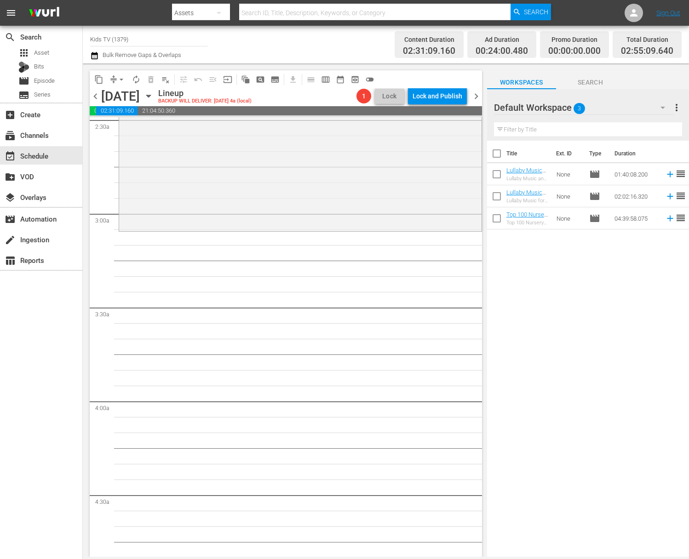
click at [154, 93] on icon "button" at bounding box center [148, 96] width 10 height 10
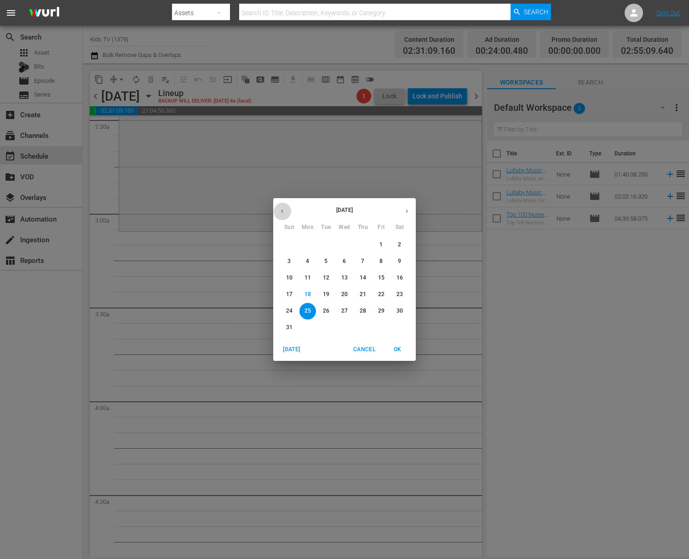
click at [283, 210] on icon "button" at bounding box center [282, 211] width 7 height 7
click at [344, 295] on p "21" at bounding box center [344, 295] width 6 height 8
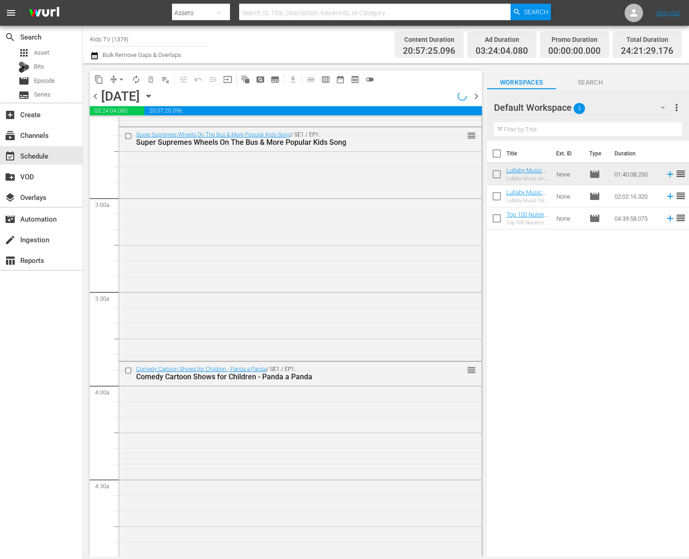
scroll to position [451, 0]
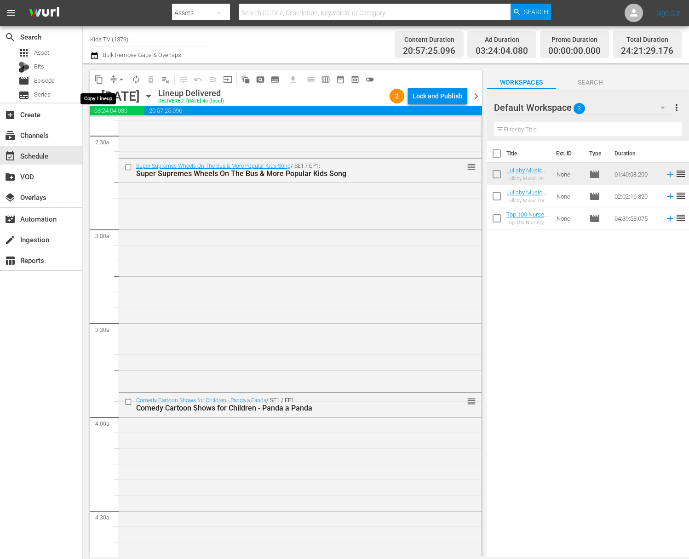
click at [104, 77] on button "content_copy" at bounding box center [99, 79] width 15 height 15
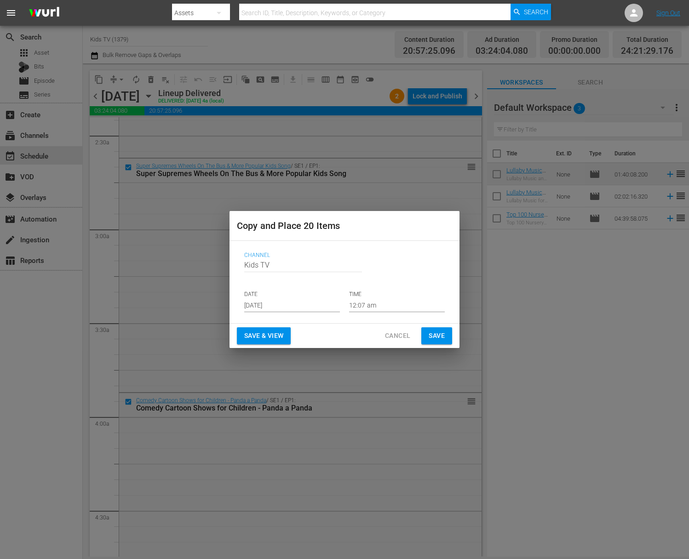
click at [298, 297] on p "DATE" at bounding box center [292, 295] width 96 height 8
click at [295, 305] on input "Aug 20th 2025" at bounding box center [292, 305] width 96 height 14
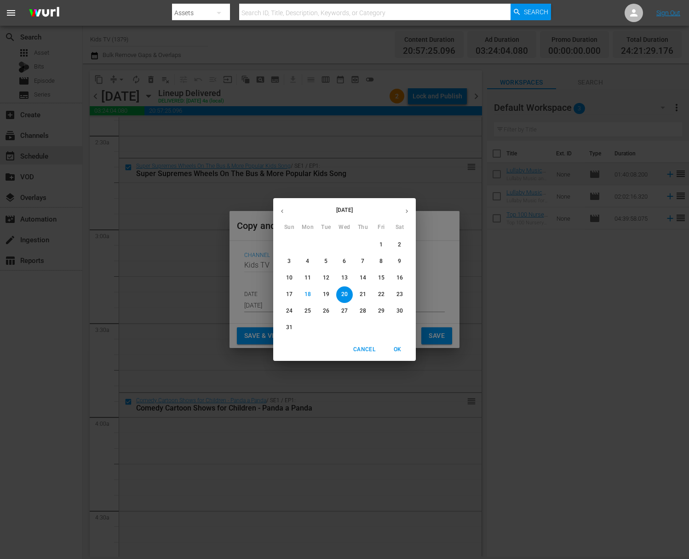
click at [310, 310] on p "25" at bounding box center [307, 311] width 6 height 8
type input "Aug 25th 2025"
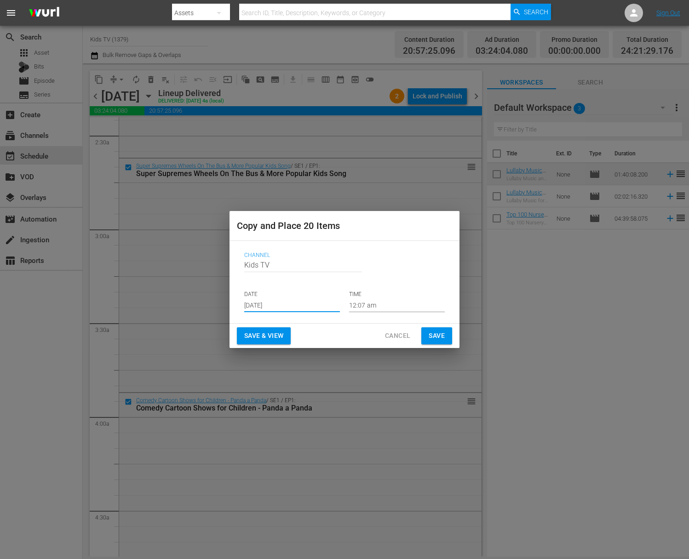
click at [433, 331] on span "Save" at bounding box center [437, 335] width 16 height 11
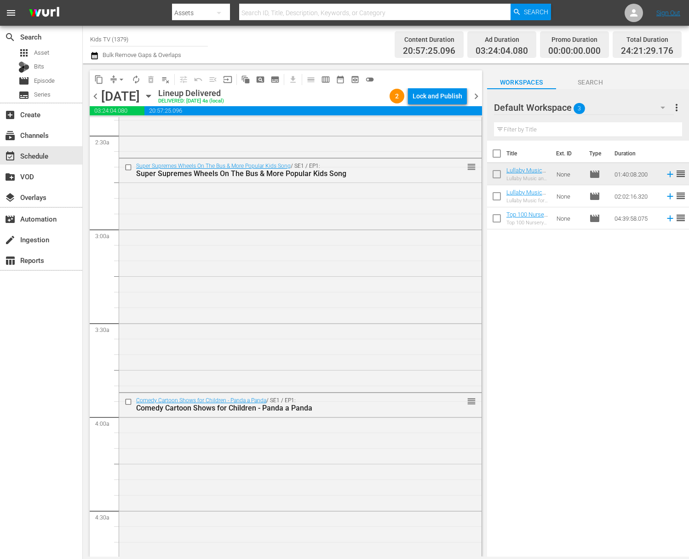
click at [150, 95] on icon "button" at bounding box center [148, 96] width 4 height 2
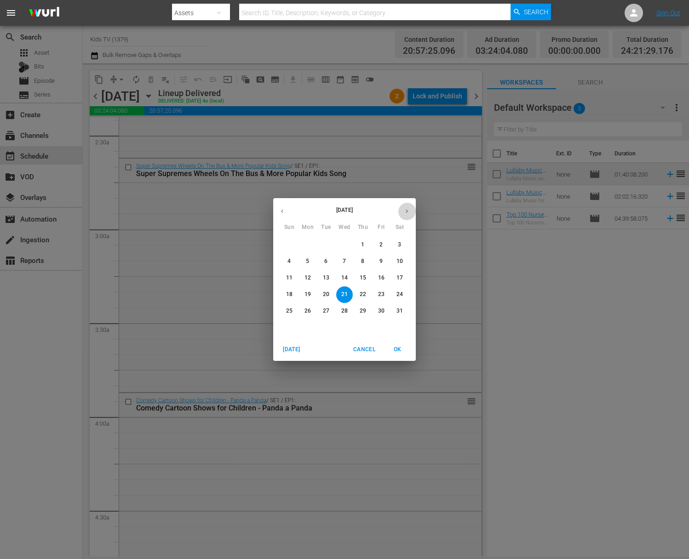
click at [411, 210] on button "button" at bounding box center [407, 211] width 18 height 18
click at [408, 209] on icon "button" at bounding box center [406, 211] width 7 height 7
click at [308, 313] on p "25" at bounding box center [307, 311] width 6 height 8
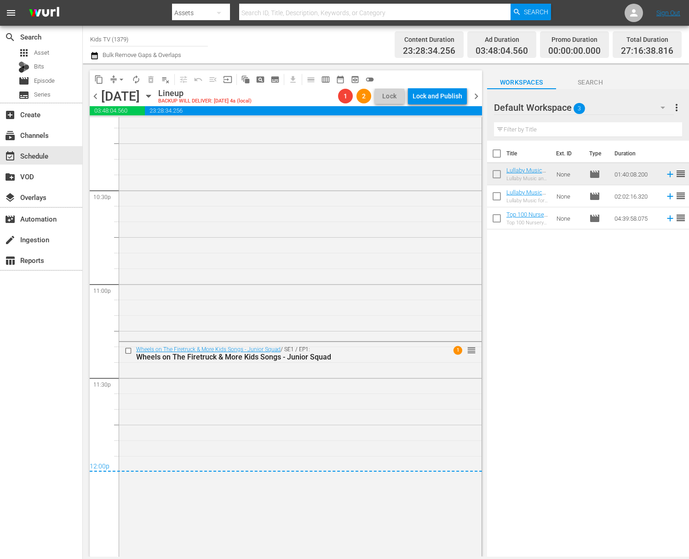
scroll to position [4152, 0]
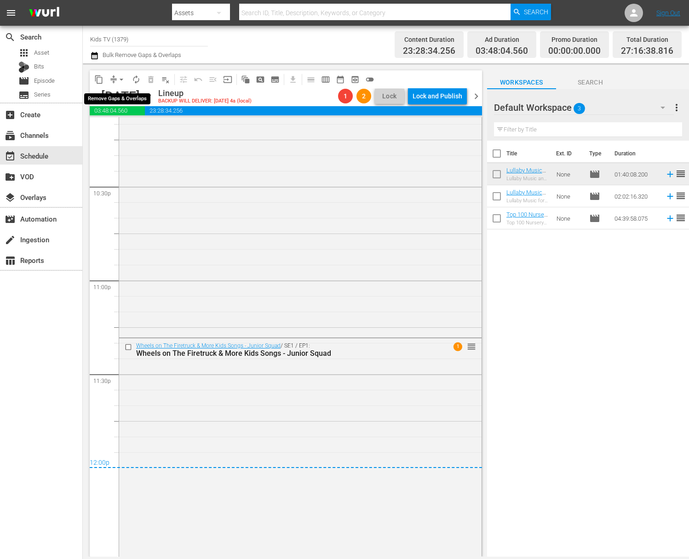
click at [120, 78] on span "arrow_drop_down" at bounding box center [121, 79] width 9 height 9
click at [139, 126] on li "Align to End of Previous Day" at bounding box center [122, 128] width 97 height 15
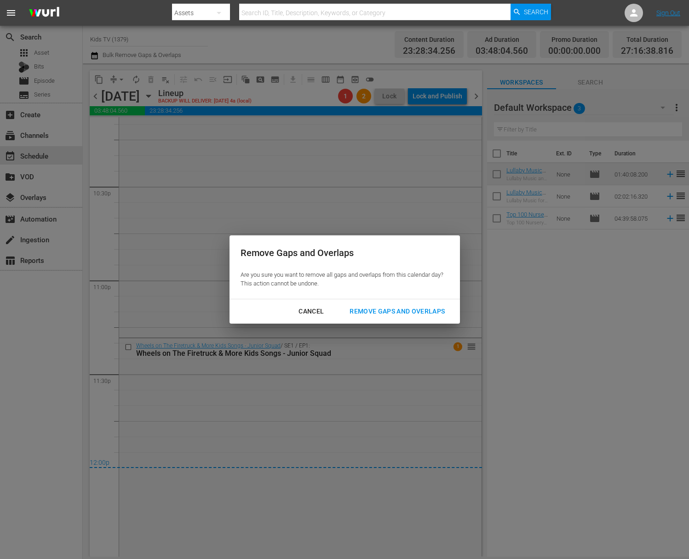
click at [363, 311] on div "Remove Gaps and Overlaps" at bounding box center [397, 311] width 110 height 11
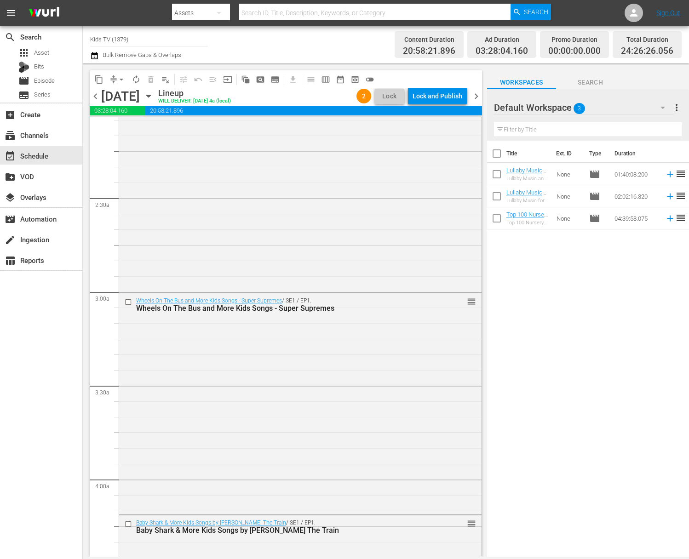
scroll to position [0, 0]
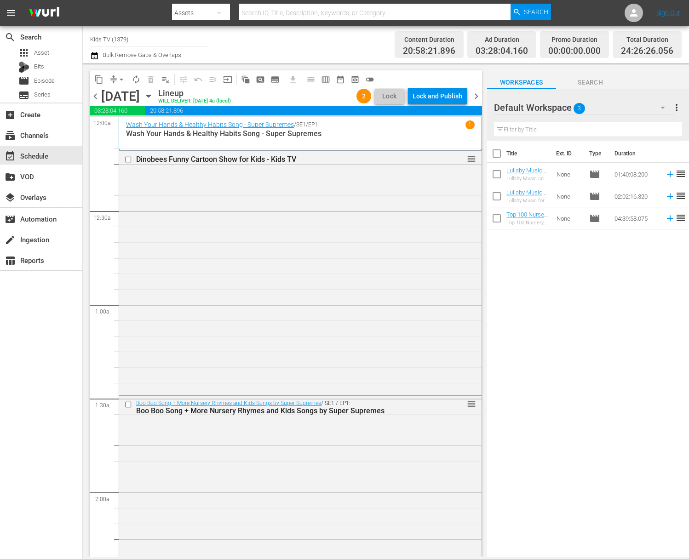
click at [445, 105] on div "chevron_left Monday, August 25th August 25th Lineup WILL DELIVER: 8/24 @ 4a (lo…" at bounding box center [286, 97] width 392 height 18
click at [442, 99] on div "Lock and Publish" at bounding box center [438, 96] width 50 height 17
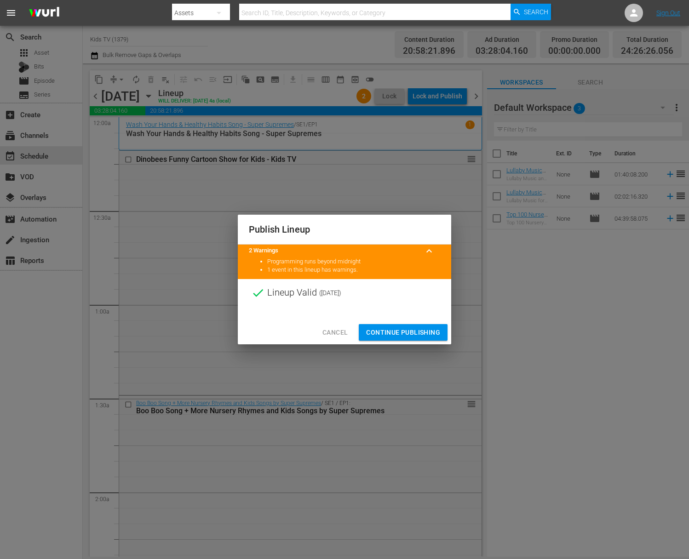
click at [405, 333] on span "Continue Publishing" at bounding box center [403, 332] width 74 height 11
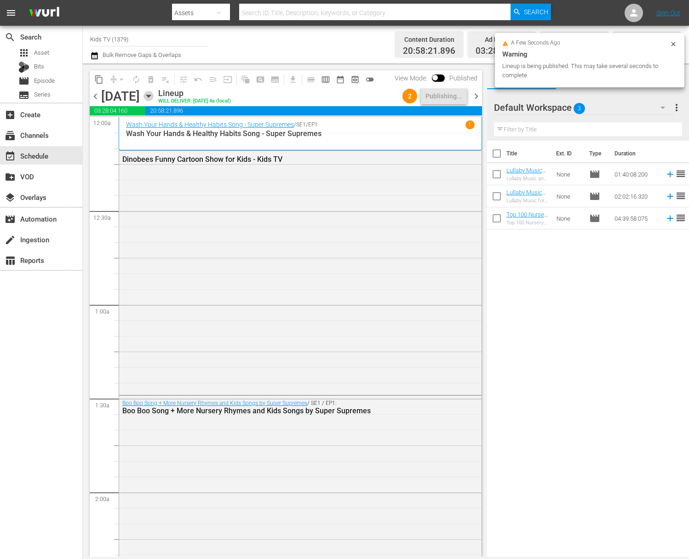
click at [150, 95] on icon "button" at bounding box center [148, 96] width 4 height 2
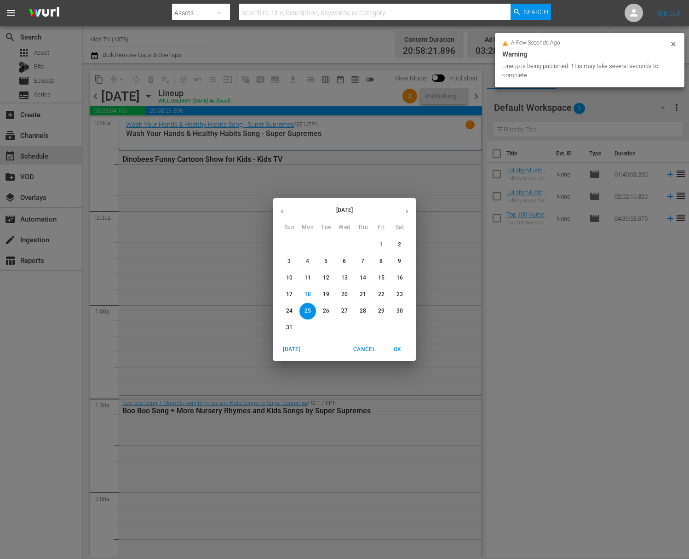
click at [327, 310] on p "26" at bounding box center [326, 311] width 6 height 8
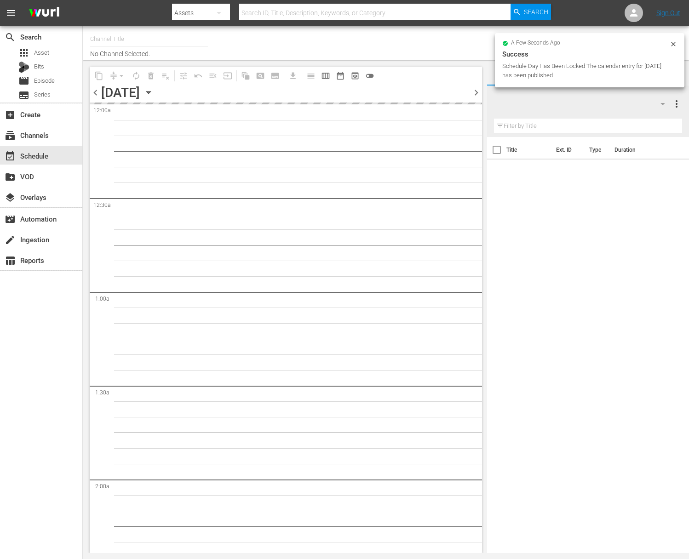
type input "Kids TV (1379)"
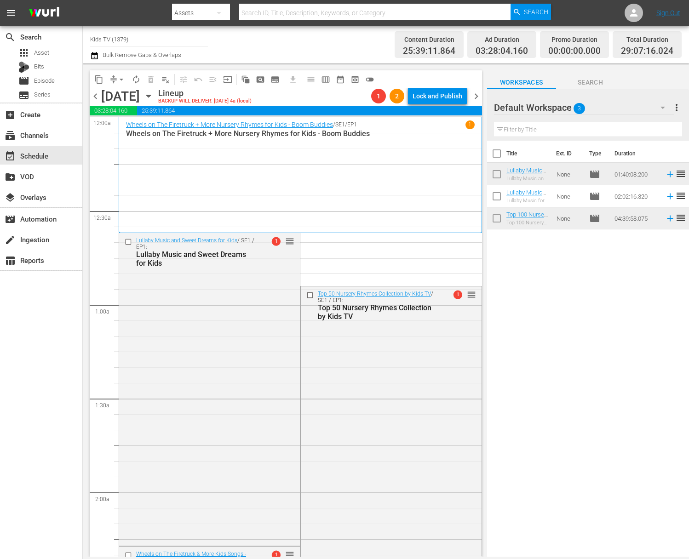
click at [121, 75] on span "arrow_drop_down" at bounding box center [121, 79] width 9 height 9
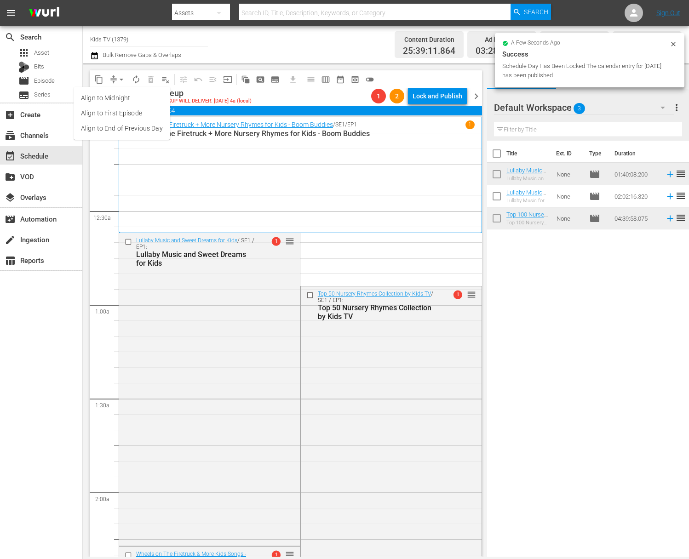
click at [125, 127] on li "Align to End of Previous Day" at bounding box center [122, 128] width 97 height 15
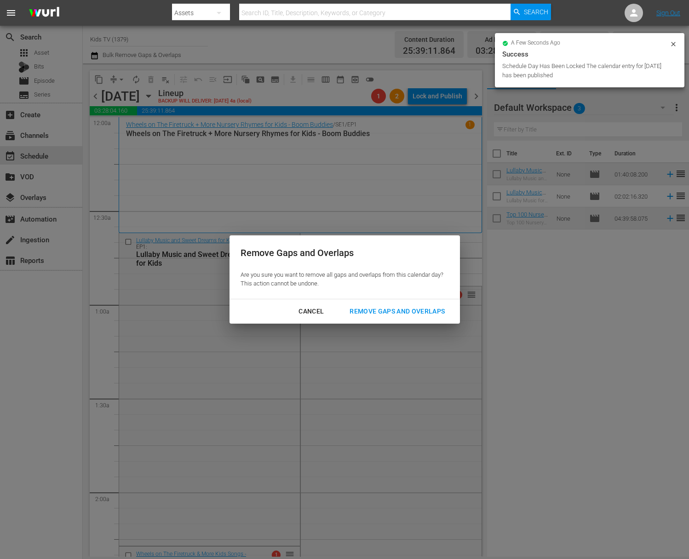
click at [398, 315] on div "Remove Gaps and Overlaps" at bounding box center [397, 311] width 110 height 11
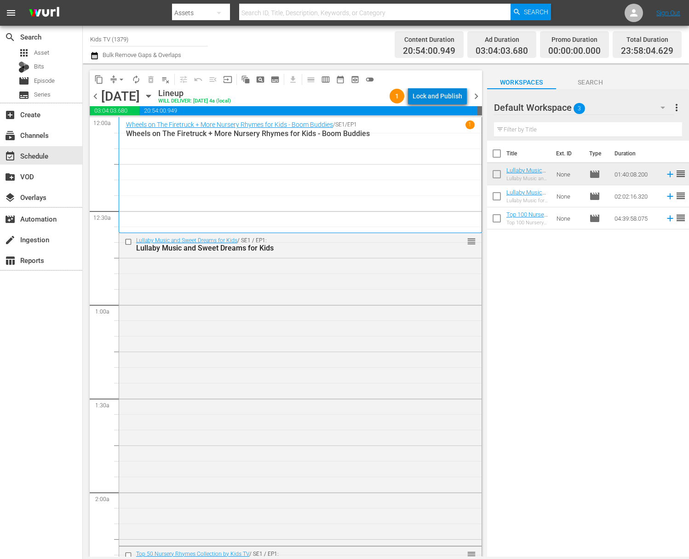
click at [447, 95] on div "Lock and Publish" at bounding box center [438, 96] width 50 height 17
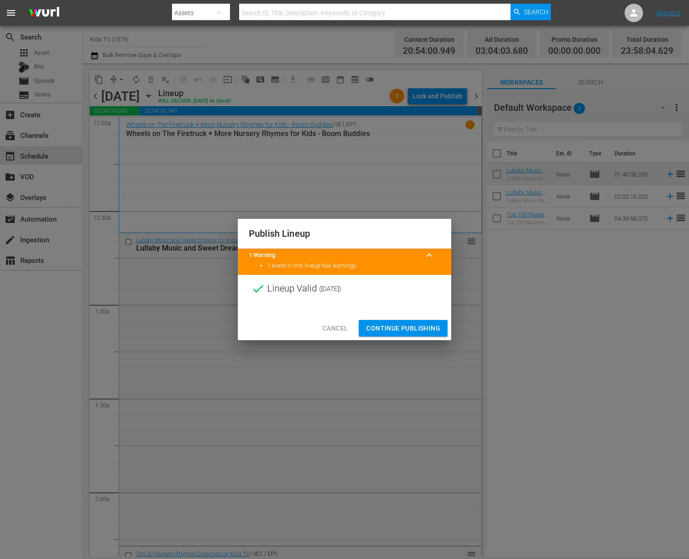
click at [407, 334] on button "Continue Publishing" at bounding box center [403, 328] width 89 height 17
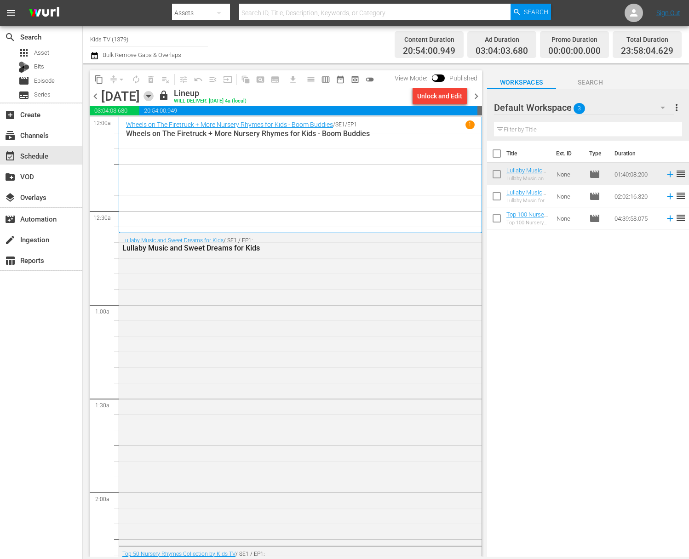
click at [154, 94] on icon "button" at bounding box center [148, 96] width 10 height 10
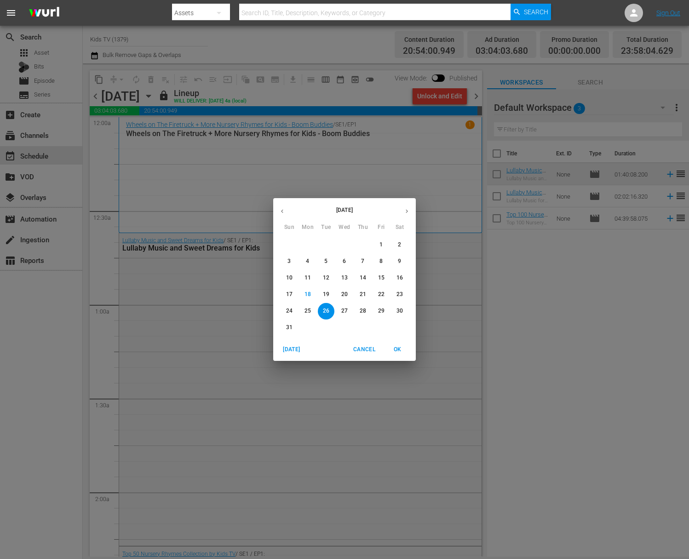
click at [347, 310] on p "27" at bounding box center [344, 311] width 6 height 8
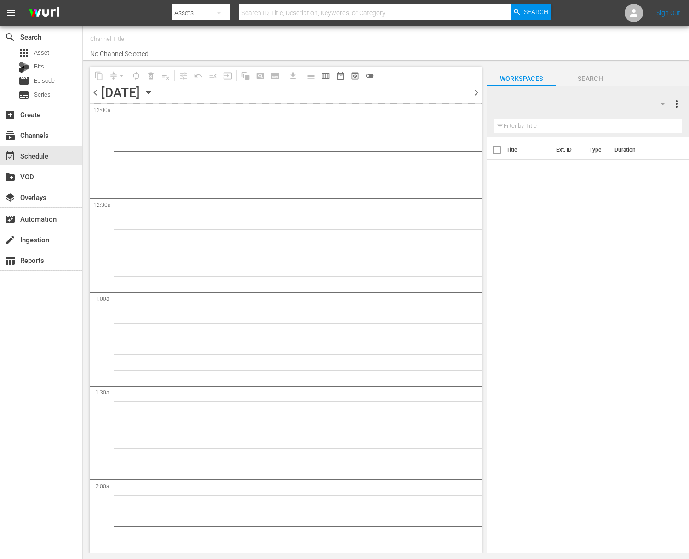
type input "Kids TV (1379)"
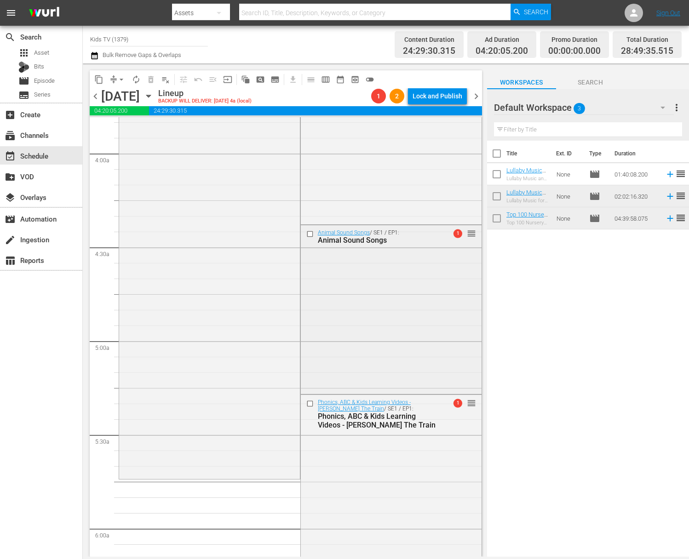
scroll to position [774, 0]
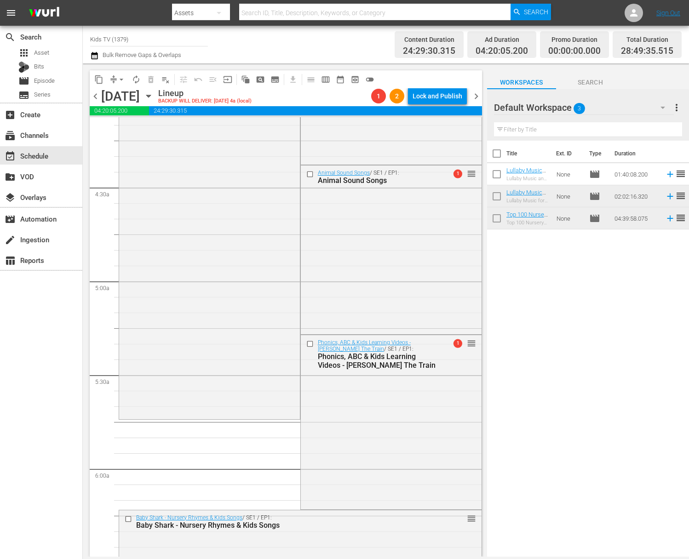
click at [118, 78] on span "arrow_drop_down" at bounding box center [121, 79] width 9 height 9
click at [131, 132] on li "Align to End of Previous Day" at bounding box center [122, 128] width 97 height 15
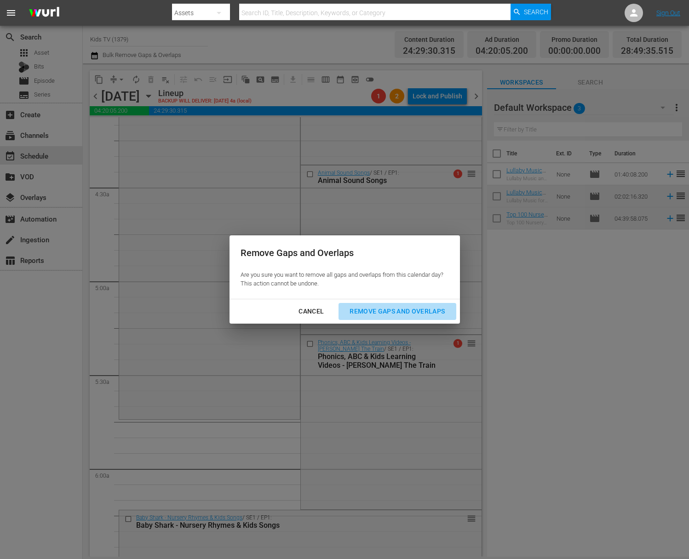
click at [408, 309] on div "Remove Gaps and Overlaps" at bounding box center [397, 311] width 110 height 11
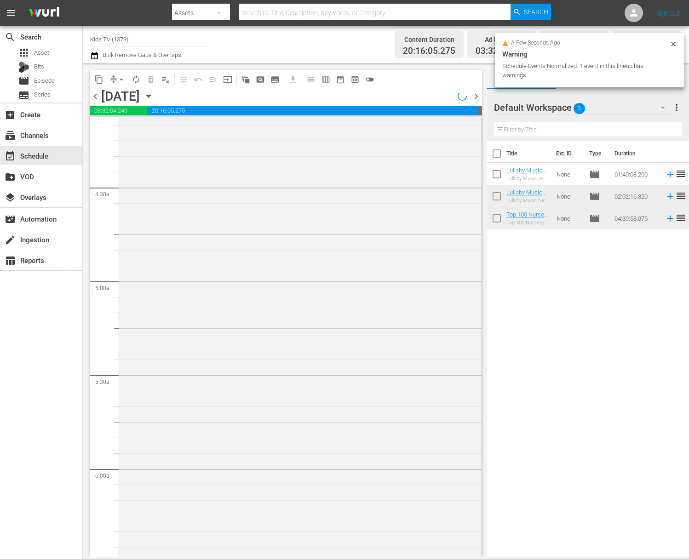
scroll to position [758, 0]
